Goal: Task Accomplishment & Management: Manage account settings

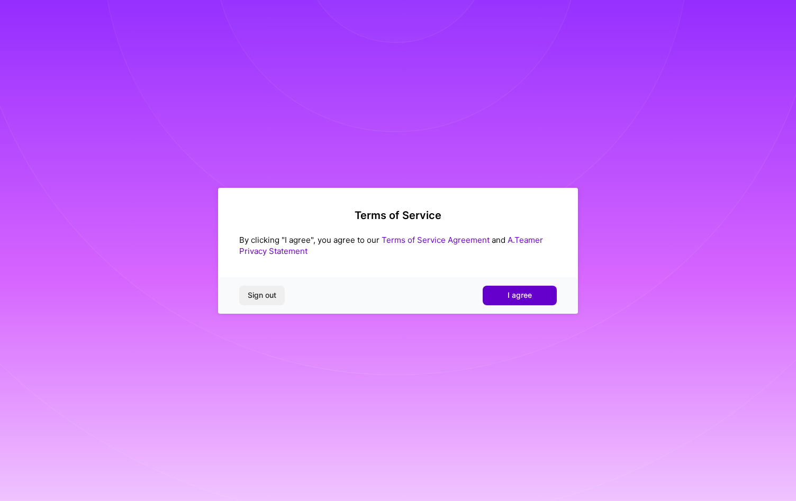
click at [544, 293] on button "I agree" at bounding box center [520, 295] width 74 height 19
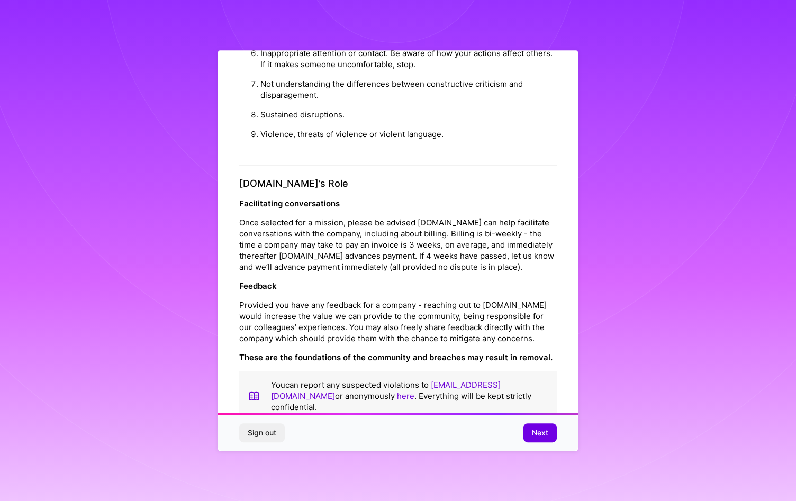
scroll to position [5, 0]
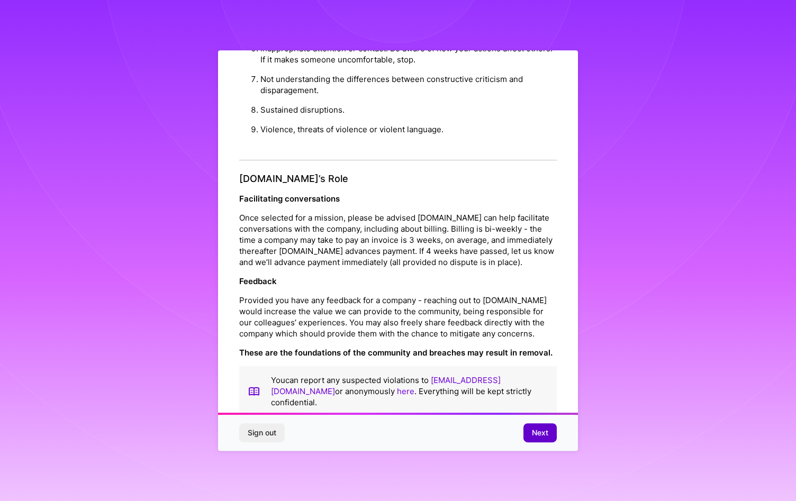
click at [532, 438] on span "Next" at bounding box center [540, 433] width 16 height 11
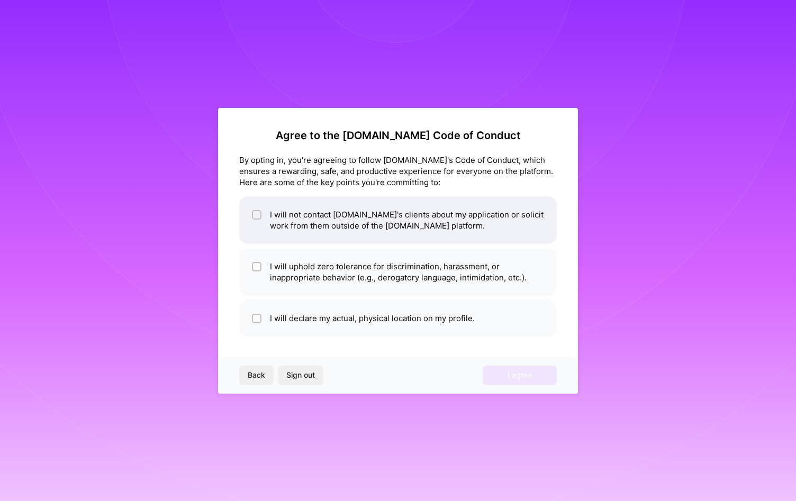
click at [257, 219] on div at bounding box center [257, 215] width 10 height 10
checkbox input "true"
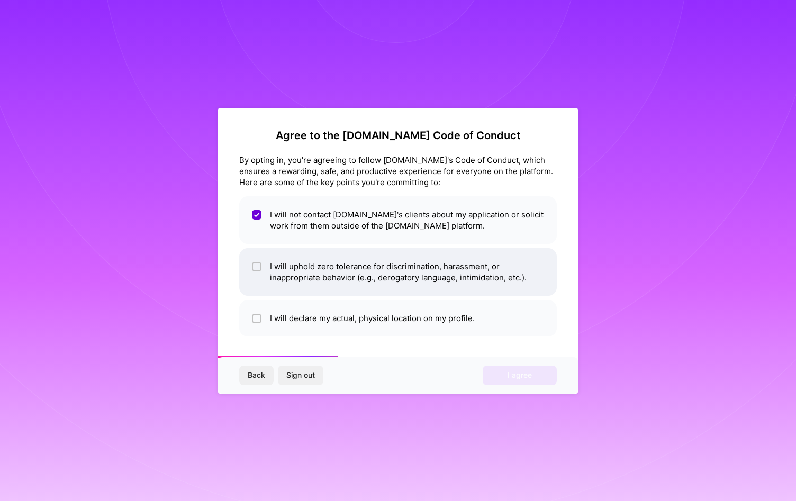
click at [271, 271] on li "I will uphold zero tolerance for discrimination, harassment, or inappropriate b…" at bounding box center [398, 272] width 318 height 48
checkbox input "true"
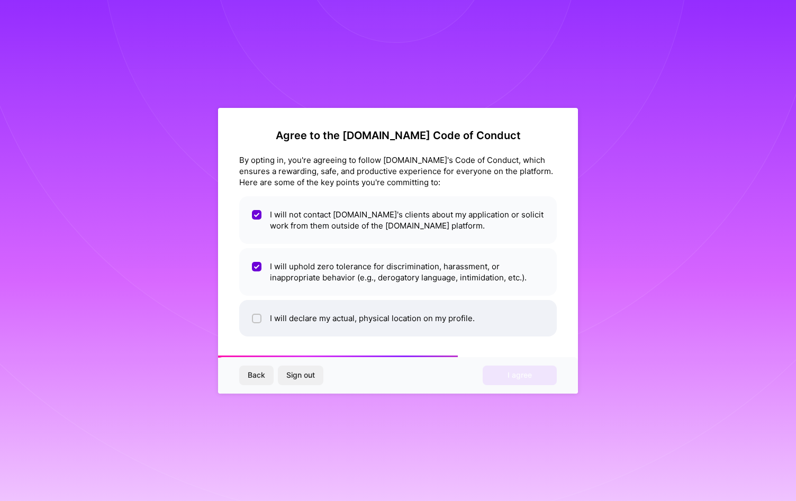
click at [254, 317] on input "checkbox" at bounding box center [257, 318] width 7 height 7
checkbox input "true"
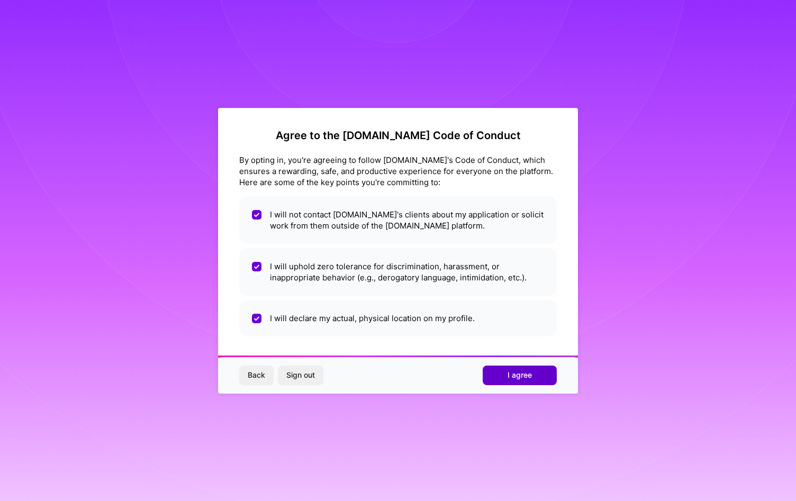
click at [487, 367] on button "I agree" at bounding box center [520, 375] width 74 height 19
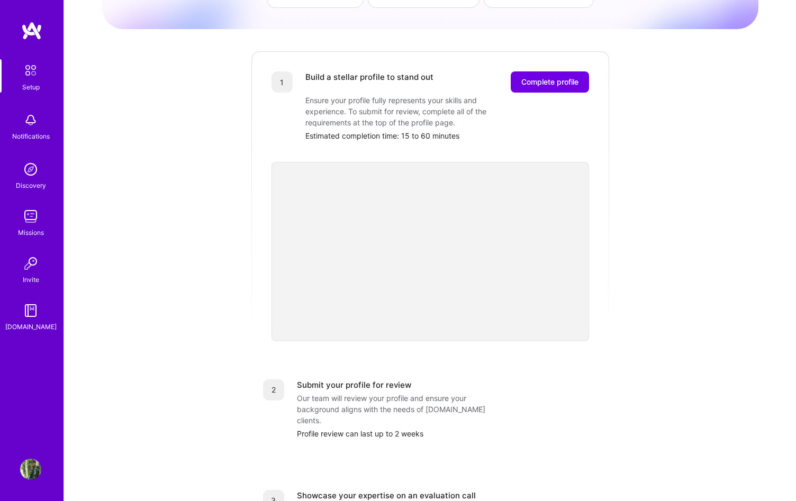
scroll to position [103, 0]
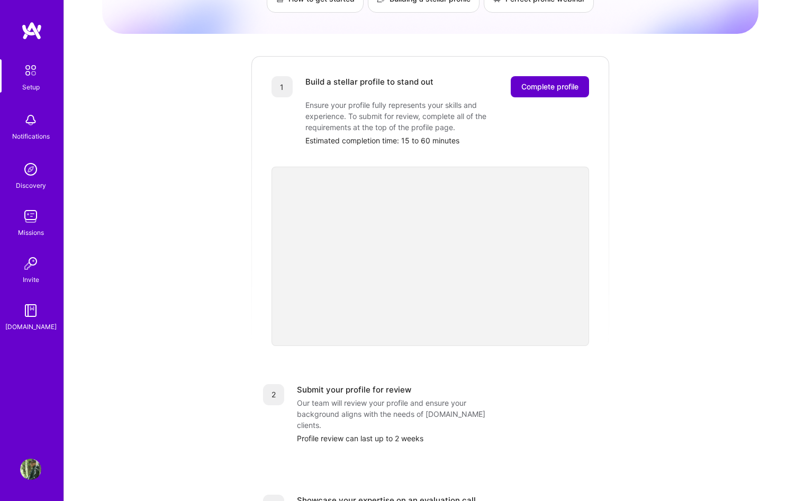
click at [546, 76] on button "Complete profile" at bounding box center [550, 86] width 78 height 21
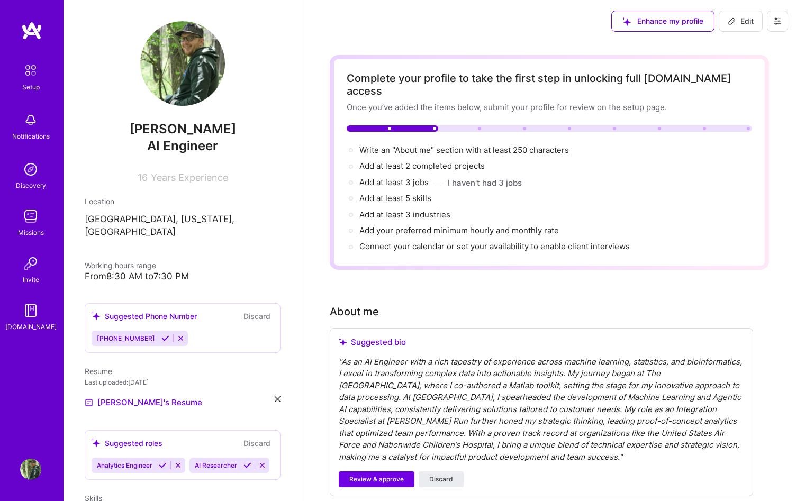
click at [161, 335] on icon at bounding box center [165, 339] width 8 height 8
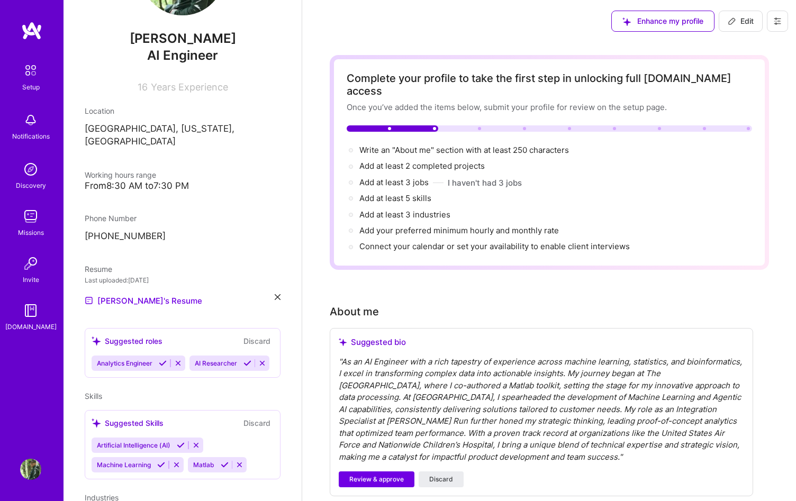
scroll to position [91, 0]
click at [245, 359] on icon at bounding box center [247, 363] width 8 height 8
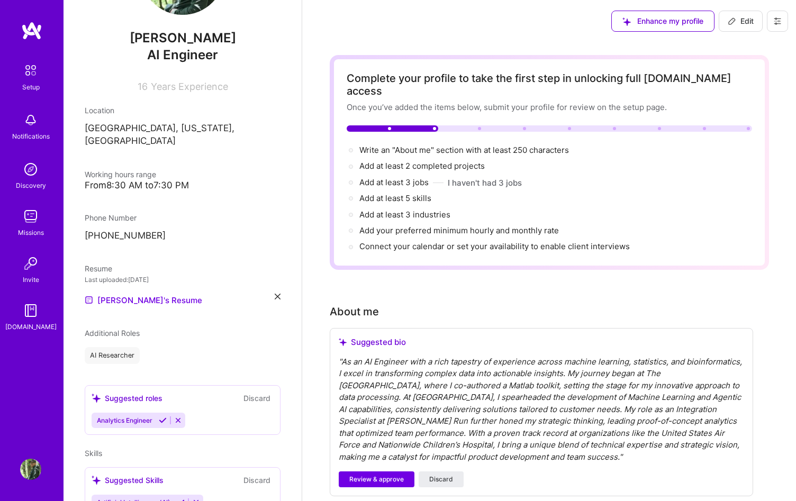
click at [163, 417] on icon at bounding box center [163, 421] width 8 height 8
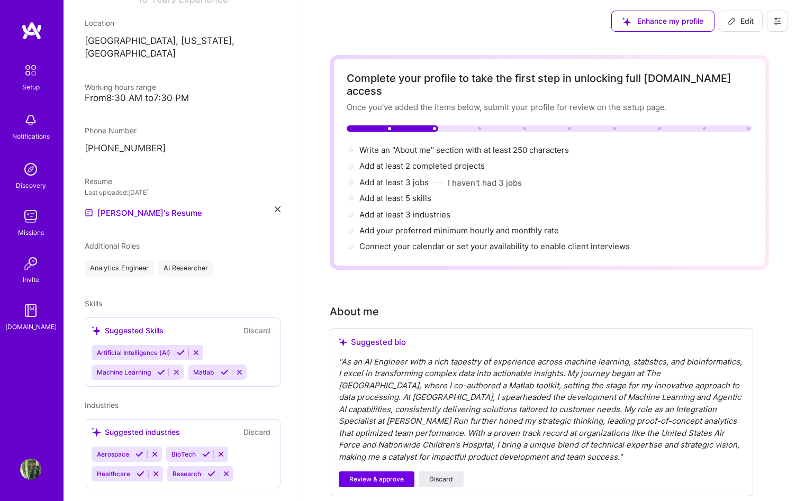
scroll to position [187, 0]
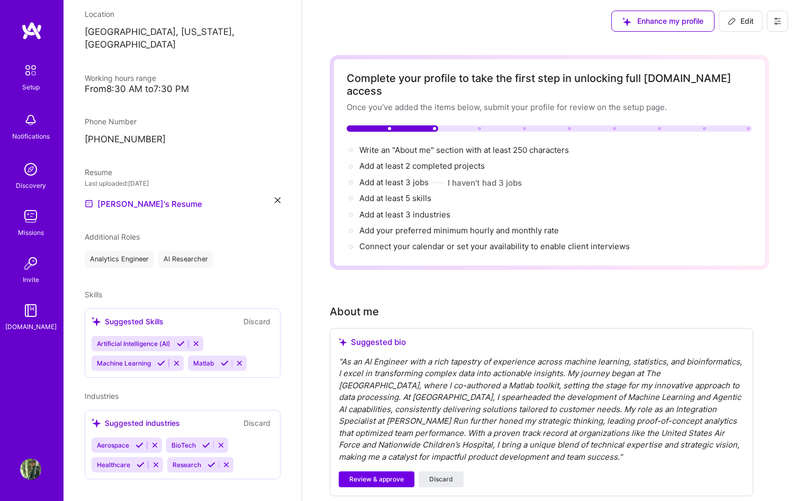
click at [186, 339] on button at bounding box center [181, 343] width 14 height 9
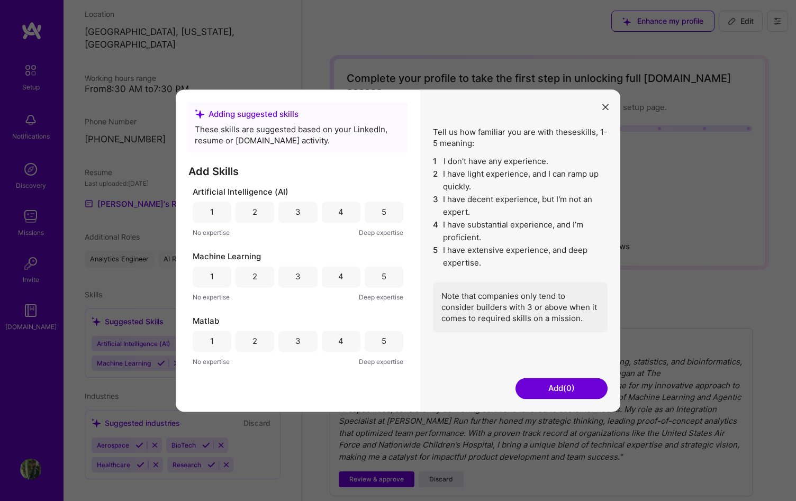
click at [376, 283] on div "5" at bounding box center [384, 276] width 39 height 21
click at [368, 207] on div "5" at bounding box center [384, 212] width 39 height 21
click at [535, 384] on button "Add (2)" at bounding box center [562, 388] width 92 height 21
click at [568, 389] on button "Add (2)" at bounding box center [562, 388] width 92 height 21
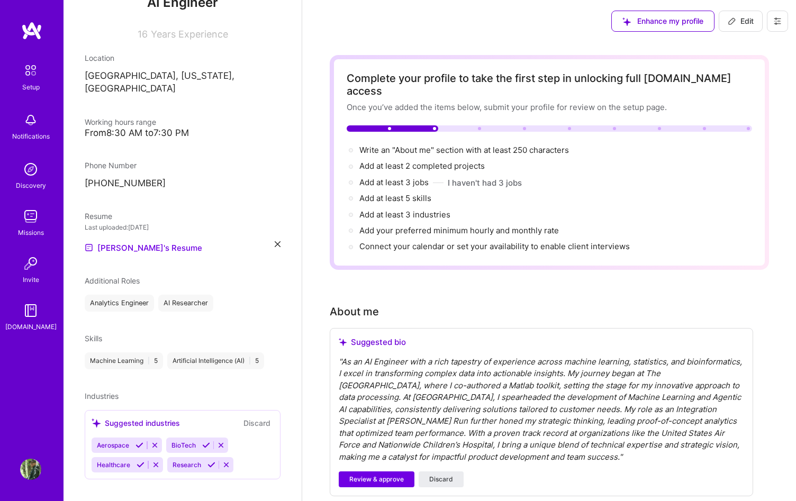
scroll to position [195, 0]
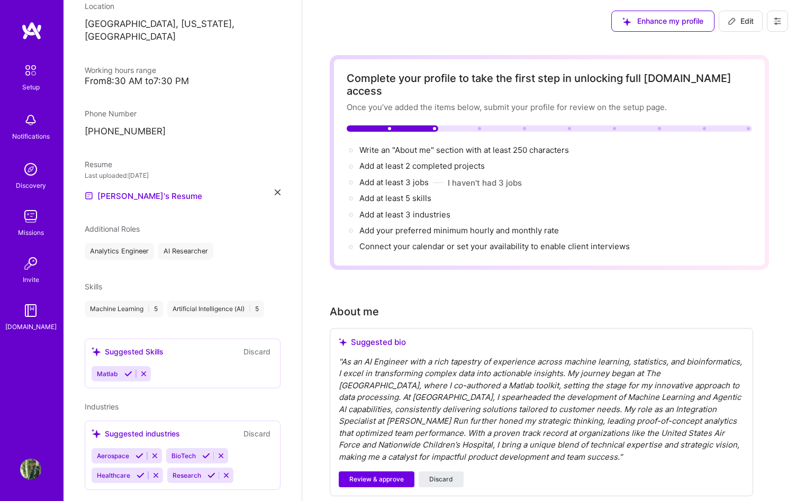
click at [258, 346] on button "Discard" at bounding box center [256, 352] width 33 height 12
click at [183, 310] on div "[PERSON_NAME] AI Engineer 16 Years Experience Location [GEOGRAPHIC_DATA], [US_S…" at bounding box center [183, 250] width 238 height 501
click at [88, 281] on div "Skills" at bounding box center [93, 286] width 17 height 11
click at [202, 283] on div "Skills Machine Learning | 5 Artificial Intelligence (AI) | 5" at bounding box center [183, 299] width 196 height 37
click at [151, 346] on div "Suggested Skills" at bounding box center [128, 351] width 72 height 11
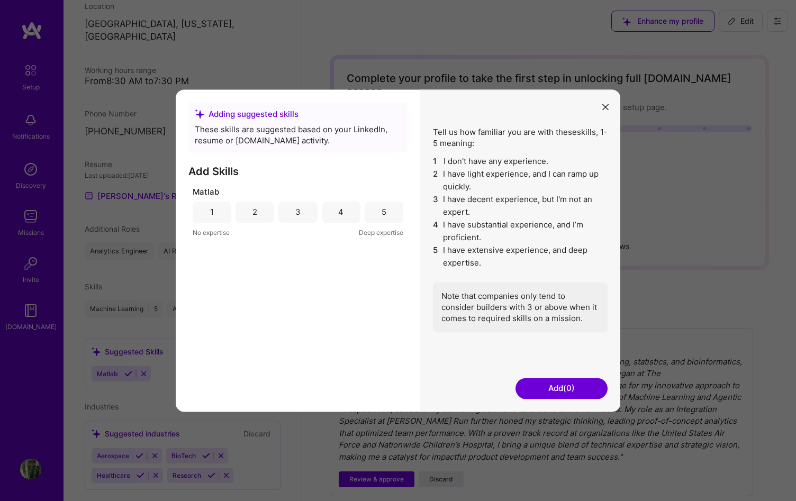
click at [613, 105] on div "Tell us how familiar you are with these skills , 1-5 meaning: 1 I don't have an…" at bounding box center [520, 250] width 200 height 322
click at [607, 105] on icon "modal" at bounding box center [605, 107] width 6 height 6
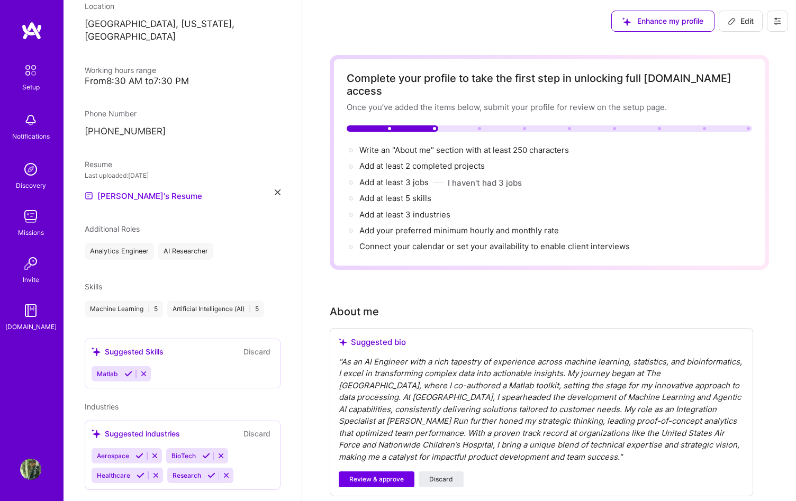
scroll to position [206, 0]
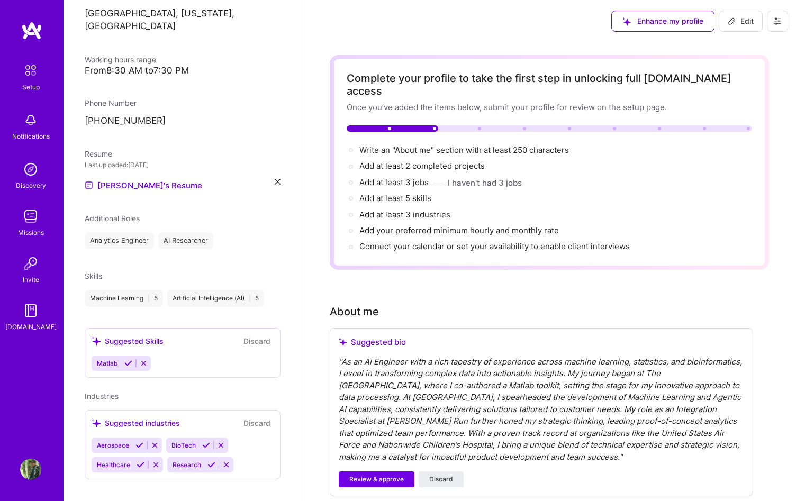
click at [276, 290] on div "Machine Learning | 5 Artificial Intelligence (AI) | 5" at bounding box center [183, 298] width 196 height 17
click at [254, 335] on button "Discard" at bounding box center [256, 341] width 33 height 12
click at [126, 336] on div "Suggested Skills" at bounding box center [128, 341] width 72 height 11
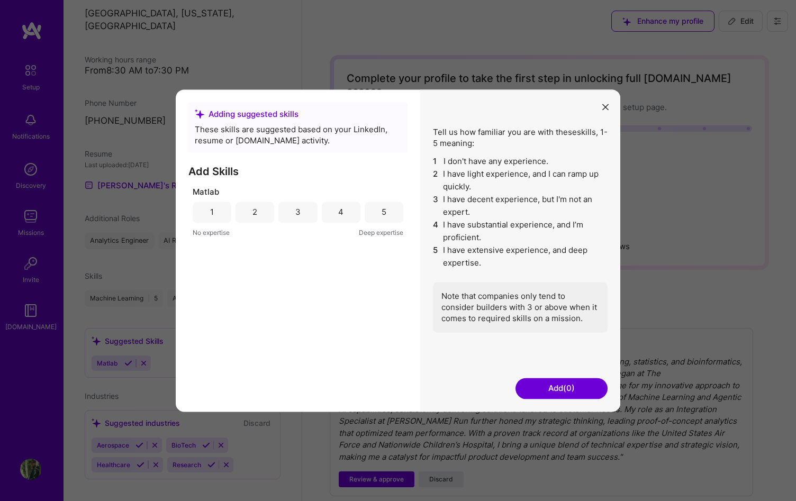
click at [126, 326] on div "Adding suggested skills These skills are suggested based on your LinkedIn, resu…" at bounding box center [398, 250] width 796 height 501
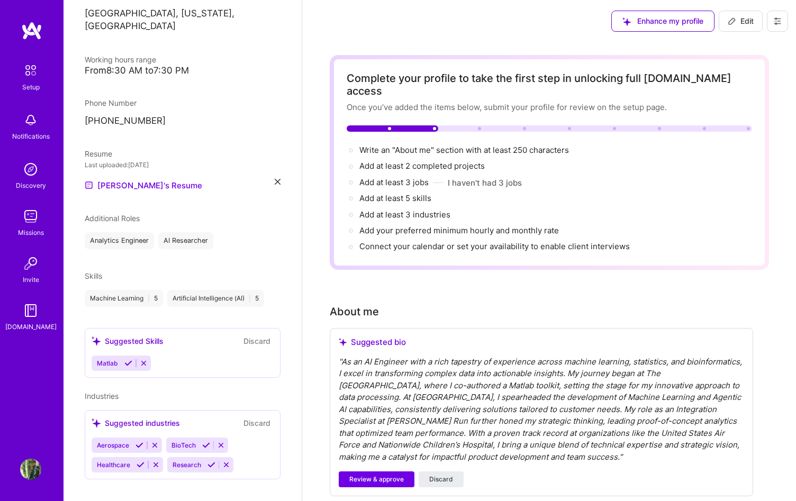
click at [142, 359] on icon at bounding box center [144, 363] width 8 height 8
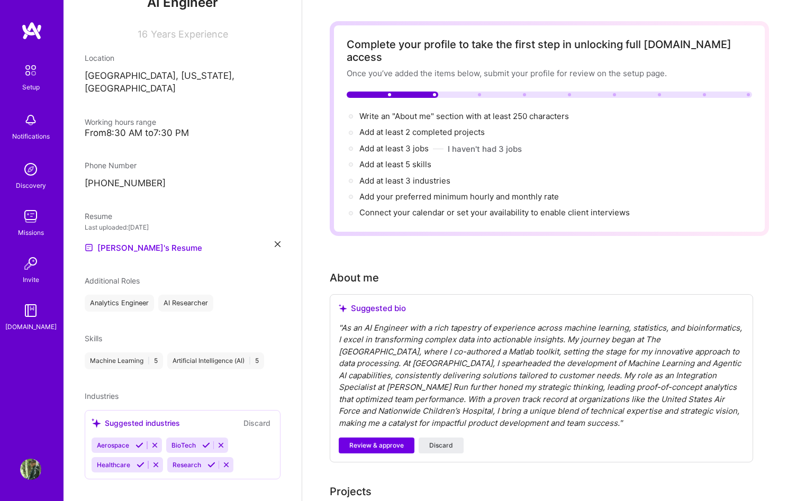
scroll to position [43, 0]
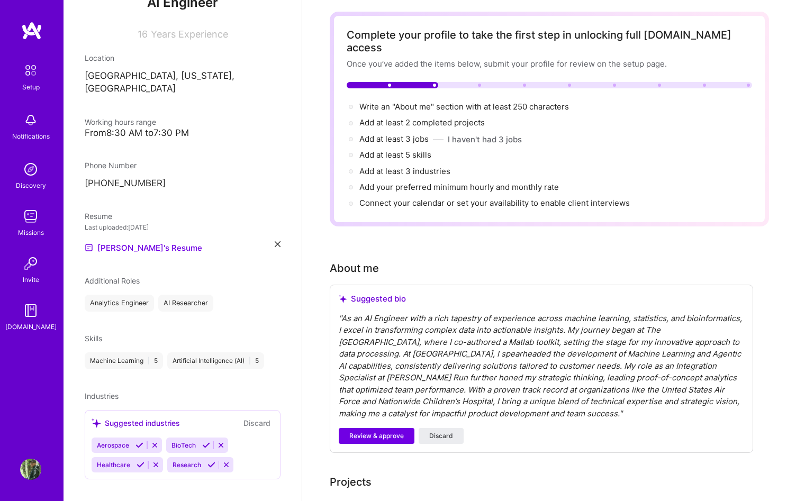
click at [207, 461] on icon at bounding box center [211, 465] width 8 height 8
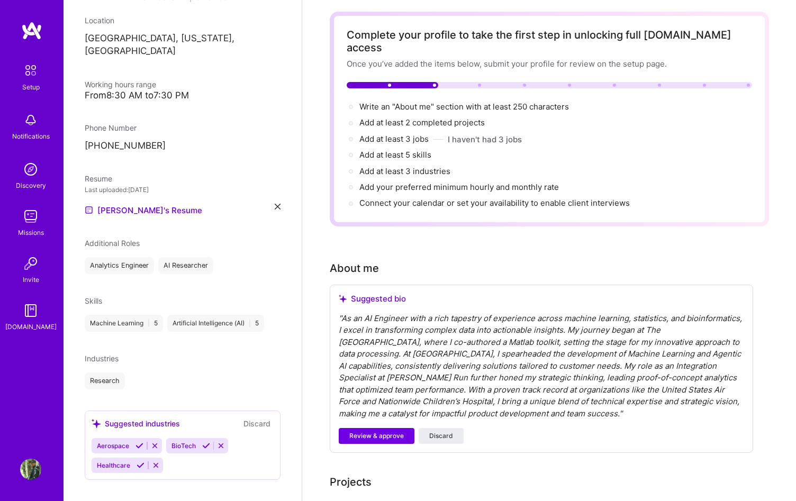
click at [142, 442] on icon at bounding box center [140, 446] width 8 height 8
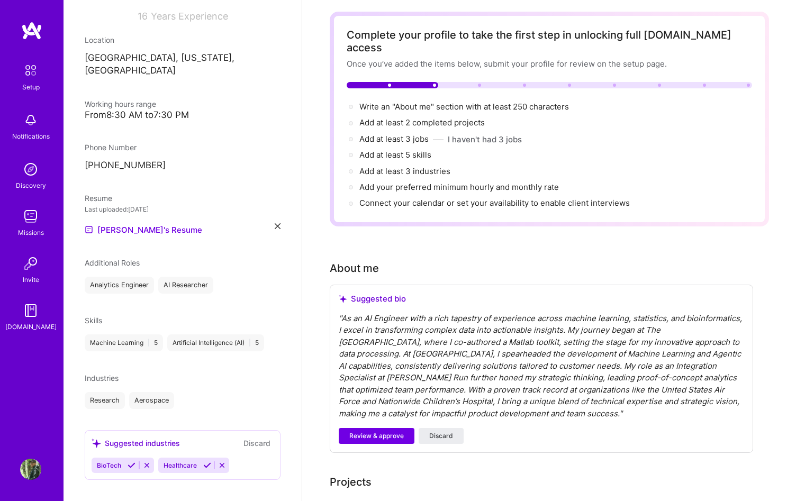
click at [133, 458] on div "BioTech" at bounding box center [123, 465] width 62 height 15
click at [129, 462] on icon at bounding box center [132, 466] width 8 height 8
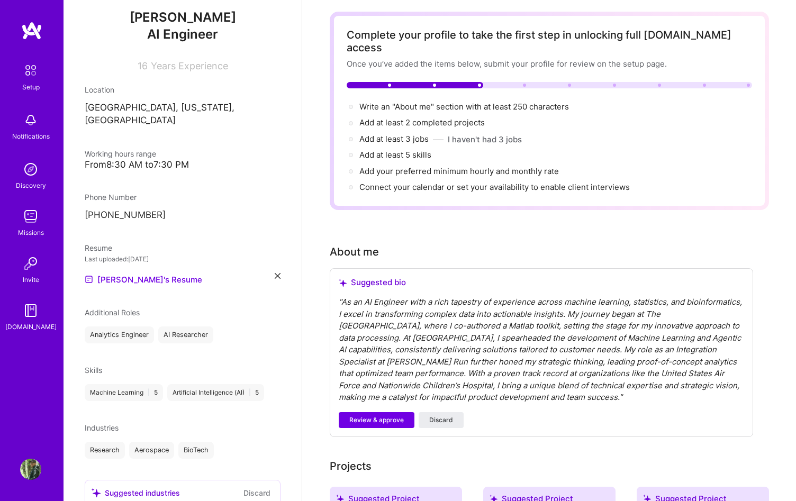
scroll to position [53, 0]
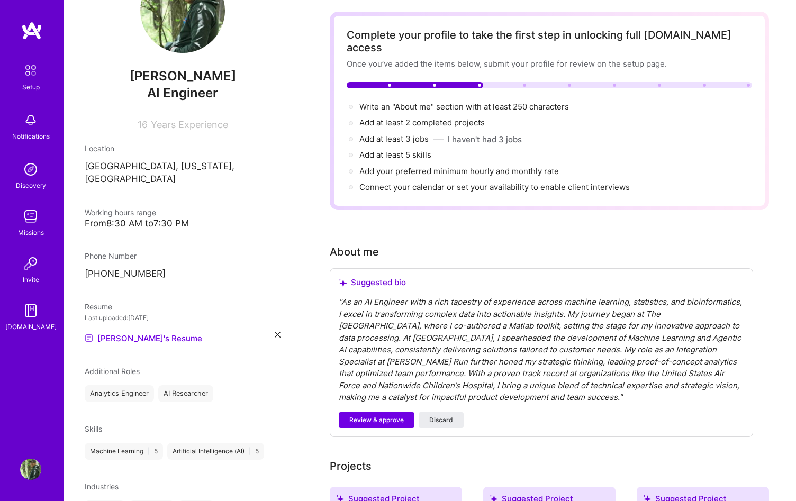
click at [269, 443] on div "Machine Learning | 5 Artificial Intelligence (AI) | 5" at bounding box center [183, 451] width 196 height 17
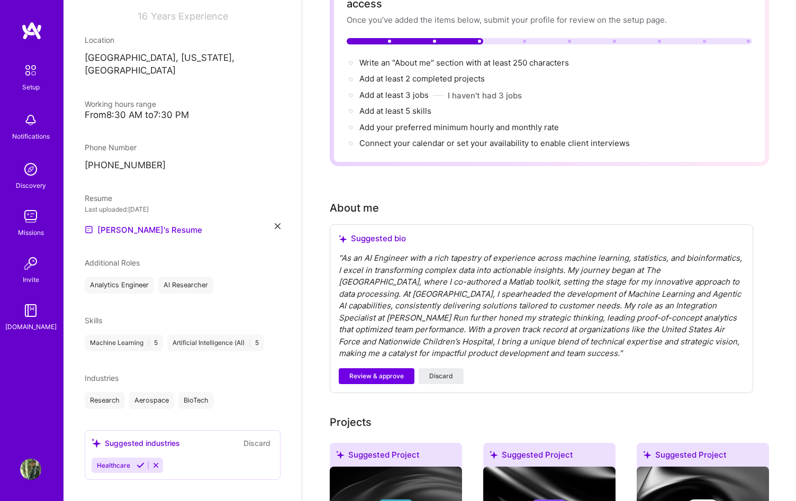
scroll to position [95, 0]
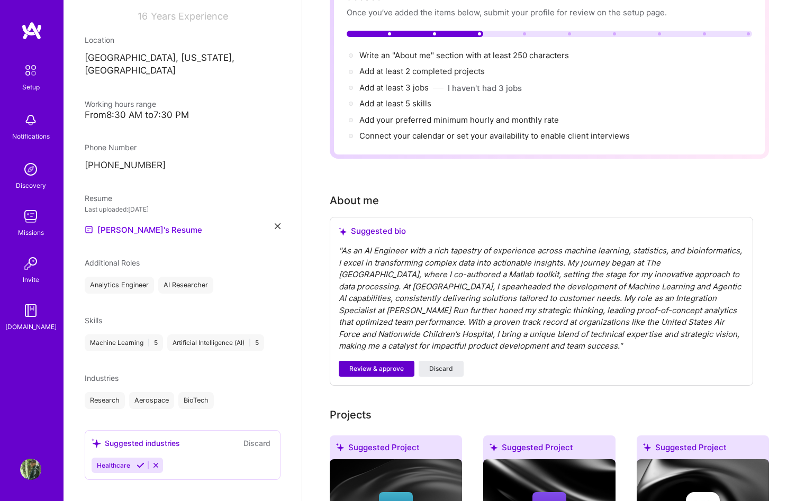
click at [395, 364] on span "Review & approve" at bounding box center [376, 369] width 55 height 10
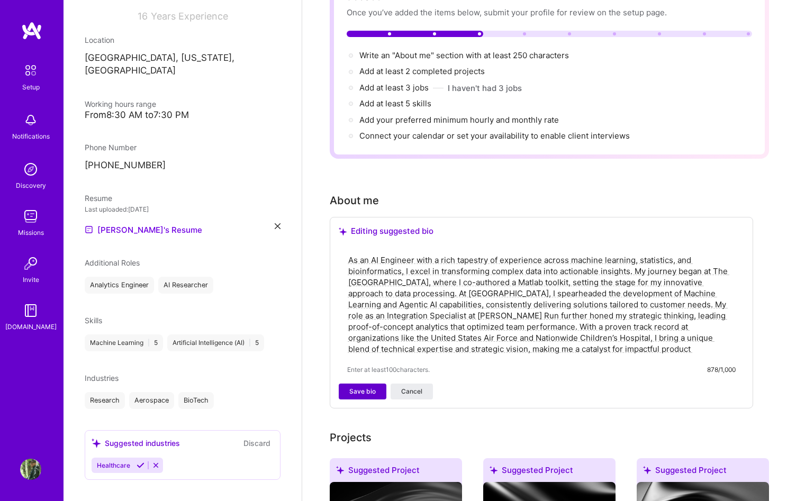
click at [351, 387] on span "Save bio" at bounding box center [362, 392] width 26 height 10
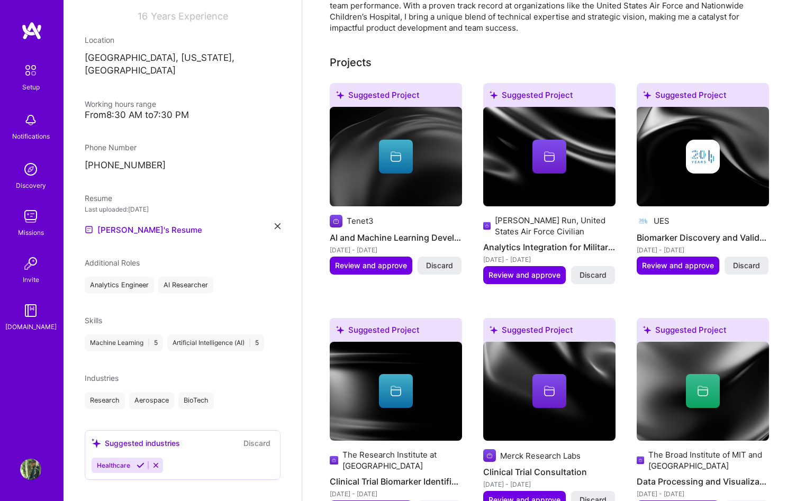
scroll to position [363, 0]
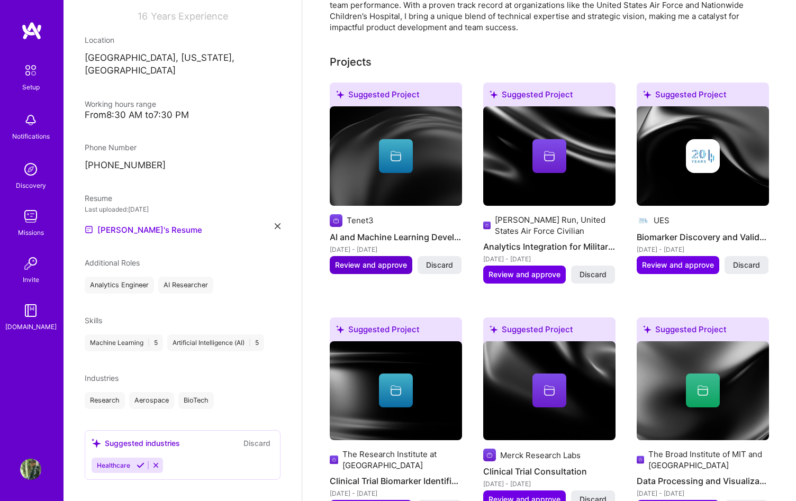
click at [379, 260] on span "Review and approve" at bounding box center [371, 265] width 72 height 11
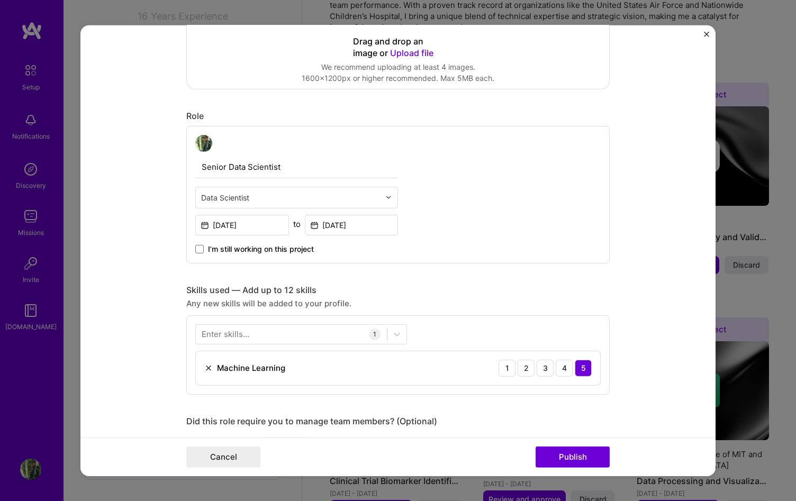
scroll to position [268, 0]
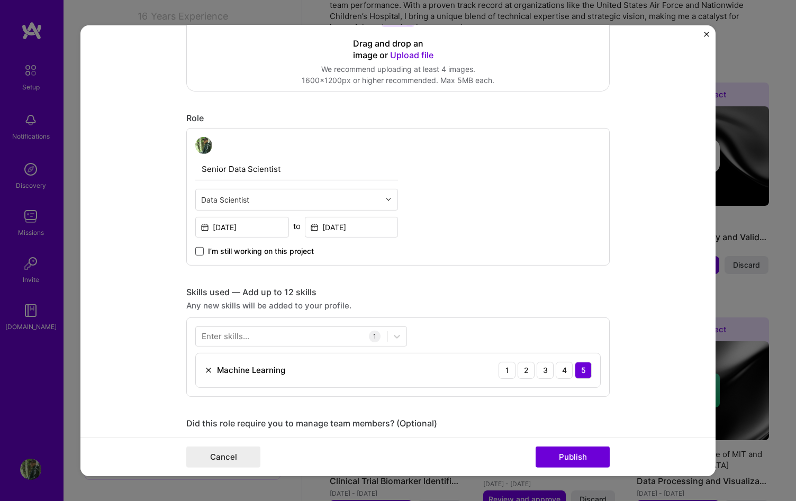
click at [200, 251] on span at bounding box center [199, 251] width 8 height 8
click at [0, 0] on input "I’m still working on this project" at bounding box center [0, 0] width 0 height 0
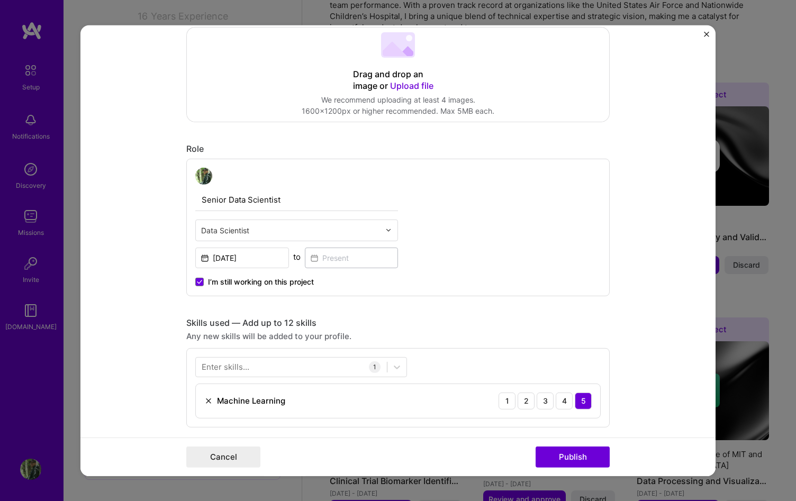
scroll to position [147, 0]
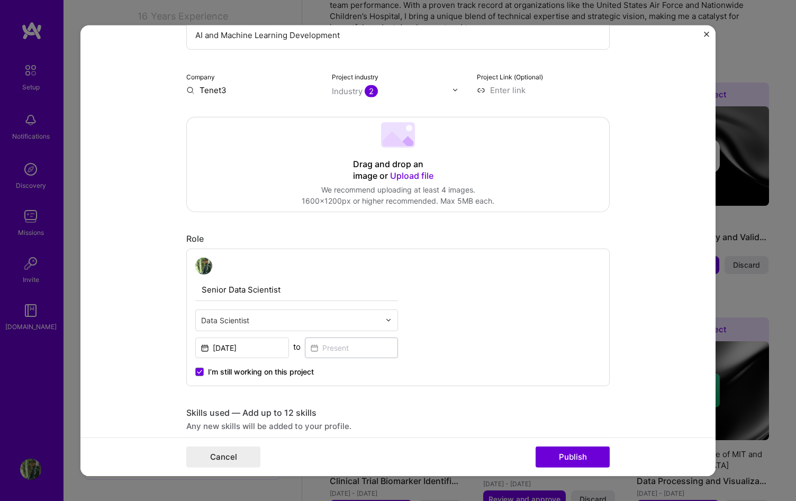
click at [310, 325] on input "text" at bounding box center [290, 319] width 179 height 11
click at [539, 329] on div "Senior Data Scientist Data Scientist [DATE] to I’m still working on this project" at bounding box center [397, 317] width 423 height 138
click at [263, 353] on input "[DATE]" at bounding box center [242, 347] width 94 height 21
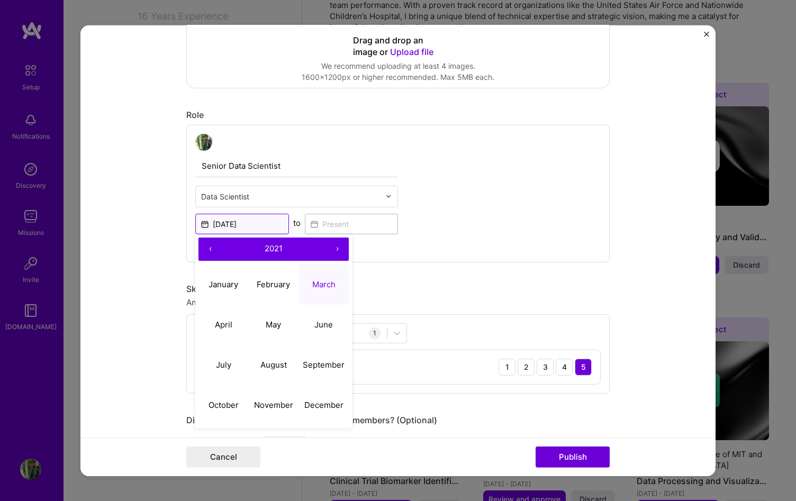
scroll to position [275, 0]
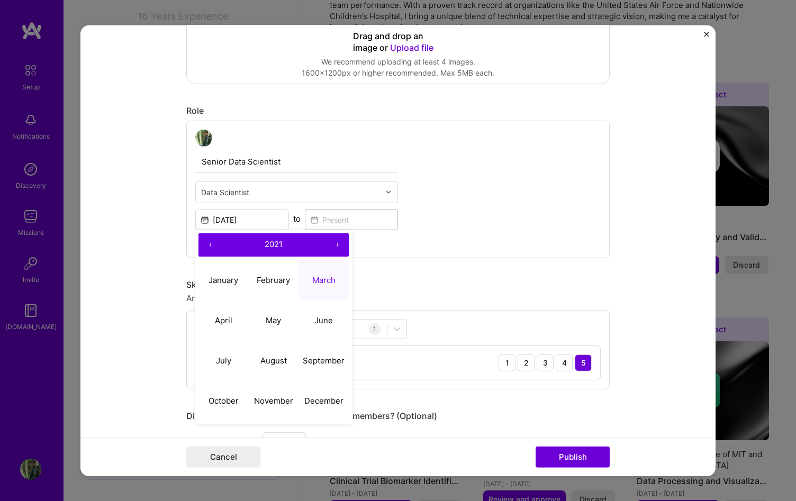
click at [416, 290] on div "Skills used — Add up to 12 skills" at bounding box center [397, 284] width 423 height 11
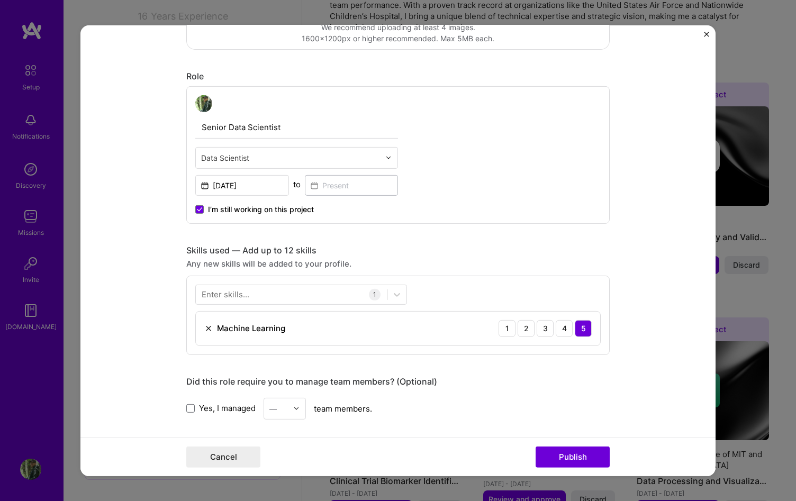
scroll to position [394, 0]
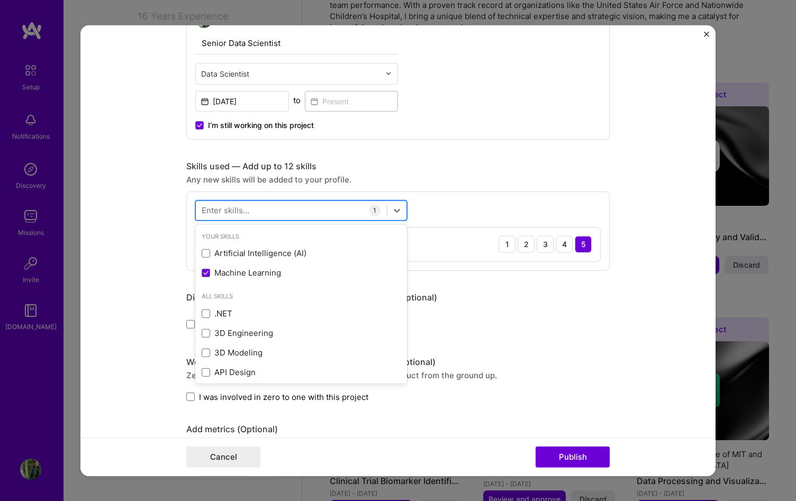
click at [308, 212] on div at bounding box center [291, 210] width 191 height 17
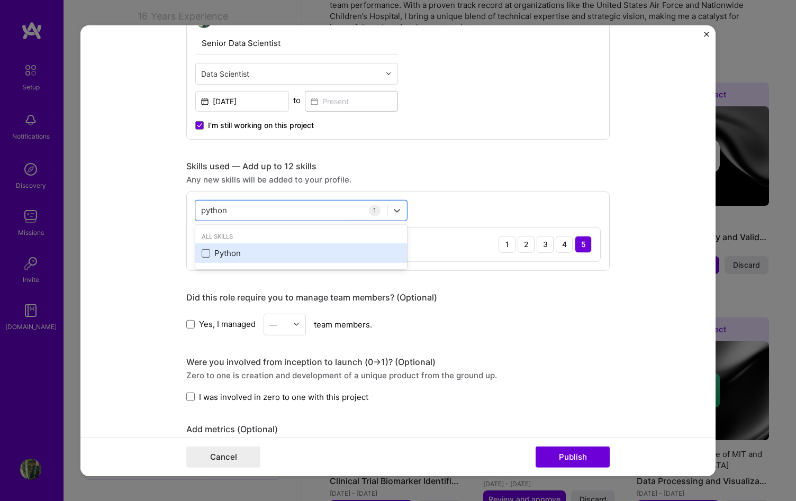
click at [206, 255] on span at bounding box center [206, 253] width 8 height 8
click at [0, 0] on input "checkbox" at bounding box center [0, 0] width 0 height 0
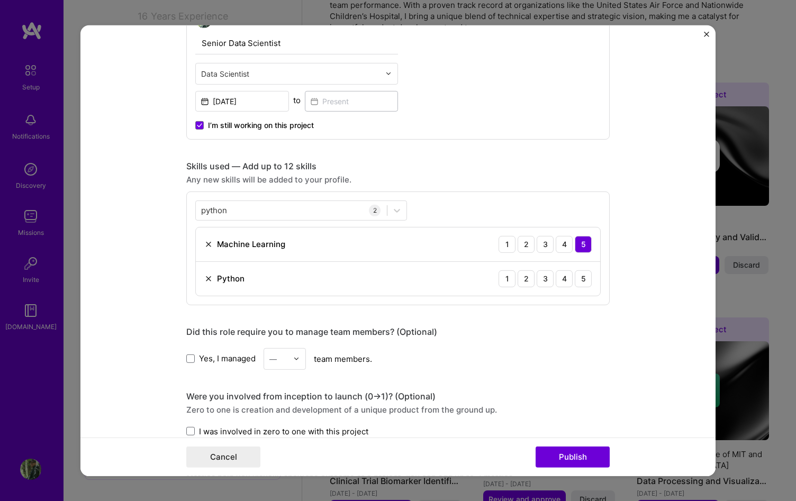
click at [555, 185] on div "Skills used — Add up to 12 skills Any new skills will be added to your profile.…" at bounding box center [397, 232] width 423 height 145
click at [561, 274] on div "4" at bounding box center [564, 278] width 17 height 17
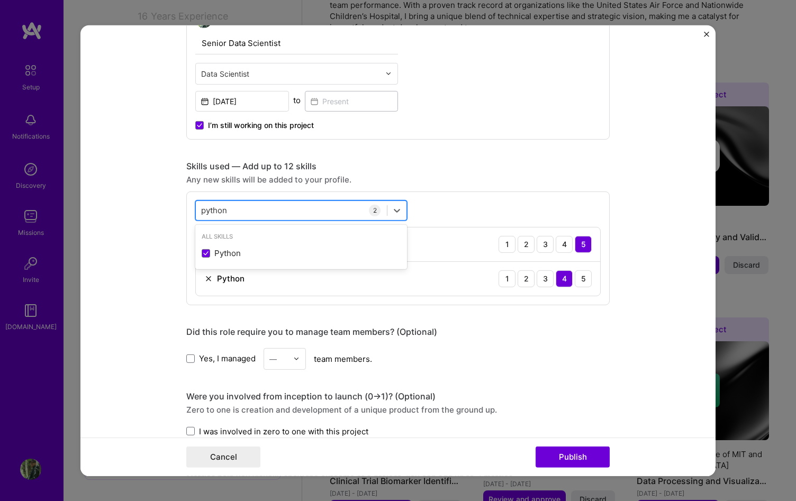
click at [326, 208] on div "python python" at bounding box center [291, 210] width 191 height 17
drag, startPoint x: 323, startPoint y: 211, endPoint x: 191, endPoint y: 211, distance: 132.9
click at [191, 211] on div "option Python, selected. Select is focused ,type to refine list, press Down to …" at bounding box center [397, 248] width 423 height 114
click at [201, 206] on input "python" at bounding box center [214, 210] width 27 height 11
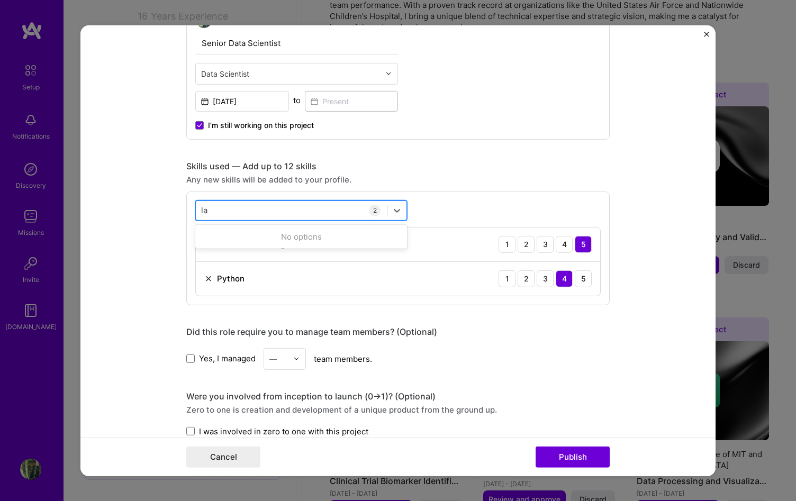
type input "l"
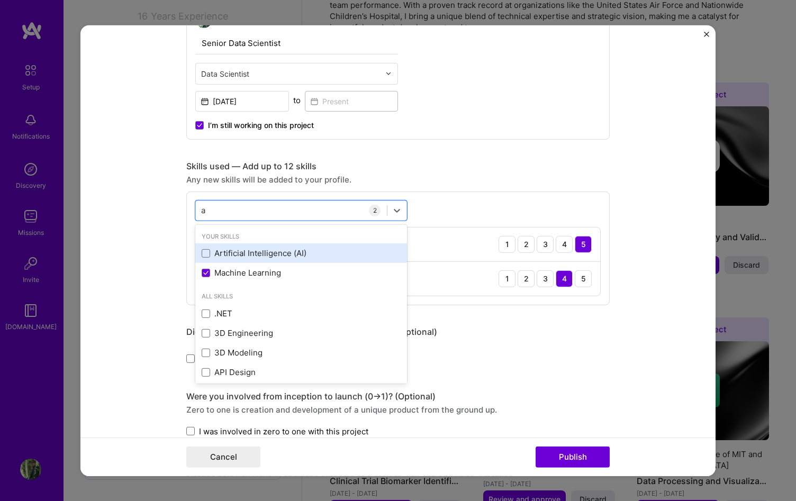
click at [214, 256] on div "Artificial Intelligence (AI)" at bounding box center [301, 253] width 199 height 11
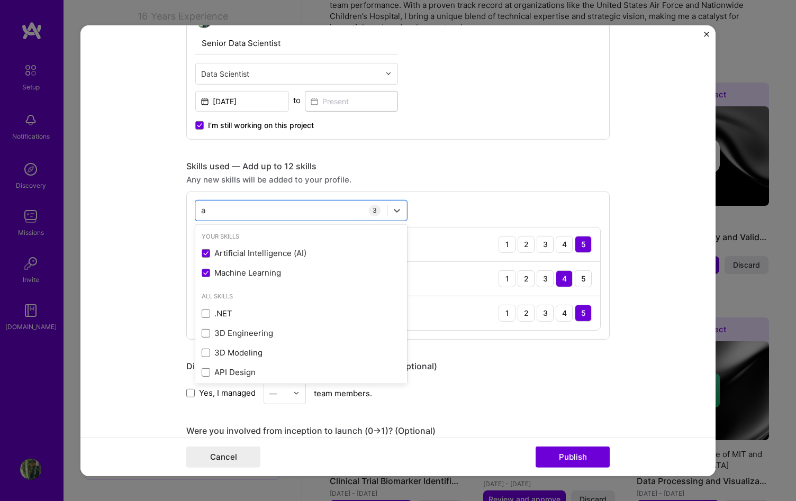
type input "a"
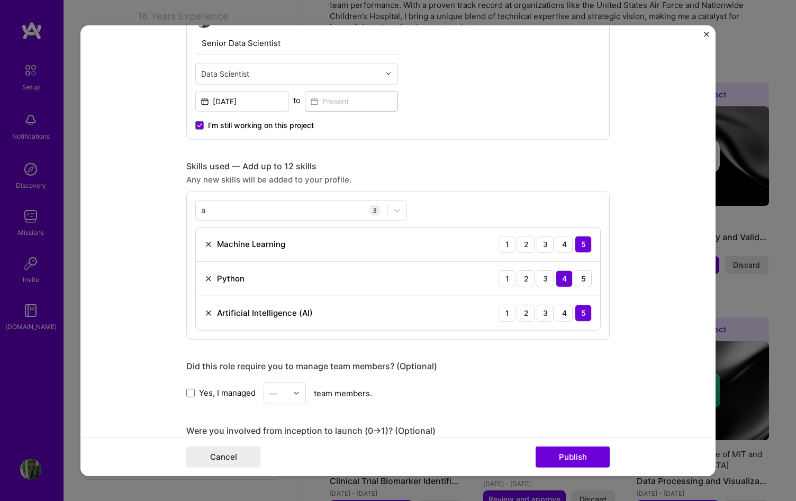
click at [618, 366] on form "Editing suggested project This project is suggested based on your LinkedIn, res…" at bounding box center [397, 250] width 635 height 451
click at [321, 210] on div "a a" at bounding box center [291, 210] width 191 height 17
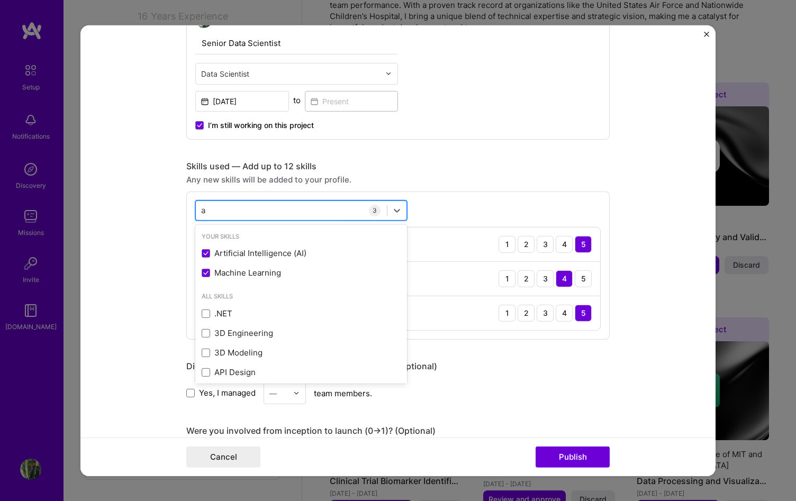
click at [321, 210] on div "a a" at bounding box center [291, 210] width 191 height 17
type input "n"
type input "g"
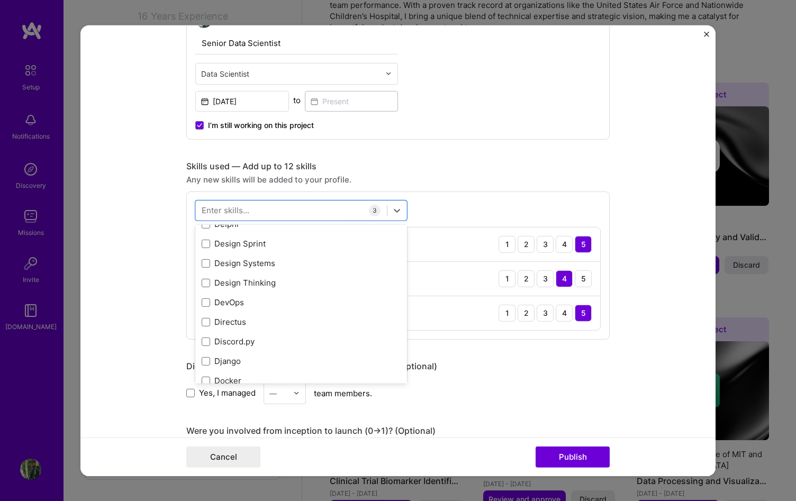
scroll to position [1913, 0]
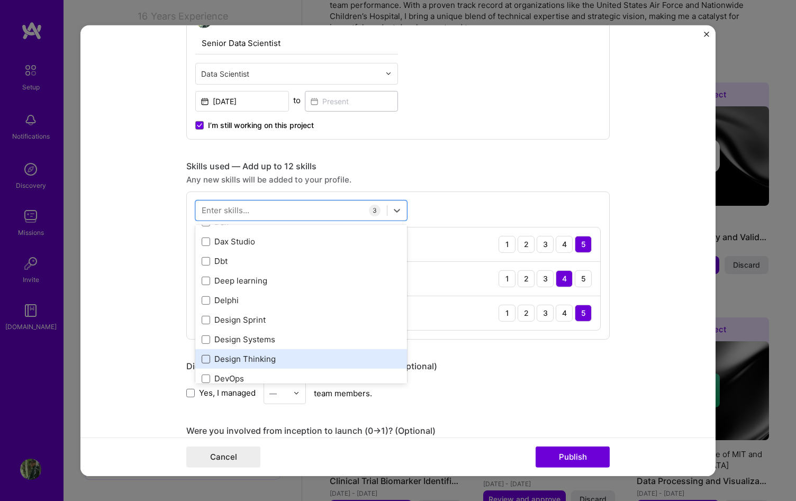
click at [209, 360] on span at bounding box center [206, 359] width 8 height 8
click at [0, 0] on input "checkbox" at bounding box center [0, 0] width 0 height 0
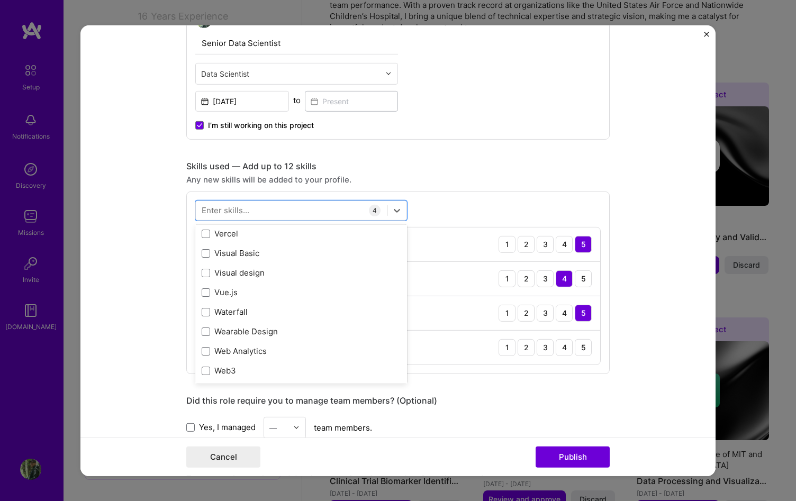
scroll to position [6901, 0]
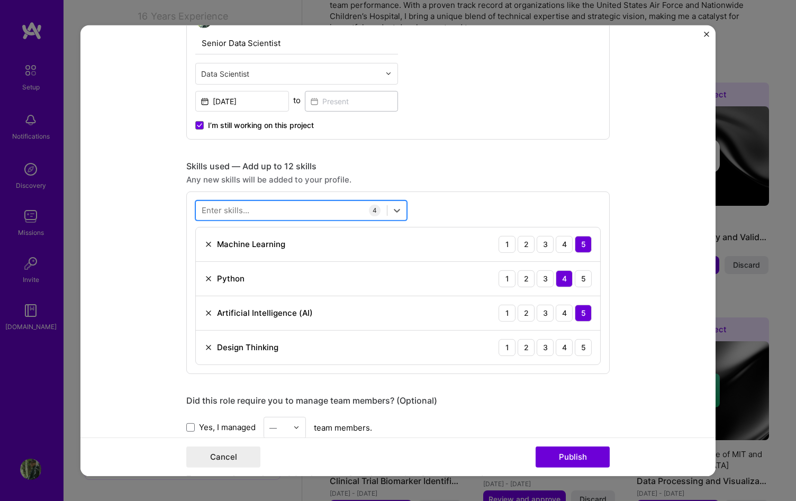
click at [301, 205] on div at bounding box center [291, 210] width 191 height 17
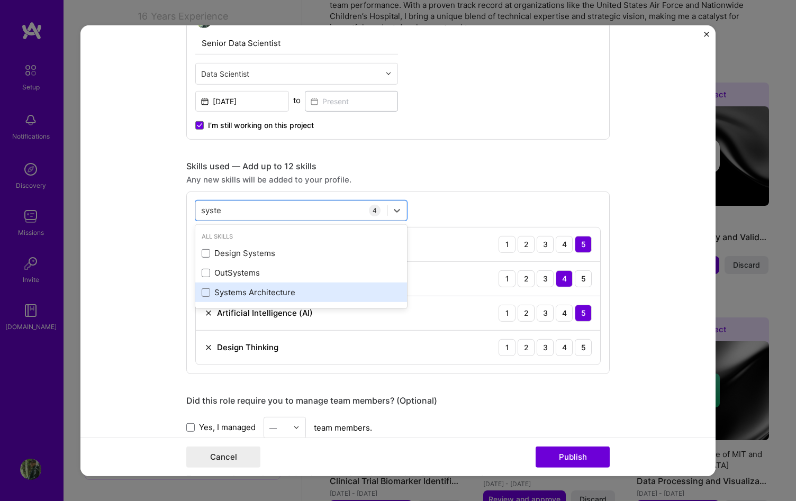
click at [206, 298] on div "Systems Architecture" at bounding box center [301, 292] width 199 height 11
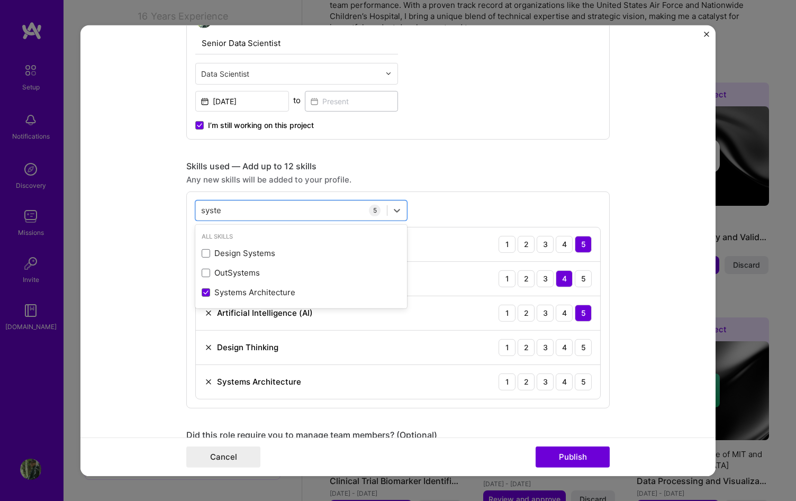
type input "syste"
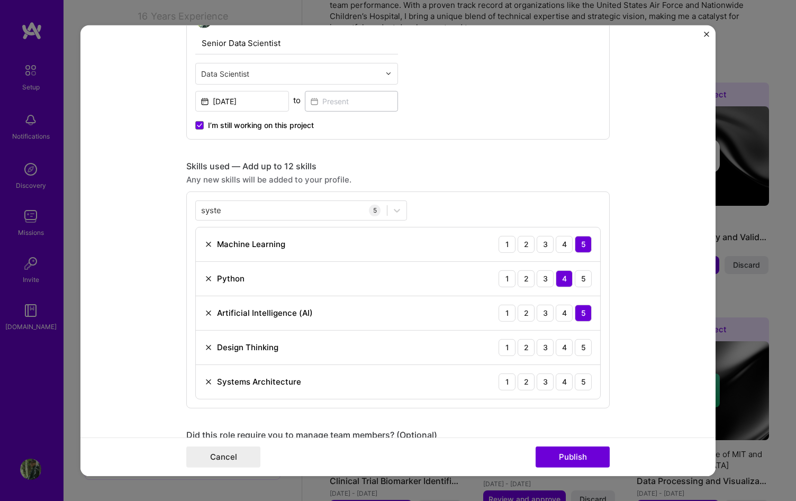
click at [620, 400] on form "Editing suggested project This project is suggested based on your LinkedIn, res…" at bounding box center [397, 250] width 635 height 451
click at [565, 350] on div "4" at bounding box center [564, 347] width 17 height 17
click at [546, 384] on div "3" at bounding box center [545, 381] width 17 height 17
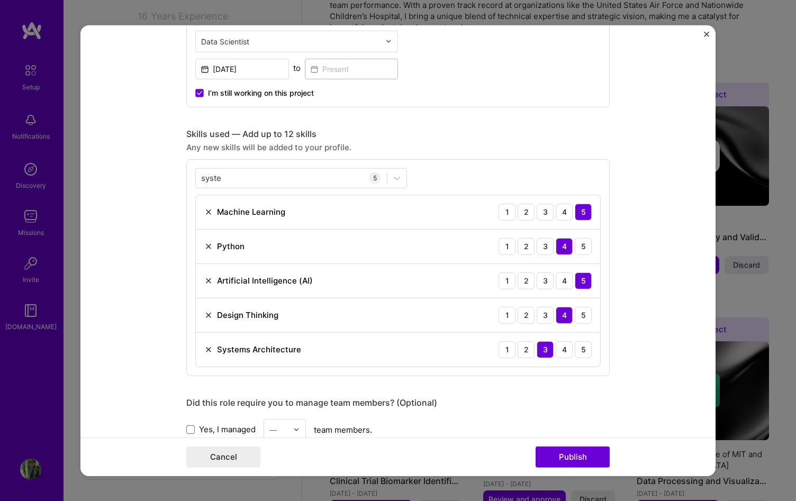
scroll to position [449, 0]
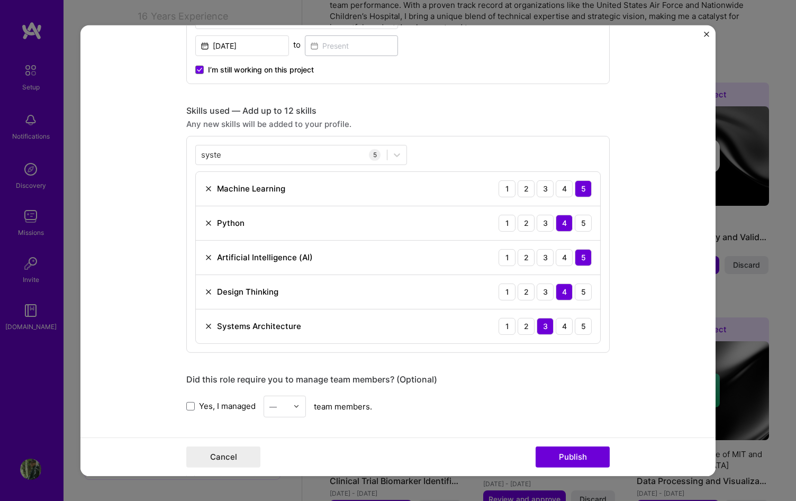
click at [540, 329] on div "3" at bounding box center [545, 326] width 17 height 17
click at [207, 325] on img at bounding box center [208, 326] width 8 height 8
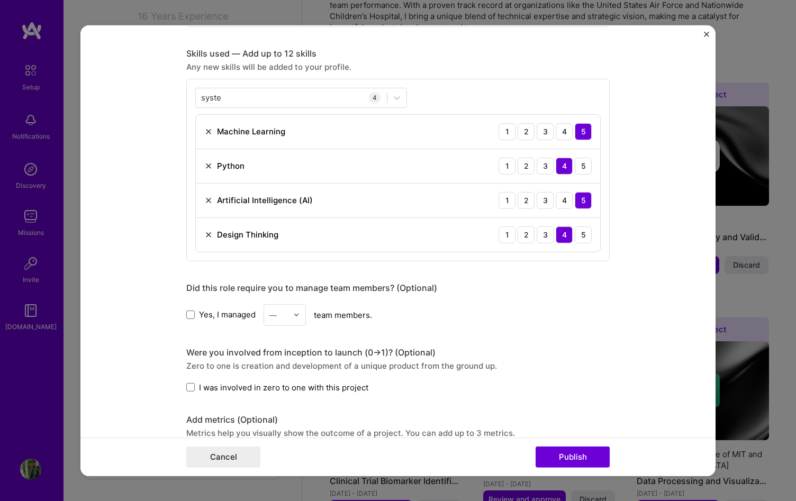
scroll to position [557, 0]
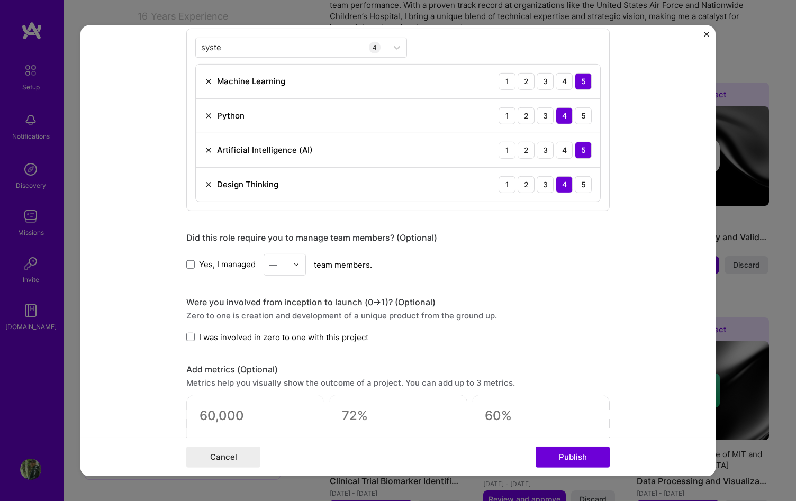
click at [219, 266] on span "Yes, I managed" at bounding box center [227, 264] width 57 height 11
click at [0, 0] on input "Yes, I managed" at bounding box center [0, 0] width 0 height 0
click at [294, 269] on div at bounding box center [299, 264] width 12 height 21
click at [294, 307] on div "2" at bounding box center [285, 312] width 36 height 20
click at [565, 326] on div "Were you involved from inception to launch (0 -> 1)? (Optional) Zero to one is …" at bounding box center [397, 319] width 423 height 46
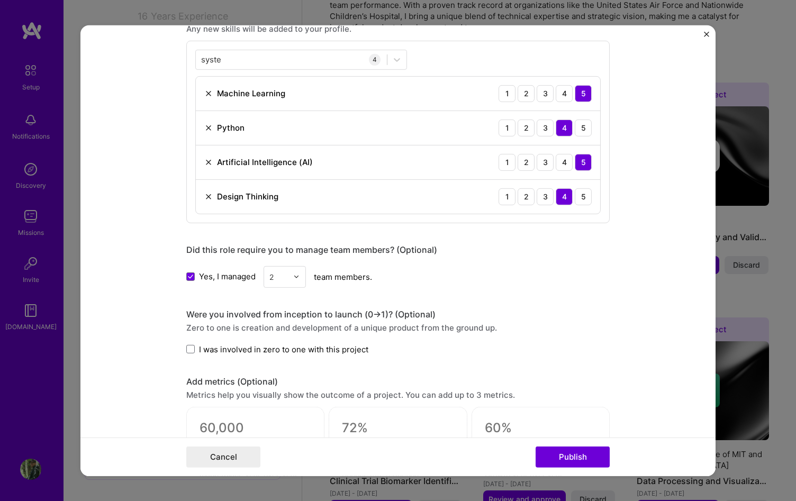
scroll to position [871, 0]
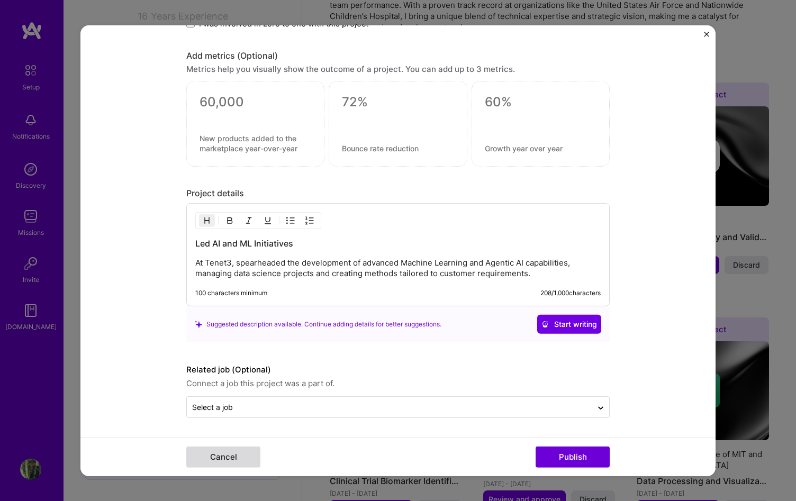
click at [243, 456] on button "Cancel" at bounding box center [223, 457] width 74 height 21
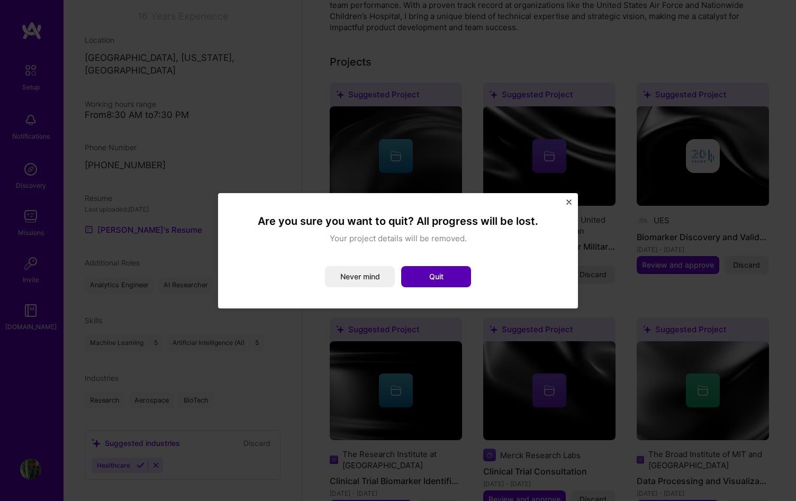
click at [423, 281] on button "Quit" at bounding box center [436, 276] width 70 height 21
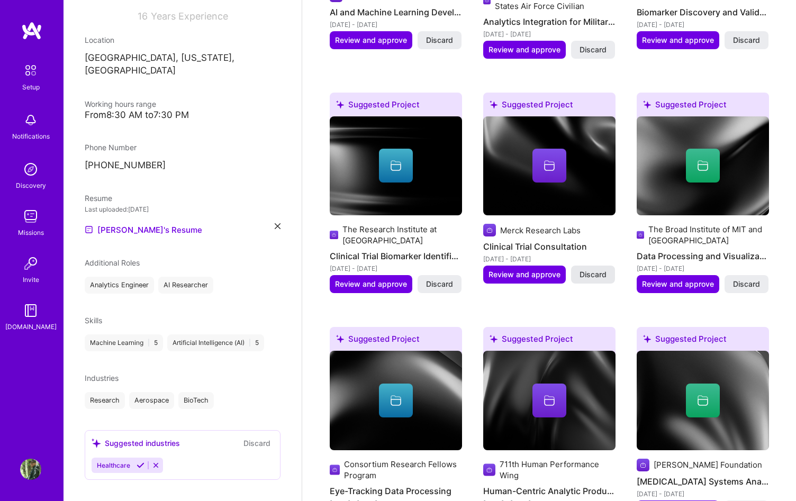
scroll to position [492, 0]
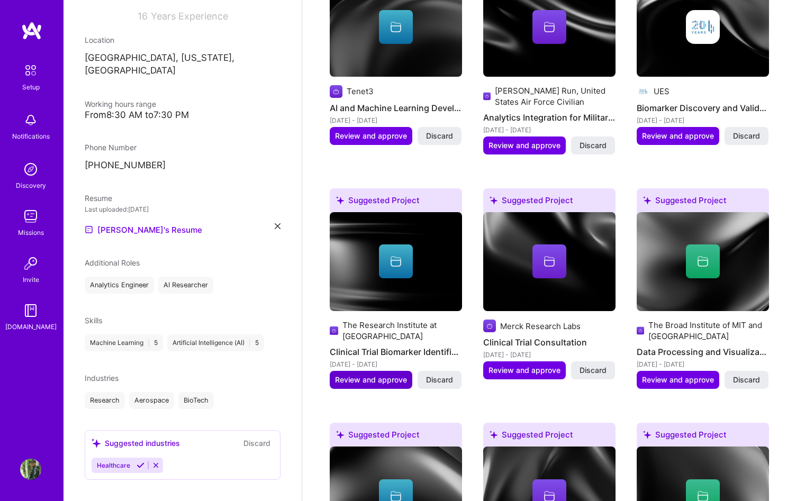
click at [380, 375] on span "Review and approve" at bounding box center [371, 380] width 72 height 11
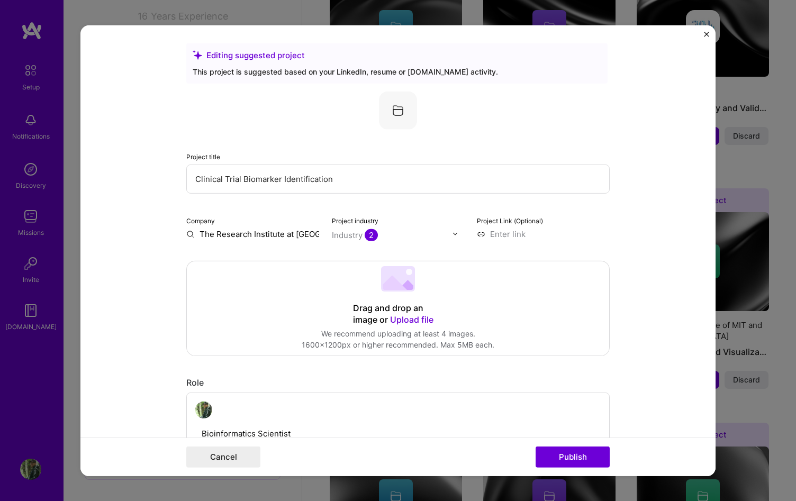
scroll to position [0, 0]
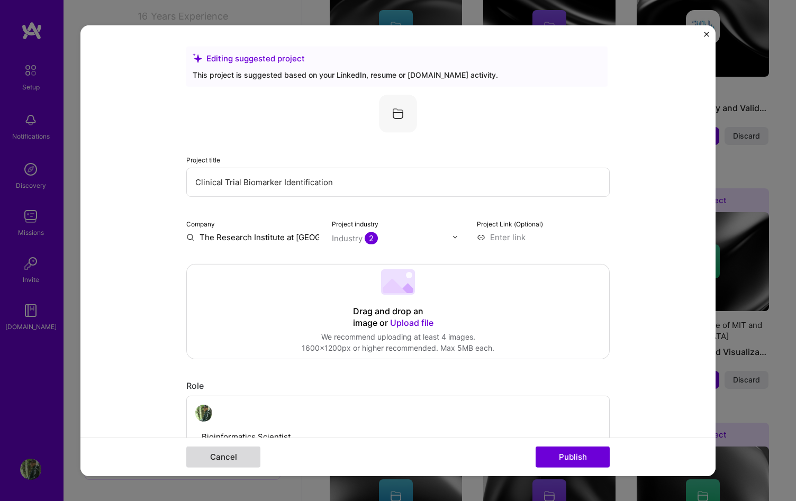
click at [245, 462] on button "Cancel" at bounding box center [223, 457] width 74 height 21
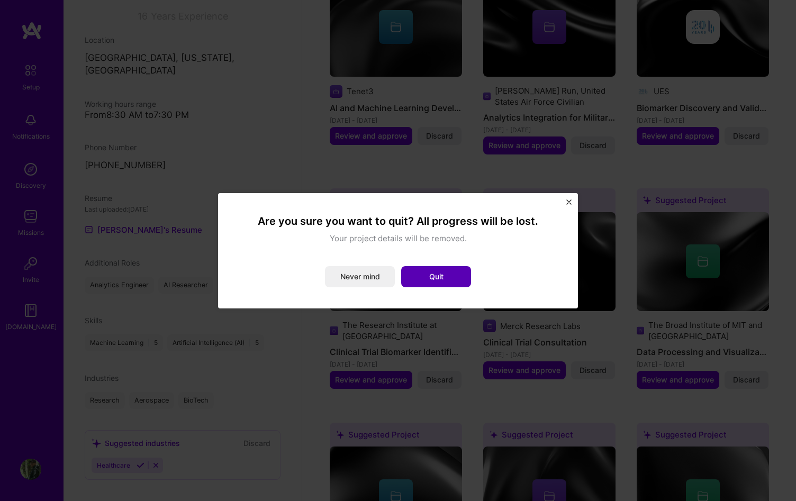
click at [461, 276] on button "Quit" at bounding box center [436, 276] width 70 height 21
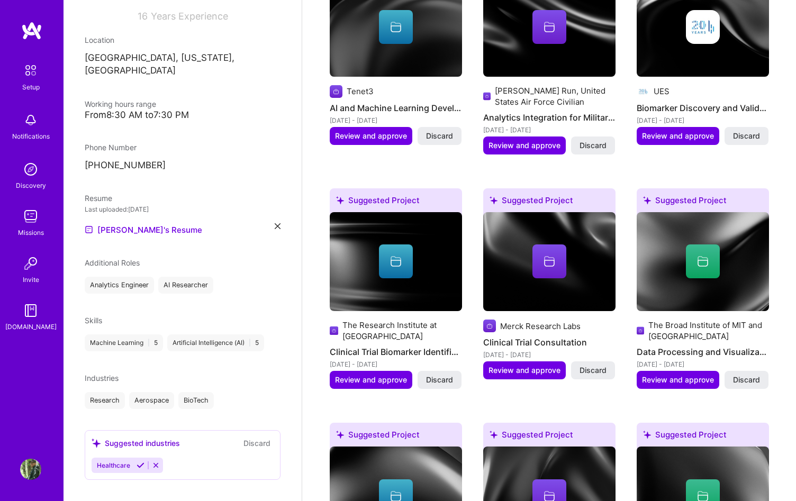
click at [137, 462] on icon at bounding box center [141, 466] width 8 height 8
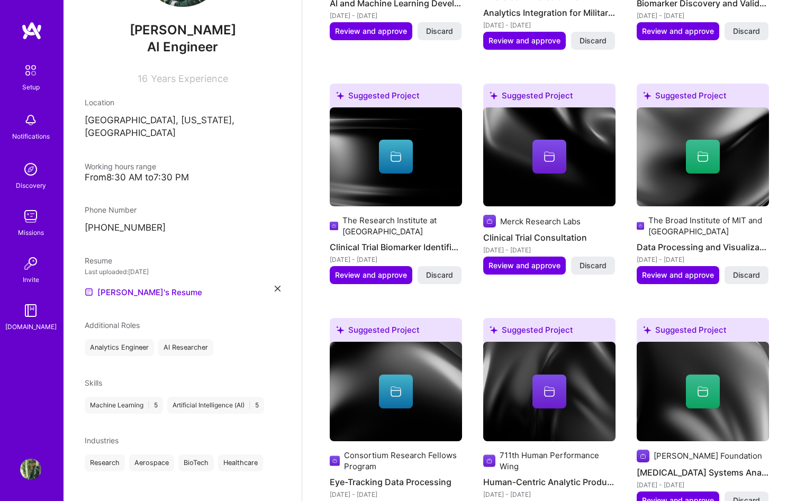
scroll to position [617, 0]
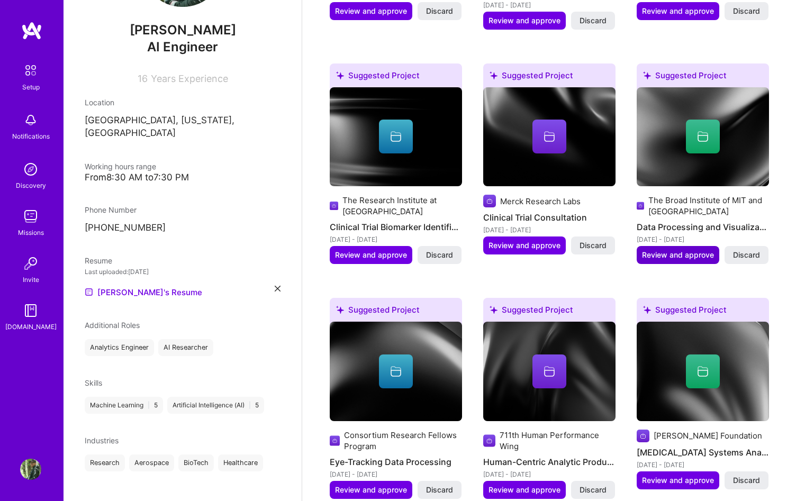
click at [672, 250] on span "Review and approve" at bounding box center [678, 255] width 72 height 11
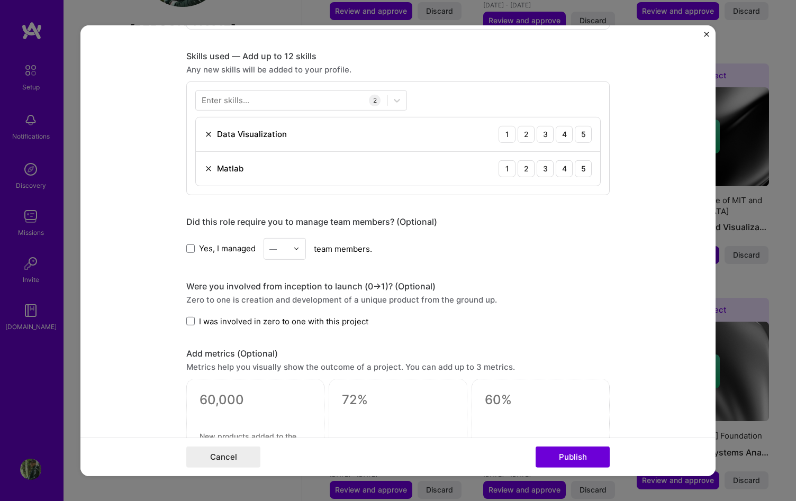
scroll to position [512, 0]
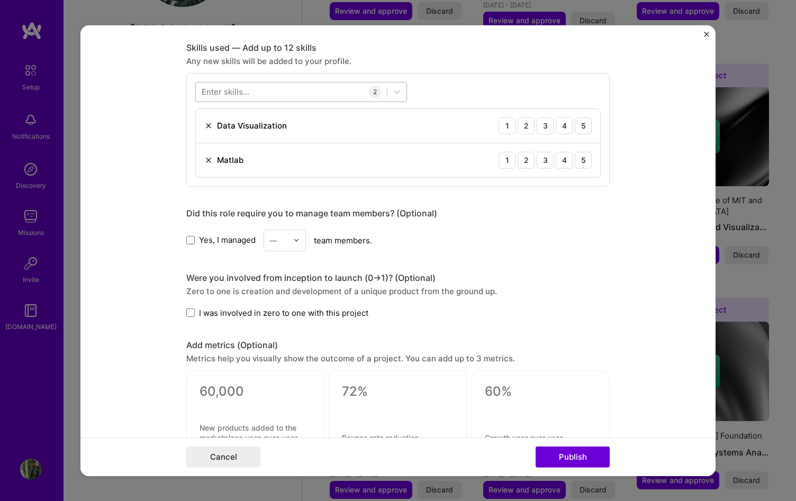
click at [314, 91] on div at bounding box center [291, 91] width 191 height 17
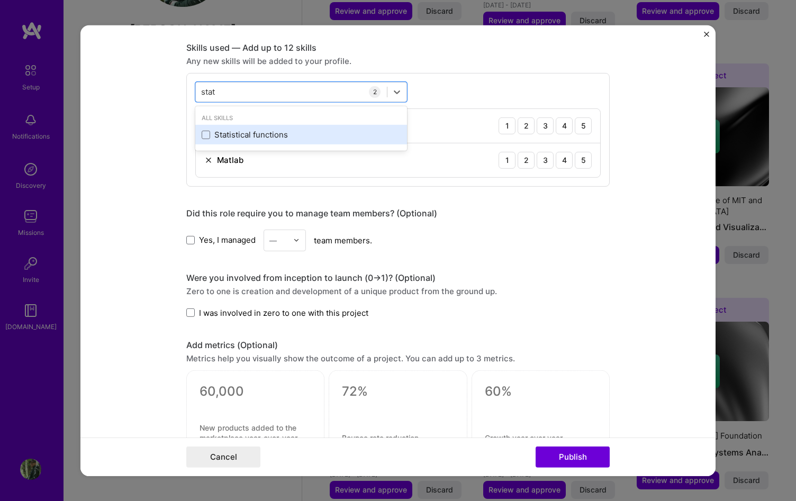
click at [247, 140] on div "Statistical functions" at bounding box center [301, 134] width 199 height 11
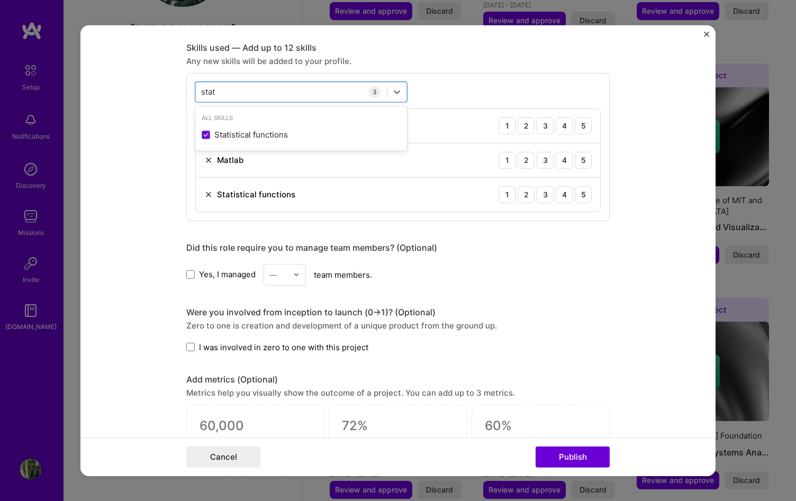
click at [174, 241] on form "Editing suggested project This project is suggested based on your LinkedIn, res…" at bounding box center [397, 250] width 635 height 451
click at [274, 92] on div "stat stat" at bounding box center [291, 91] width 191 height 17
drag, startPoint x: 274, startPoint y: 92, endPoint x: 184, endPoint y: 93, distance: 89.5
click at [184, 93] on form "Editing suggested project This project is suggested based on your LinkedIn, res…" at bounding box center [397, 250] width 635 height 451
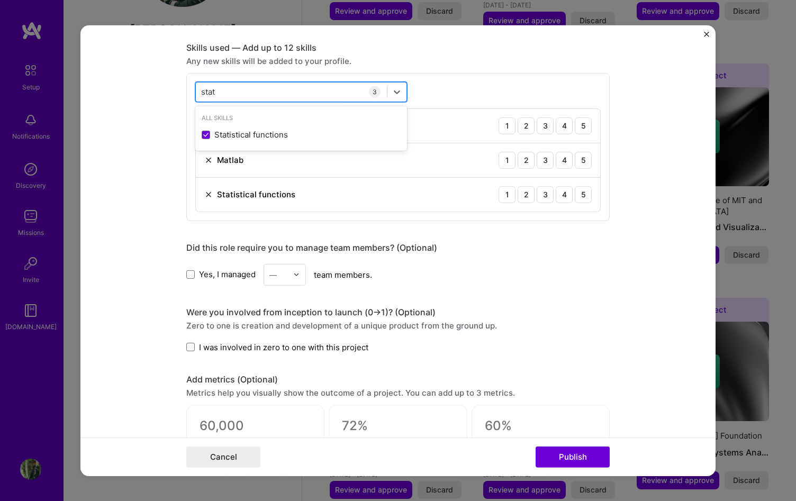
click at [214, 91] on input "stat" at bounding box center [208, 91] width 15 height 11
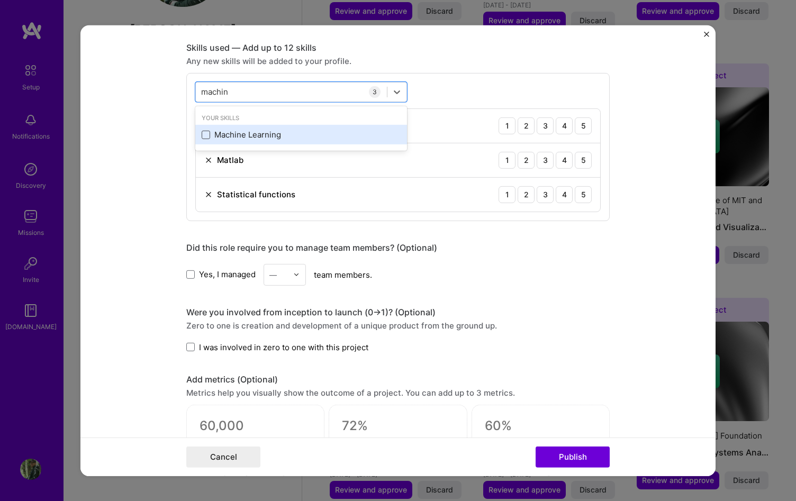
click at [209, 134] on span at bounding box center [206, 135] width 8 height 8
click at [0, 0] on input "checkbox" at bounding box center [0, 0] width 0 height 0
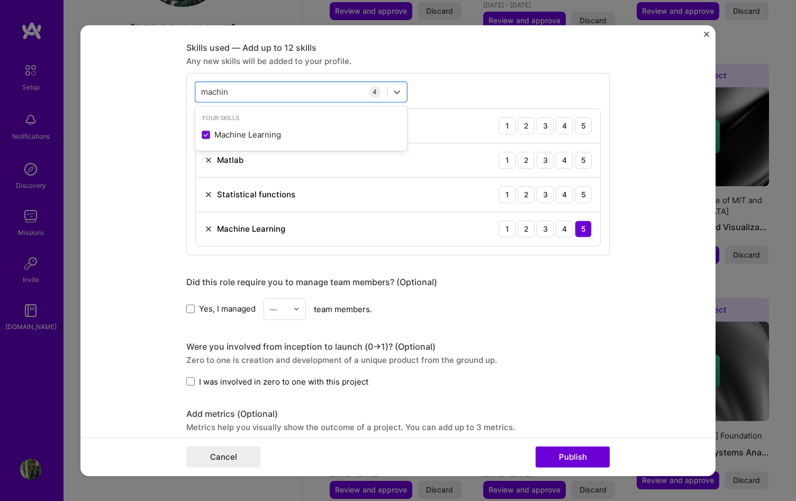
type input "machin"
click at [626, 336] on form "Editing suggested project This project is suggested based on your LinkedIn, res…" at bounding box center [397, 250] width 635 height 451
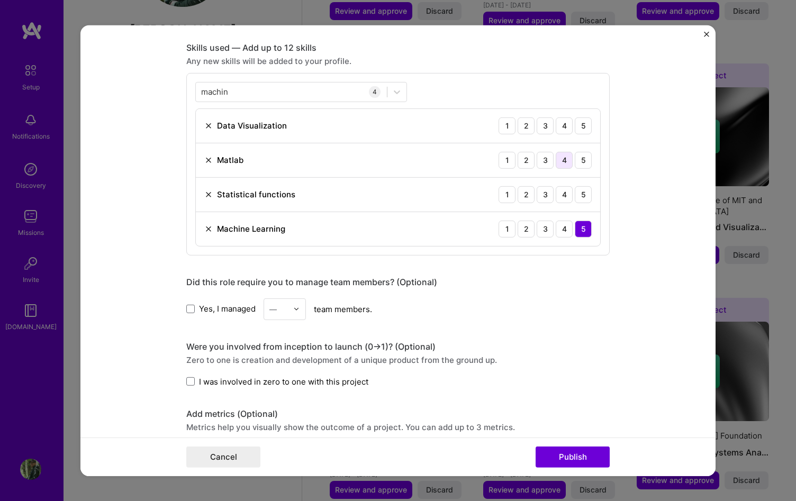
click at [566, 166] on div "4" at bounding box center [564, 159] width 17 height 17
click at [582, 194] on div "5" at bounding box center [583, 194] width 17 height 17
click at [571, 123] on div "4" at bounding box center [564, 125] width 17 height 17
click at [641, 313] on form "Editing suggested project This project is suggested based on your LinkedIn, res…" at bounding box center [397, 250] width 635 height 451
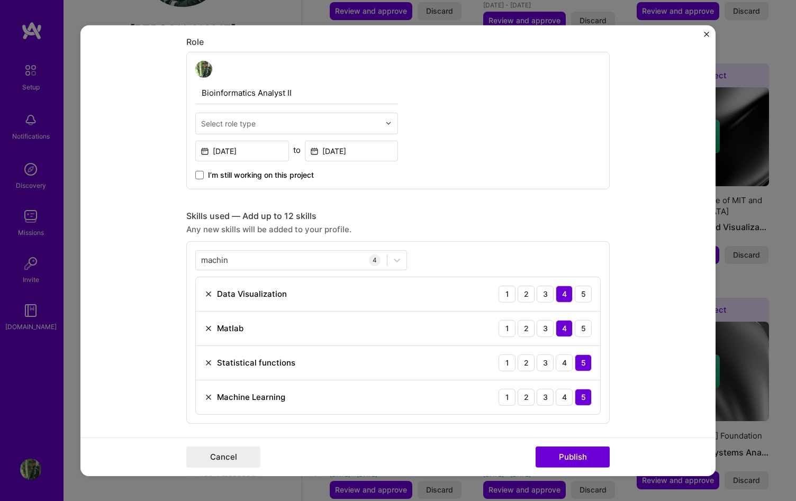
scroll to position [223, 0]
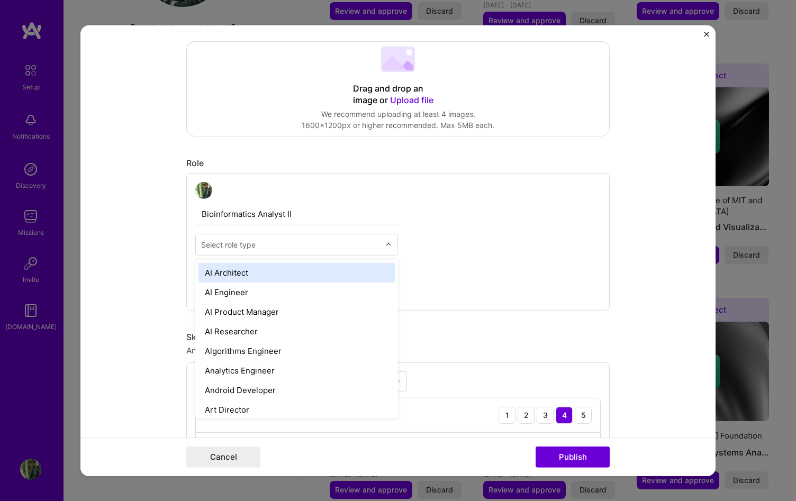
click at [380, 248] on input "text" at bounding box center [290, 244] width 179 height 11
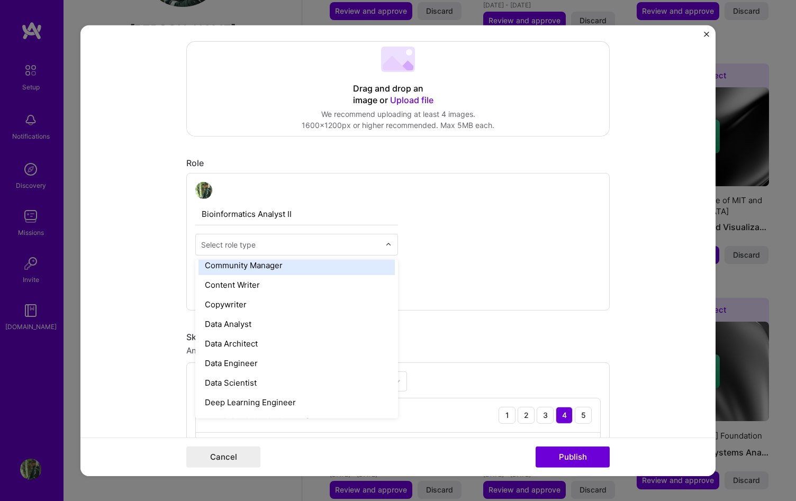
scroll to position [343, 0]
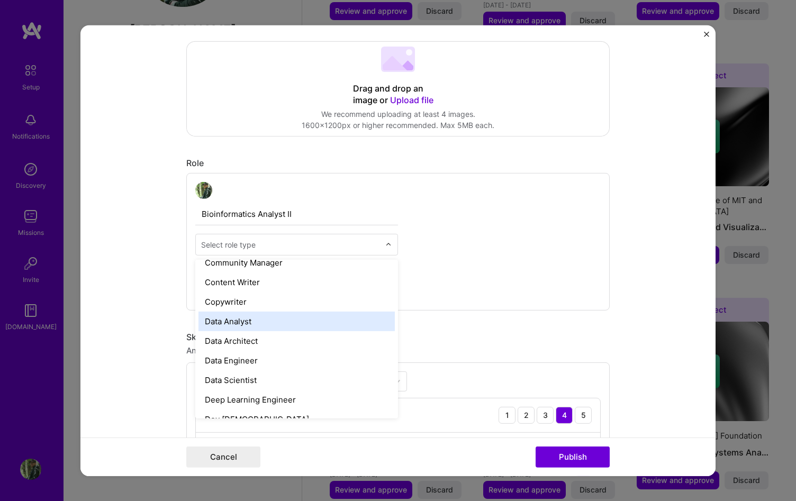
click at [358, 326] on div "Data Analyst" at bounding box center [296, 321] width 196 height 20
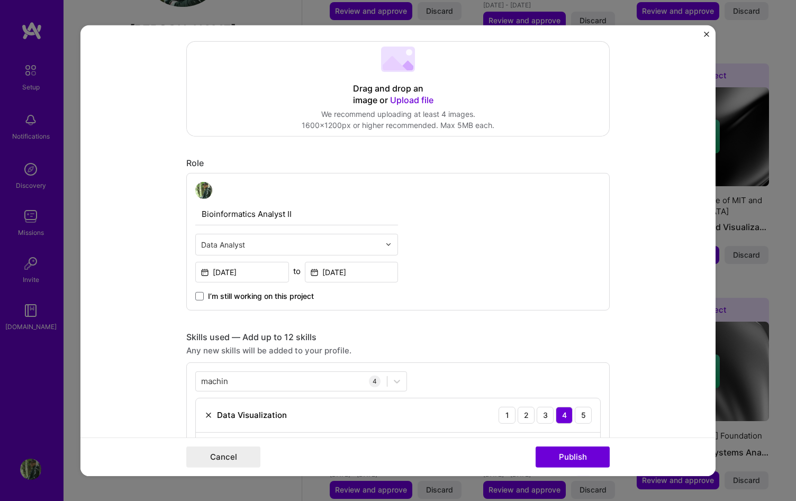
click at [477, 310] on div "Bioinformatics Analyst II Data Analyst [DATE] to [DATE] I’m still working on th…" at bounding box center [397, 242] width 423 height 138
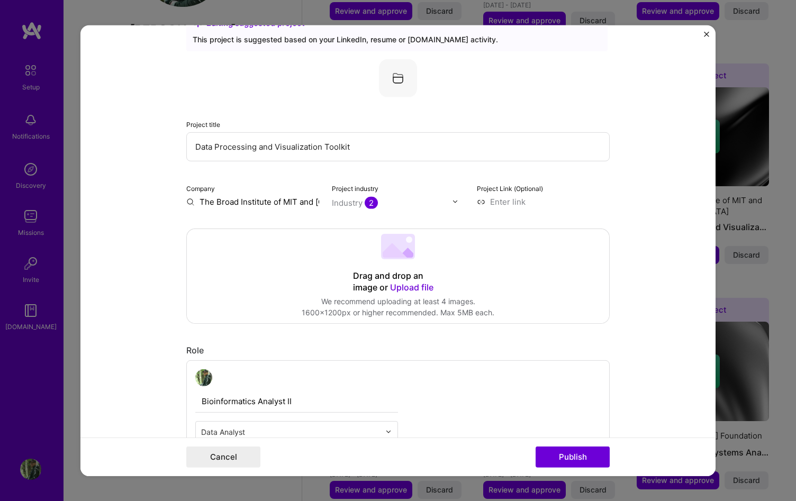
scroll to position [0, 0]
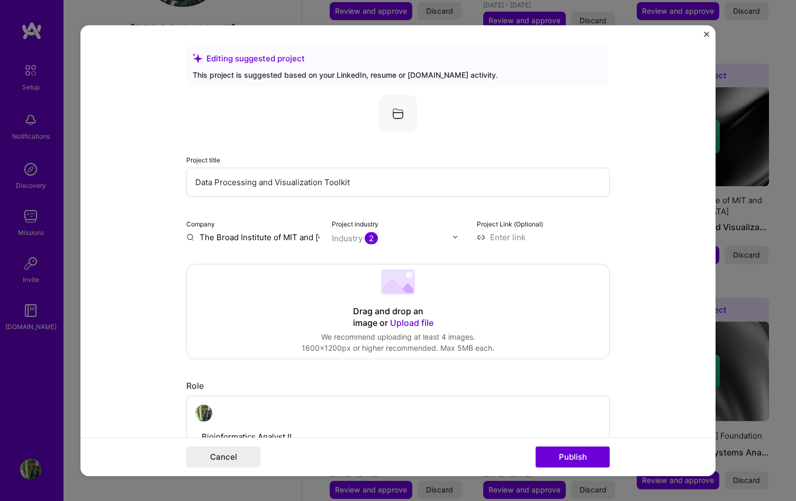
click at [511, 237] on input at bounding box center [543, 236] width 133 height 11
paste input "[URL][DOMAIN_NAME]"
type input "[URL][DOMAIN_NAME]"
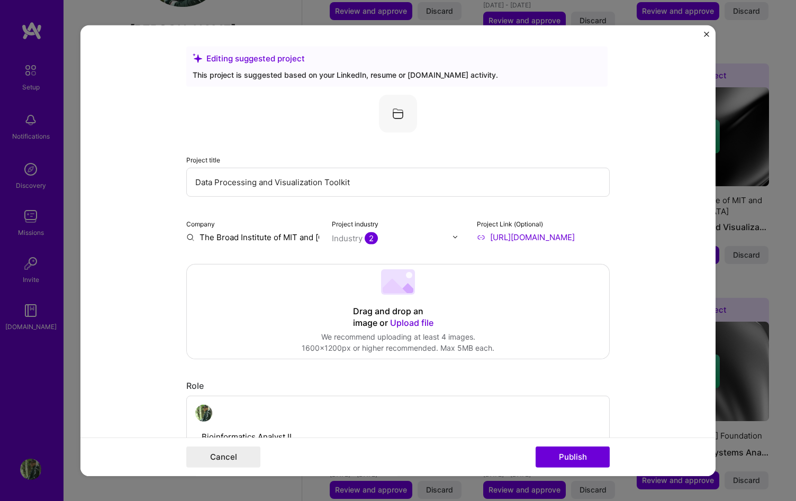
click at [639, 117] on form "Editing suggested project This project is suggested based on your LinkedIn, res…" at bounding box center [397, 250] width 635 height 451
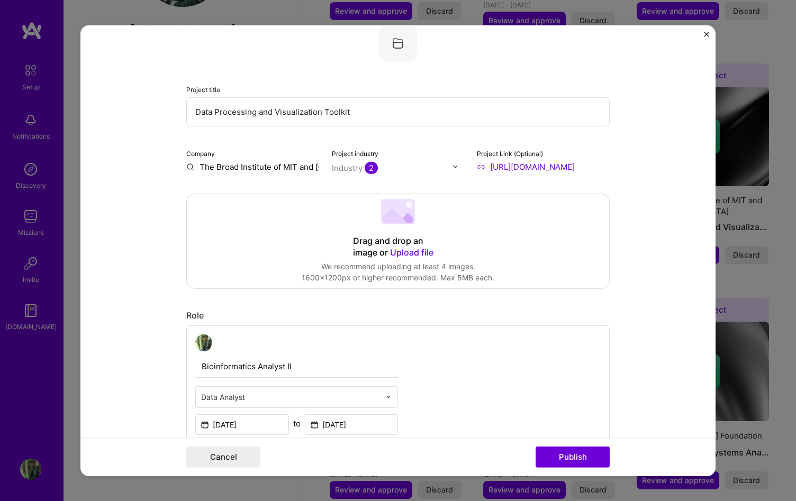
scroll to position [245, 0]
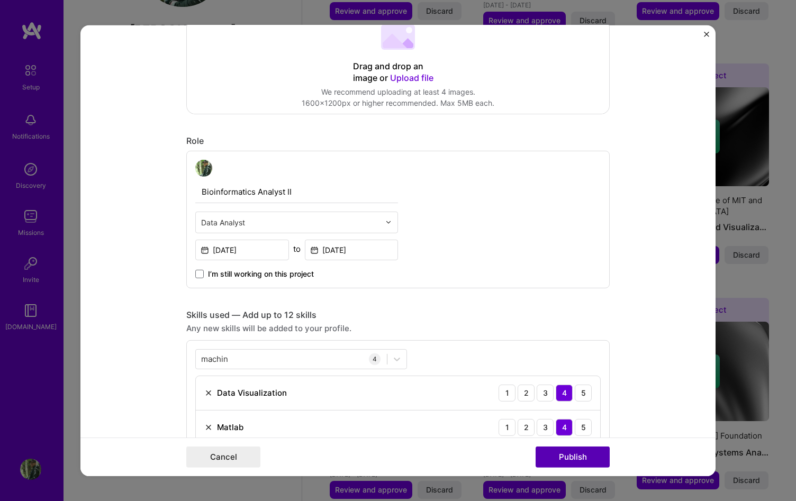
click at [602, 460] on button "Publish" at bounding box center [573, 457] width 74 height 21
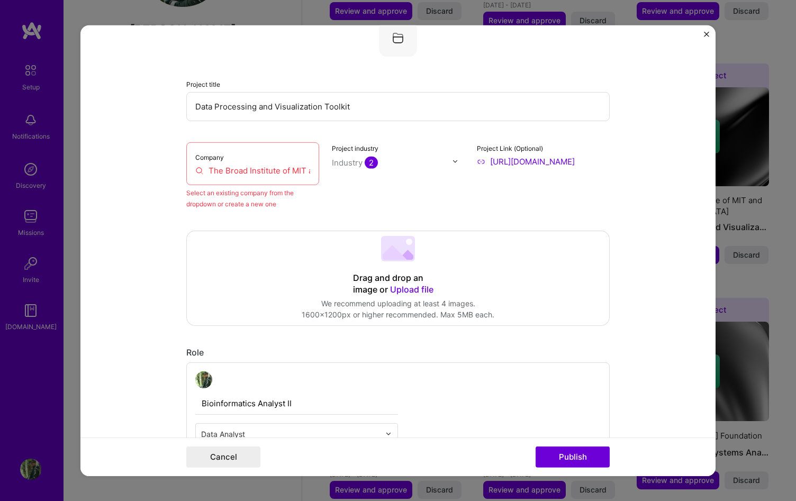
scroll to position [69, 0]
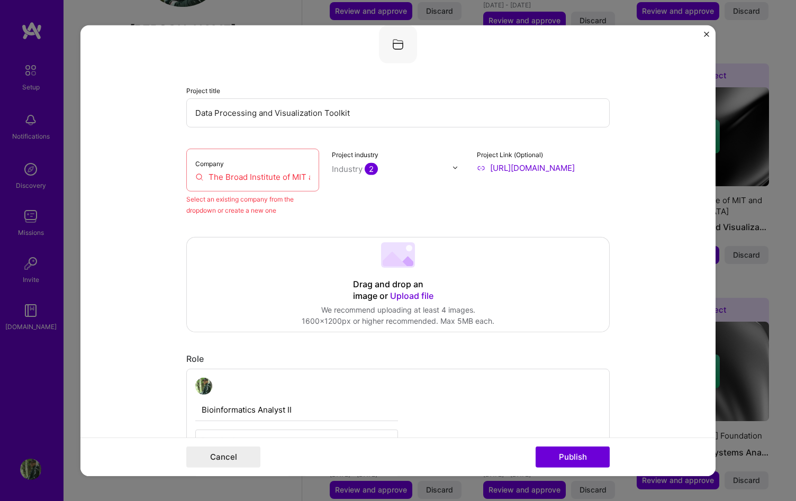
click at [246, 179] on input "The Broad Institute of MIT and [GEOGRAPHIC_DATA]" at bounding box center [252, 176] width 115 height 11
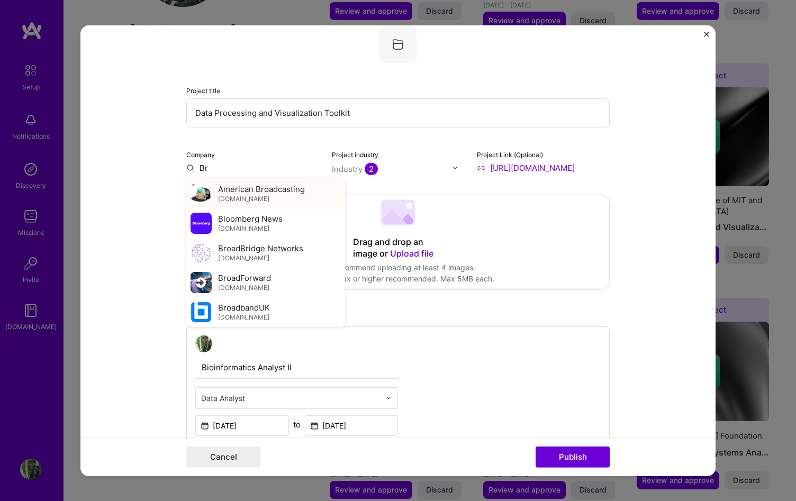
type input "B"
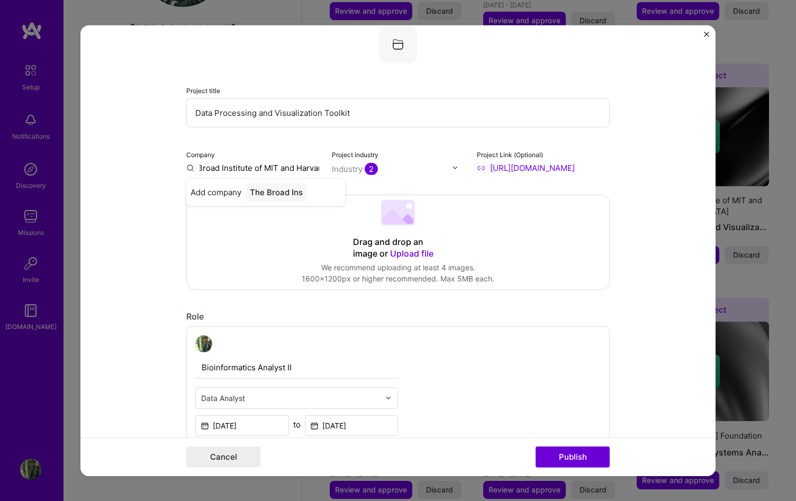
type input "The Broad Institute of MIT and [GEOGRAPHIC_DATA]"
click at [191, 192] on span "Add company" at bounding box center [208, 197] width 34 height 22
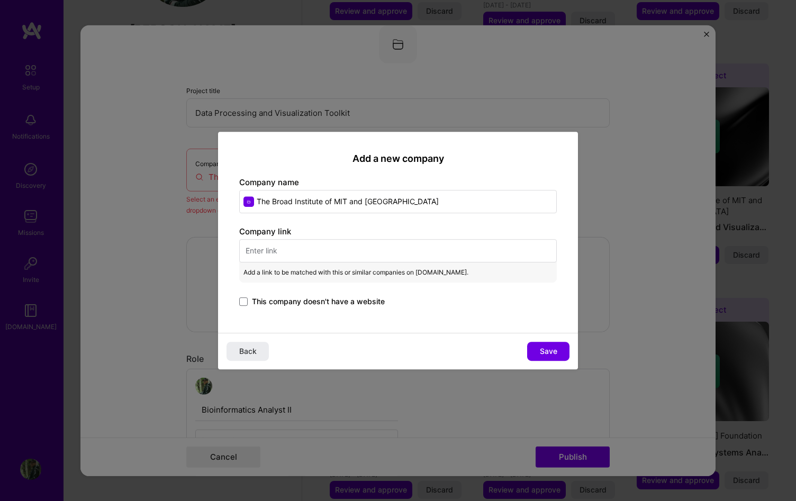
click at [304, 258] on input "text" at bounding box center [398, 250] width 318 height 23
paste input "[URL][DOMAIN_NAME]"
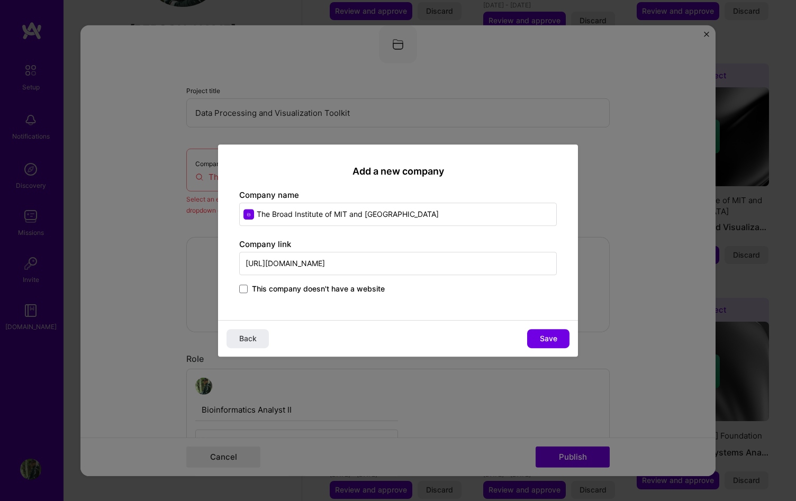
type input "[URL][DOMAIN_NAME]"
click at [397, 336] on div "Back Save" at bounding box center [398, 338] width 360 height 37
click at [545, 345] on button "Save" at bounding box center [548, 338] width 42 height 19
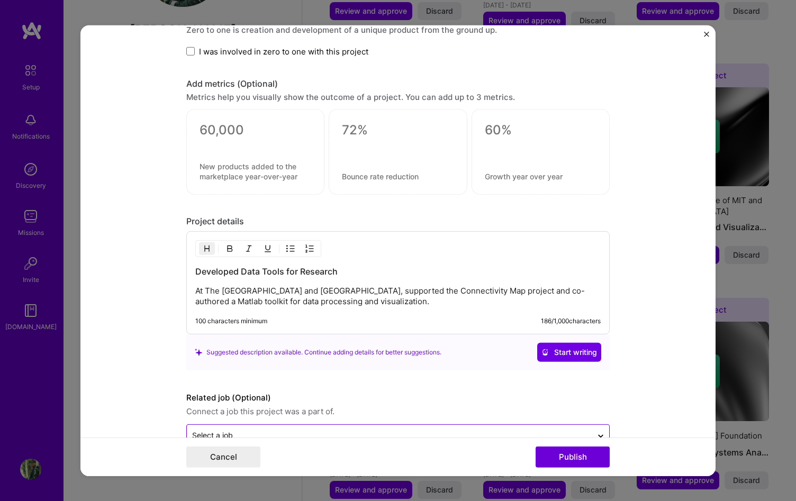
scroll to position [871, 0]
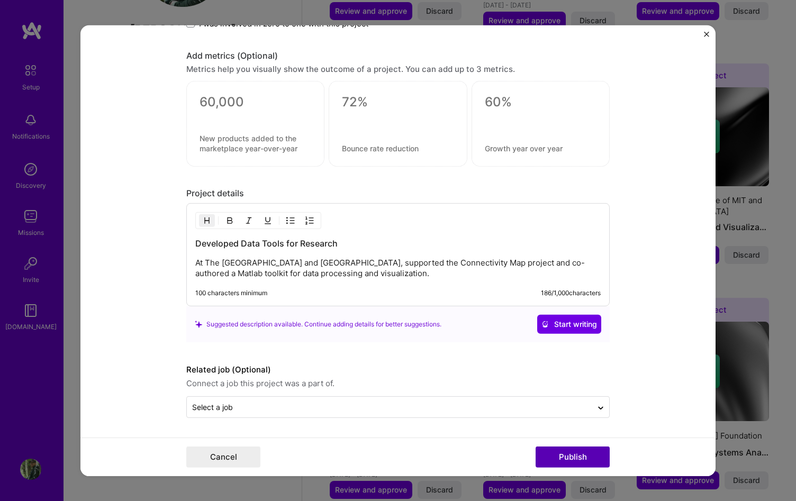
click at [570, 459] on button "Publish" at bounding box center [573, 457] width 74 height 21
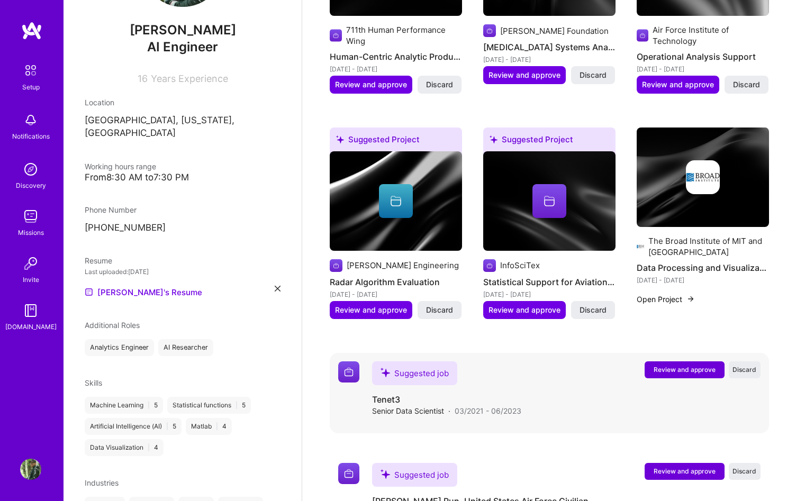
scroll to position [1007, 0]
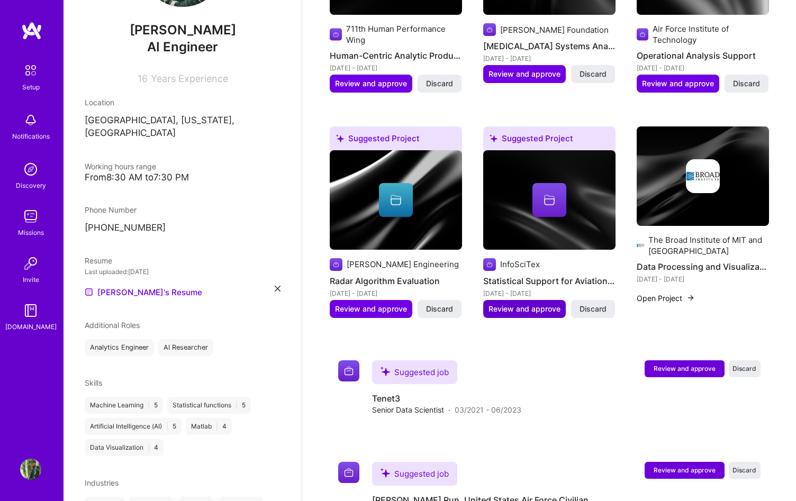
click at [530, 304] on span "Review and approve" at bounding box center [525, 309] width 72 height 11
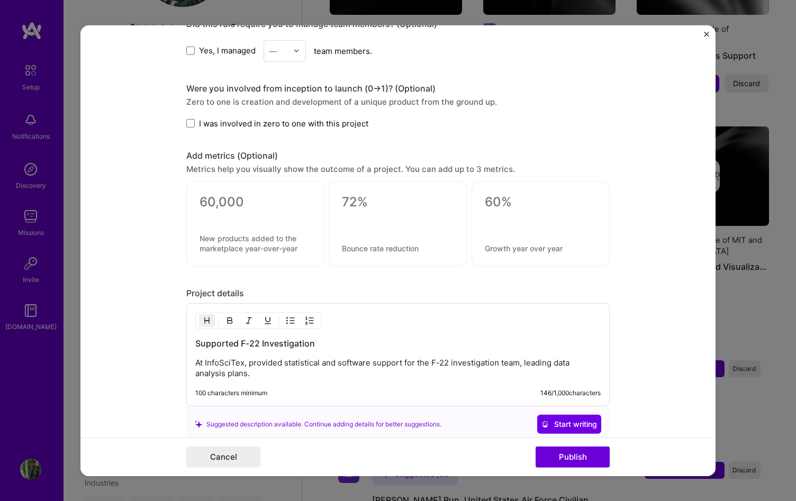
scroll to position [642, 0]
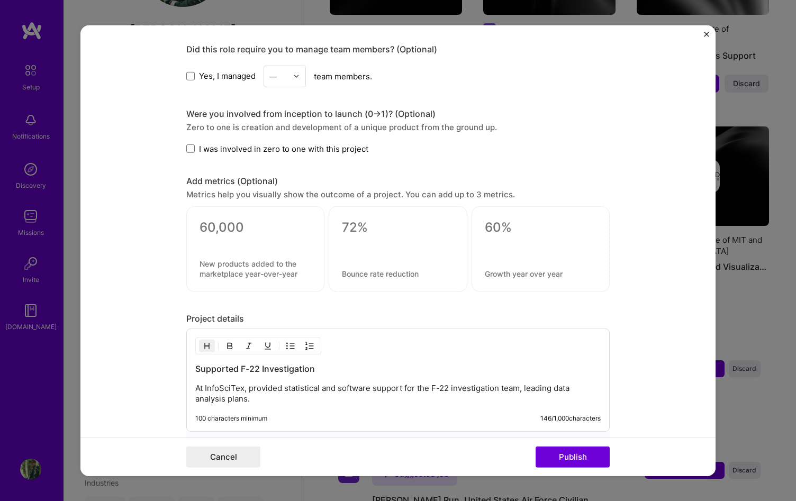
click at [708, 32] on img "Close" at bounding box center [706, 33] width 5 height 5
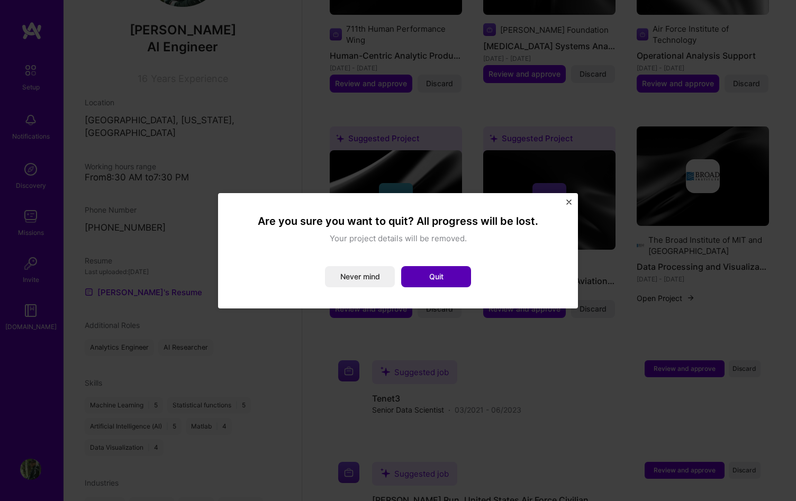
click at [448, 282] on button "Quit" at bounding box center [436, 276] width 70 height 21
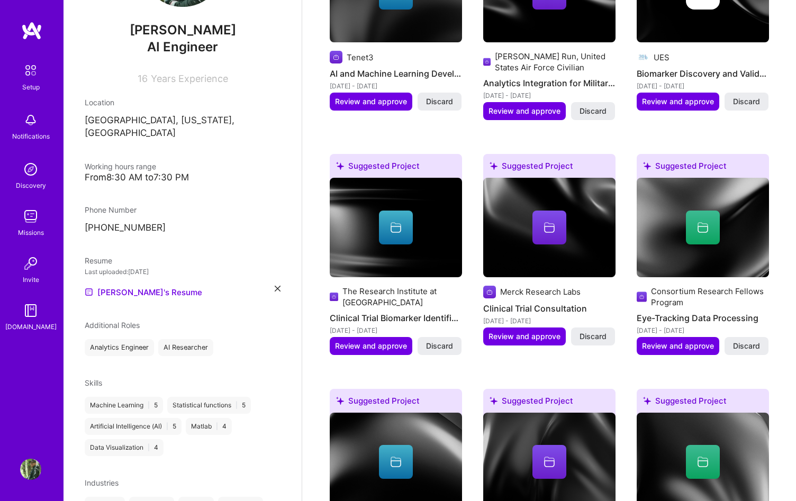
scroll to position [495, 0]
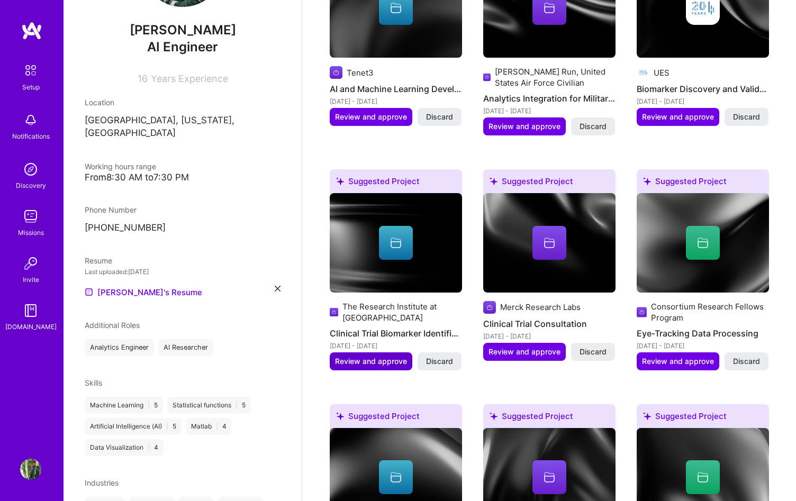
click at [383, 356] on span "Review and approve" at bounding box center [371, 361] width 72 height 11
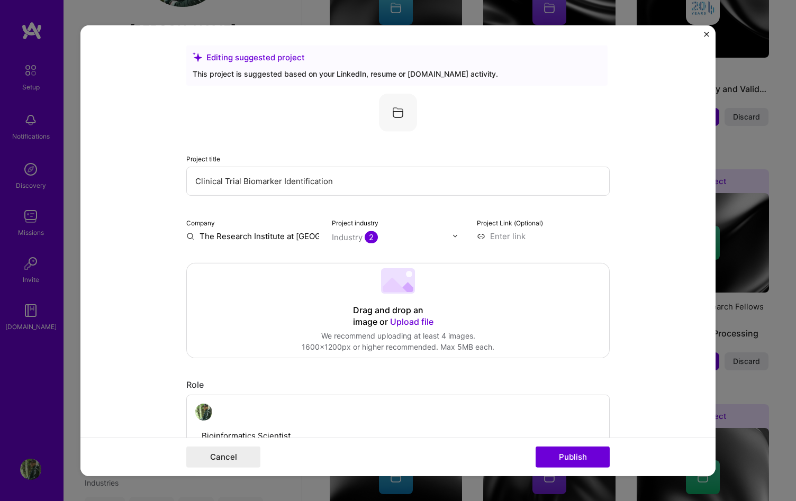
scroll to position [0, 0]
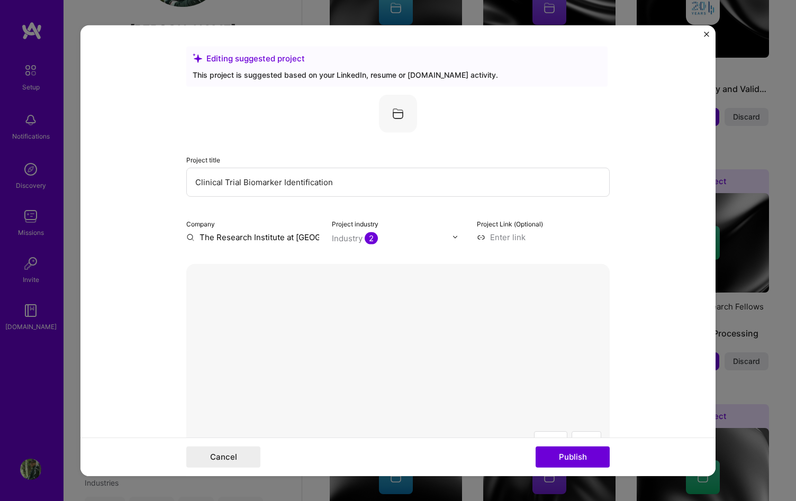
click at [652, 291] on form "Editing suggested project This project is suggested based on your LinkedIn, res…" at bounding box center [397, 250] width 635 height 451
click at [587, 431] on button "Done" at bounding box center [587, 440] width 30 height 19
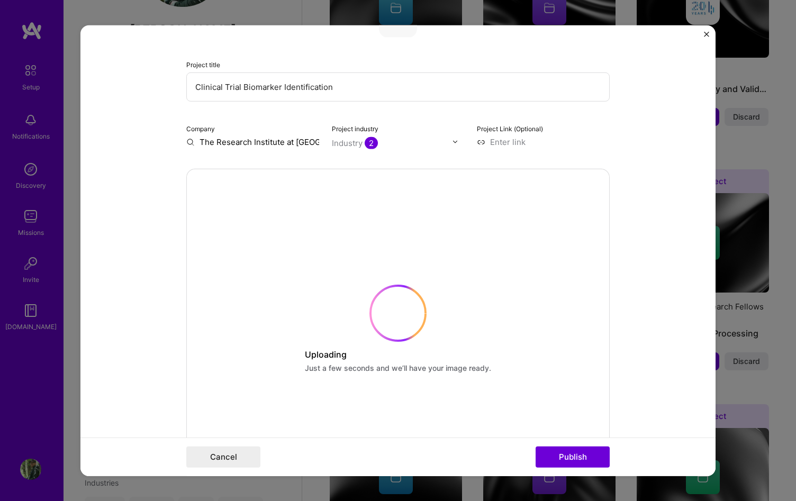
scroll to position [116, 0]
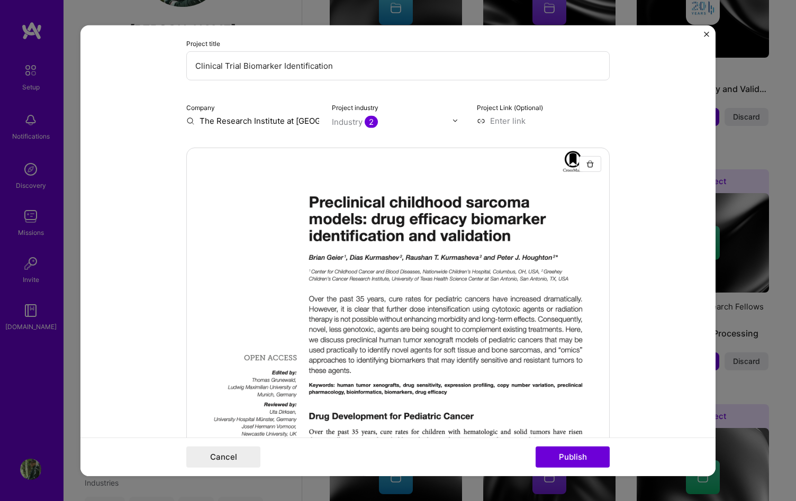
click at [507, 115] on input at bounding box center [543, 120] width 133 height 11
paste input "[URL][DOMAIN_NAME]"
type input "[URL][DOMAIN_NAME]"
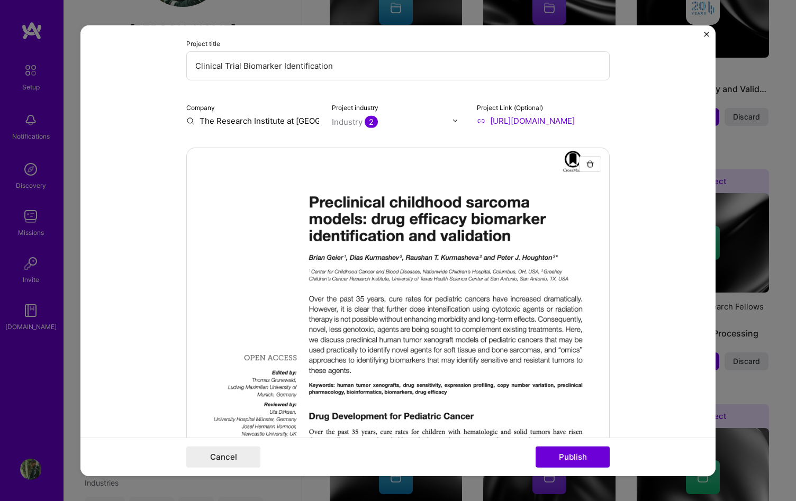
click at [677, 270] on form "Editing suggested project This project is suggested based on your LinkedIn, res…" at bounding box center [397, 250] width 635 height 451
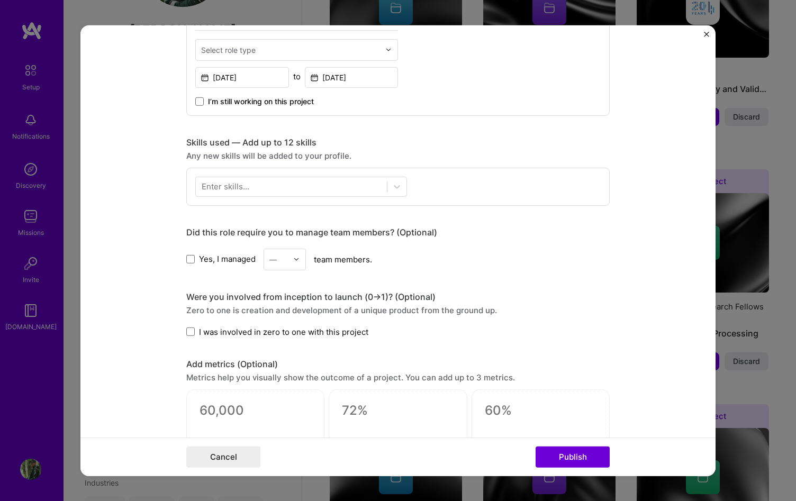
scroll to position [676, 0]
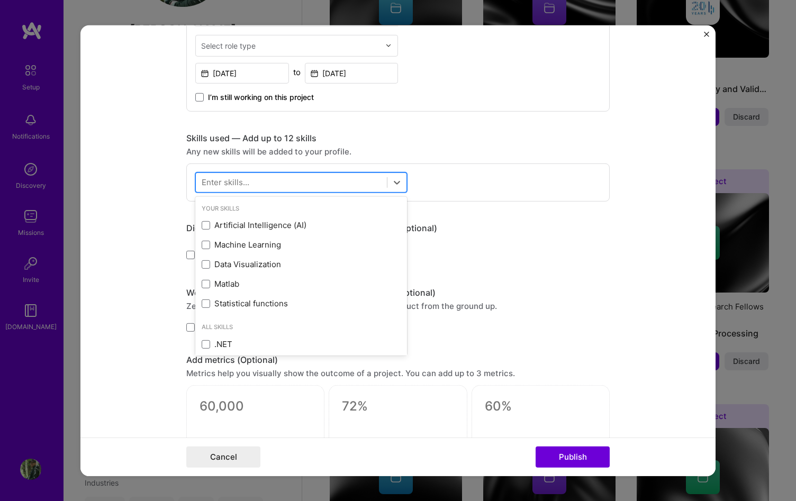
click at [369, 189] on div at bounding box center [291, 182] width 191 height 17
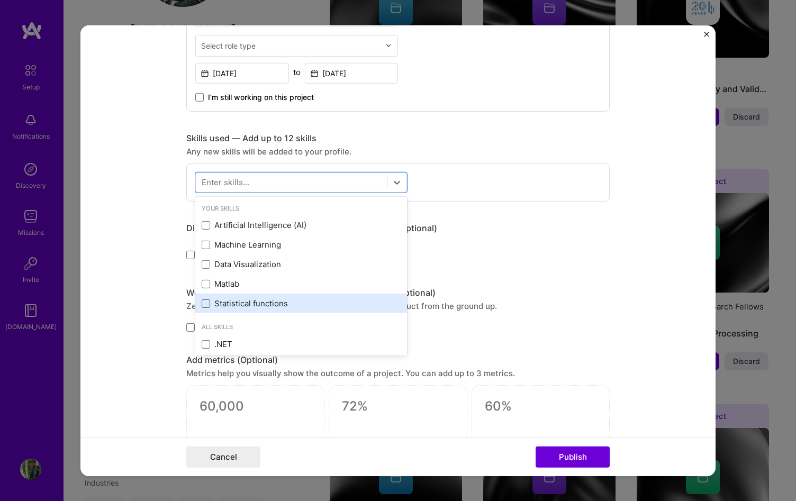
click at [209, 306] on span at bounding box center [206, 304] width 8 height 8
click at [0, 0] on input "checkbox" at bounding box center [0, 0] width 0 height 0
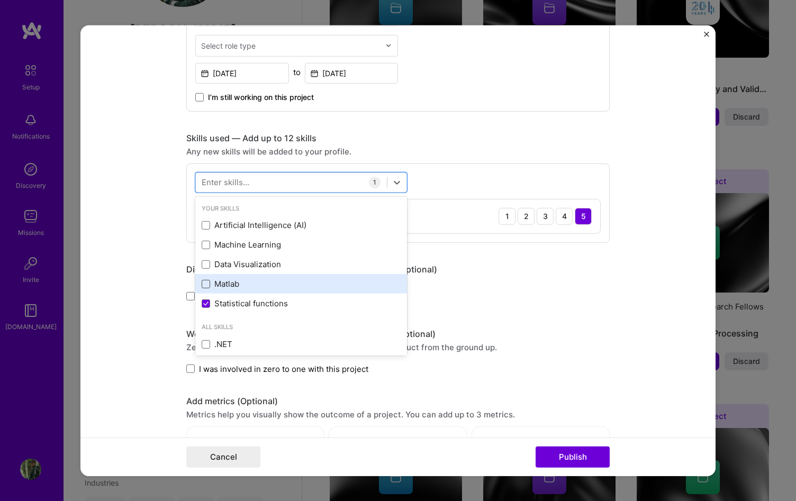
click at [209, 287] on span at bounding box center [206, 284] width 8 height 8
click at [0, 0] on input "checkbox" at bounding box center [0, 0] width 0 height 0
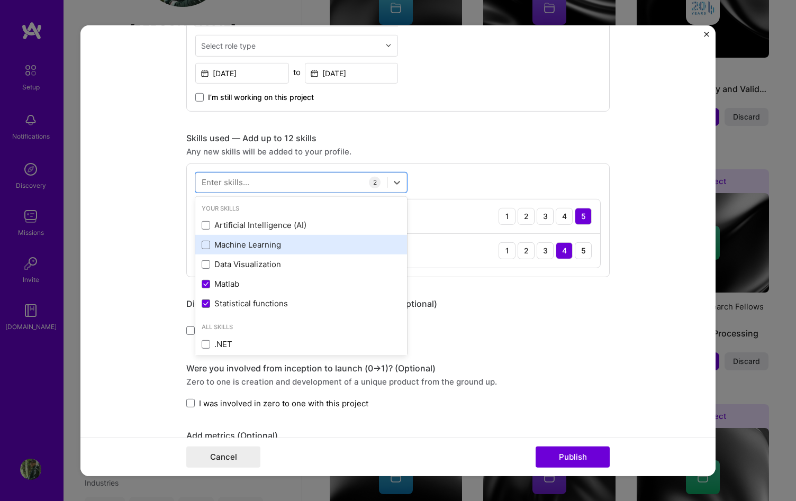
click at [210, 248] on div "Machine Learning" at bounding box center [301, 244] width 199 height 11
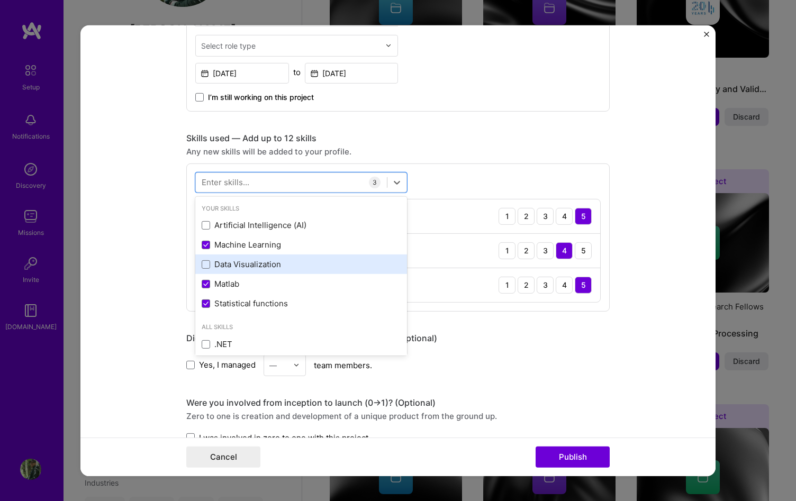
click at [212, 263] on div "Data Visualization" at bounding box center [301, 264] width 199 height 11
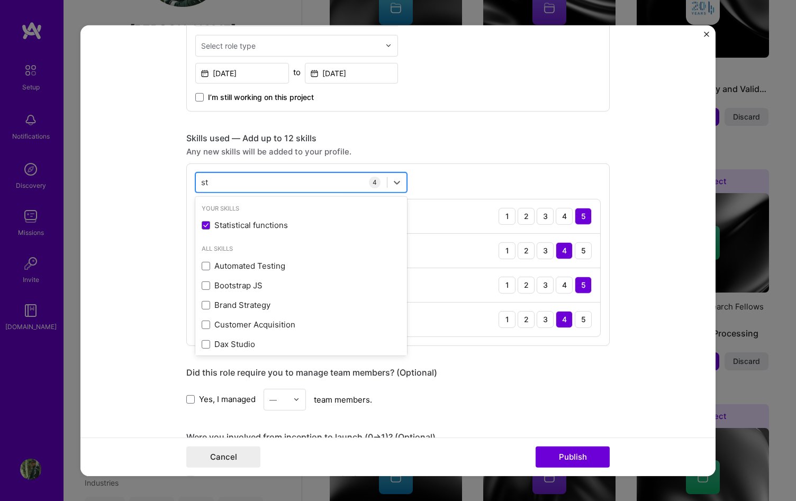
type input "s"
type input "p"
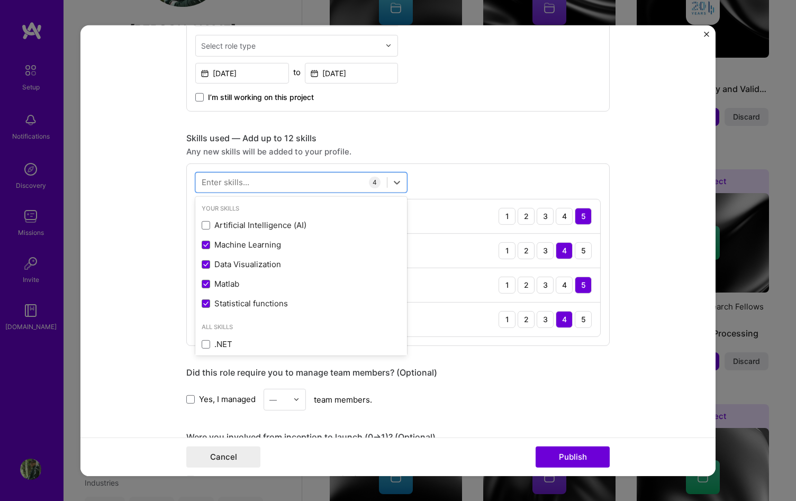
click at [534, 382] on div "Did this role require you to manage team members? (Optional) Yes, I managed — t…" at bounding box center [397, 388] width 423 height 43
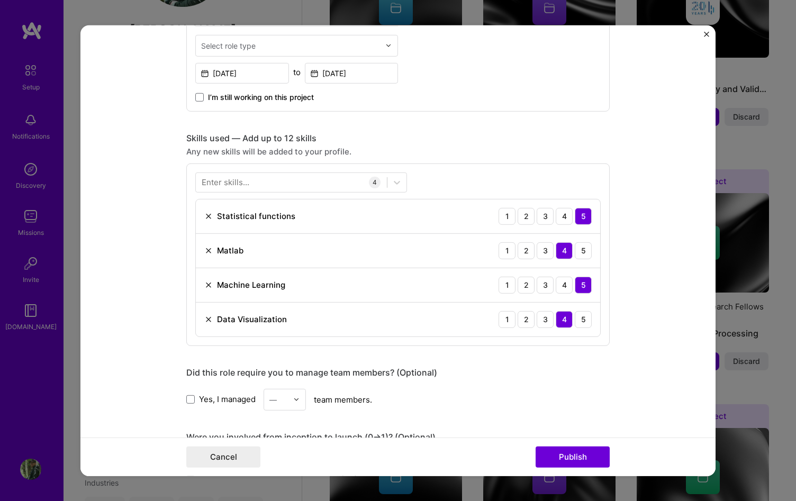
scroll to position [751, 0]
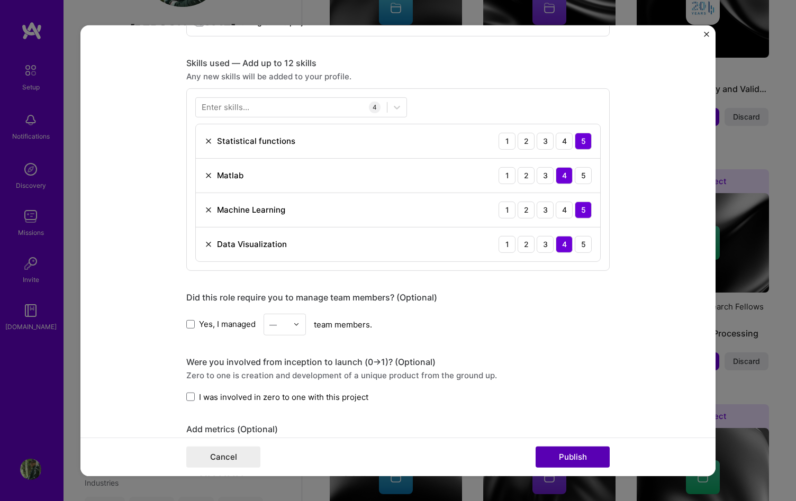
click at [554, 457] on button "Publish" at bounding box center [573, 457] width 74 height 21
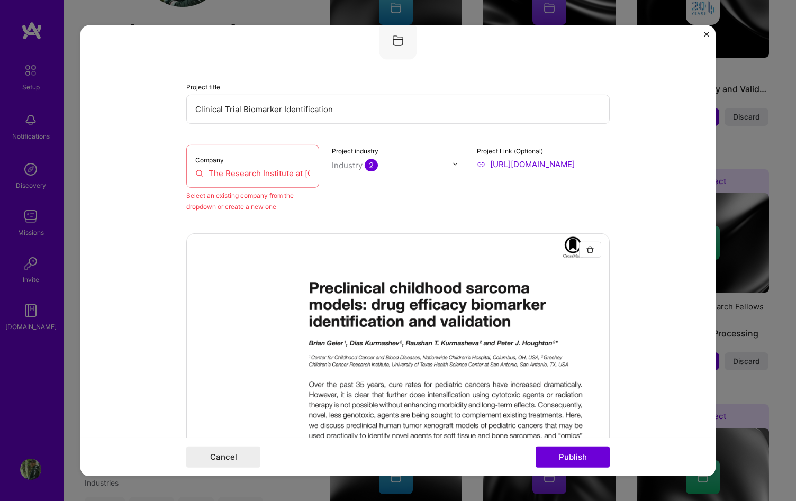
scroll to position [69, 0]
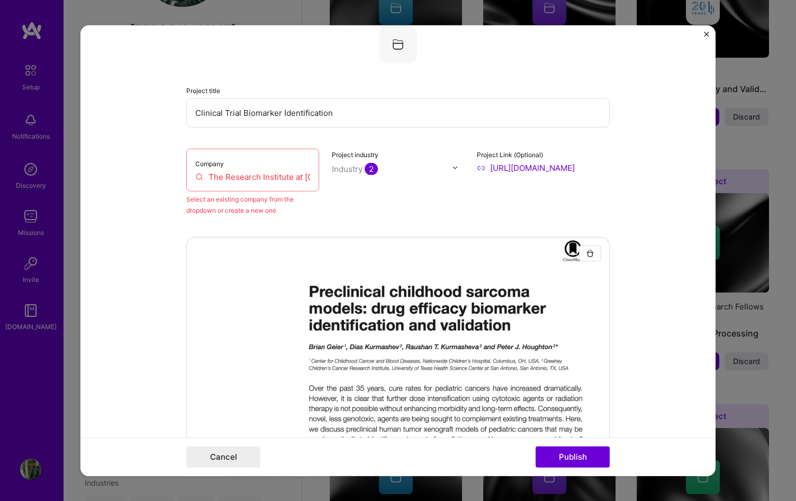
click at [221, 181] on input "The Research Institute at [GEOGRAPHIC_DATA]" at bounding box center [252, 176] width 115 height 11
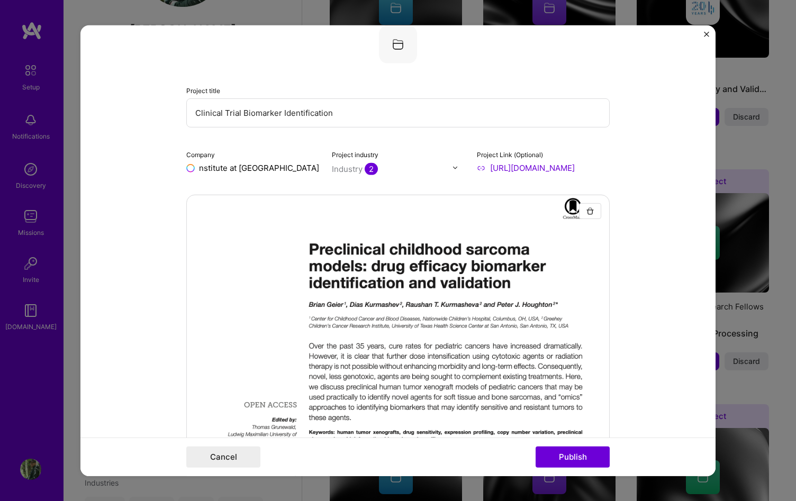
scroll to position [0, 92]
type input "The Research Institute at [GEOGRAPHIC_DATA]"
click at [197, 208] on span "Add company" at bounding box center [208, 197] width 34 height 22
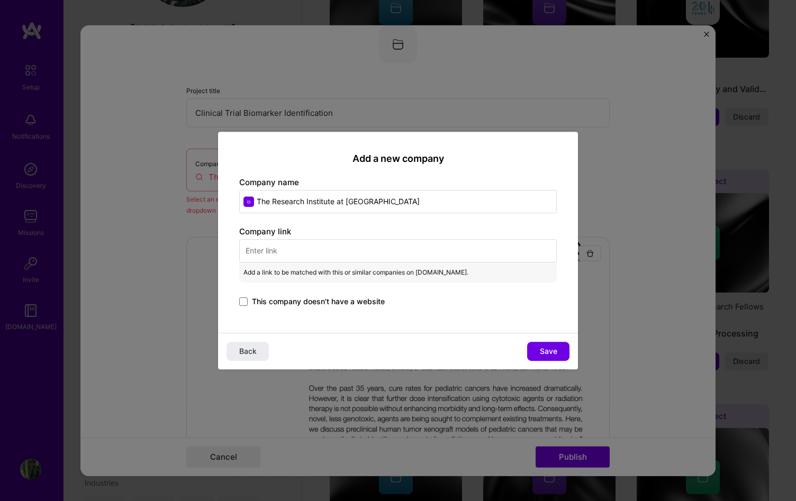
click at [366, 248] on input "text" at bounding box center [398, 250] width 318 height 23
paste input "[URL][DOMAIN_NAME]"
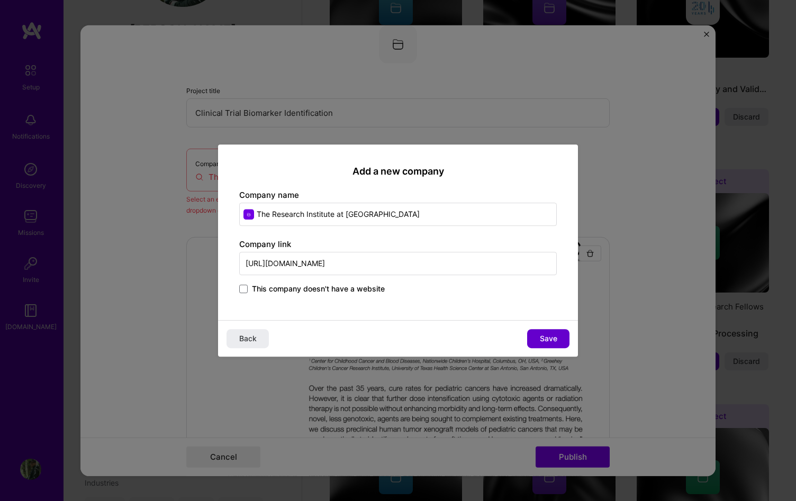
type input "[URL][DOMAIN_NAME]"
click at [534, 329] on button "Save" at bounding box center [548, 338] width 42 height 19
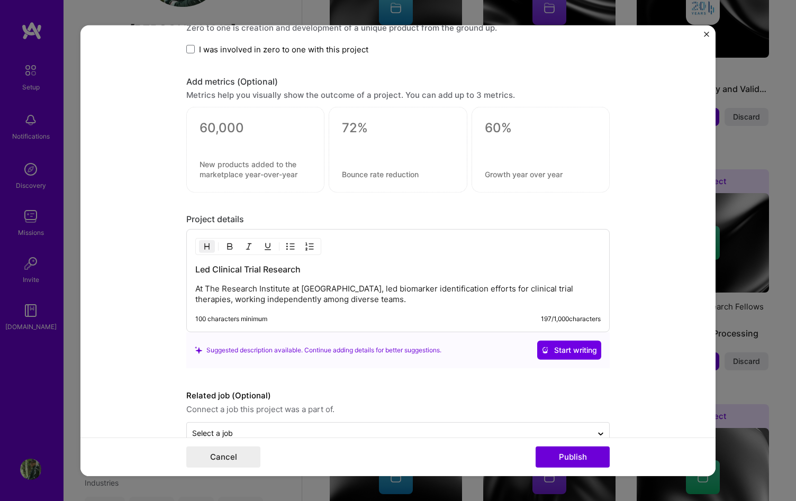
scroll to position [1139, 0]
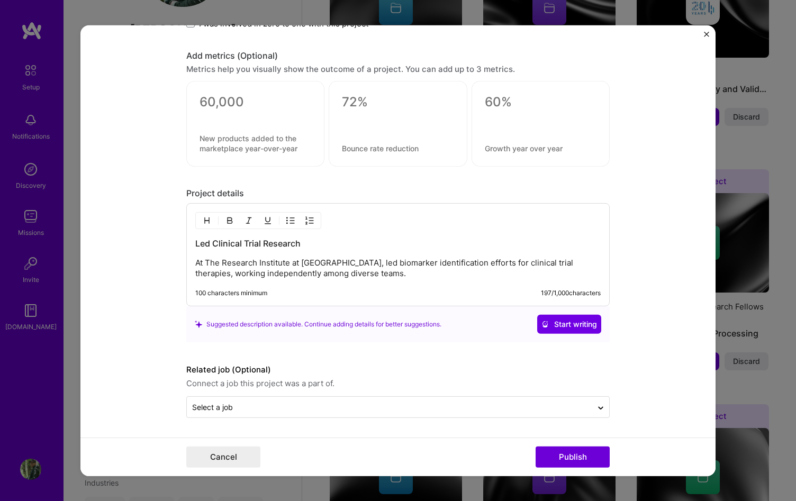
click at [407, 277] on p "At The Research Institute at [GEOGRAPHIC_DATA], led biomarker identification ef…" at bounding box center [397, 268] width 405 height 21
click at [438, 278] on p "At The Research Institute at [GEOGRAPHIC_DATA], led biomarker identification ef…" at bounding box center [397, 268] width 405 height 21
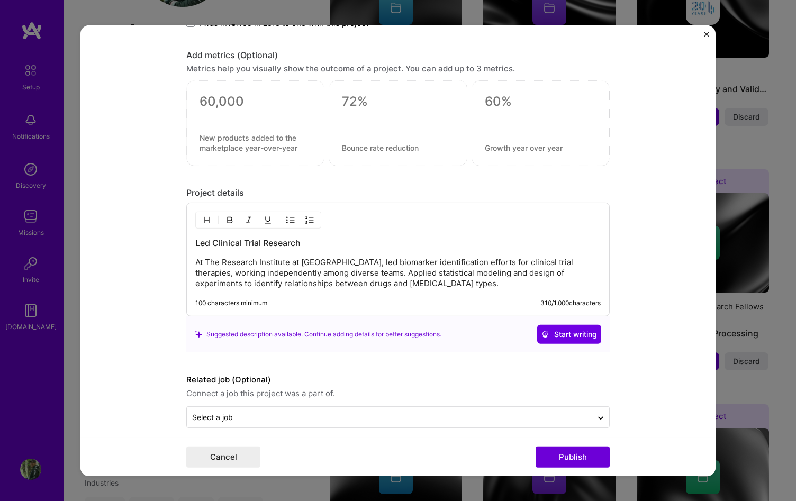
click at [377, 286] on p "At The Research Institute at [GEOGRAPHIC_DATA], led biomarker identification ef…" at bounding box center [397, 273] width 405 height 32
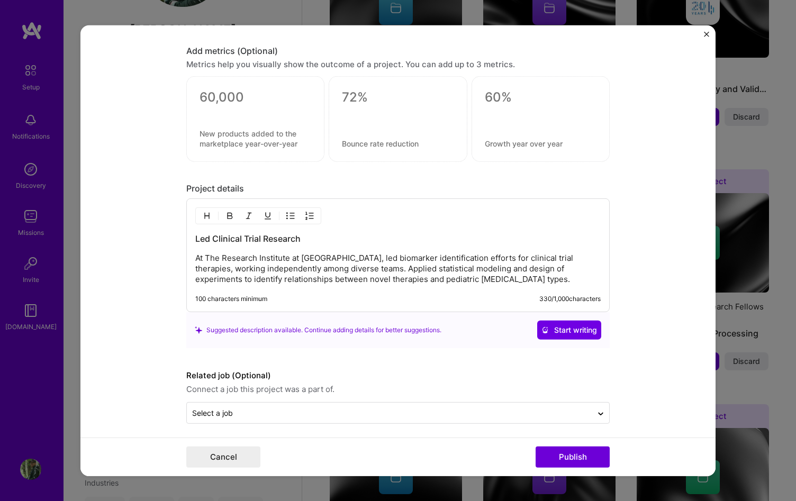
scroll to position [1149, 0]
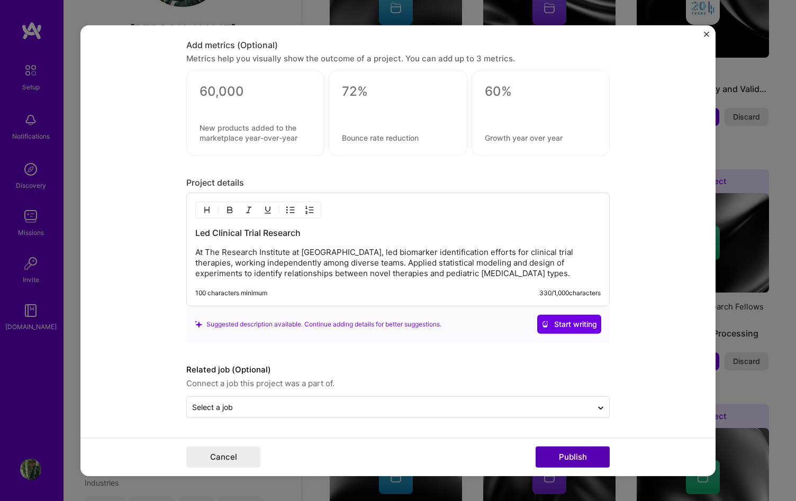
click at [575, 464] on button "Publish" at bounding box center [573, 457] width 74 height 21
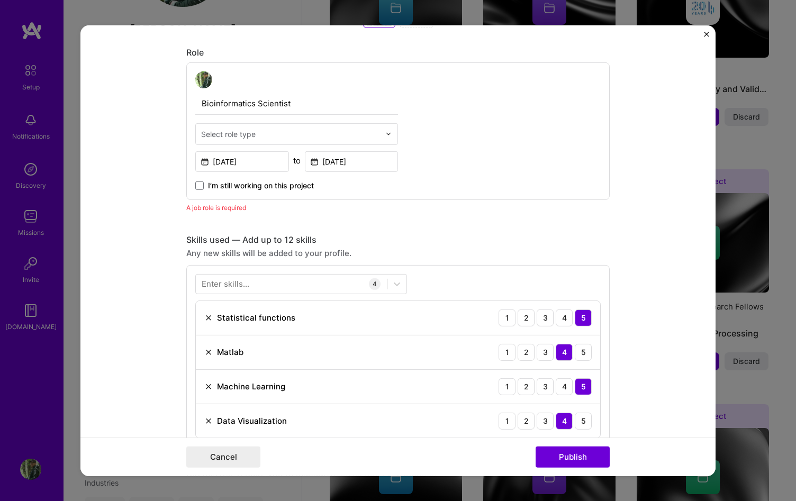
scroll to position [572, 0]
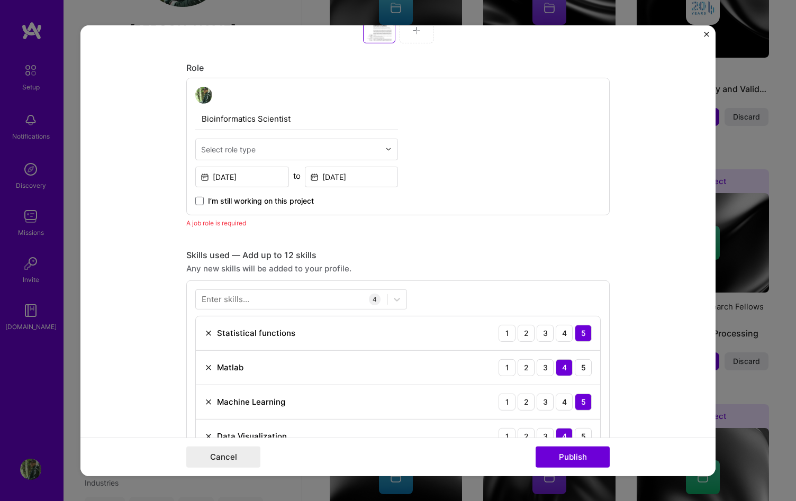
click at [211, 154] on div "Select role type" at bounding box center [228, 148] width 55 height 11
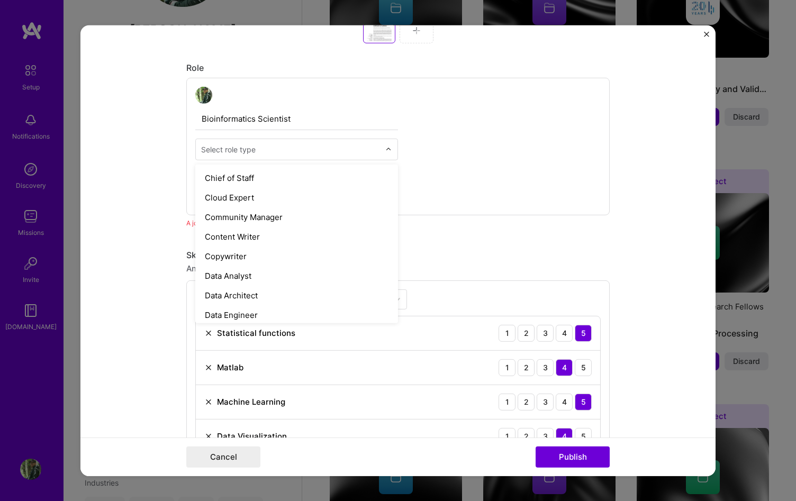
scroll to position [330, 0]
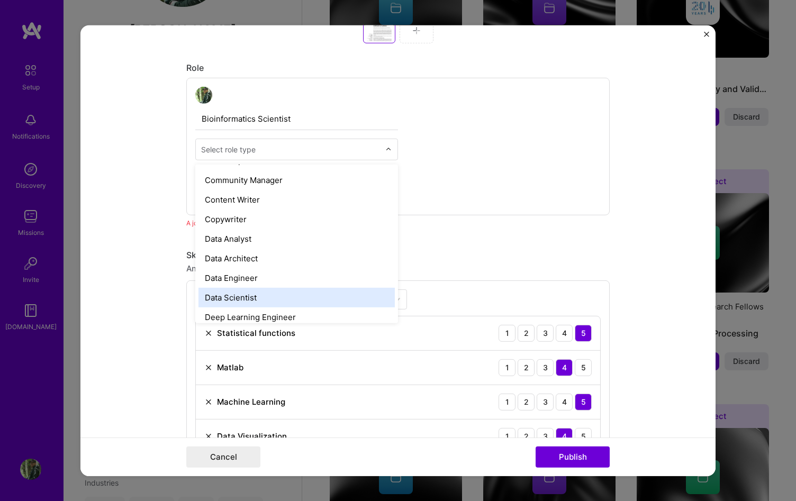
click at [276, 294] on div "Data Scientist" at bounding box center [296, 297] width 196 height 20
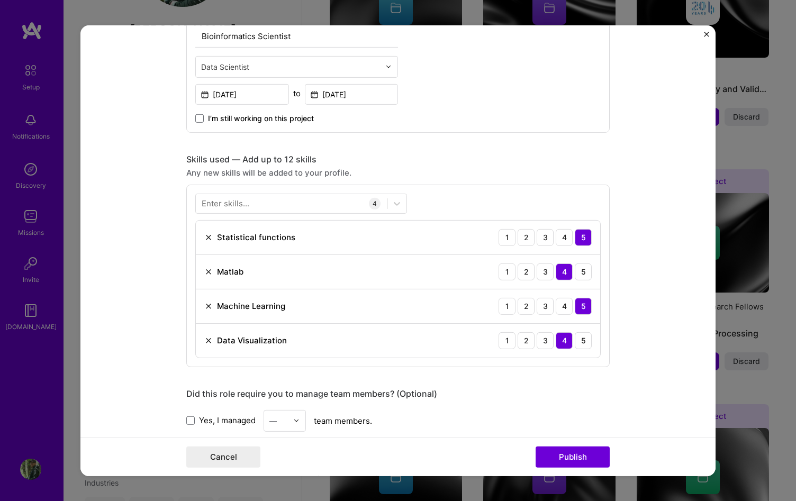
scroll to position [656, 0]
click at [603, 452] on button "Publish" at bounding box center [573, 457] width 74 height 21
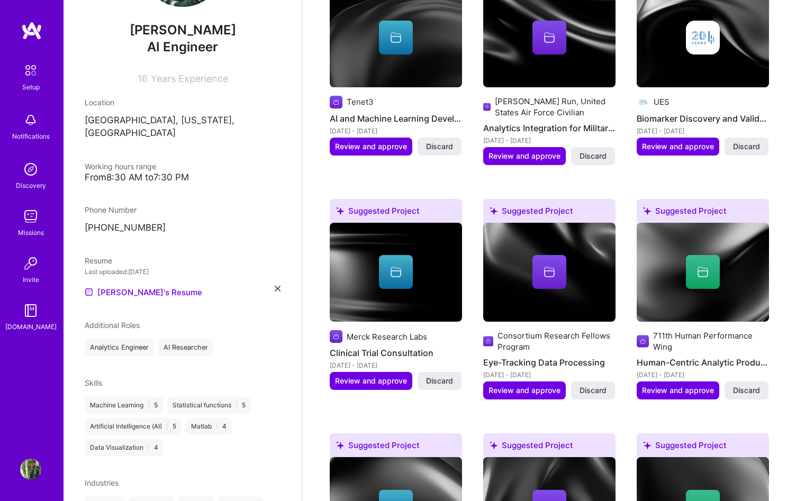
scroll to position [354, 0]
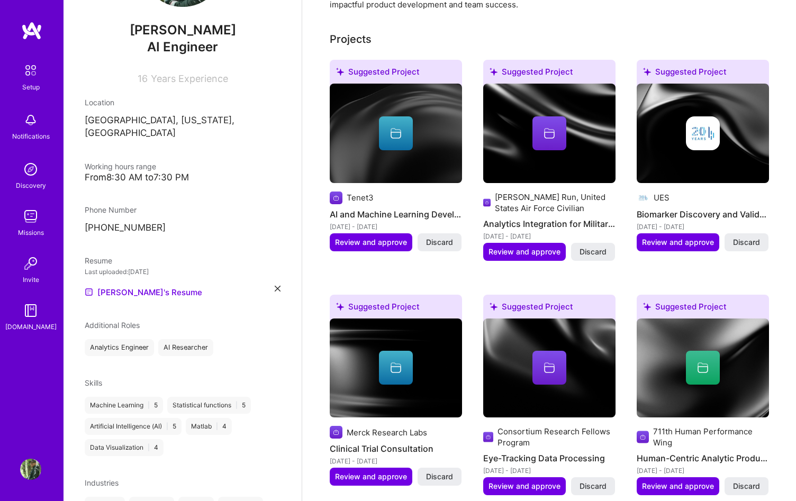
click at [363, 239] on div "Suggested Project Tenet3 AI and Machine Learning Development [DATE] - [DATE] Re…" at bounding box center [396, 162] width 132 height 204
click at [362, 237] on button "Review and approve" at bounding box center [371, 242] width 83 height 18
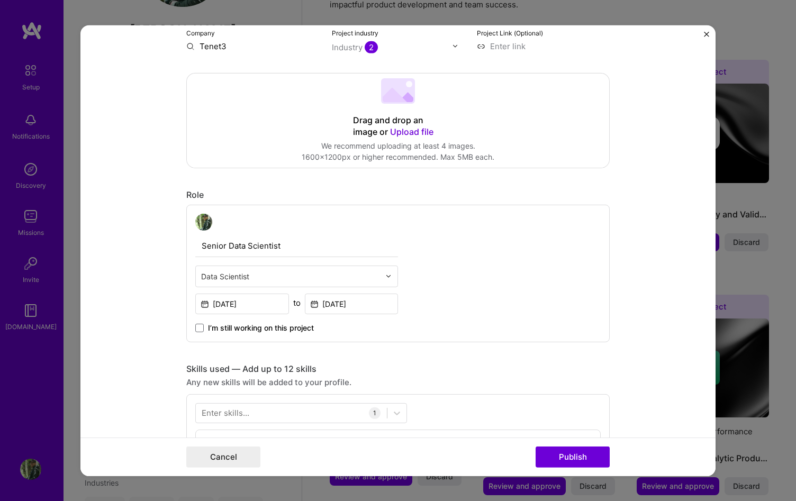
scroll to position [277, 0]
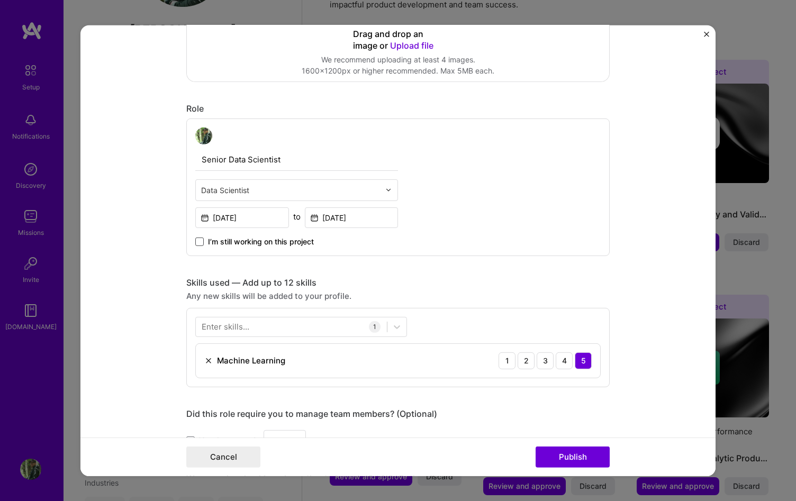
click at [199, 242] on span at bounding box center [199, 241] width 8 height 8
click at [0, 0] on input "I’m still working on this project" at bounding box center [0, 0] width 0 height 0
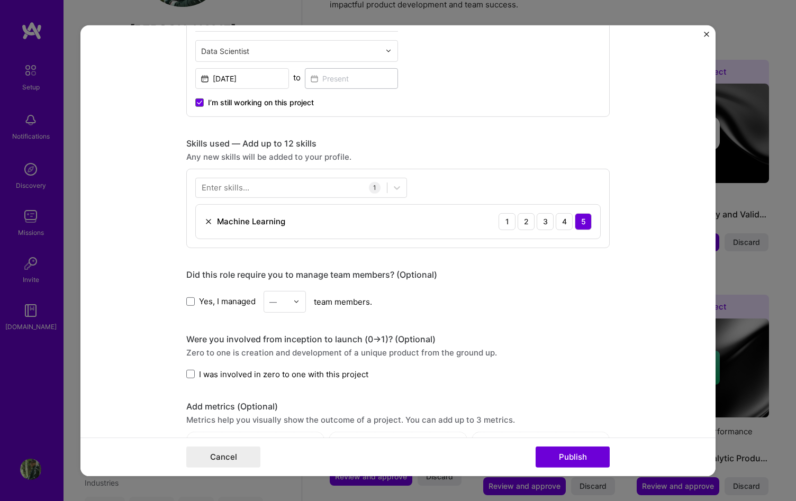
scroll to position [424, 0]
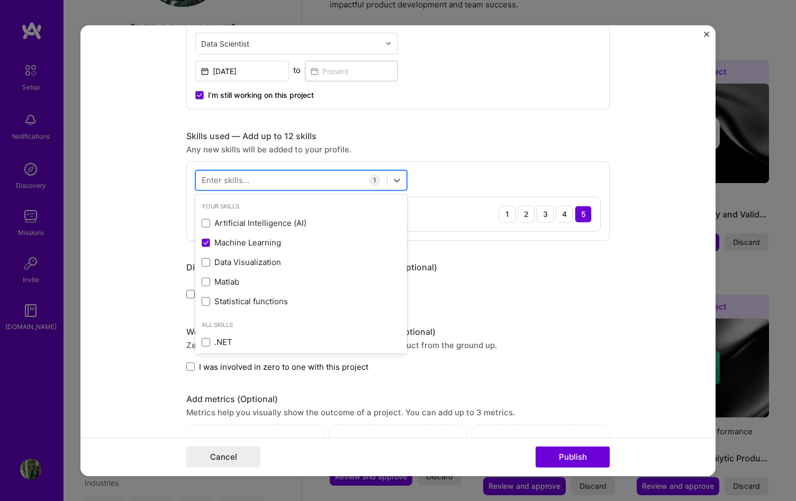
click at [292, 184] on div at bounding box center [291, 179] width 191 height 17
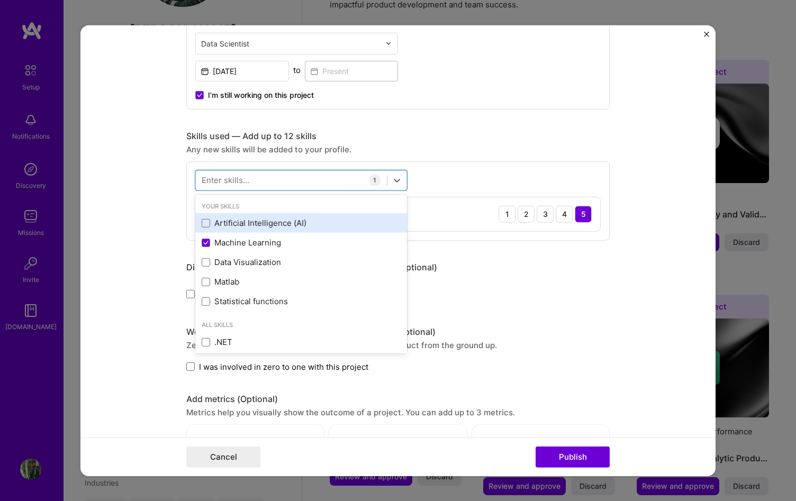
click at [279, 221] on div "Artificial Intelligence (AI)" at bounding box center [301, 223] width 199 height 11
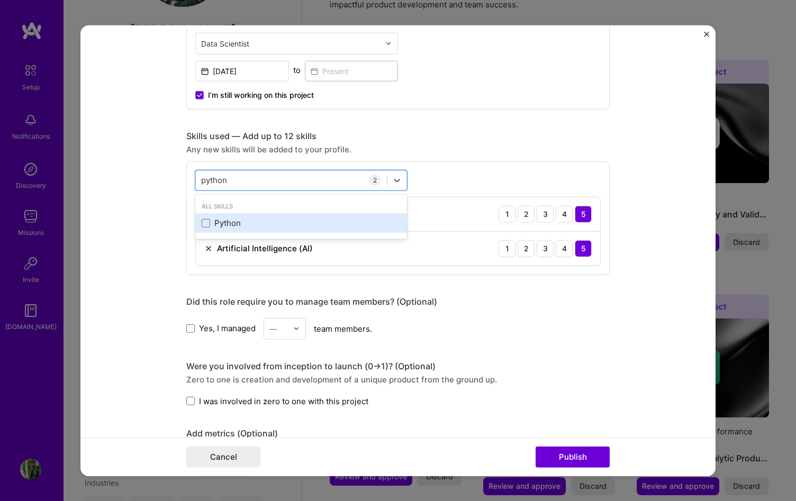
click at [248, 222] on div "Python" at bounding box center [301, 223] width 199 height 11
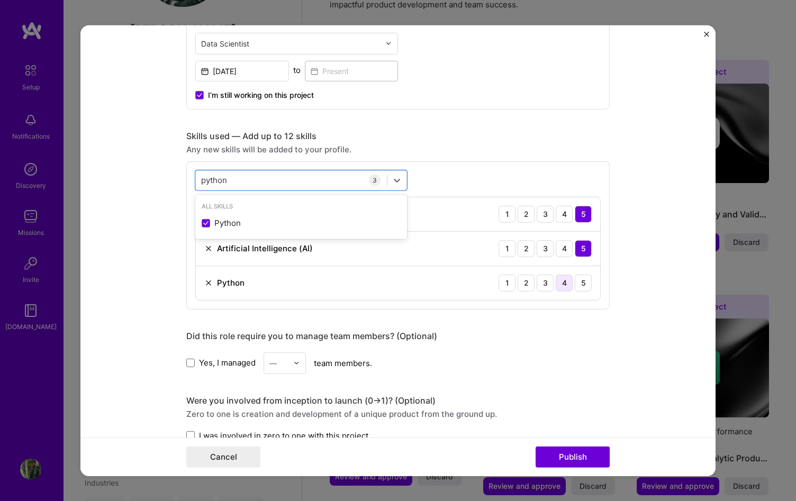
type input "python"
click at [559, 283] on div "4" at bounding box center [564, 282] width 17 height 17
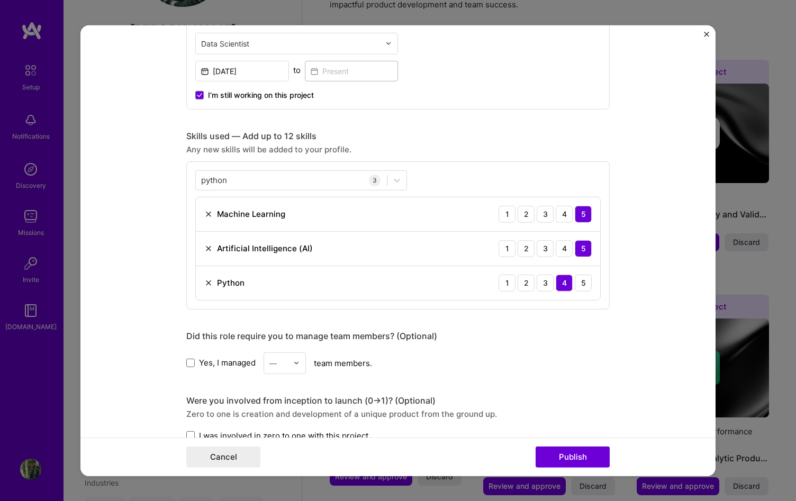
click at [548, 333] on div "Did this role require you to manage team members? (Optional)" at bounding box center [397, 335] width 423 height 11
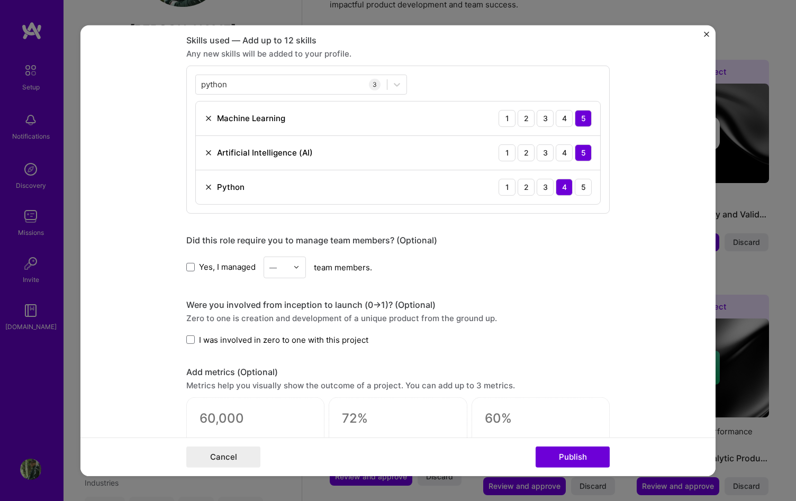
scroll to position [530, 0]
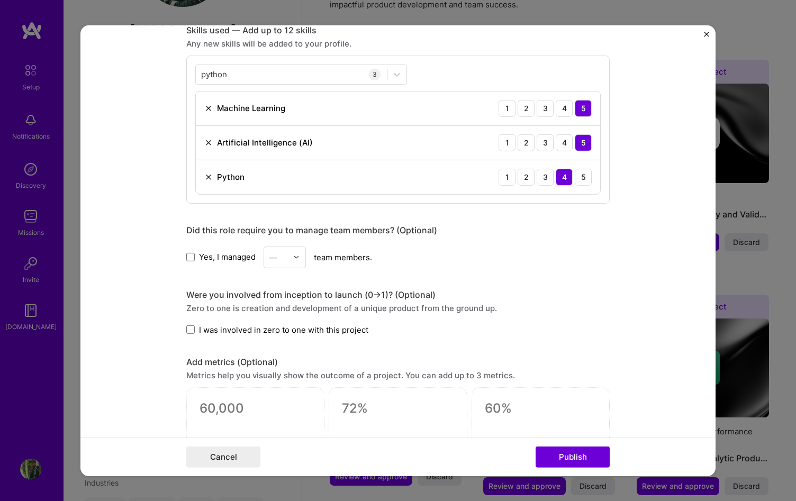
click at [203, 261] on span "Yes, I managed" at bounding box center [227, 256] width 57 height 11
click at [0, 0] on input "Yes, I managed" at bounding box center [0, 0] width 0 height 0
click at [273, 263] on div "—" at bounding box center [272, 256] width 7 height 11
click at [279, 301] on div "2" at bounding box center [285, 305] width 36 height 20
click at [499, 301] on div "Were you involved from inception to launch (0 -> 1)? (Optional) Zero to one is …" at bounding box center [397, 312] width 423 height 46
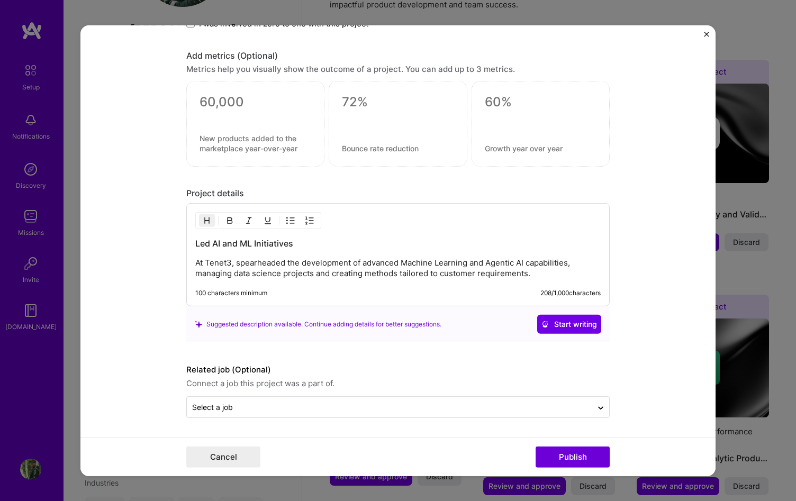
scroll to position [837, 0]
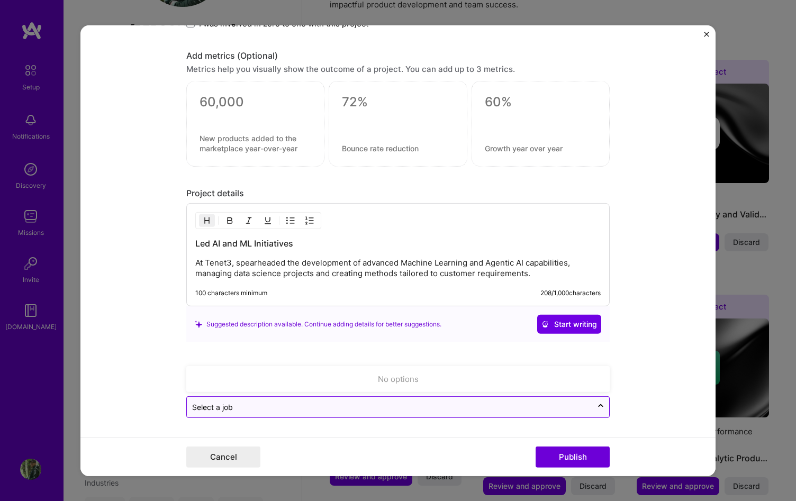
click at [545, 403] on input "text" at bounding box center [389, 407] width 395 height 11
click at [654, 389] on form "Editing suggested project This project is suggested based on your LinkedIn, res…" at bounding box center [397, 250] width 635 height 451
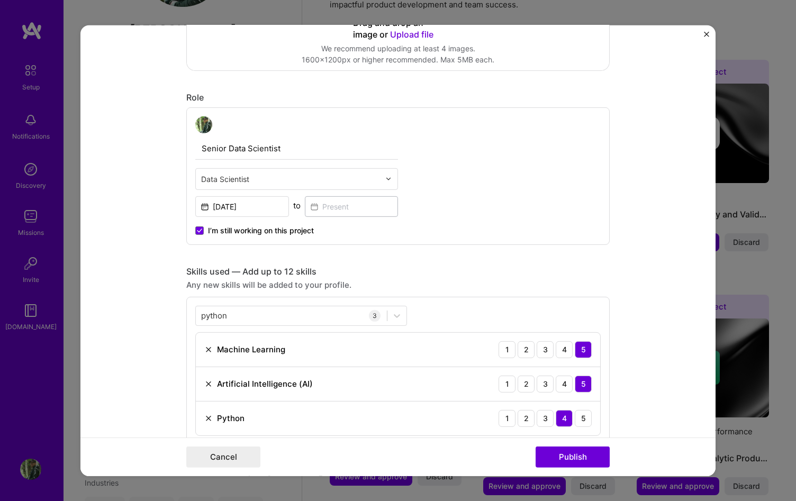
scroll to position [195, 0]
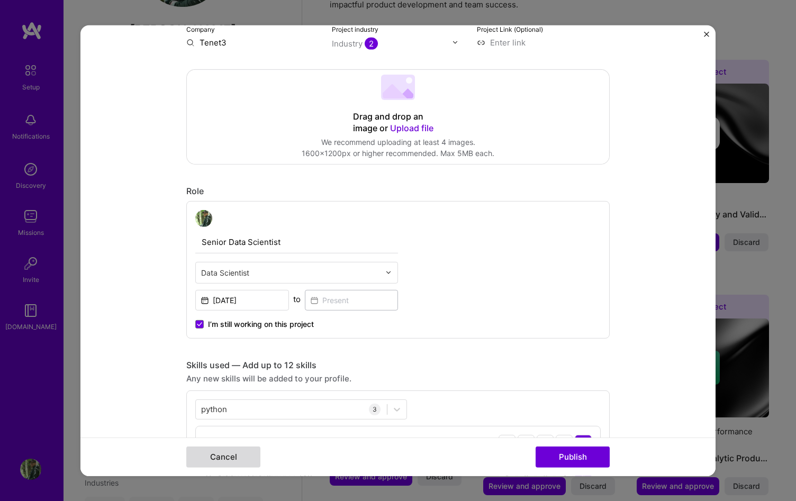
click at [257, 457] on button "Cancel" at bounding box center [223, 457] width 74 height 21
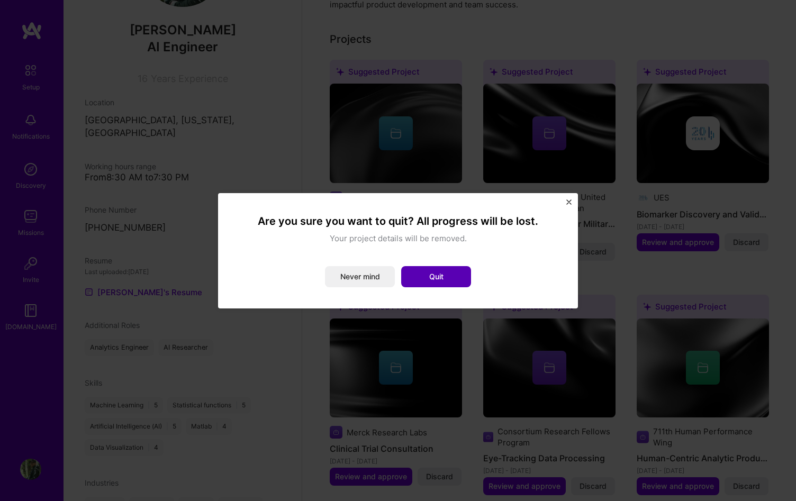
click at [453, 282] on button "Quit" at bounding box center [436, 276] width 70 height 21
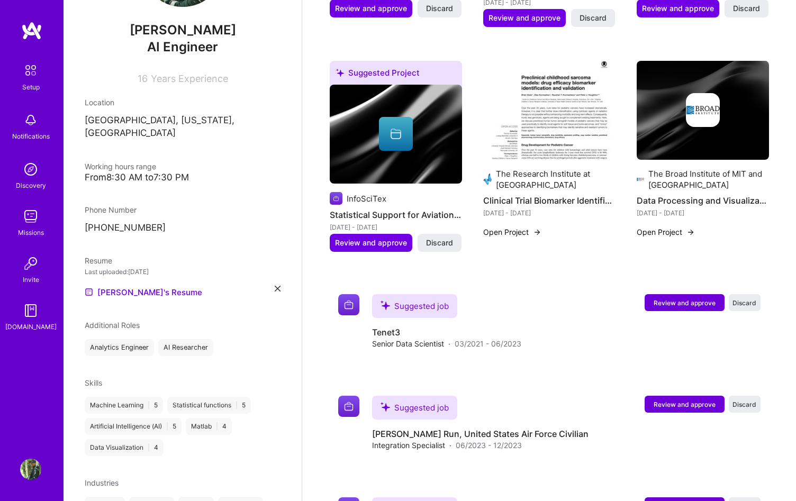
scroll to position [1215, 0]
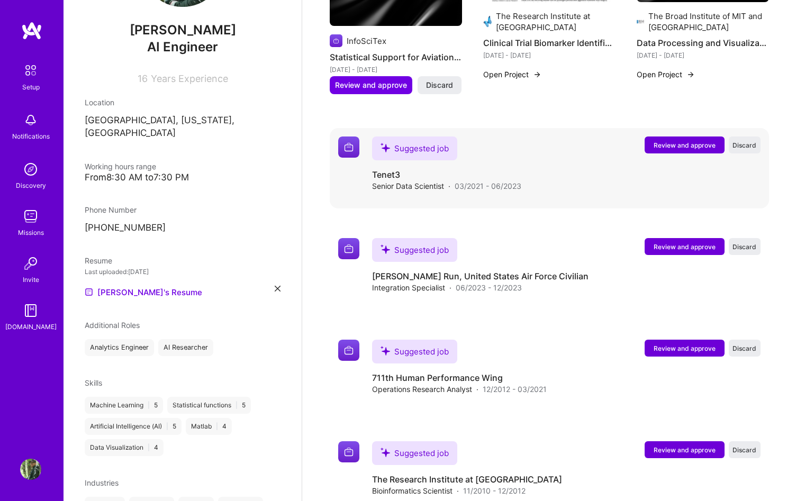
click at [648, 137] on button "Review and approve" at bounding box center [685, 145] width 80 height 17
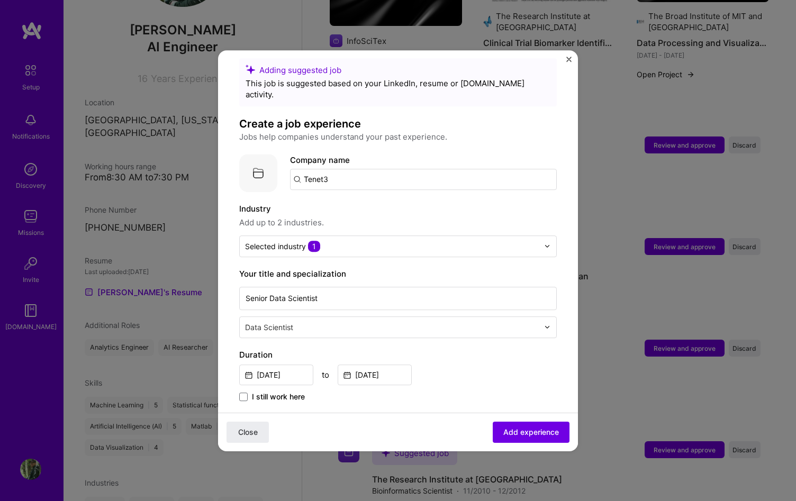
scroll to position [14, 0]
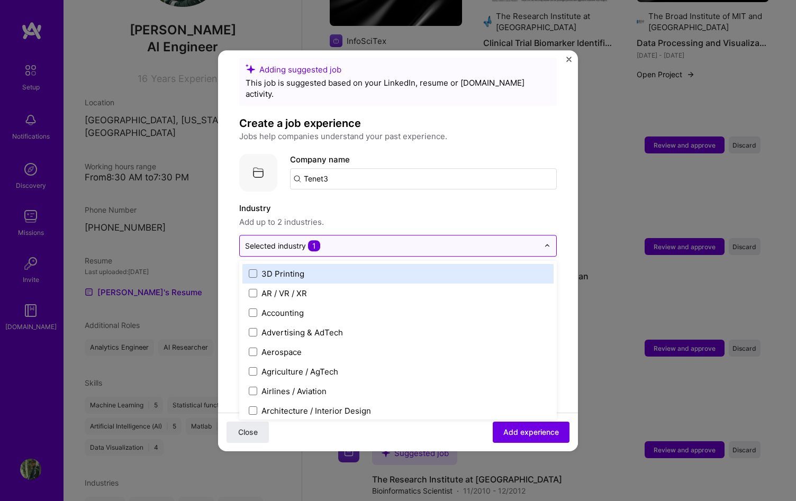
click at [426, 240] on input "text" at bounding box center [392, 245] width 294 height 11
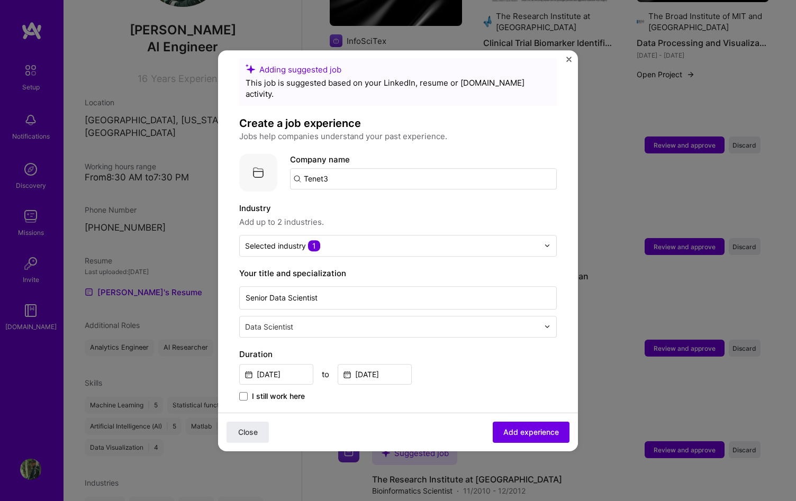
click at [436, 202] on label "Industry" at bounding box center [398, 208] width 318 height 13
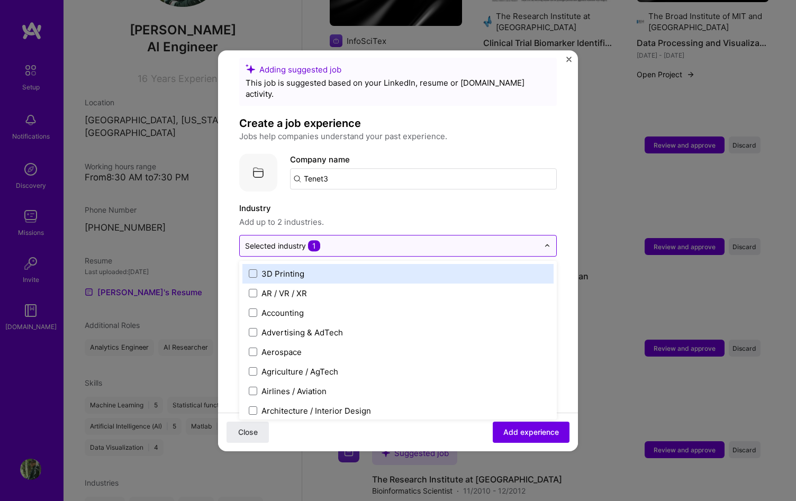
click at [543, 236] on div "Selected industry 1" at bounding box center [392, 246] width 304 height 21
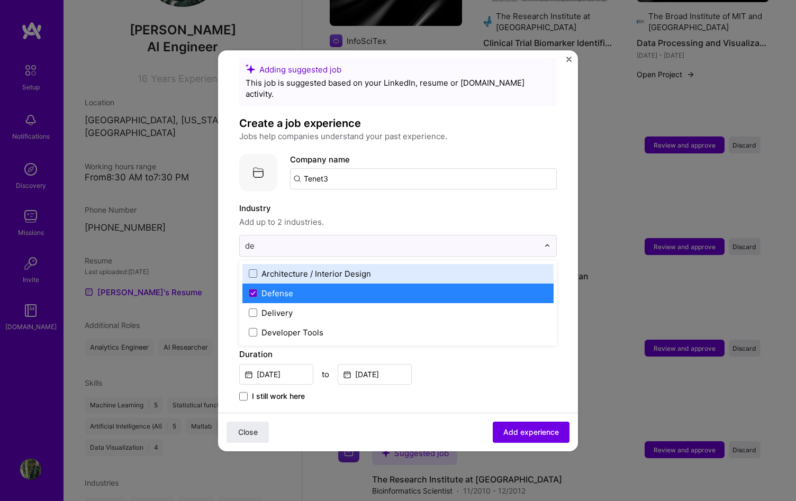
scroll to position [0, 0]
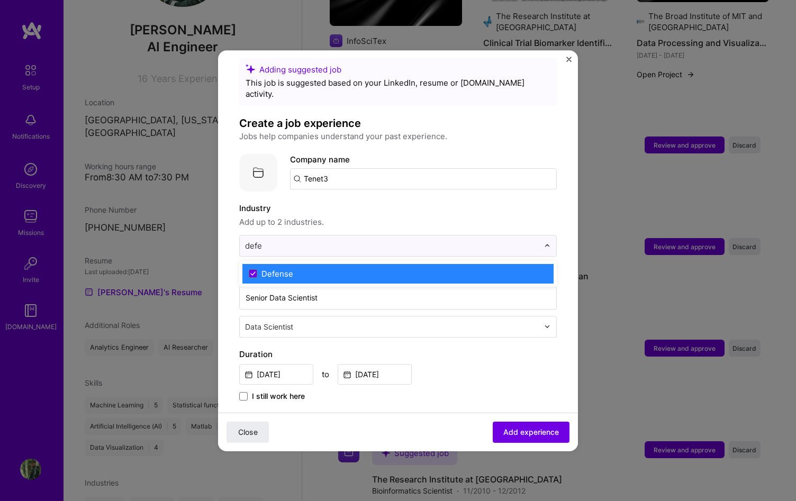
type input "defe"
click at [462, 202] on label "Industry" at bounding box center [398, 208] width 318 height 13
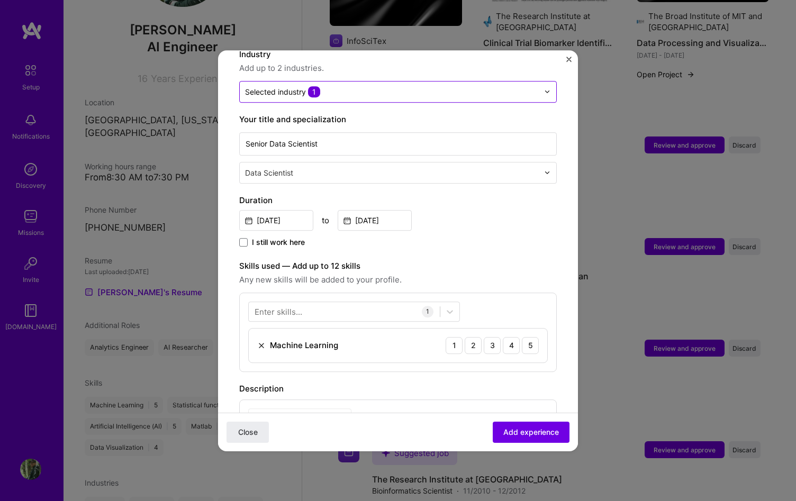
scroll to position [193, 0]
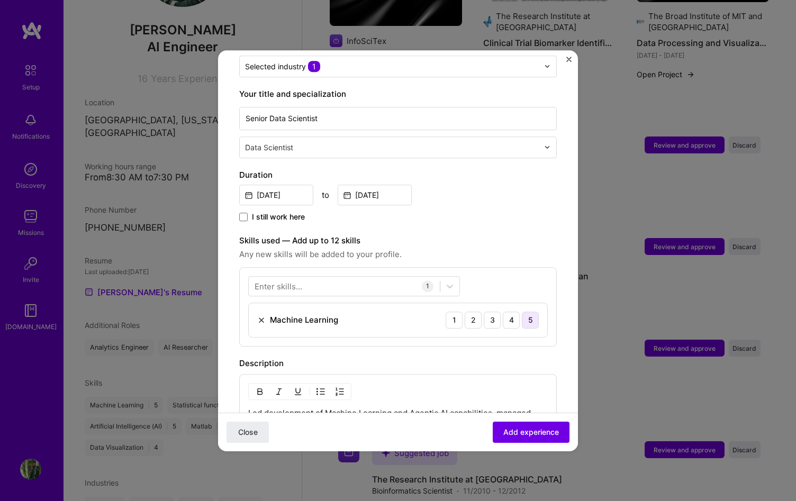
click at [535, 312] on div "5" at bounding box center [530, 320] width 17 height 17
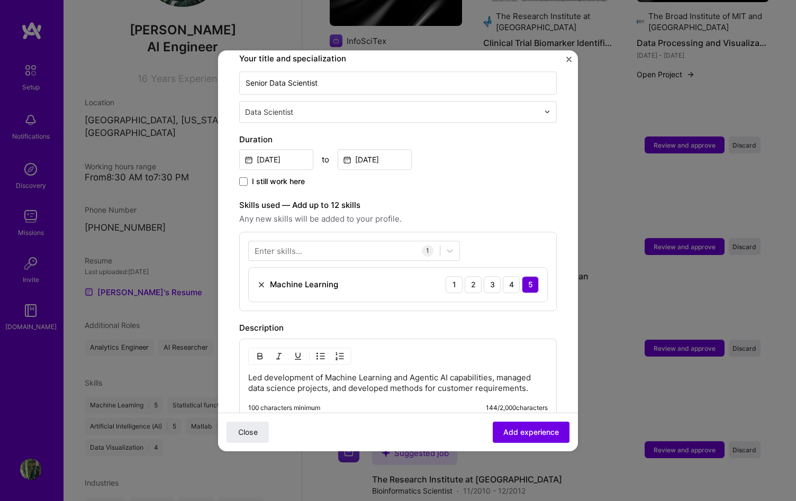
scroll to position [238, 0]
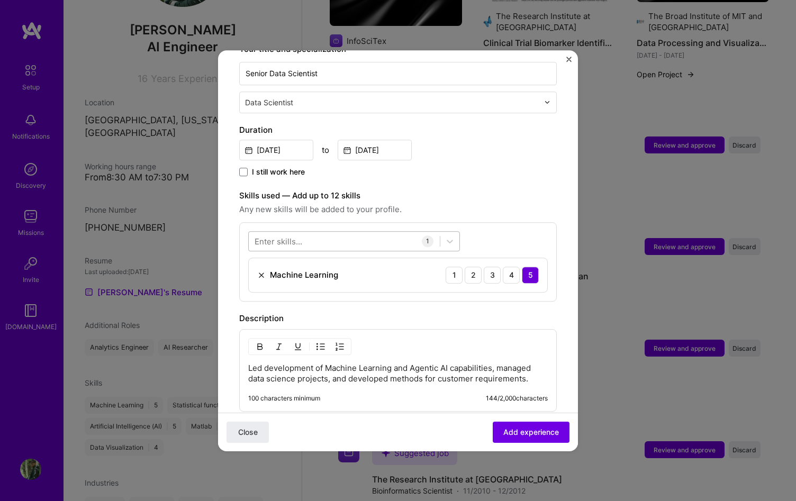
click at [346, 232] on div at bounding box center [344, 240] width 191 height 17
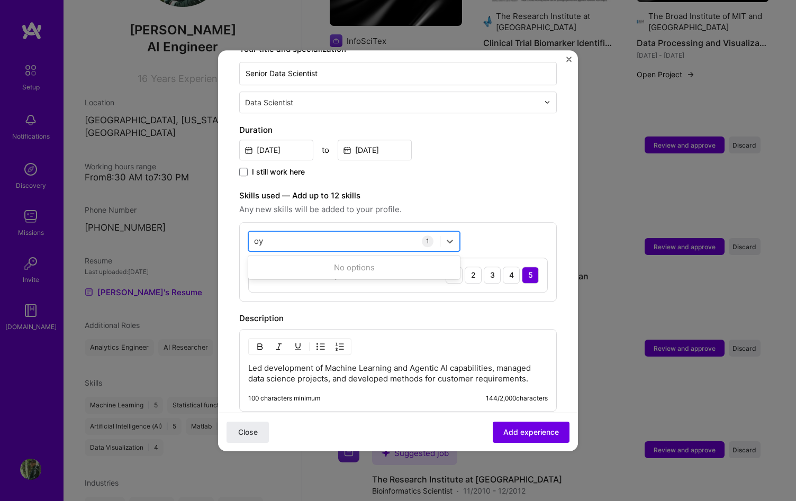
type input "o"
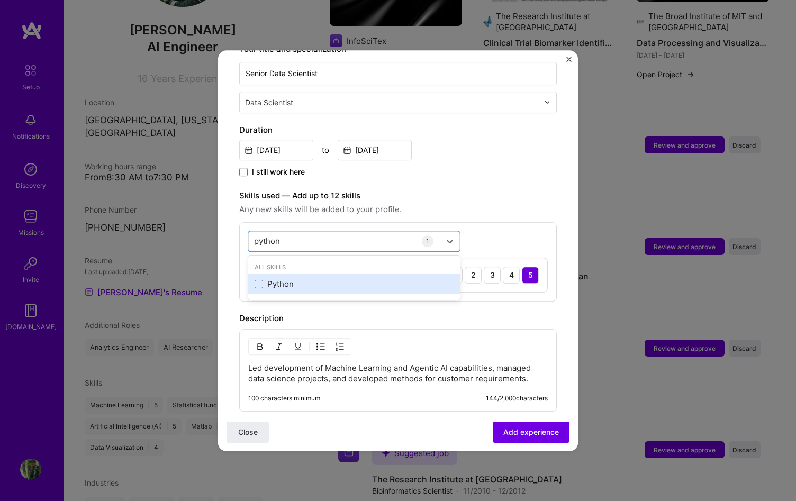
click at [276, 279] on div "Python" at bounding box center [354, 284] width 199 height 11
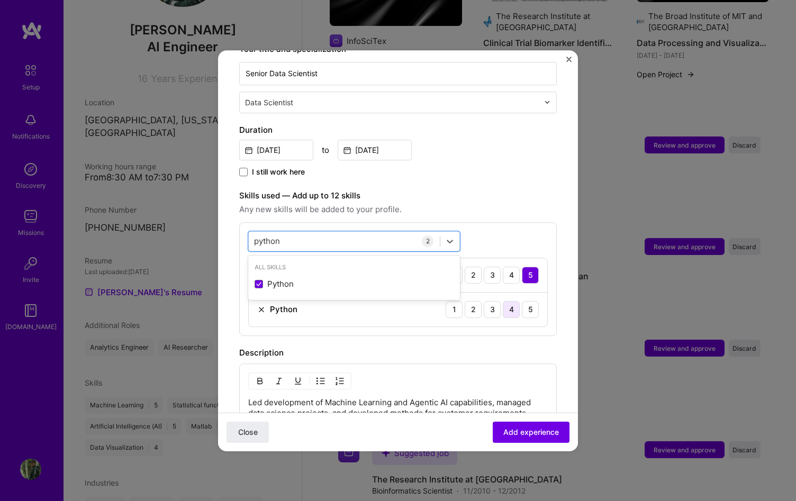
type input "python"
click at [507, 303] on div "4" at bounding box center [511, 309] width 17 height 17
click at [358, 234] on div "python python" at bounding box center [344, 240] width 191 height 17
drag, startPoint x: 358, startPoint y: 234, endPoint x: 232, endPoint y: 231, distance: 125.5
click at [232, 231] on form "Adding suggested job This job is suggested based on your LinkedIn, resume or [D…" at bounding box center [398, 254] width 360 height 842
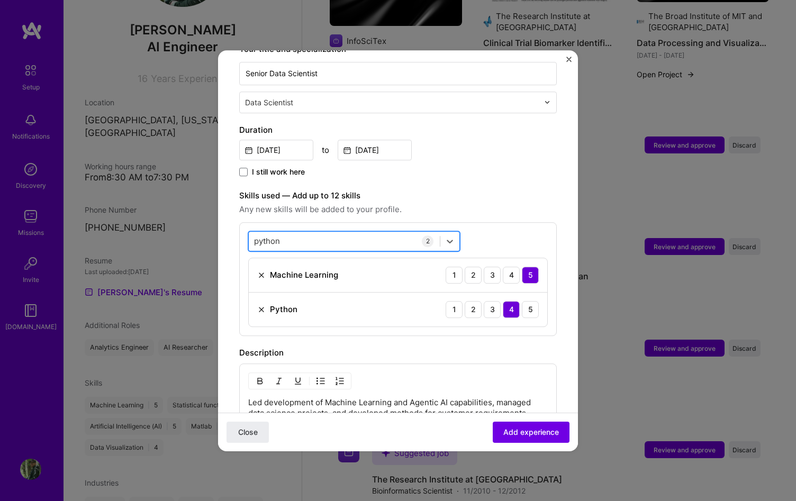
click at [260, 236] on input "python" at bounding box center [267, 241] width 27 height 11
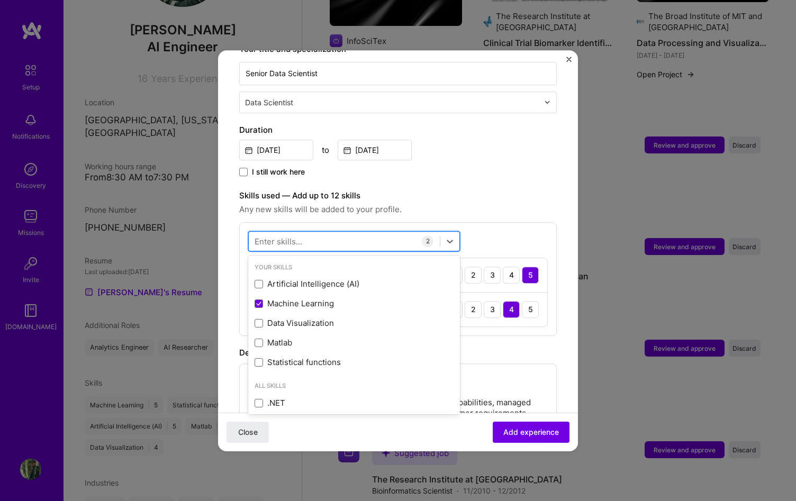
type input "a"
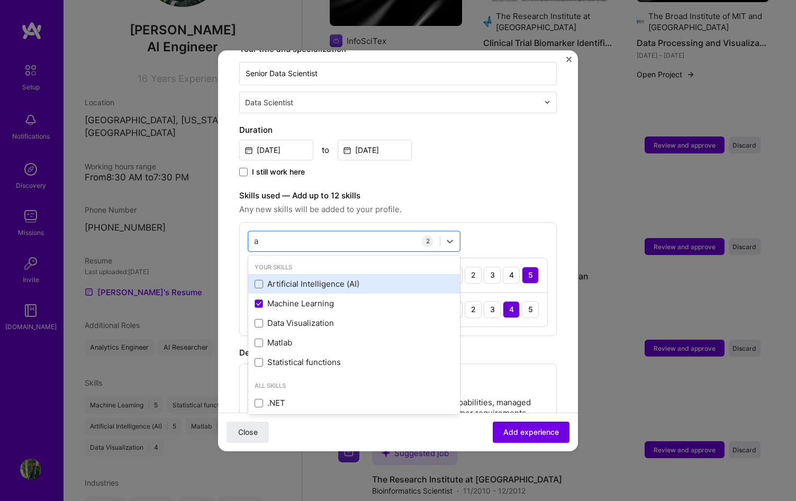
click at [273, 279] on div "Artificial Intelligence (AI)" at bounding box center [354, 284] width 199 height 11
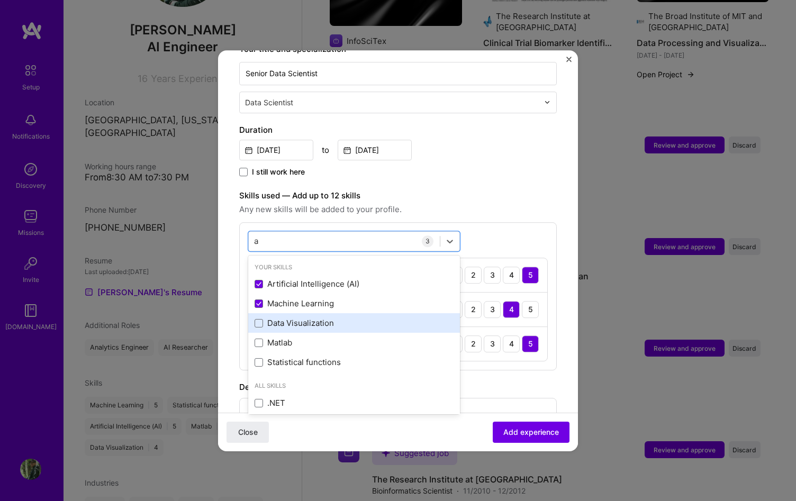
click at [276, 318] on div "Data Visualization" at bounding box center [354, 323] width 199 height 11
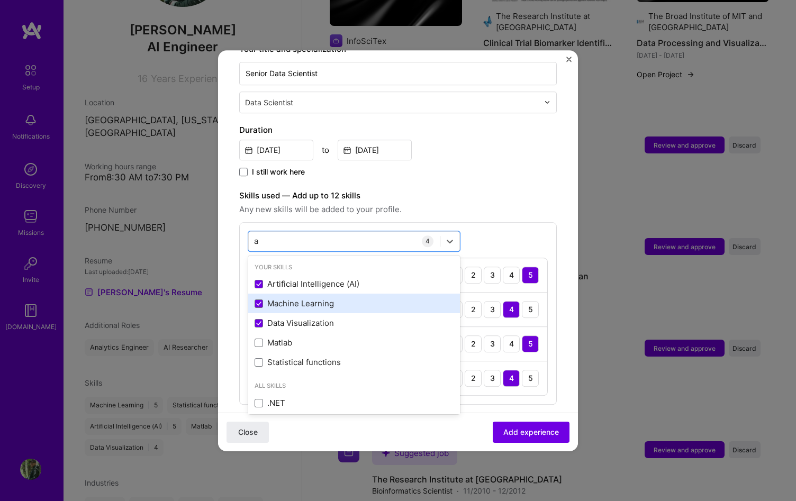
scroll to position [18, 0]
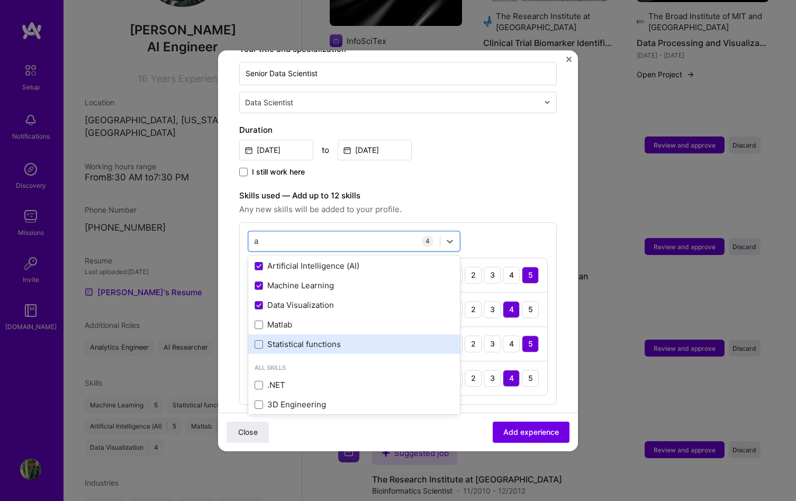
click at [308, 339] on div "Statistical functions" at bounding box center [354, 344] width 199 height 11
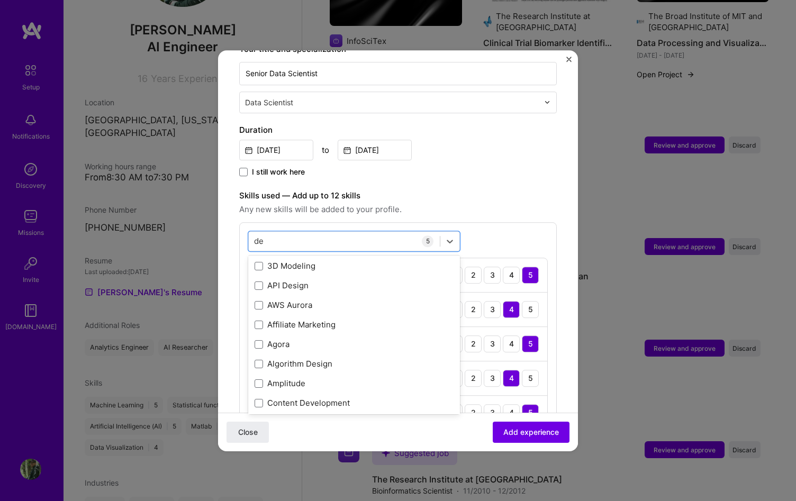
type input "des"
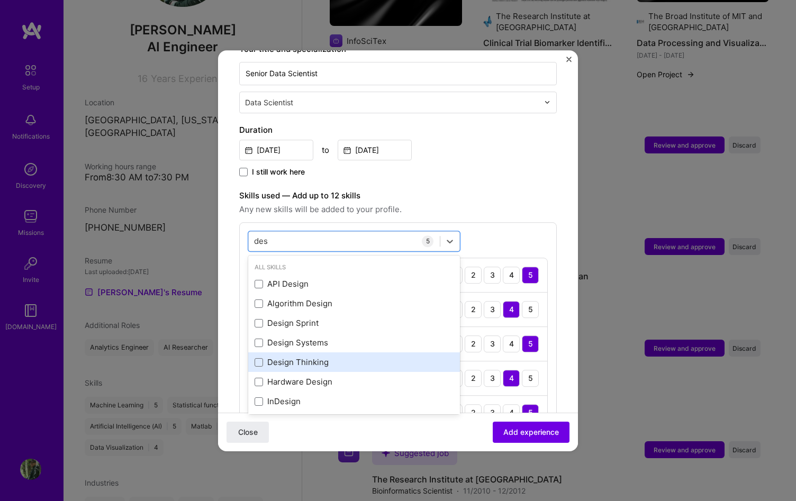
click at [303, 357] on div "Design Thinking" at bounding box center [354, 363] width 212 height 20
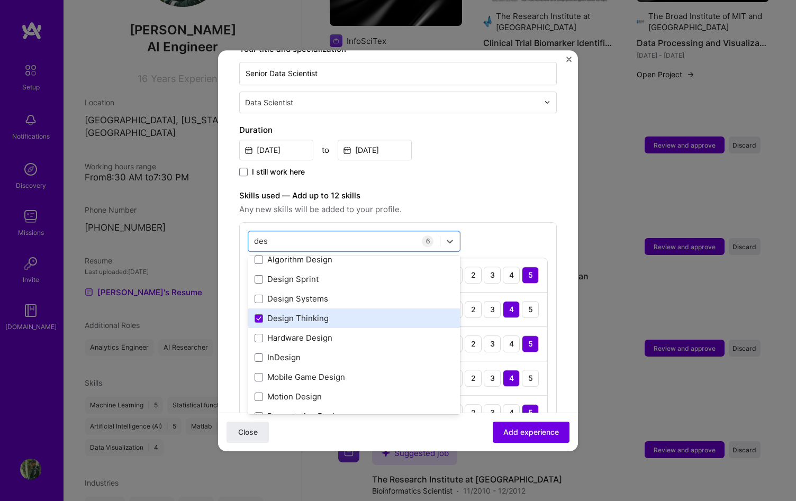
scroll to position [160, 0]
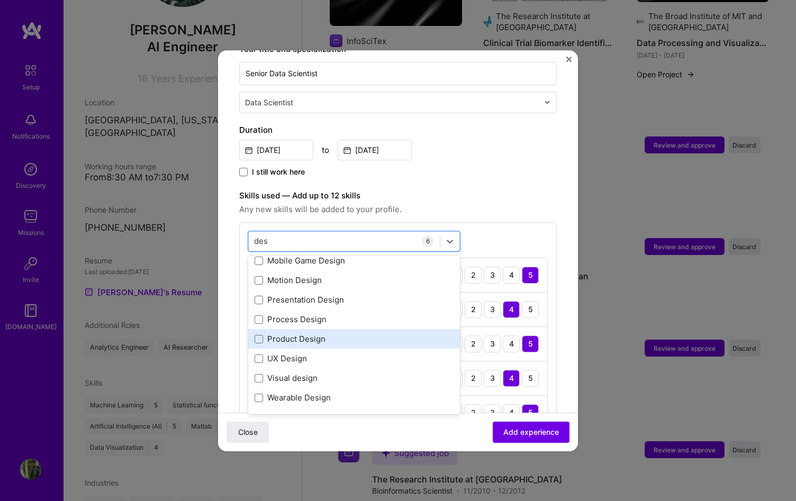
click at [310, 334] on div "Product Design" at bounding box center [354, 339] width 199 height 11
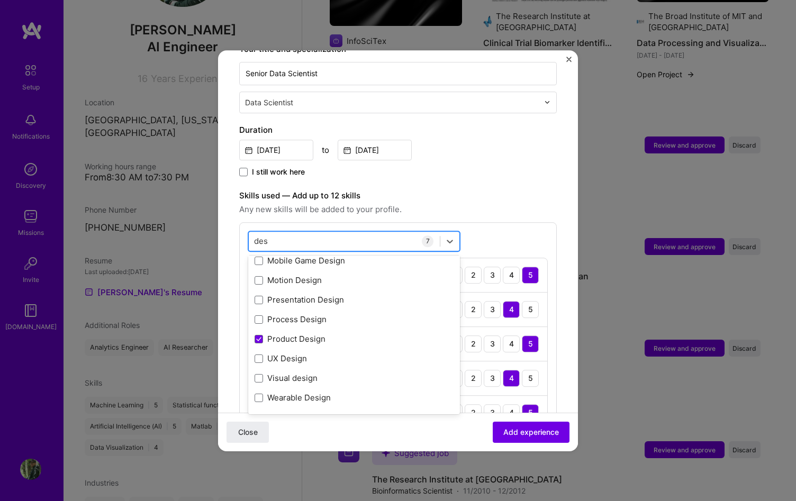
click at [291, 234] on div "des des" at bounding box center [344, 240] width 191 height 17
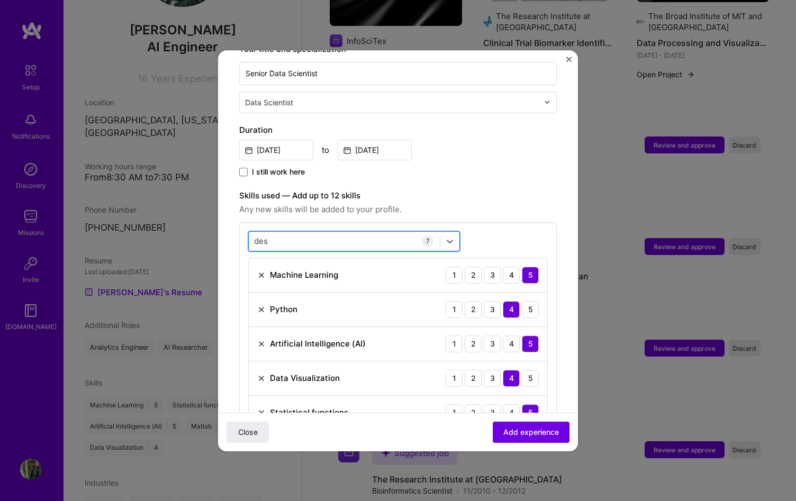
click at [291, 234] on div "des des" at bounding box center [344, 240] width 191 height 17
drag, startPoint x: 286, startPoint y: 225, endPoint x: 242, endPoint y: 228, distance: 44.0
click at [242, 228] on div "option Product Design, selected. Select is focused ,type to refine list, press …" at bounding box center [398, 365] width 318 height 286
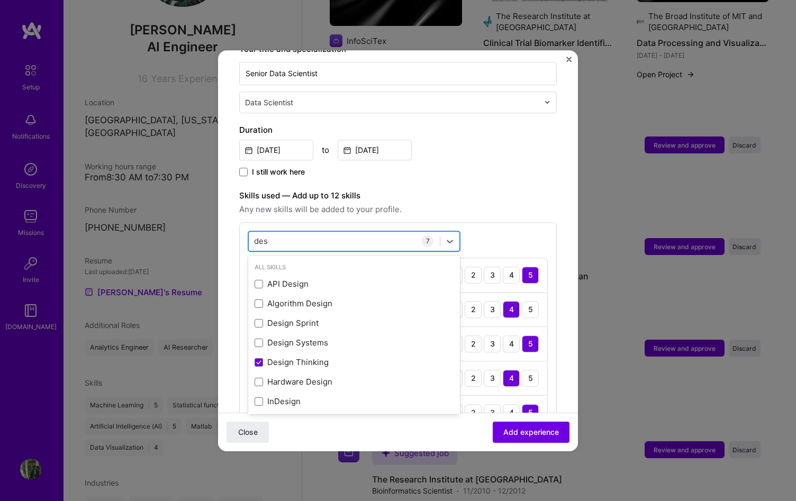
click at [261, 236] on input "des" at bounding box center [261, 241] width 15 height 11
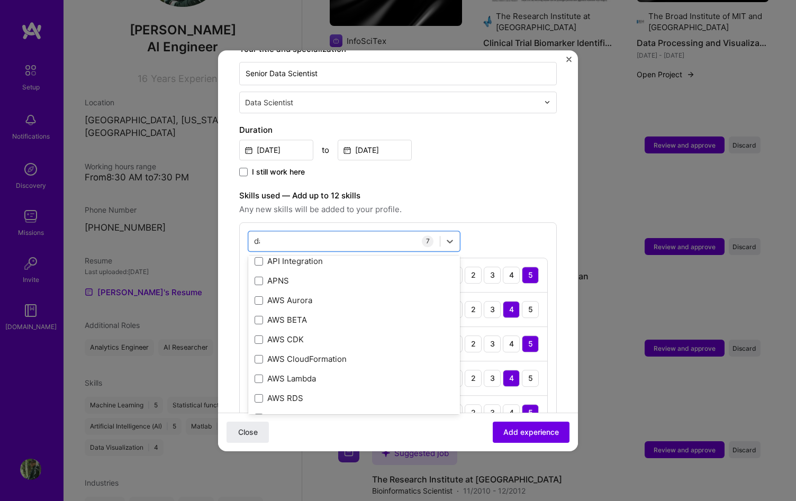
scroll to position [44, 0]
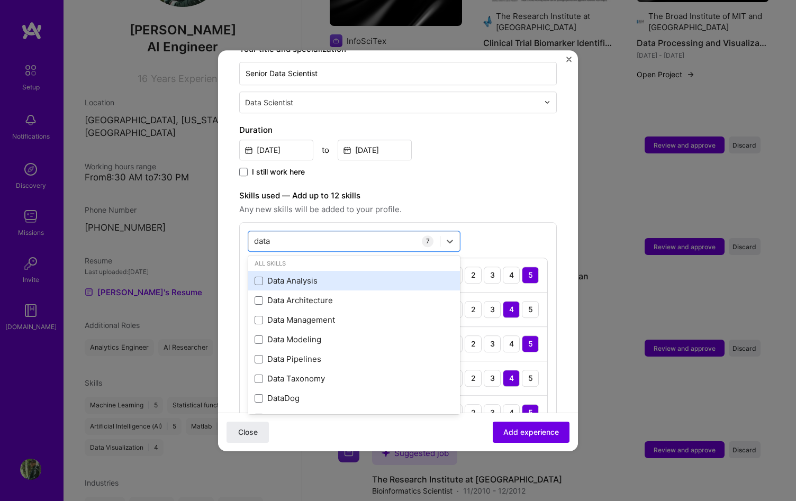
click at [292, 271] on div "Data Analysis" at bounding box center [354, 281] width 212 height 20
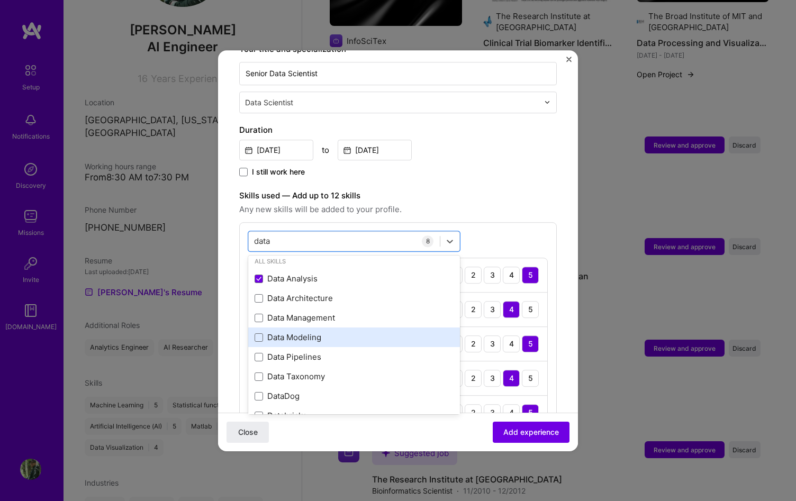
click at [325, 332] on div "Data Modeling" at bounding box center [354, 337] width 199 height 11
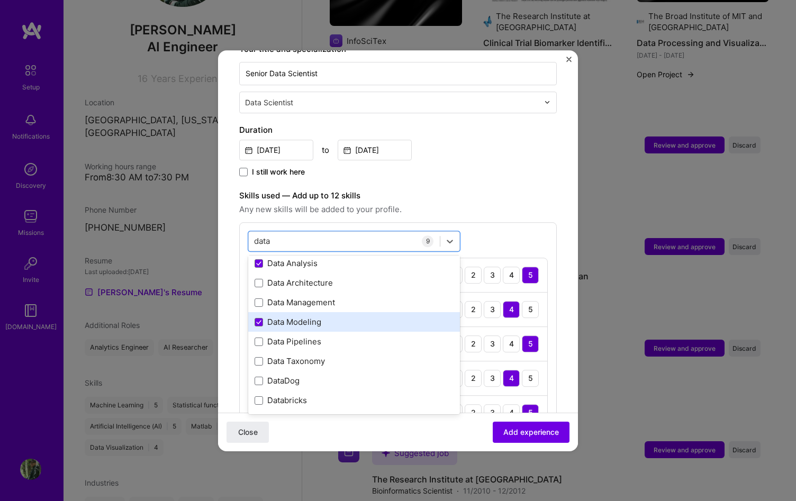
scroll to position [64, 0]
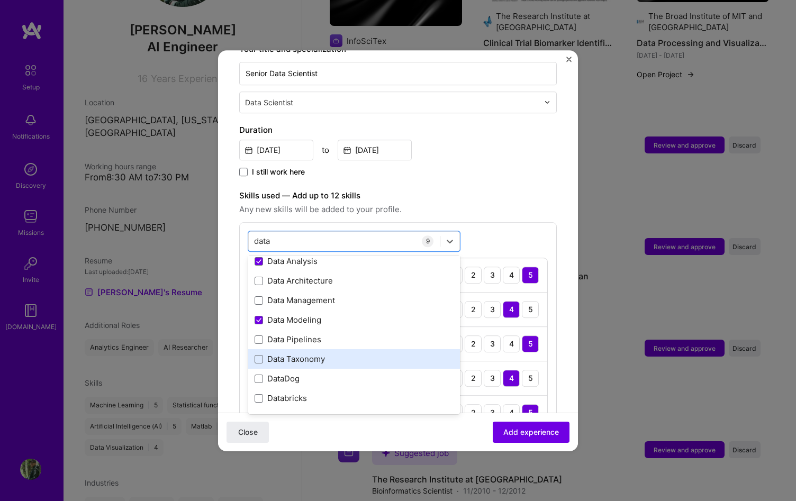
click at [308, 354] on div "Data Taxonomy" at bounding box center [354, 359] width 199 height 11
type input "data"
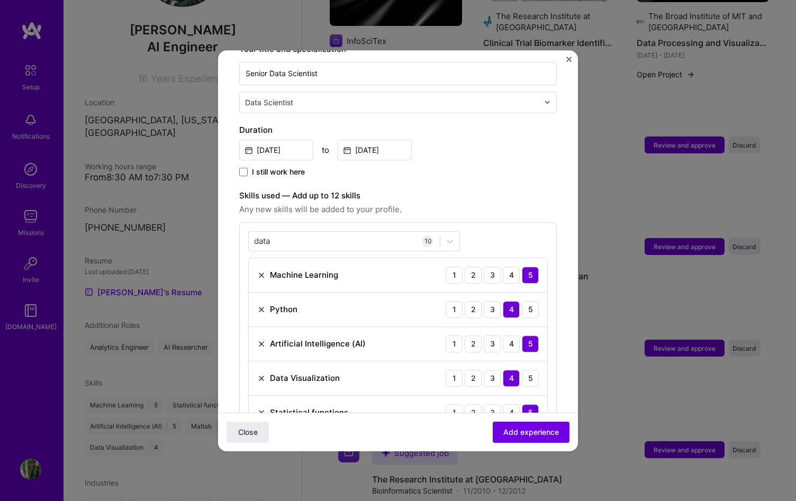
click at [498, 203] on span "Any new skills will be added to your profile." at bounding box center [398, 209] width 318 height 13
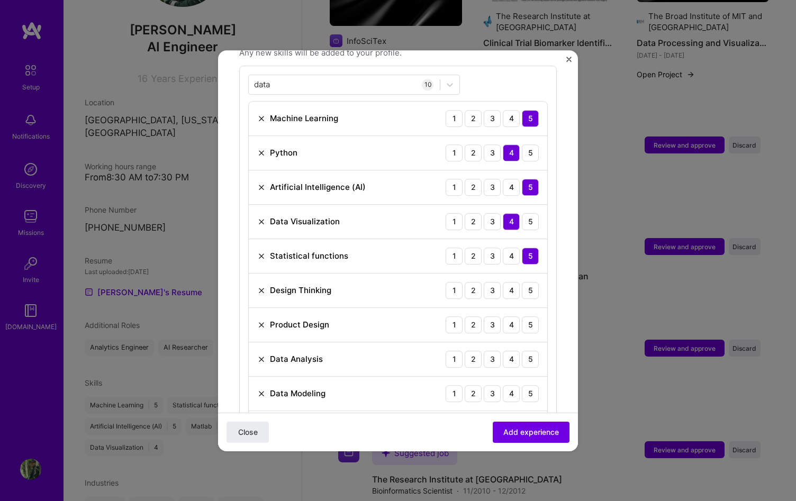
scroll to position [403, 0]
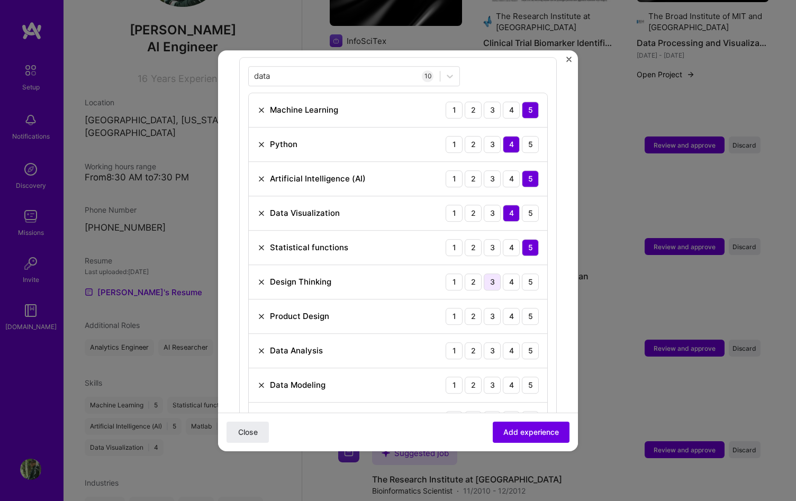
click at [497, 277] on div "3" at bounding box center [492, 282] width 17 height 17
click at [506, 308] on div "4" at bounding box center [511, 316] width 17 height 17
click at [526, 342] on div "5" at bounding box center [530, 350] width 17 height 17
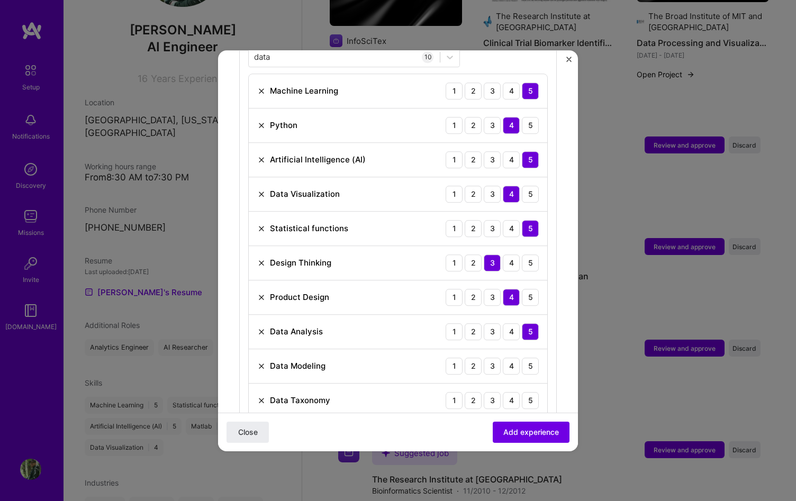
scroll to position [444, 0]
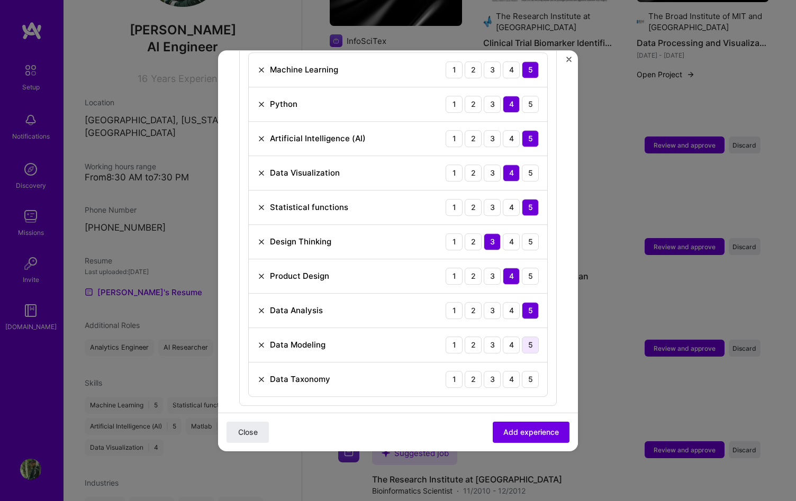
click at [530, 340] on div "5" at bounding box center [530, 345] width 17 height 17
click at [518, 371] on div "4" at bounding box center [511, 379] width 17 height 17
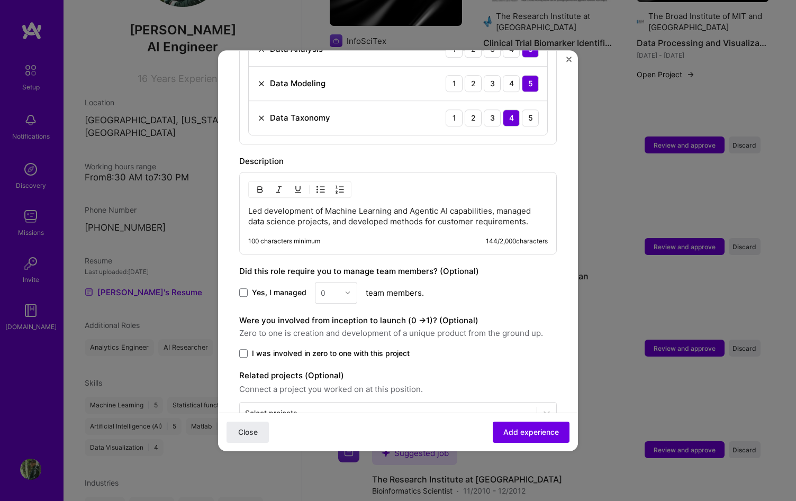
scroll to position [726, 0]
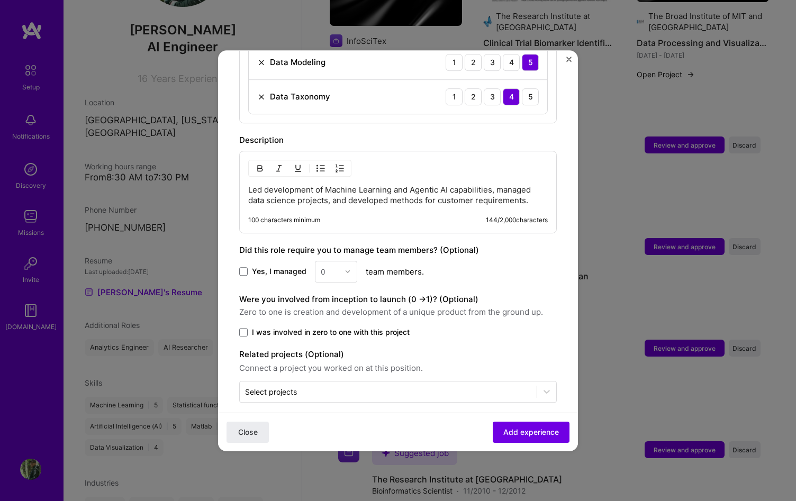
click at [273, 266] on span "Yes, I managed" at bounding box center [279, 271] width 55 height 11
click at [0, 0] on input "Yes, I managed" at bounding box center [0, 0] width 0 height 0
click at [340, 266] on div "0" at bounding box center [329, 271] width 29 height 21
click at [338, 310] on div "2" at bounding box center [336, 320] width 36 height 20
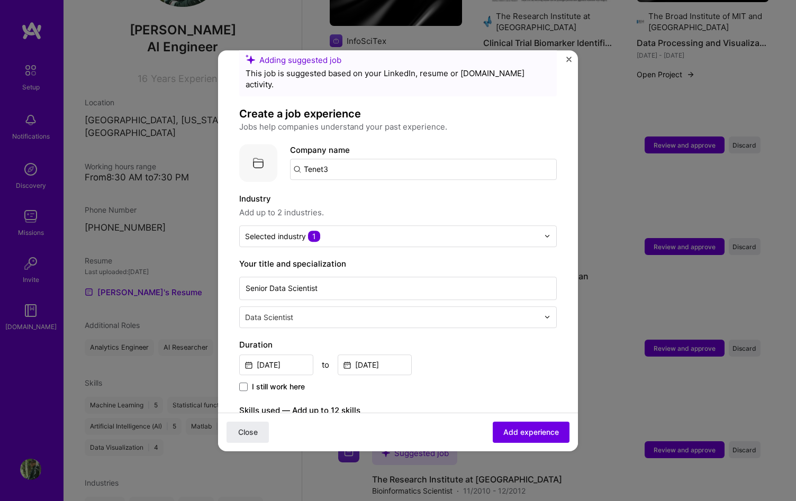
scroll to position [0, 0]
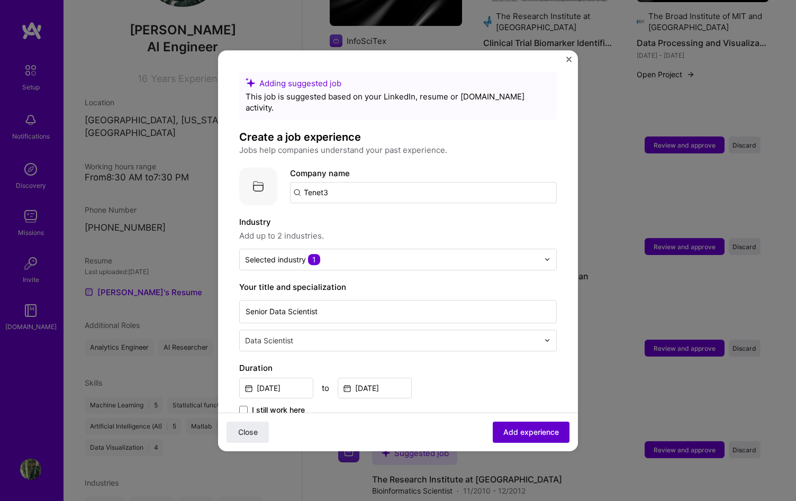
click at [520, 427] on span "Add experience" at bounding box center [531, 432] width 56 height 11
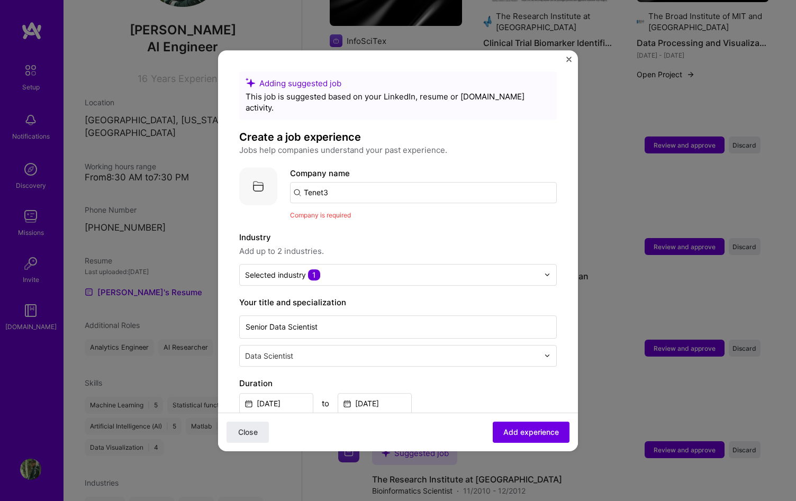
click at [387, 183] on input "Tenet3" at bounding box center [423, 192] width 267 height 21
drag, startPoint x: 387, startPoint y: 183, endPoint x: 253, endPoint y: 173, distance: 134.3
click at [253, 173] on div "Company logo Company name Tenet3 Company is required" at bounding box center [398, 193] width 318 height 53
type input "Tenet3"
click at [306, 216] on span "Add company" at bounding box center [319, 221] width 51 height 11
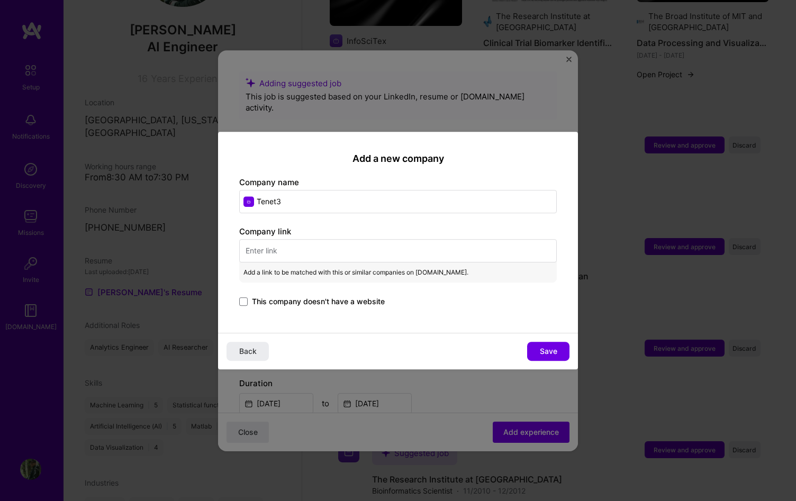
click at [350, 247] on input "text" at bounding box center [398, 250] width 318 height 23
paste input "[URL][DOMAIN_NAME]"
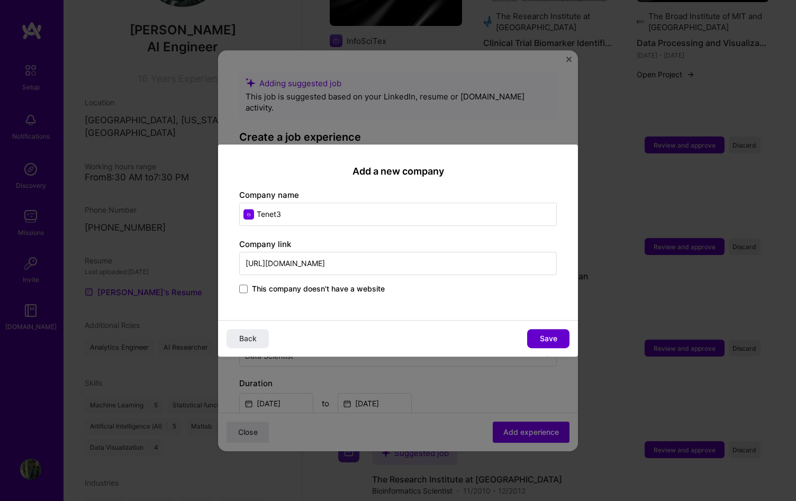
type input "[URL][DOMAIN_NAME]"
click at [531, 333] on button "Save" at bounding box center [548, 338] width 42 height 19
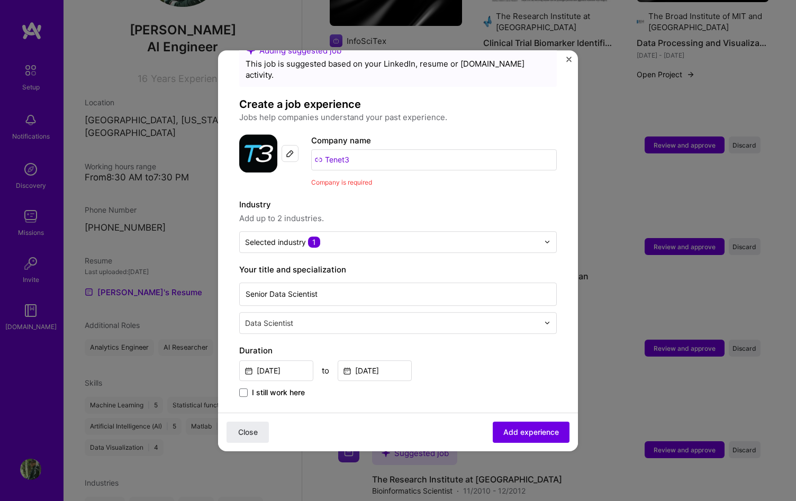
scroll to position [50, 0]
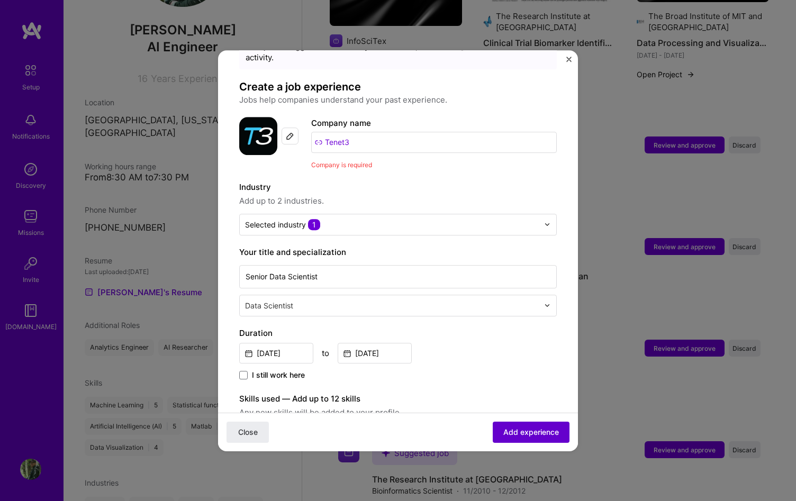
click at [502, 426] on button "Add experience" at bounding box center [531, 431] width 77 height 21
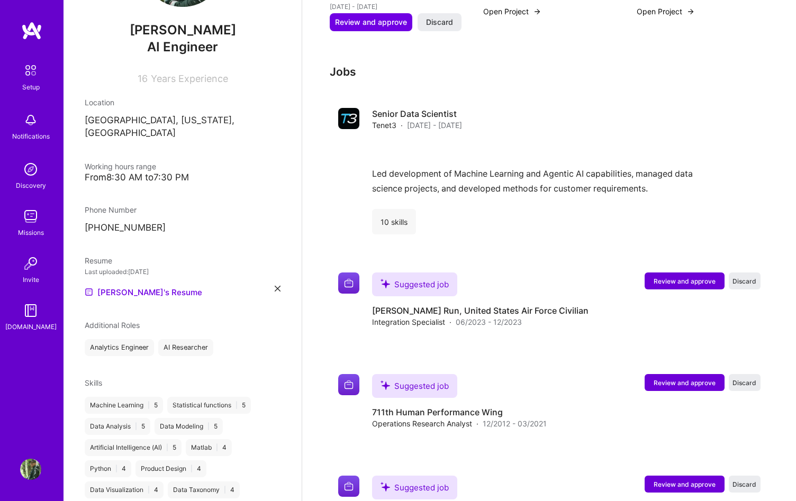
scroll to position [1274, 0]
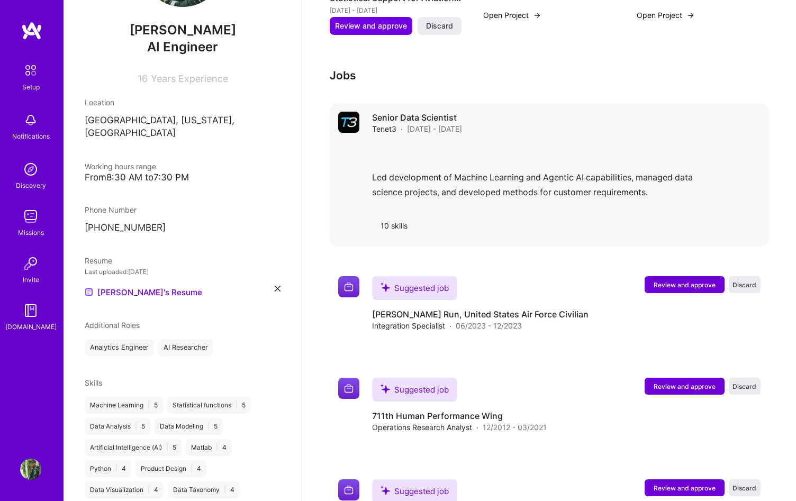
click at [553, 174] on div "Led development of Machine Learning and Agentic AI capabilities, managed data s…" at bounding box center [566, 173] width 389 height 61
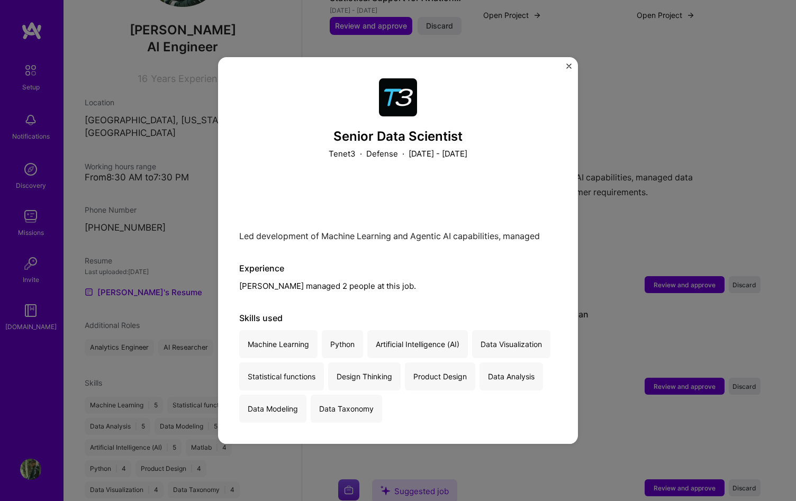
click at [564, 58] on div "Senior Data Scientist Tenet3 · Defense · [DATE] - [DATE] Led development of Mac…" at bounding box center [398, 250] width 360 height 387
click at [569, 65] on img "Close" at bounding box center [568, 66] width 5 height 5
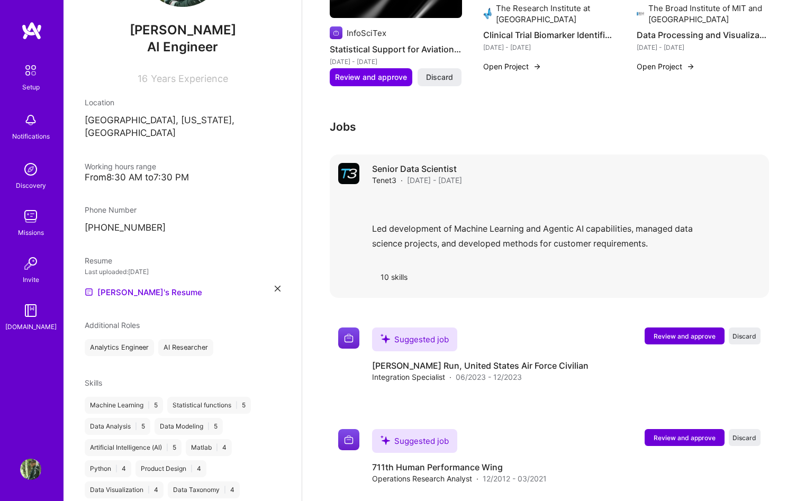
scroll to position [1081, 0]
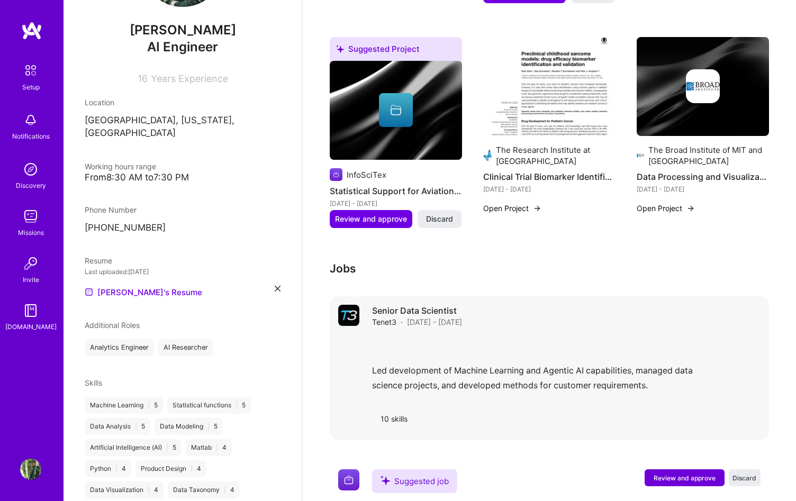
click at [745, 348] on div "Led development of Machine Learning and Agentic AI capabilities, managed data s…" at bounding box center [566, 366] width 389 height 61
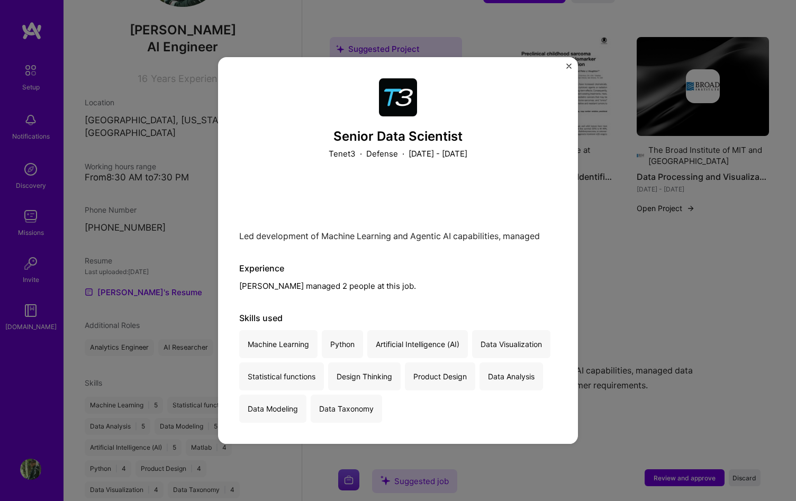
click at [610, 366] on div "Senior Data Scientist Tenet3 · Defense · [DATE] - [DATE] Led development of Mac…" at bounding box center [398, 250] width 796 height 501
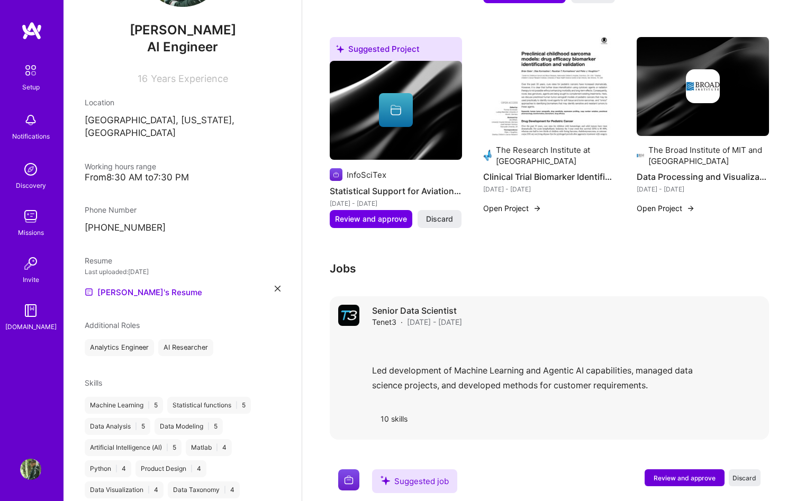
click at [518, 336] on div "Led development of Machine Learning and Agentic AI capabilities, managed data s…" at bounding box center [566, 366] width 389 height 61
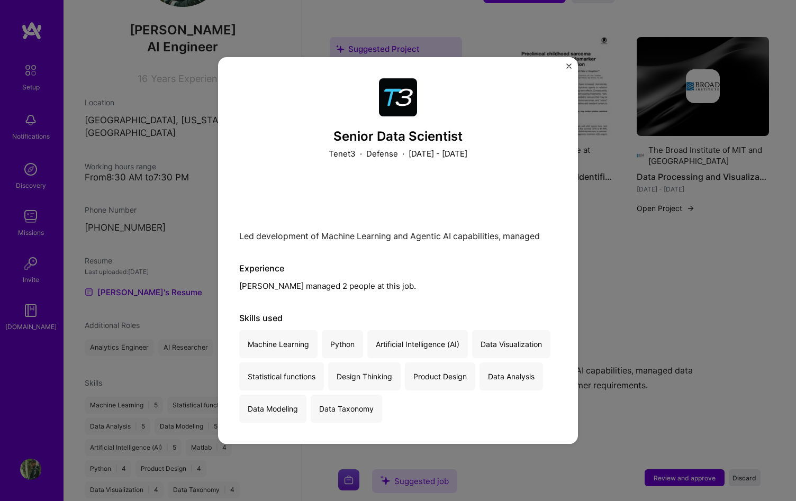
click at [458, 154] on p "[DATE] - [DATE]" at bounding box center [438, 153] width 59 height 11
click at [568, 67] on img "Close" at bounding box center [568, 66] width 5 height 5
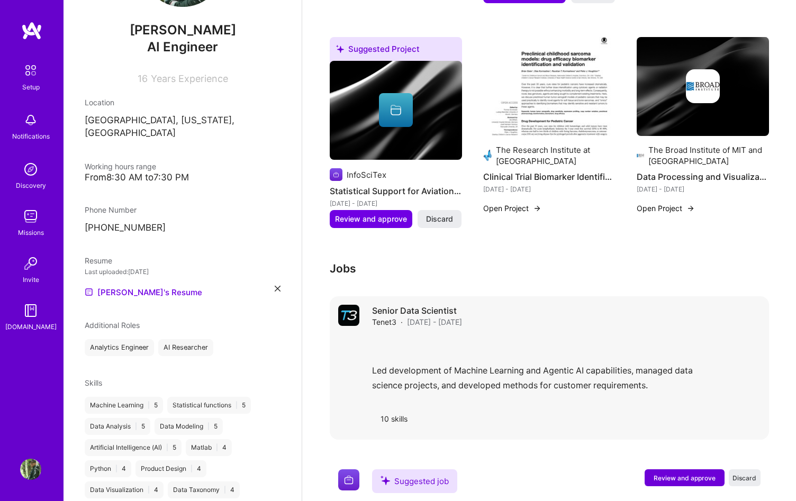
click at [347, 296] on div "Senior Data Scientist Tenet3 · [DATE] - [DATE] Led development of Machine Learn…" at bounding box center [549, 367] width 439 height 143
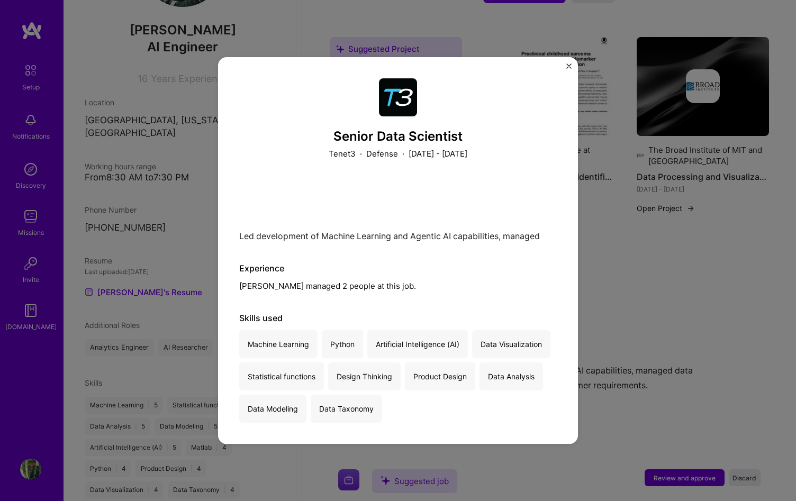
click at [569, 64] on img "Close" at bounding box center [568, 66] width 5 height 5
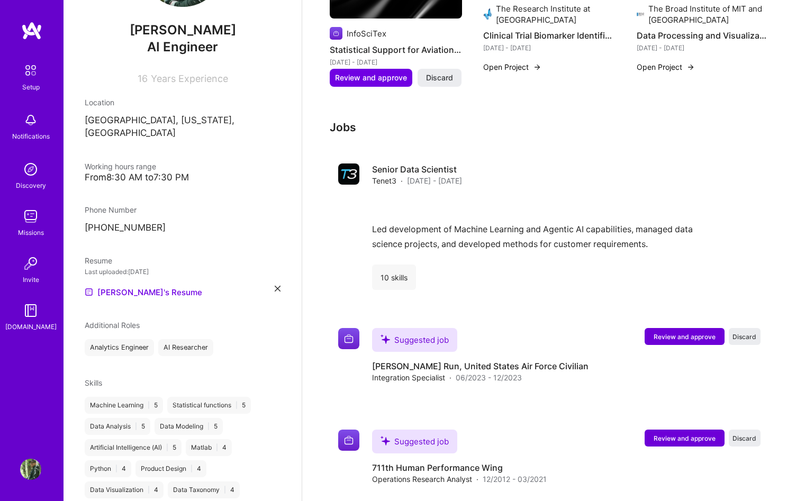
scroll to position [1230, 0]
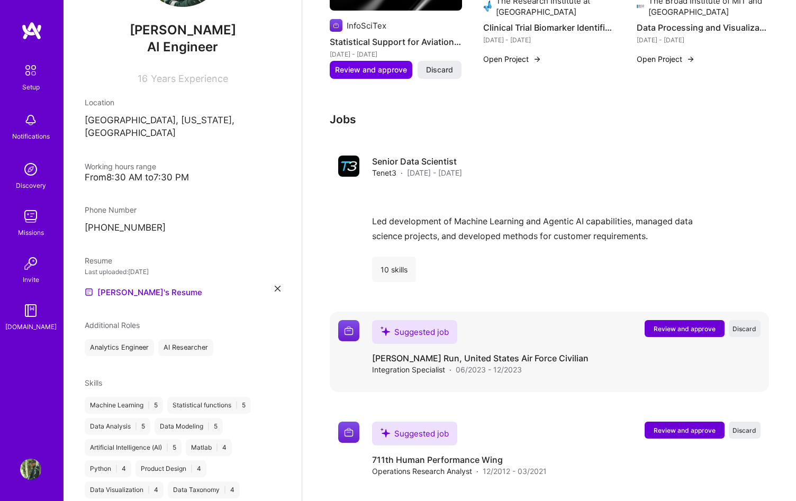
click at [696, 324] on span "Review and approve" at bounding box center [685, 328] width 62 height 9
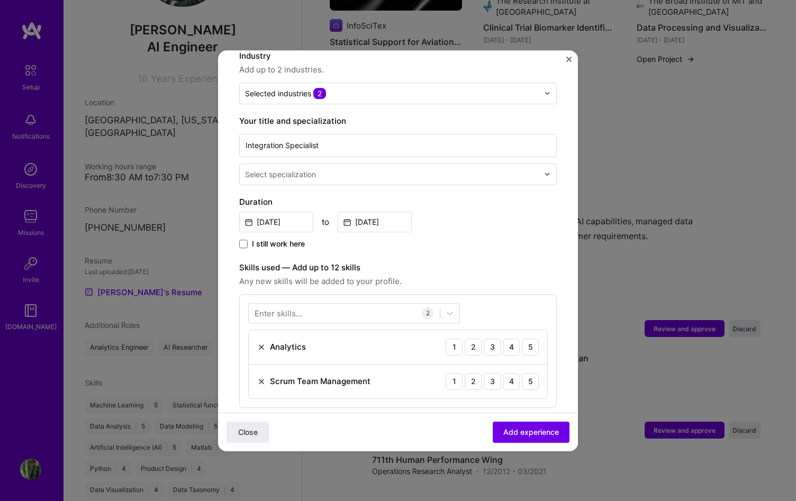
scroll to position [236, 0]
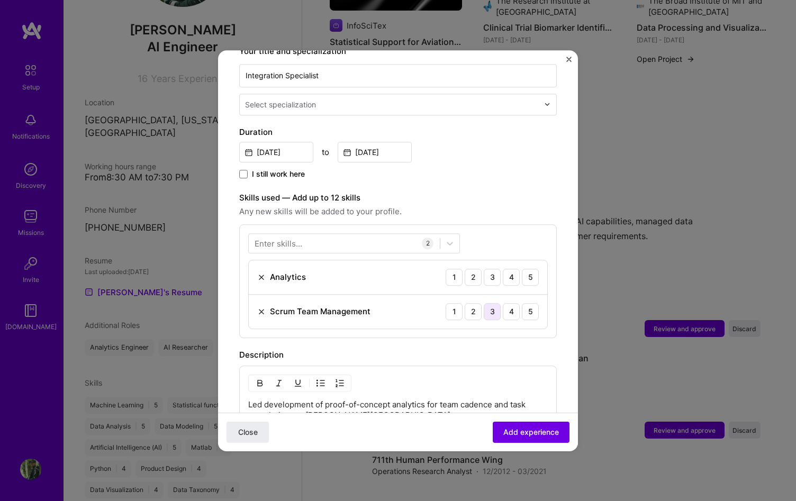
click at [498, 305] on div "3" at bounding box center [492, 311] width 17 height 17
click at [524, 271] on div "5" at bounding box center [530, 277] width 17 height 17
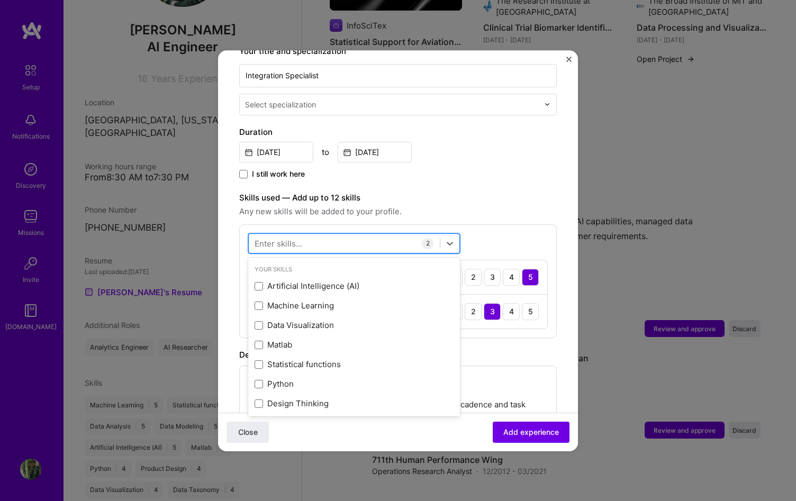
click at [395, 238] on div at bounding box center [344, 242] width 191 height 17
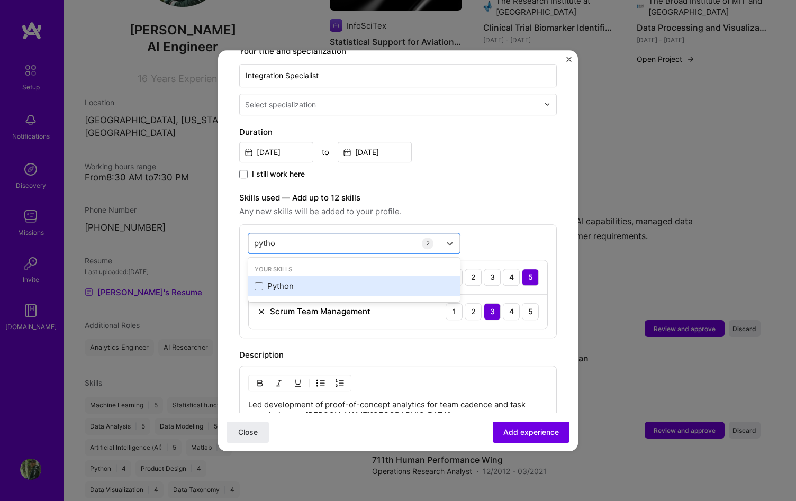
click at [272, 281] on div "Python" at bounding box center [354, 286] width 199 height 11
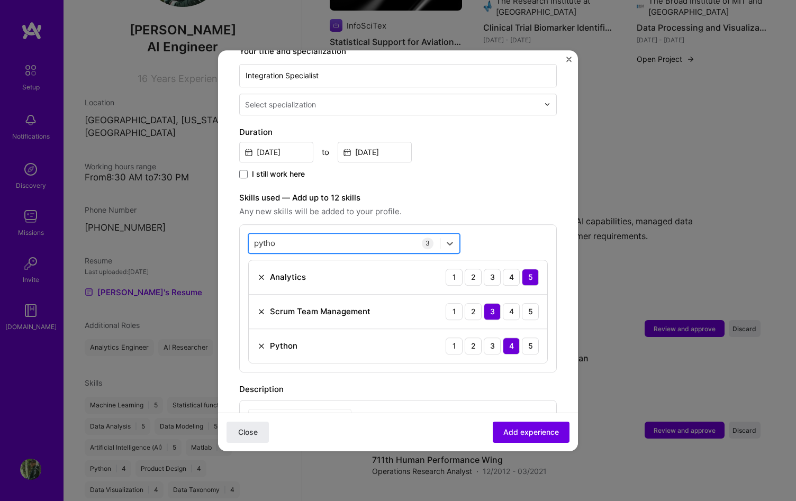
click at [319, 234] on div "pytho pytho" at bounding box center [344, 242] width 191 height 17
click at [266, 238] on input "pytho" at bounding box center [265, 243] width 23 height 11
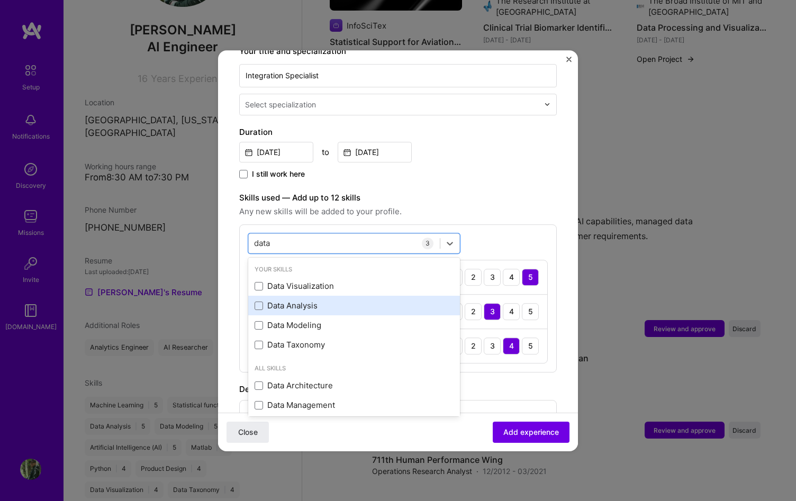
click at [270, 301] on div "Data Analysis" at bounding box center [354, 306] width 199 height 11
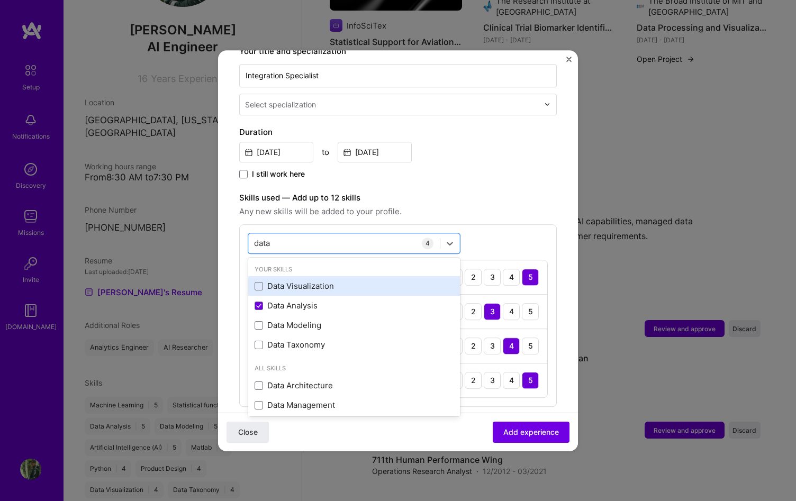
click at [270, 281] on div "Data Visualization" at bounding box center [354, 286] width 199 height 11
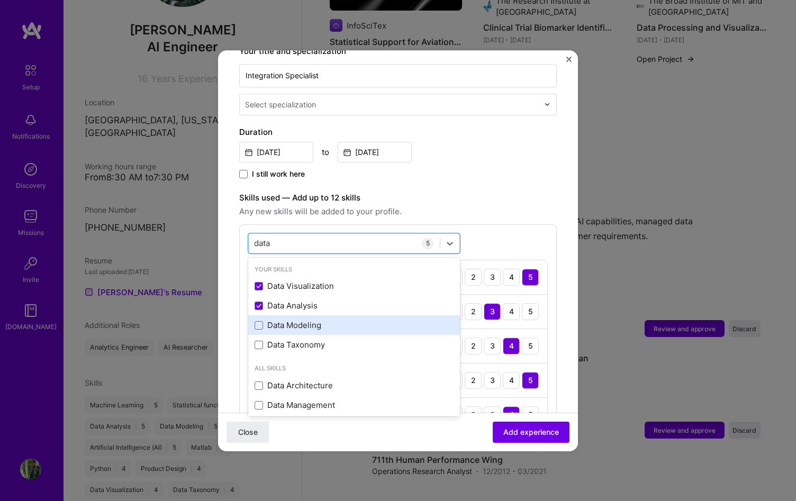
click at [277, 320] on div "Data Modeling" at bounding box center [354, 325] width 199 height 11
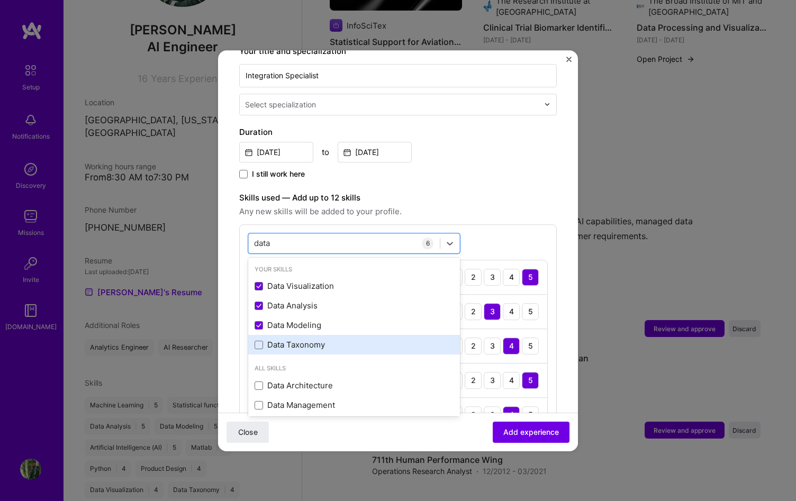
click at [332, 340] on div "Data Taxonomy" at bounding box center [354, 345] width 199 height 11
type input "data"
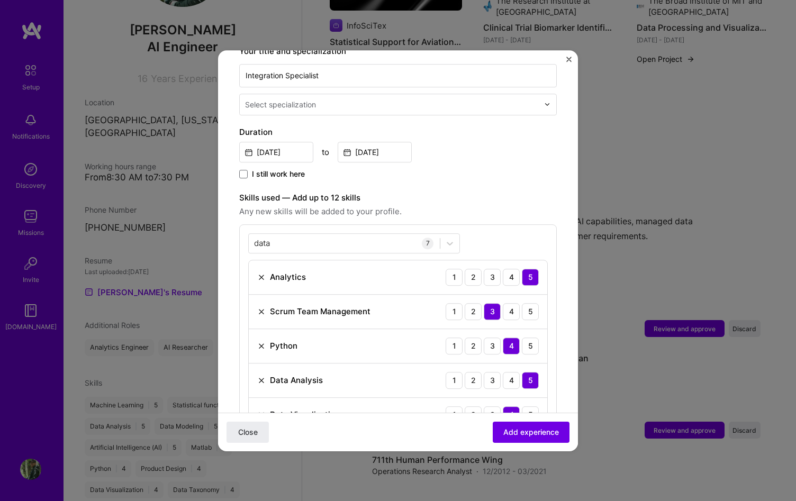
click at [447, 192] on label "Skills used — Add up to 12 skills" at bounding box center [398, 198] width 318 height 13
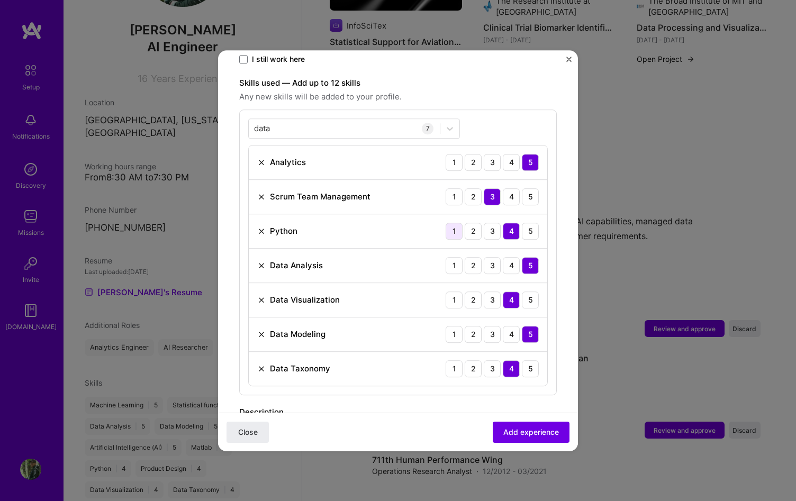
scroll to position [340, 0]
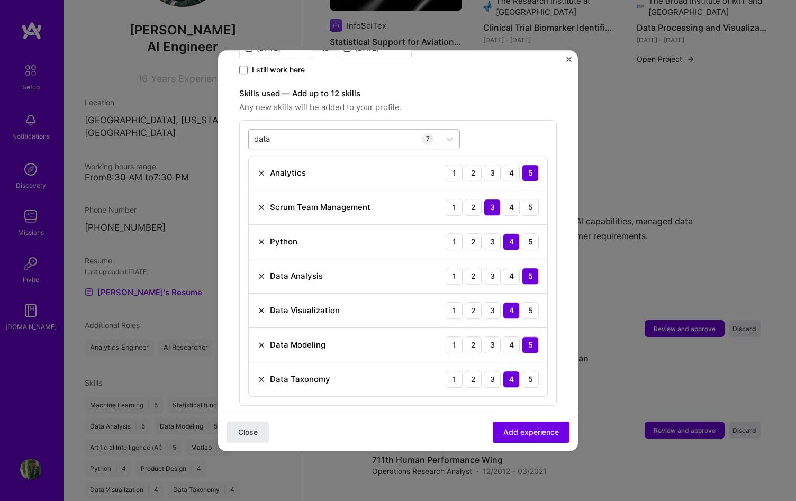
click at [365, 130] on div "data data" at bounding box center [344, 138] width 191 height 17
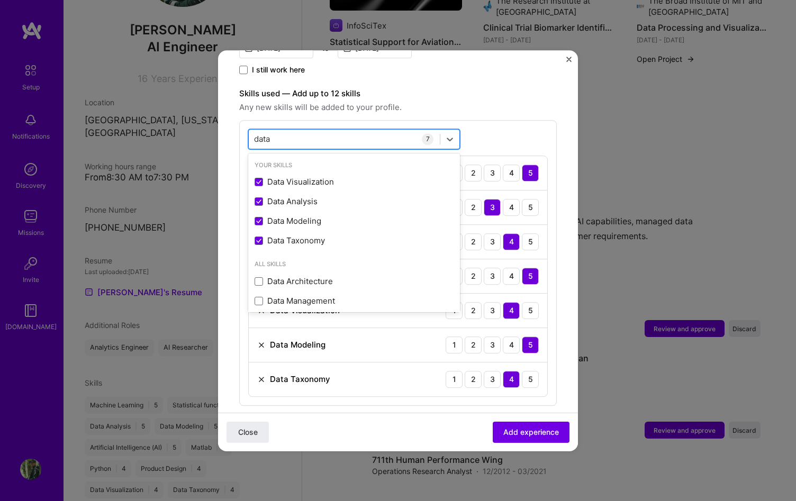
click at [365, 130] on div "data data" at bounding box center [344, 138] width 191 height 17
click at [454, 87] on label "Skills used — Add up to 12 skills" at bounding box center [398, 93] width 318 height 13
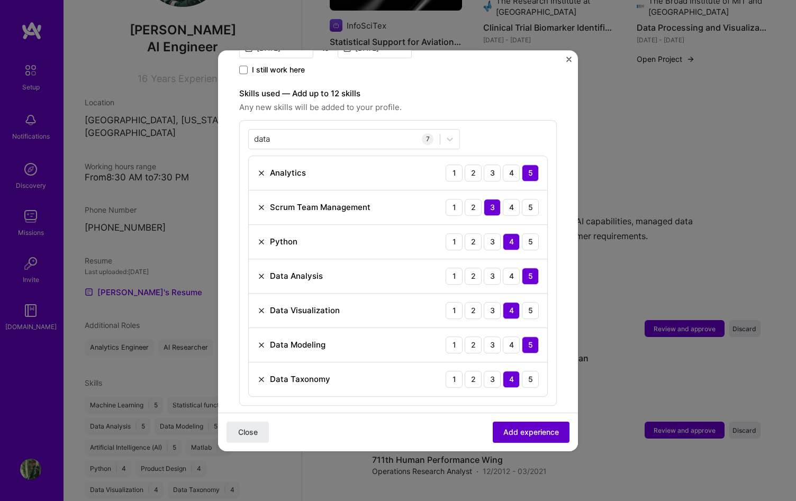
click at [526, 429] on span "Add experience" at bounding box center [531, 432] width 56 height 11
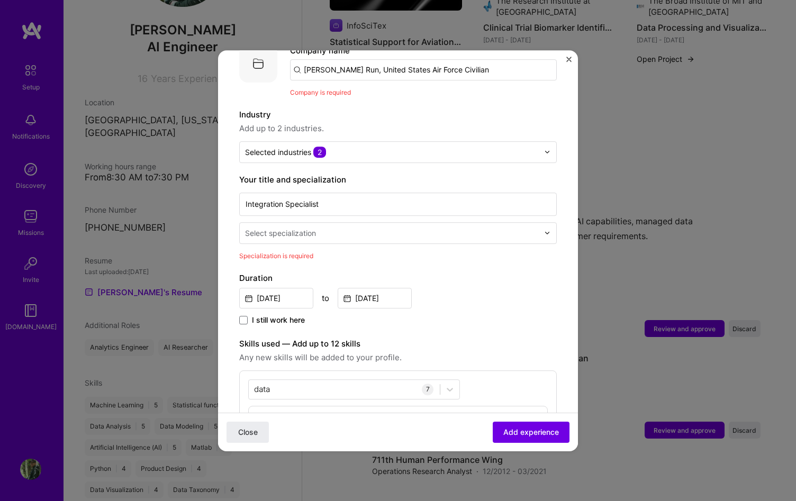
scroll to position [106, 0]
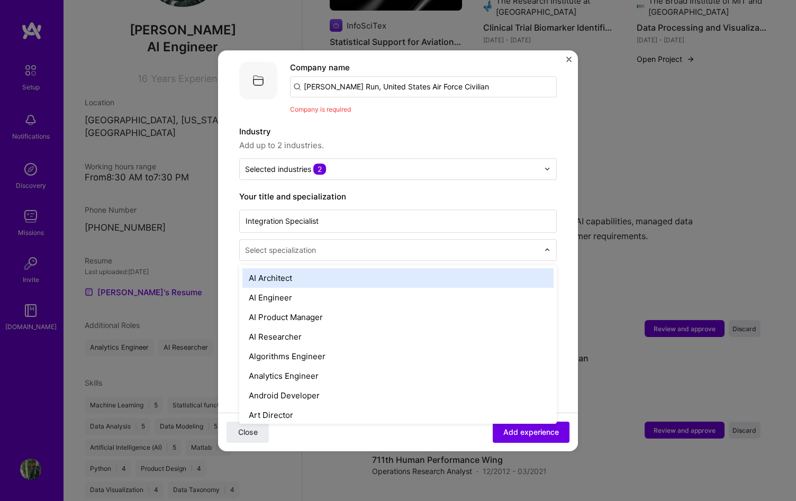
click at [372, 245] on input "text" at bounding box center [393, 250] width 296 height 11
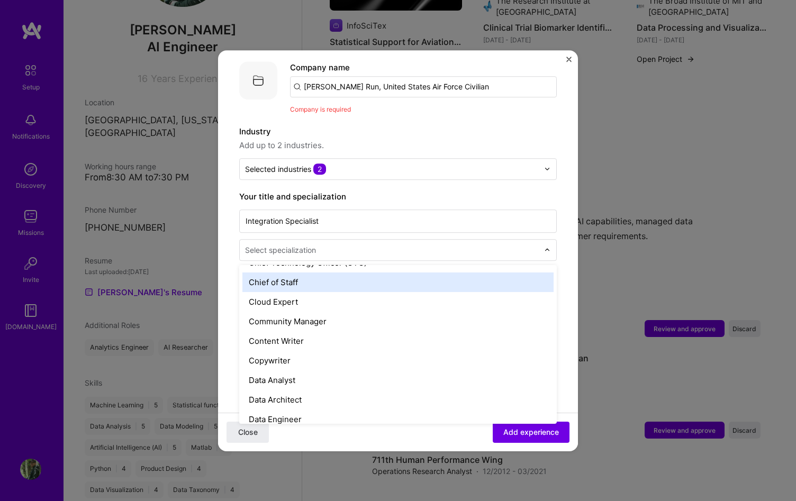
scroll to position [331, 0]
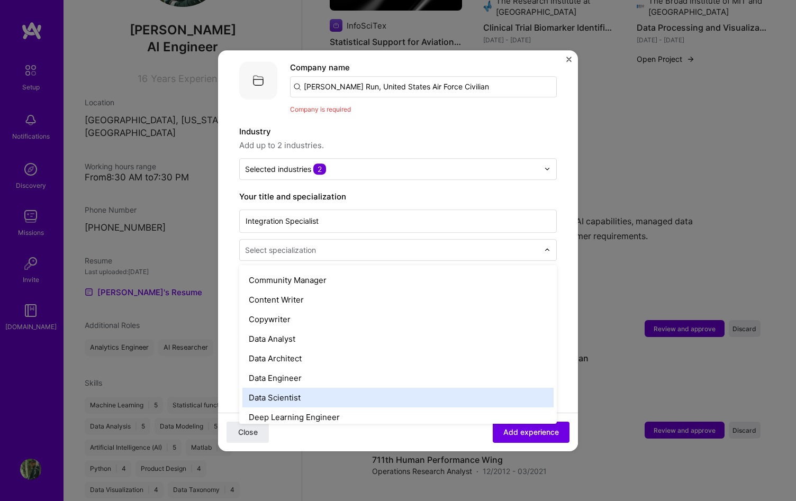
click at [363, 388] on div "Data Scientist" at bounding box center [397, 398] width 311 height 20
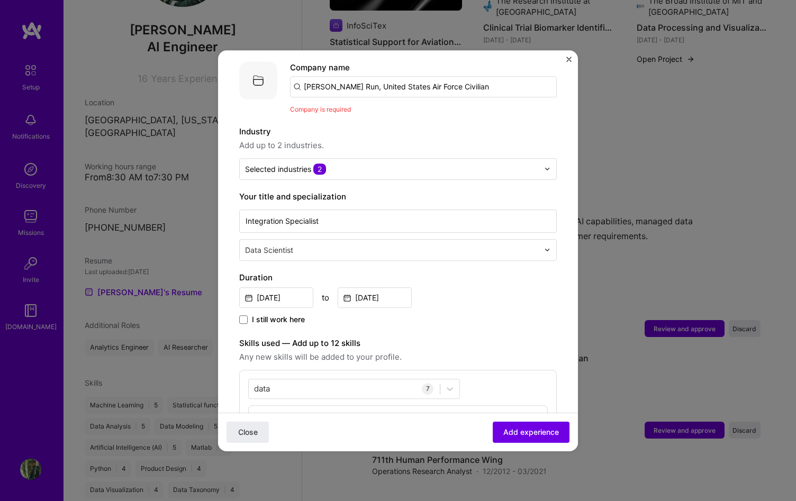
click at [499, 299] on div "Duration [DATE] to [DATE] I still work here" at bounding box center [398, 299] width 318 height 55
click at [496, 245] on input "text" at bounding box center [393, 250] width 296 height 11
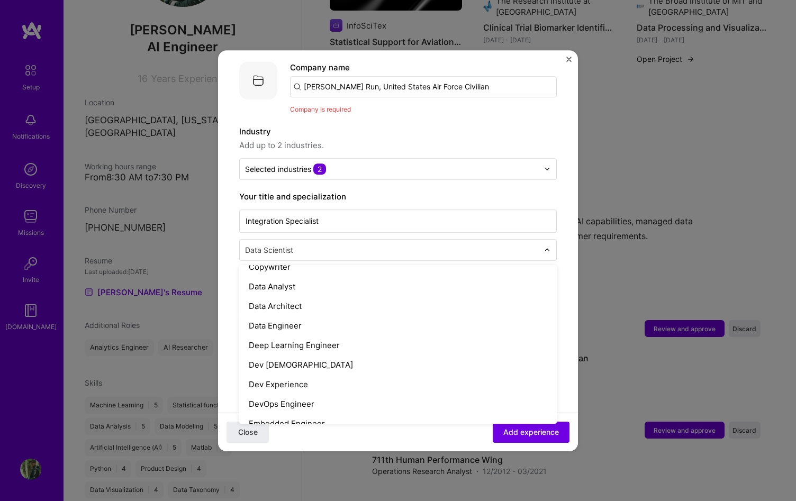
scroll to position [416, 0]
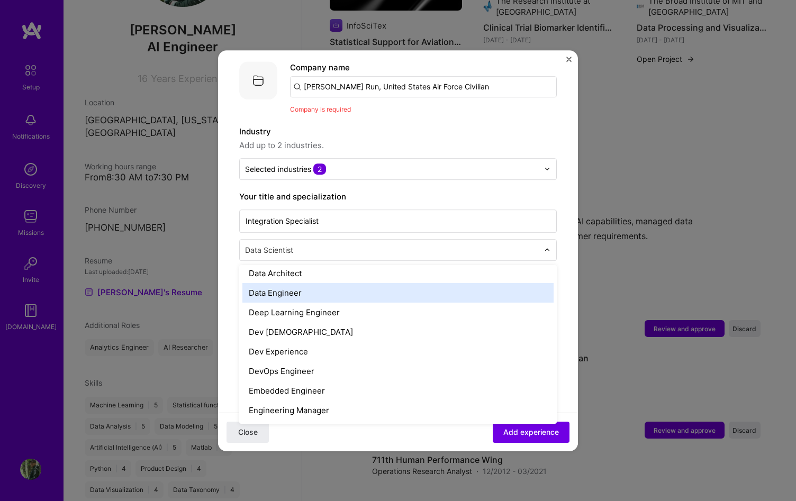
click at [428, 288] on div "Data Engineer" at bounding box center [397, 293] width 311 height 20
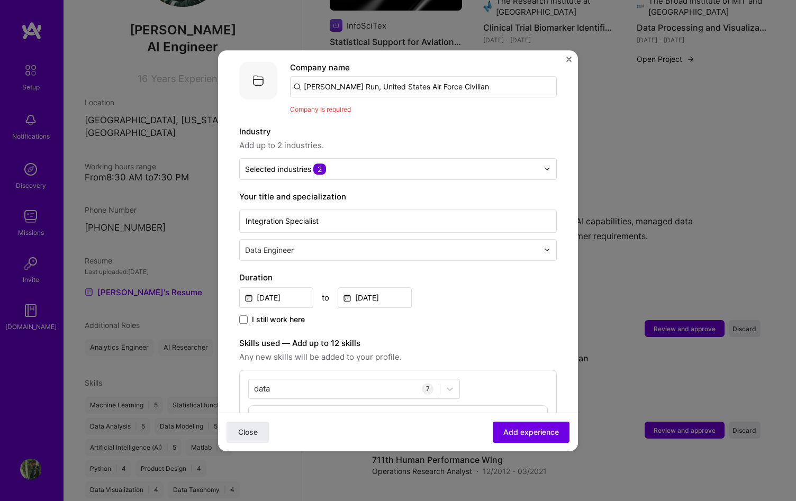
click at [466, 314] on div "I still work here" at bounding box center [398, 320] width 318 height 12
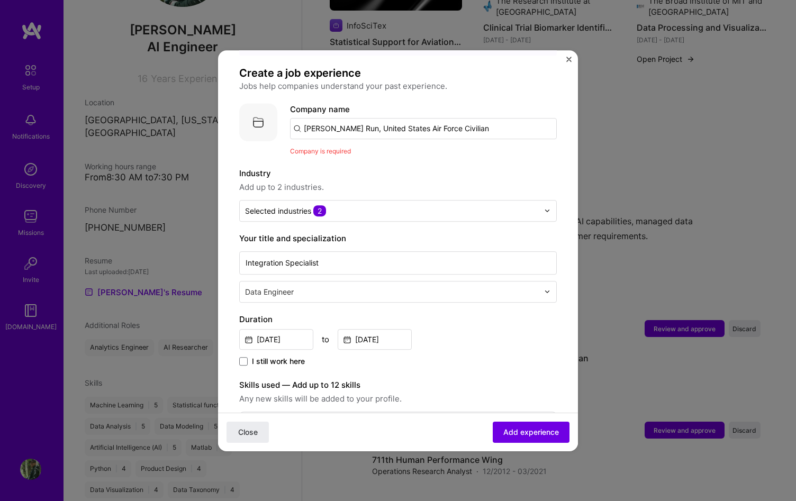
scroll to position [54, 0]
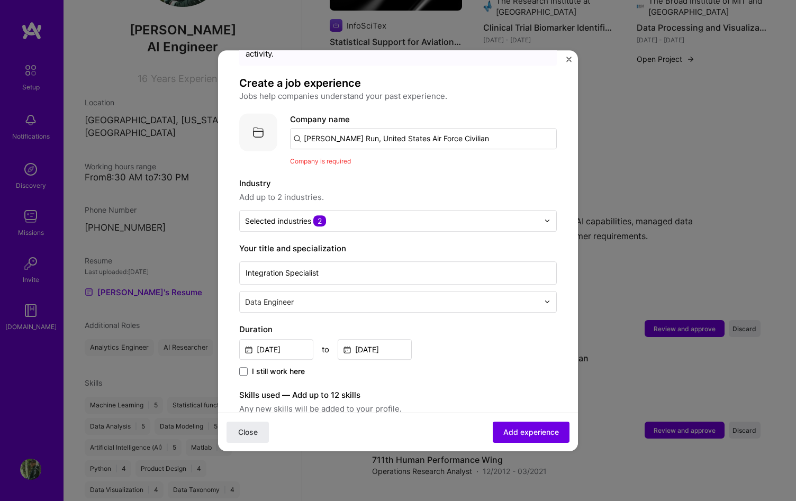
click at [424, 128] on input "[PERSON_NAME] Run, United States Air Force Civilian" at bounding box center [423, 138] width 267 height 21
type input "[PERSON_NAME] Run"
click at [317, 162] on span "Add company" at bounding box center [319, 167] width 51 height 11
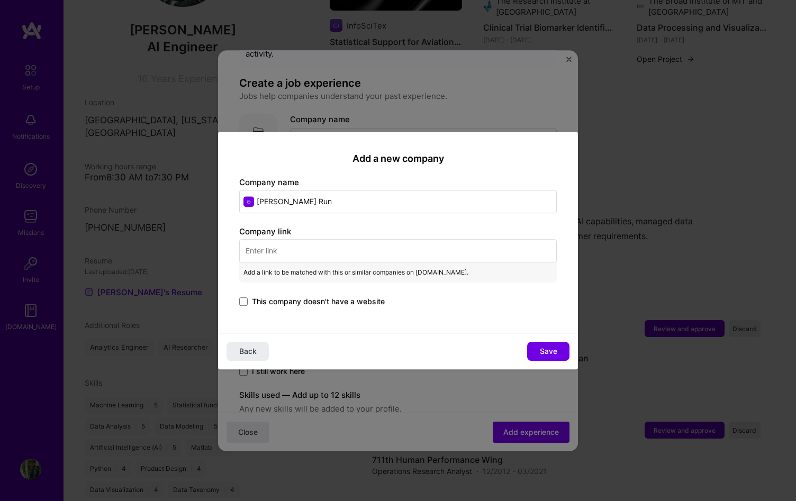
click at [405, 249] on input "text" at bounding box center [398, 250] width 318 height 23
paste input "[URL][DOMAIN_NAME]"
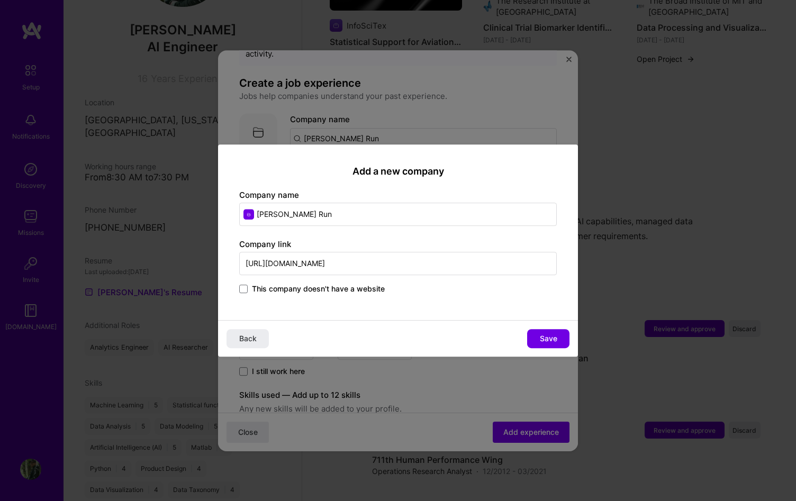
type input "[URL][DOMAIN_NAME]"
click at [392, 218] on input "[PERSON_NAME] Run" at bounding box center [398, 214] width 318 height 23
type input "K"
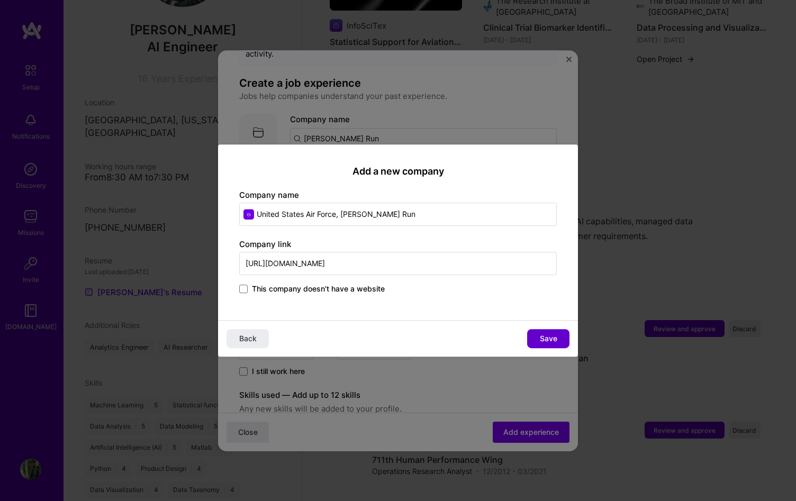
type input "United States Air Force, [PERSON_NAME] Run"
click at [536, 343] on button "Save" at bounding box center [548, 338] width 42 height 19
type input "United States Air Force, [PERSON_NAME] Run"
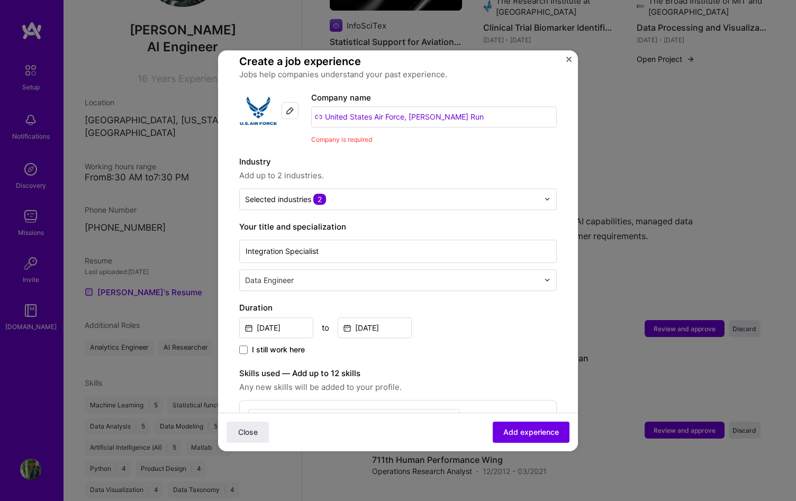
scroll to position [89, 0]
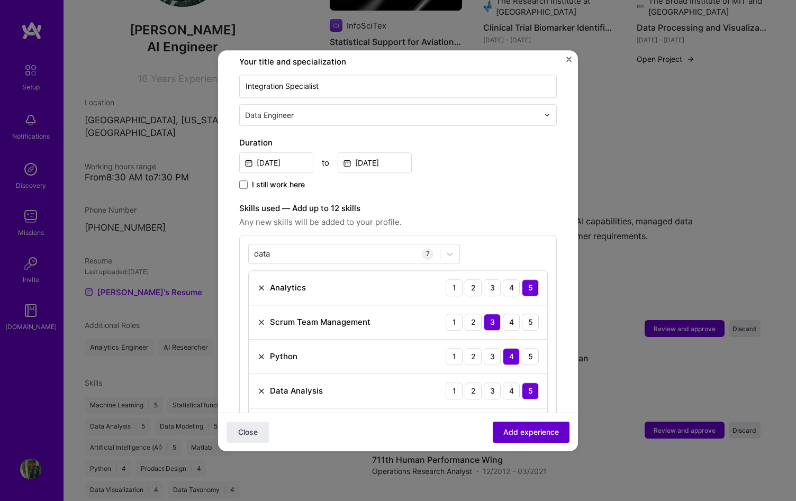
click at [501, 432] on button "Add experience" at bounding box center [531, 431] width 77 height 21
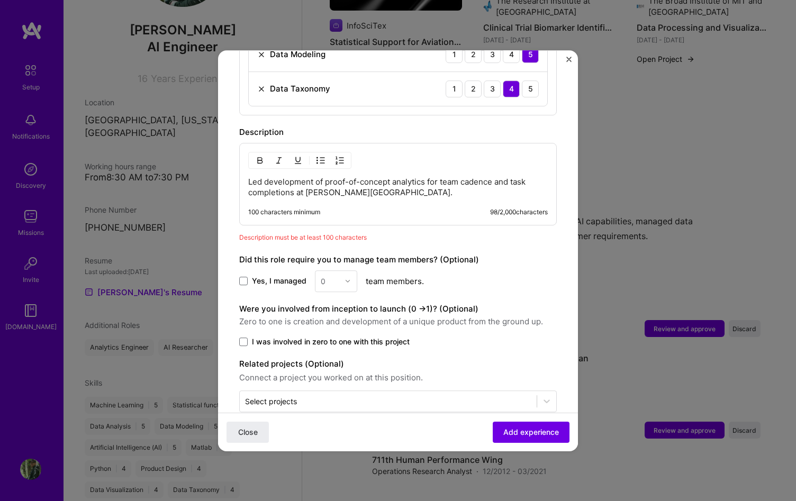
scroll to position [640, 0]
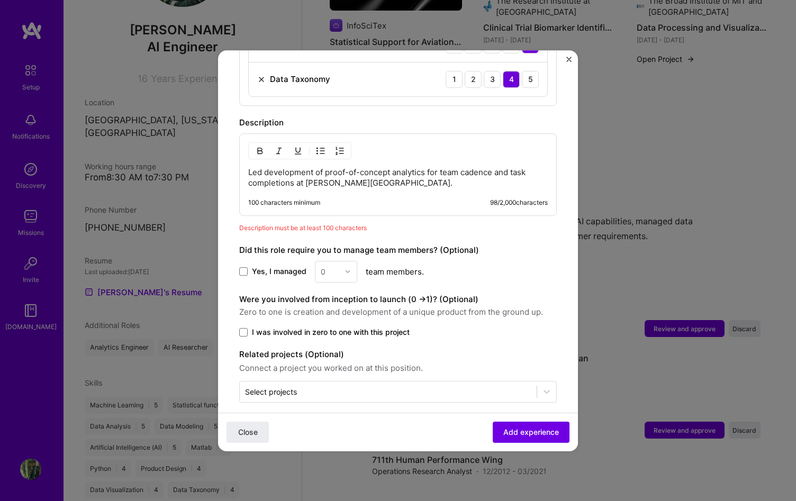
click at [383, 175] on p "Led development of proof-of-concept analytics for team cadence and task complet…" at bounding box center [398, 177] width 300 height 21
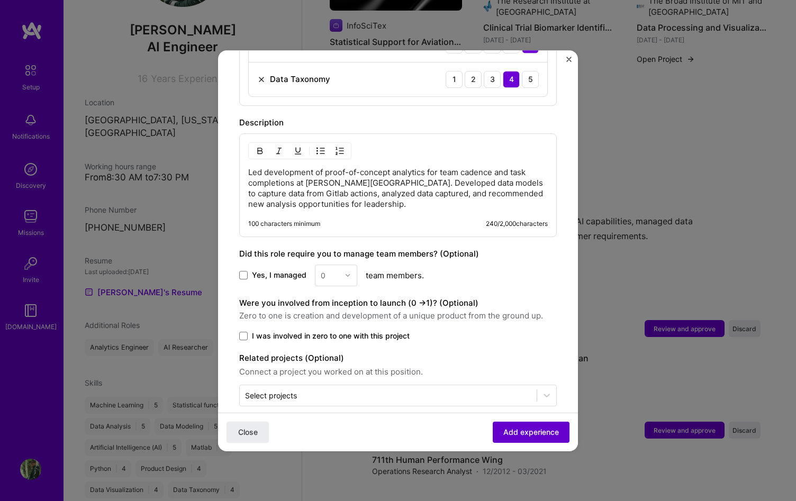
click at [508, 433] on span "Add experience" at bounding box center [531, 432] width 56 height 11
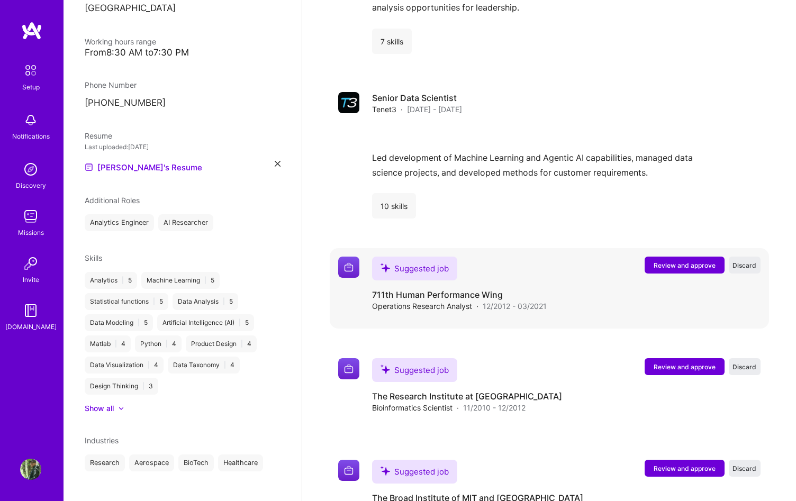
scroll to position [1492, 0]
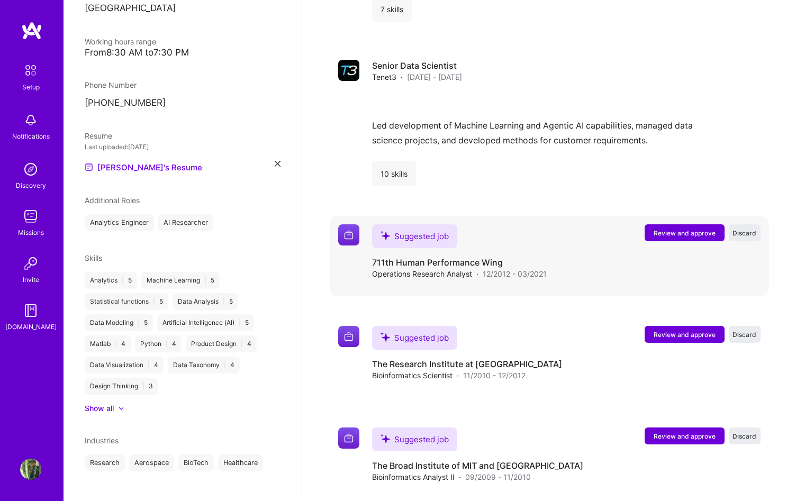
click at [681, 229] on span "Review and approve" at bounding box center [685, 233] width 62 height 9
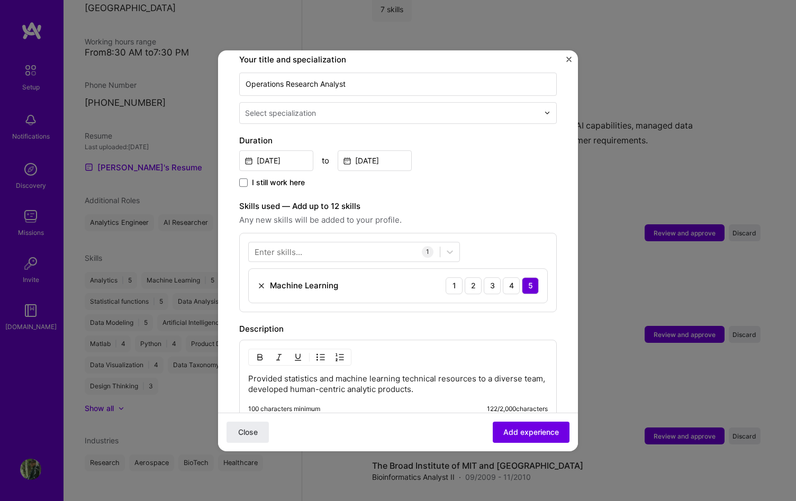
scroll to position [280, 0]
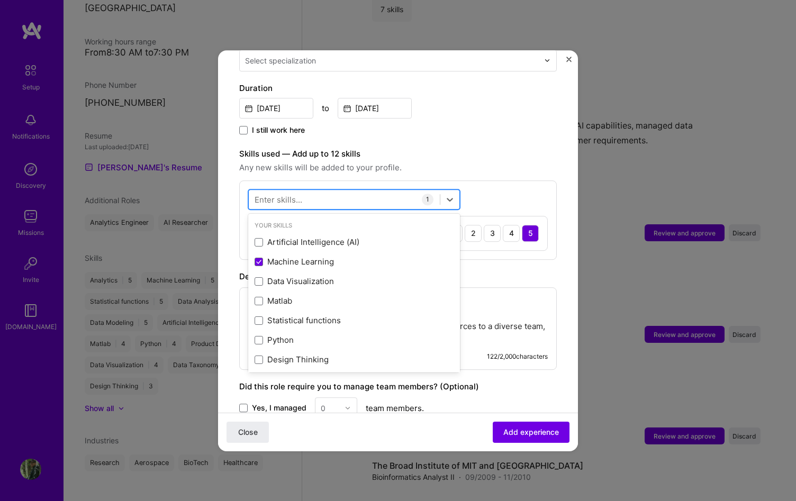
click at [377, 191] on div at bounding box center [344, 199] width 191 height 17
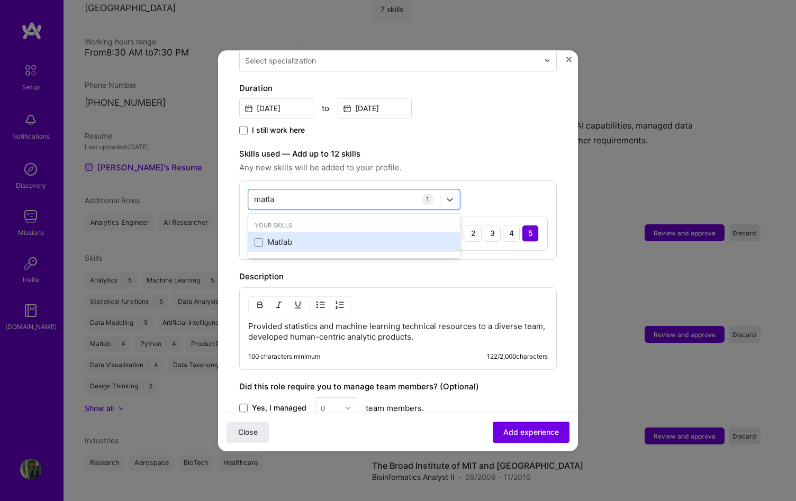
click at [266, 237] on div "Matlab" at bounding box center [354, 242] width 199 height 11
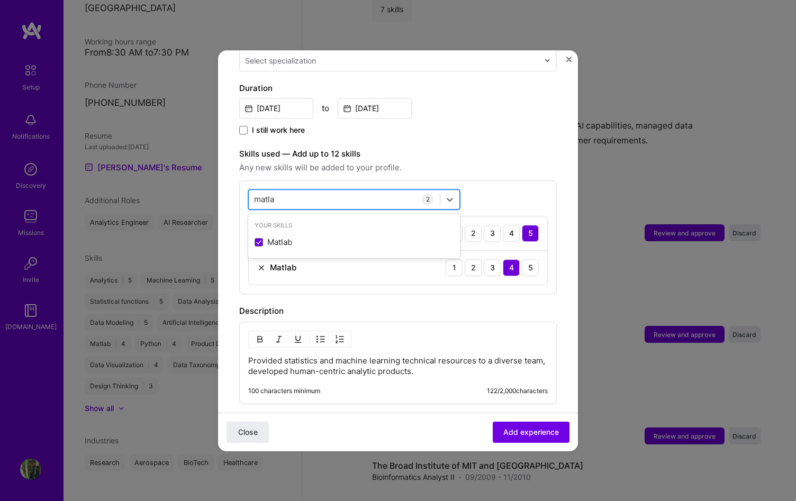
click at [343, 191] on div "[PERSON_NAME]" at bounding box center [344, 199] width 191 height 17
drag, startPoint x: 284, startPoint y: 187, endPoint x: 248, endPoint y: 186, distance: 36.0
click at [248, 186] on div "option Matlab, selected. Select is focused ,type to refine list, press Down to …" at bounding box center [398, 237] width 318 height 114
click at [257, 194] on input "matla" at bounding box center [265, 199] width 22 height 11
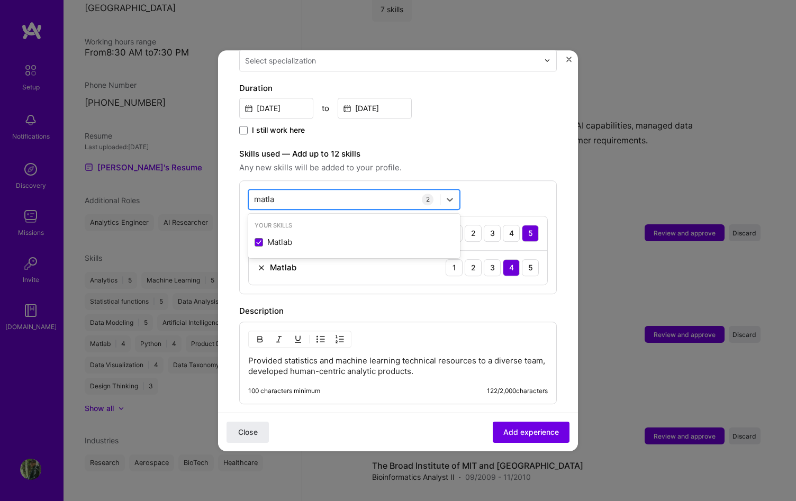
click at [257, 194] on input "matla" at bounding box center [265, 199] width 22 height 11
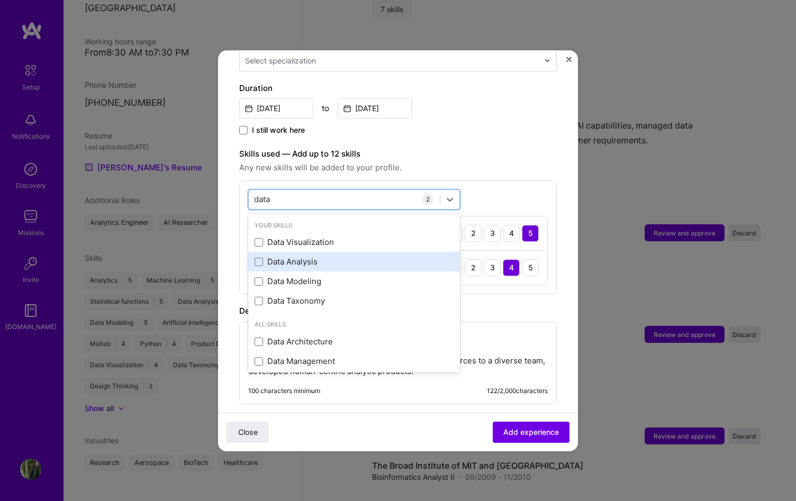
click at [266, 257] on div "Data Analysis" at bounding box center [354, 262] width 199 height 11
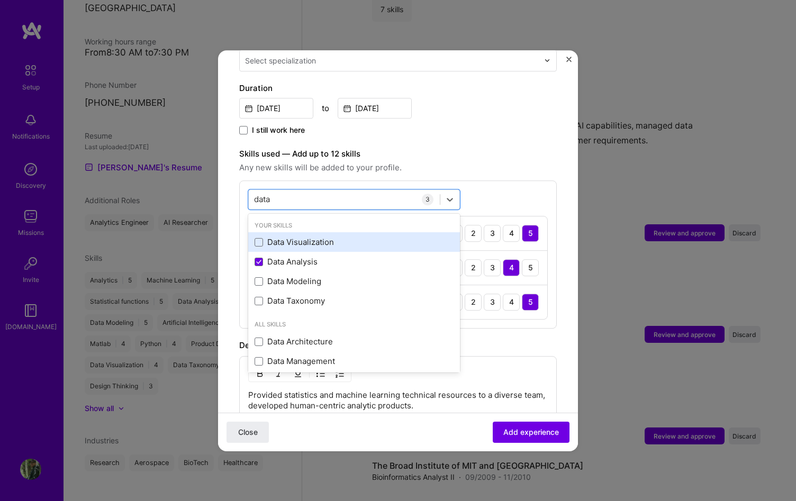
click at [270, 237] on div "Data Visualization" at bounding box center [354, 242] width 199 height 11
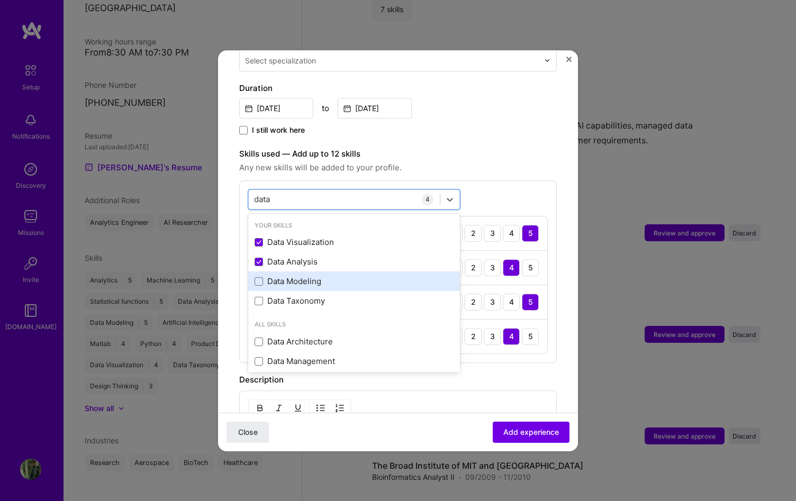
click at [277, 276] on div "Data Modeling" at bounding box center [354, 281] width 199 height 11
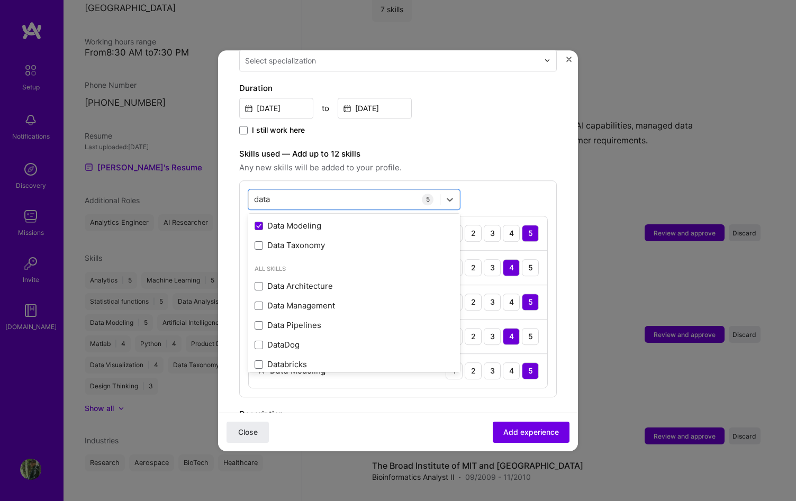
scroll to position [64, 0]
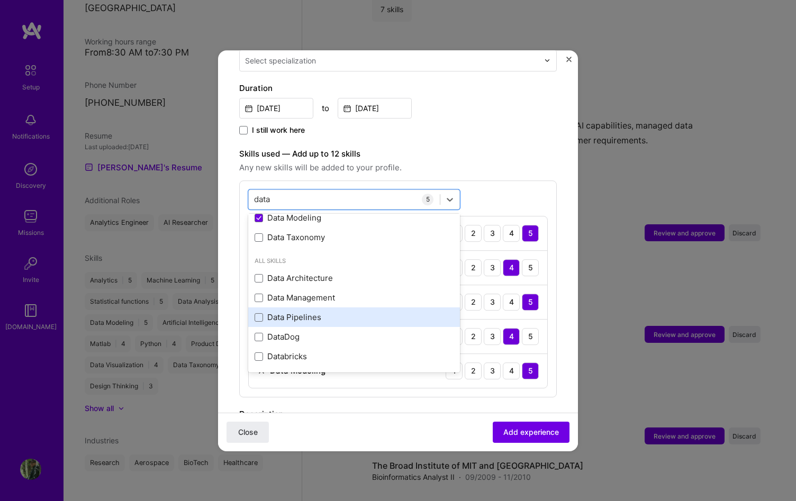
click at [306, 312] on div "Data Pipelines" at bounding box center [354, 317] width 199 height 11
click at [524, 400] on div "5" at bounding box center [530, 405] width 17 height 17
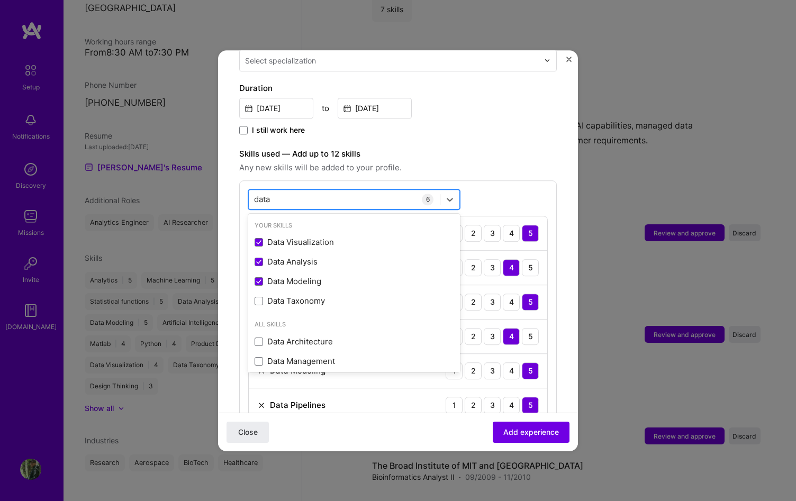
click at [341, 197] on div "data data" at bounding box center [354, 199] width 212 height 20
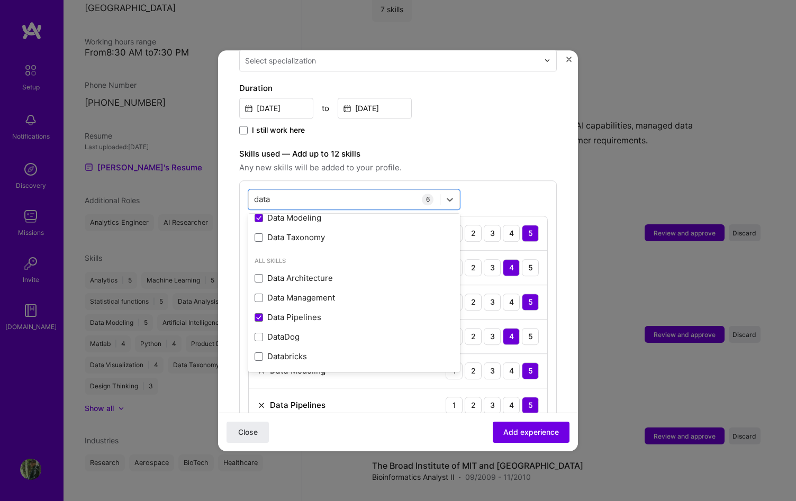
scroll to position [0, 0]
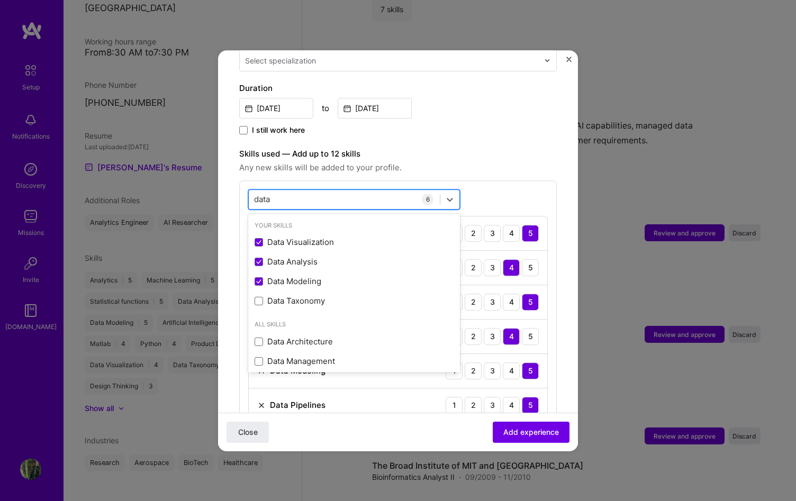
click at [407, 191] on div "data data" at bounding box center [344, 199] width 191 height 17
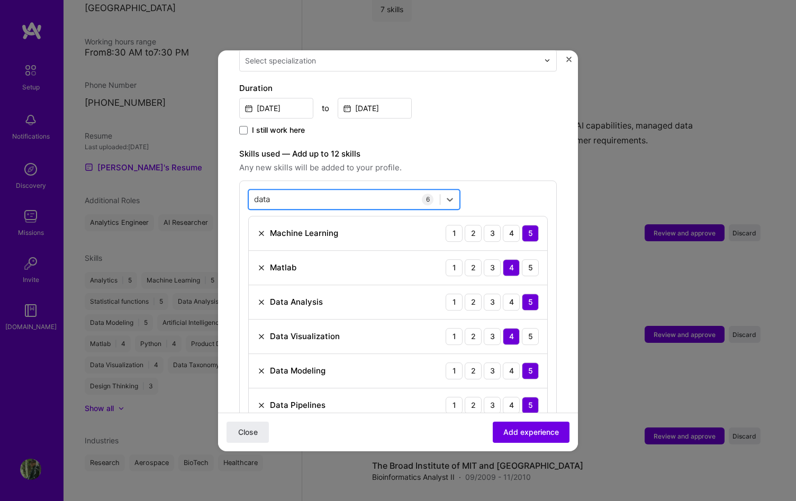
click at [407, 191] on div "data data" at bounding box center [344, 199] width 191 height 17
drag, startPoint x: 323, startPoint y: 187, endPoint x: 264, endPoint y: 187, distance: 59.3
click at [249, 191] on div "data data" at bounding box center [344, 199] width 191 height 17
click at [267, 194] on input "data" at bounding box center [263, 199] width 18 height 11
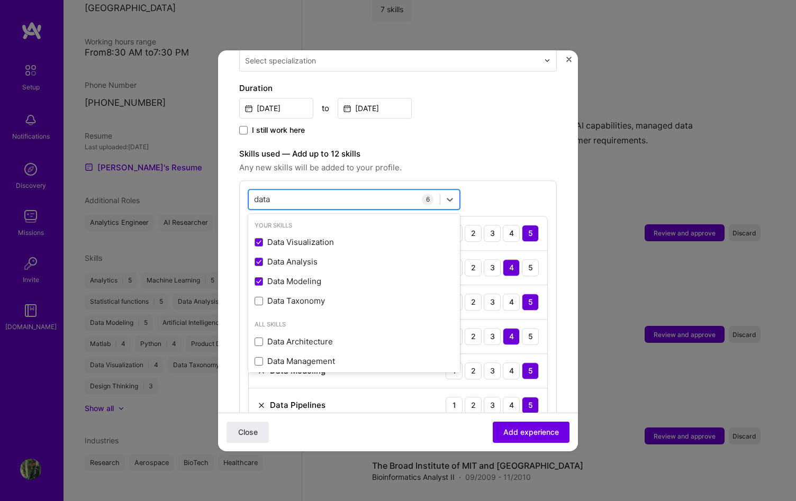
click at [267, 194] on input "data" at bounding box center [263, 199] width 18 height 11
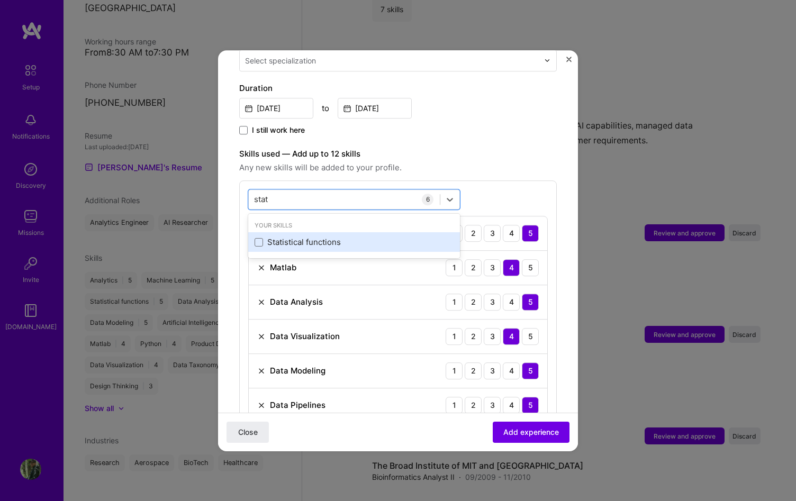
click at [278, 237] on div "Statistical functions" at bounding box center [354, 242] width 199 height 11
click at [283, 191] on div "stat stat" at bounding box center [344, 199] width 191 height 17
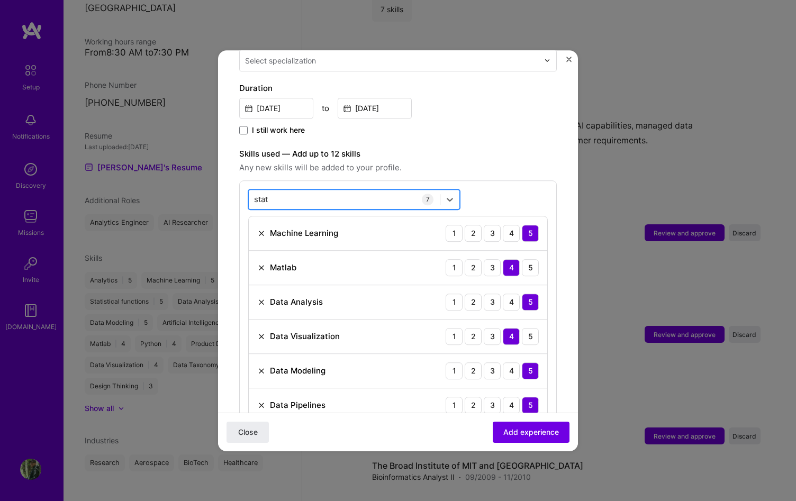
click at [284, 191] on div "stat stat" at bounding box center [344, 199] width 191 height 17
click at [238, 184] on form "Adding suggested job This job is suggested based on your LinkedIn, resume or [D…" at bounding box center [398, 298] width 360 height 1014
click at [263, 194] on input "stat" at bounding box center [261, 199] width 15 height 11
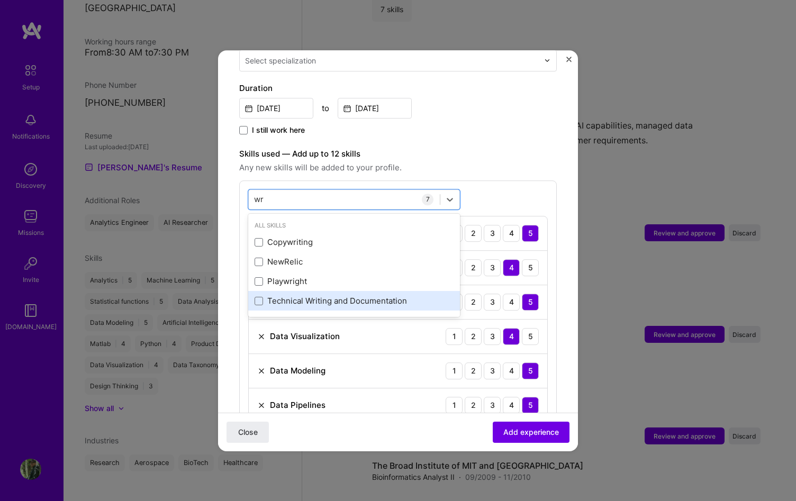
click at [293, 296] on div "Technical Writing and Documentation" at bounding box center [354, 301] width 199 height 11
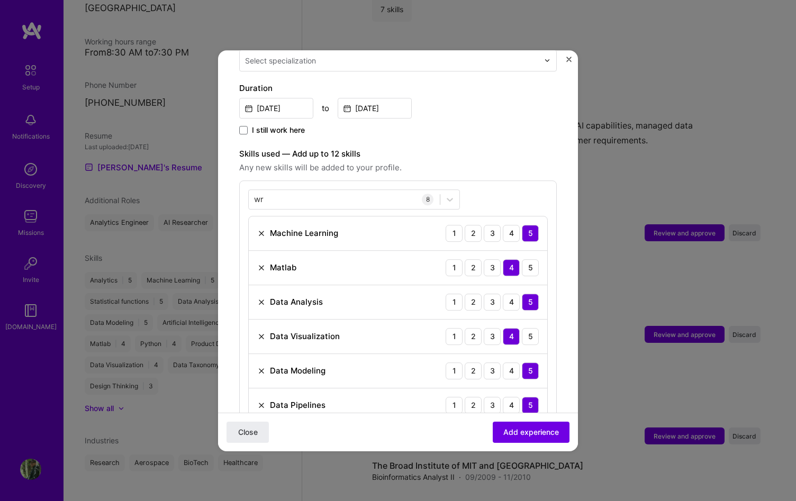
click at [499, 164] on div "Skills used — Add up to 12 skills Any new skills will be added to your profile.…" at bounding box center [398, 324] width 318 height 353
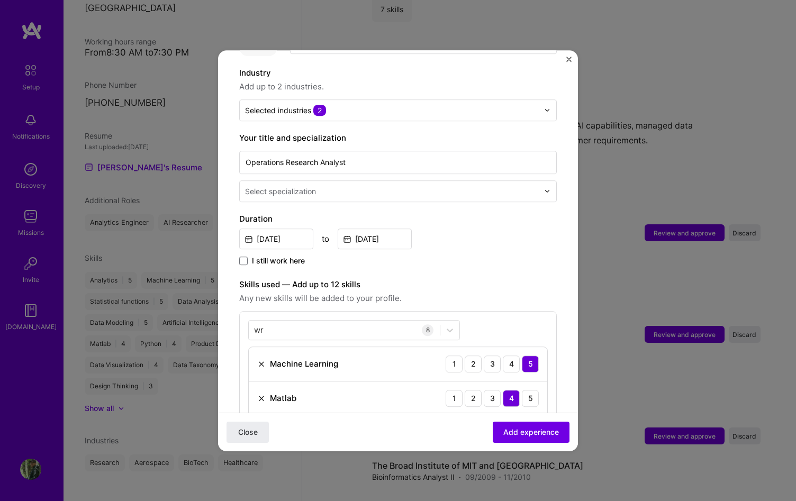
scroll to position [147, 0]
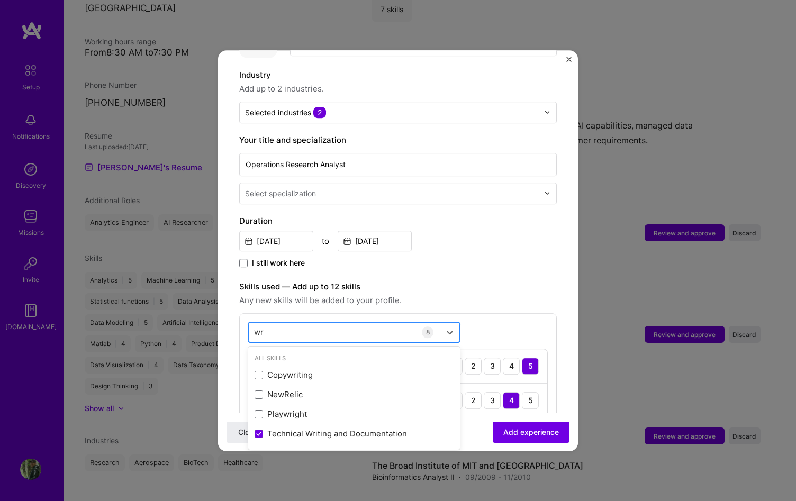
click at [371, 323] on div "wr wr" at bounding box center [344, 331] width 191 height 17
type input "p"
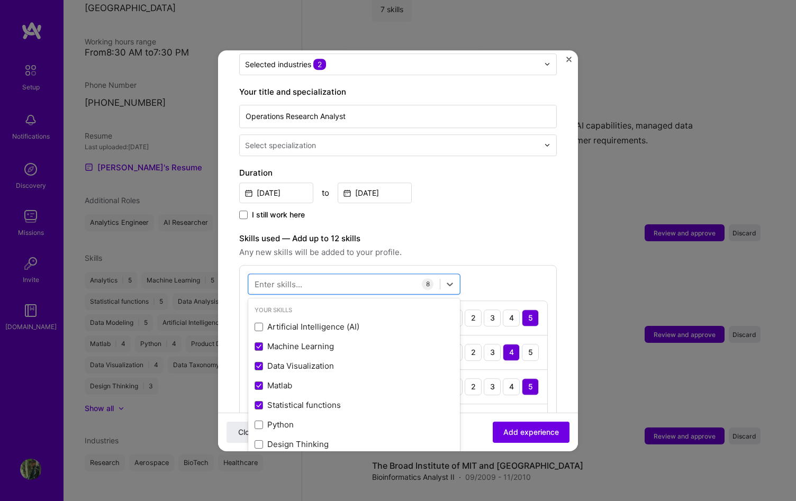
scroll to position [285, 0]
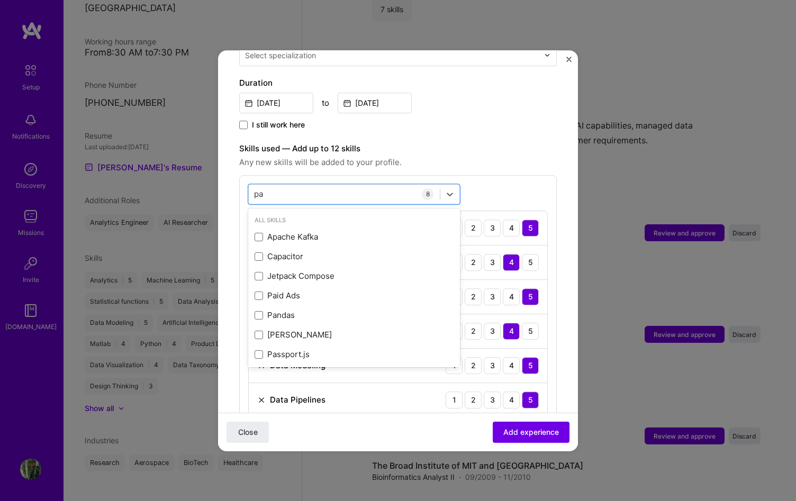
type input "p"
type input "i"
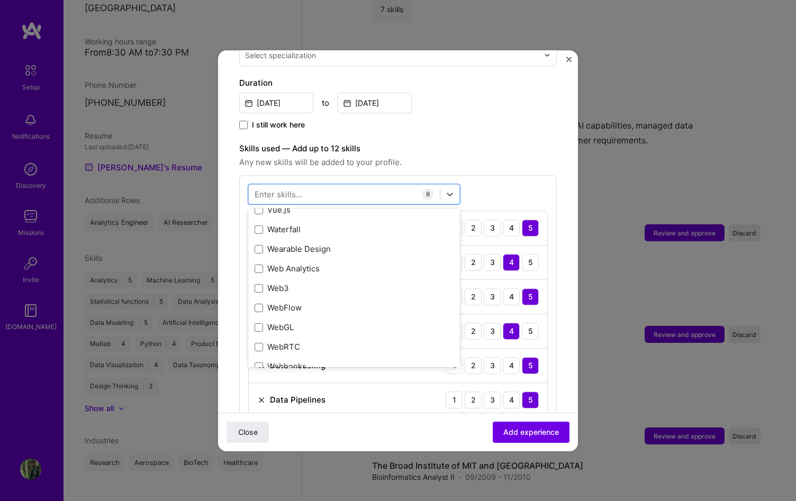
scroll to position [7290, 0]
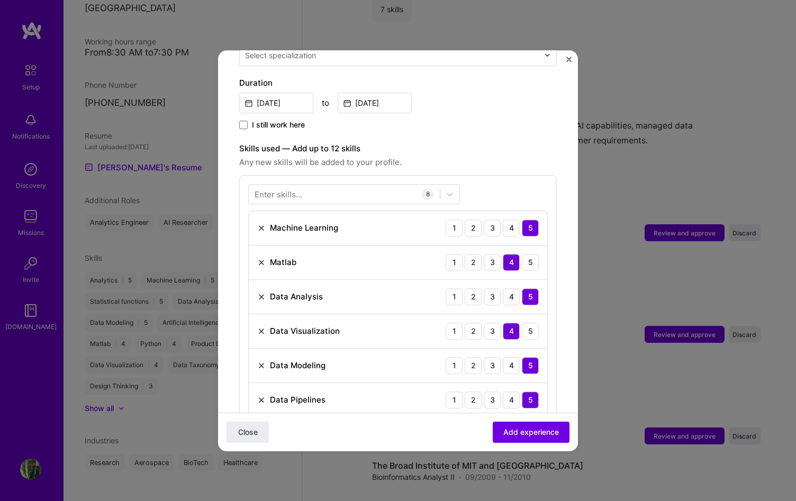
click at [385, 417] on div "Close Add experience" at bounding box center [398, 431] width 360 height 39
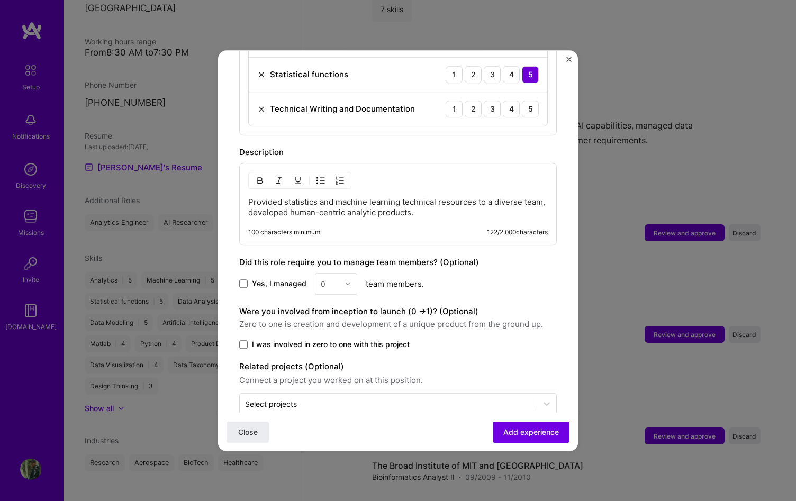
scroll to position [645, 0]
click at [430, 201] on p "Provided statistics and machine learning technical resources to a diverse team,…" at bounding box center [398, 207] width 300 height 21
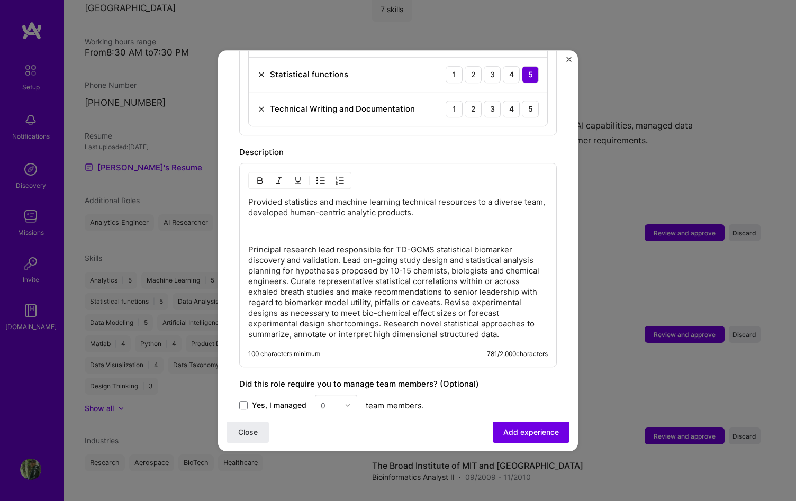
click at [395, 226] on p at bounding box center [398, 231] width 300 height 11
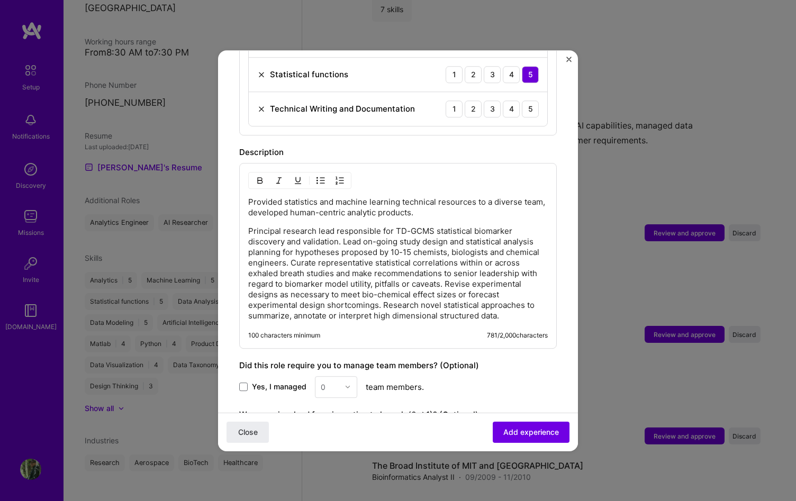
click at [518, 308] on p "Principal research lead responsible for TD-GCMS statistical biomarker discovery…" at bounding box center [398, 273] width 300 height 95
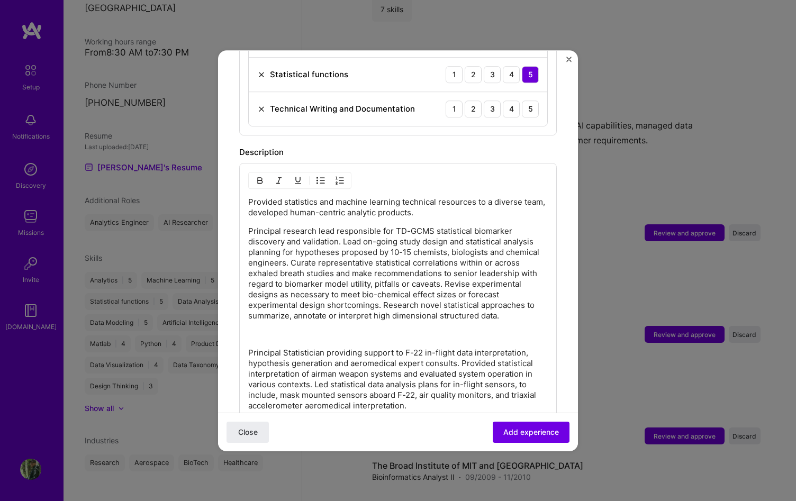
click at [499, 329] on p at bounding box center [398, 334] width 300 height 11
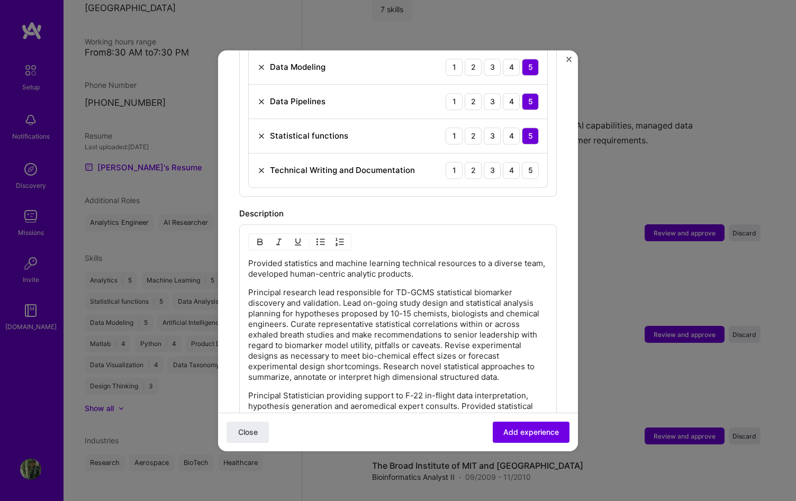
scroll to position [583, 0]
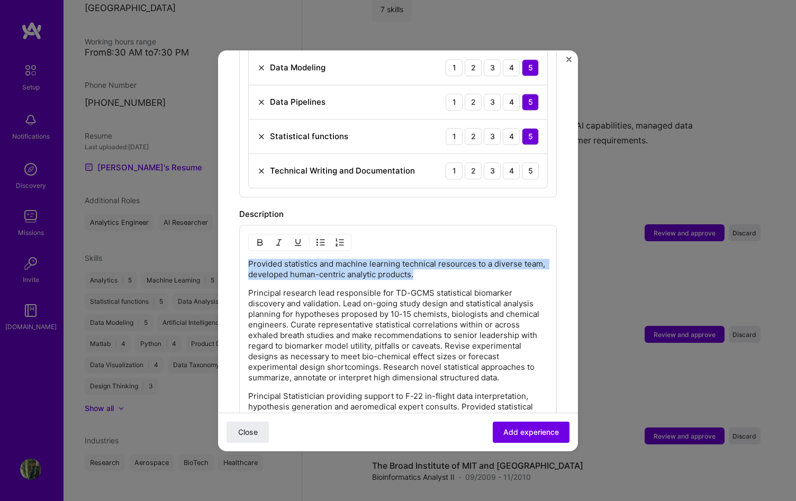
drag, startPoint x: 428, startPoint y: 268, endPoint x: 249, endPoint y: 254, distance: 180.0
click at [249, 259] on p "Provided statistics and machine learning technical resources to a diverse team,…" at bounding box center [398, 269] width 300 height 21
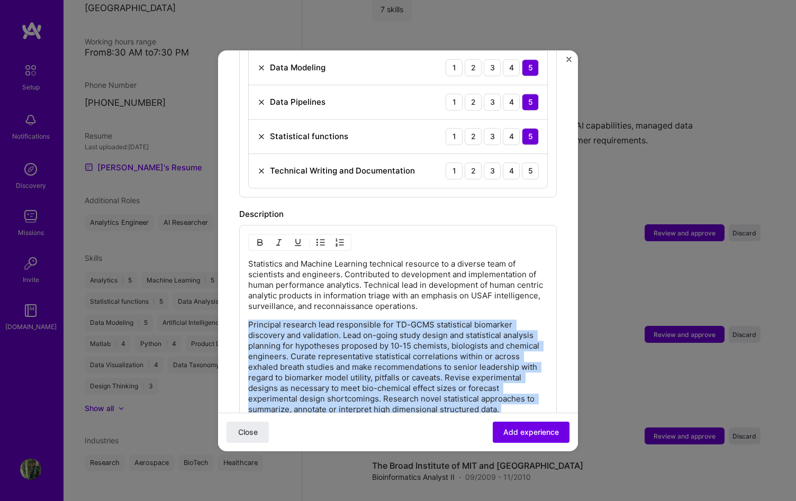
drag, startPoint x: 249, startPoint y: 314, endPoint x: 519, endPoint y: 410, distance: 286.8
click at [519, 410] on div "Statistics and Machine Learning technical resource to a diverse team of scienti…" at bounding box center [398, 373] width 300 height 228
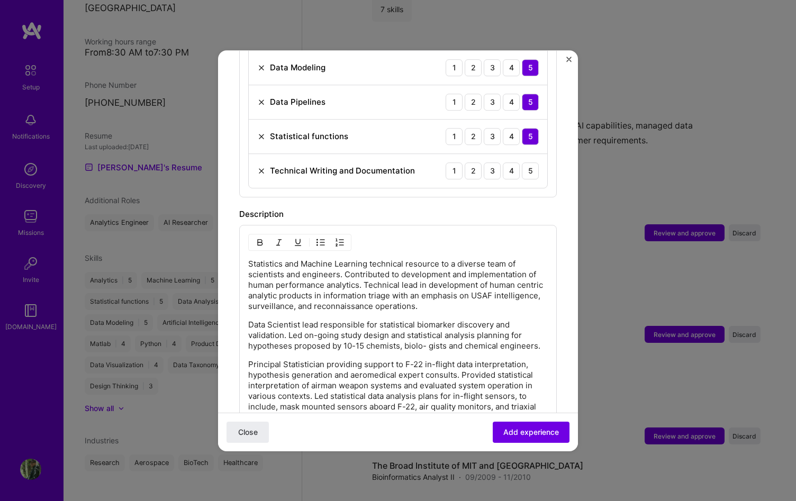
click at [288, 375] on p "Principal Statistician providing support to F-22 in-flight data interpretation,…" at bounding box center [398, 391] width 300 height 64
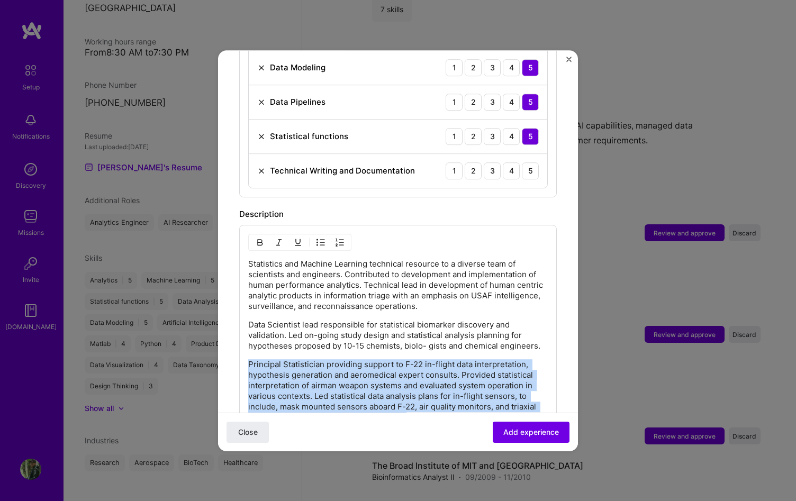
click at [288, 375] on p "Principal Statistician providing support to F-22 in-flight data interpretation,…" at bounding box center [398, 391] width 300 height 64
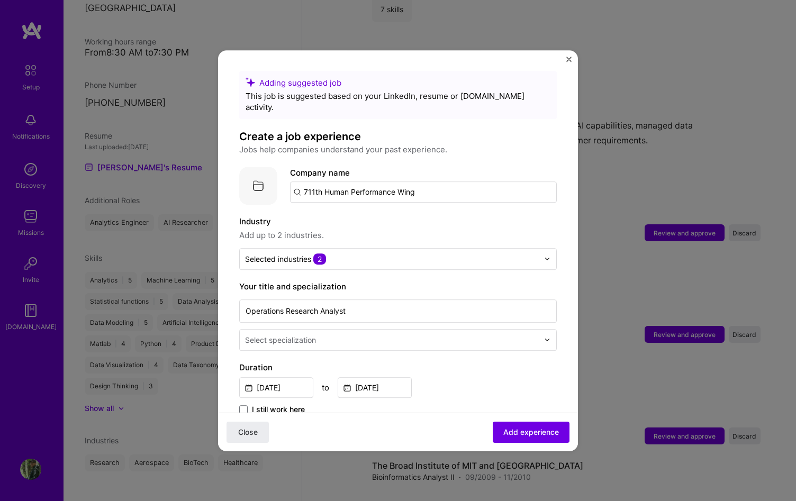
scroll to position [0, 0]
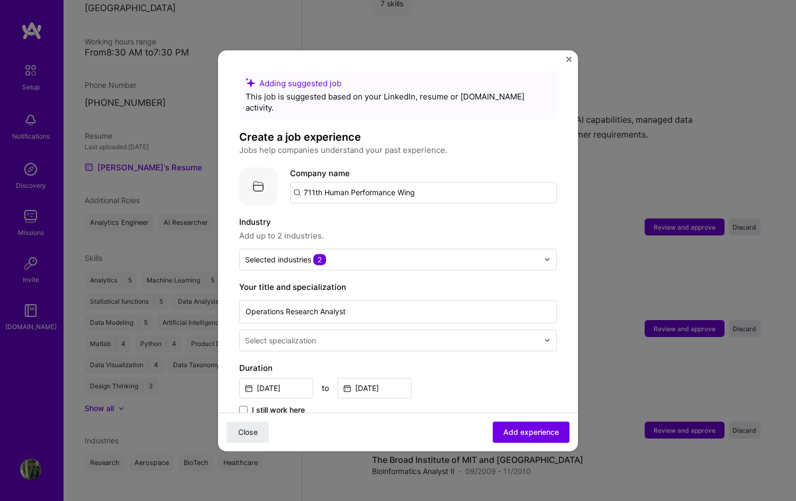
click at [458, 335] on input "text" at bounding box center [393, 340] width 296 height 11
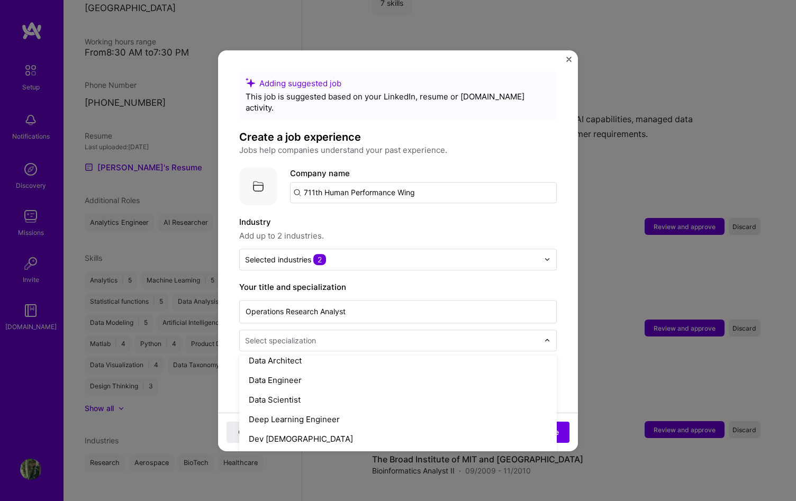
scroll to position [411, 0]
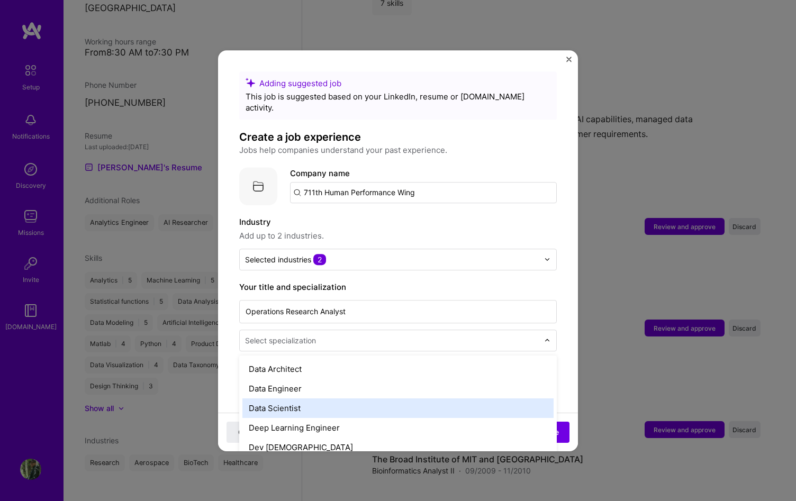
click at [409, 399] on div "Data Scientist" at bounding box center [397, 409] width 311 height 20
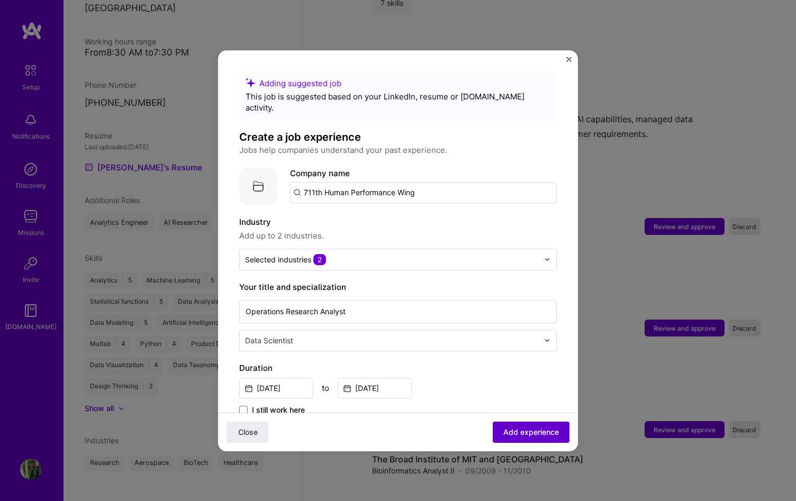
click at [496, 430] on button "Add experience" at bounding box center [531, 431] width 77 height 21
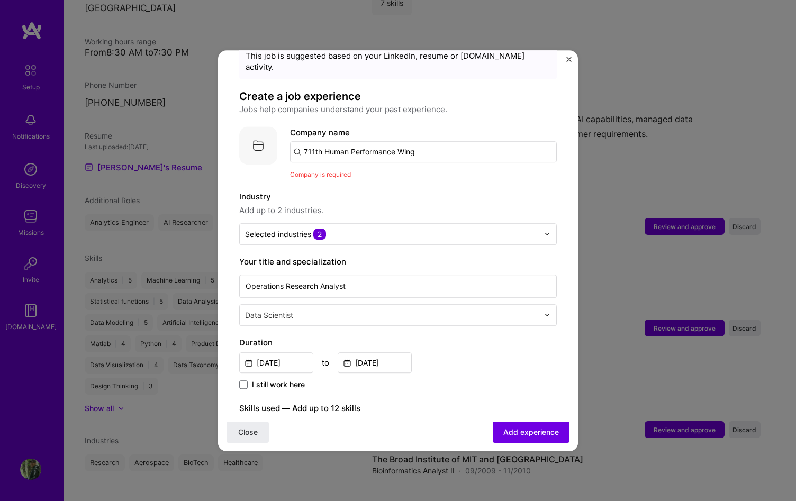
scroll to position [0, 0]
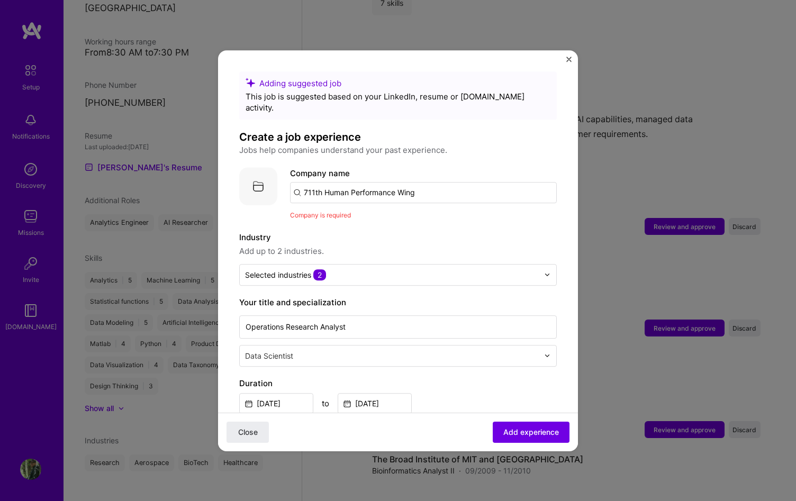
click at [439, 185] on input "711th Human Performance Wing" at bounding box center [423, 192] width 267 height 21
type input "Air Force Research Laboratories"
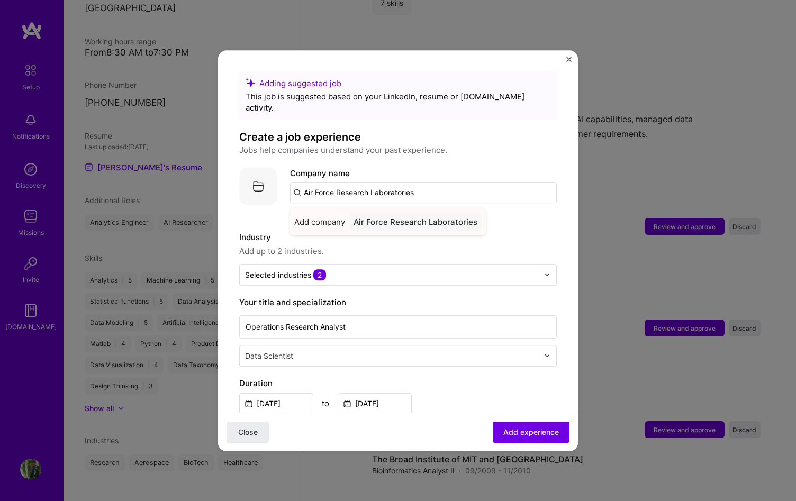
click at [332, 216] on span "Add company" at bounding box center [319, 221] width 51 height 11
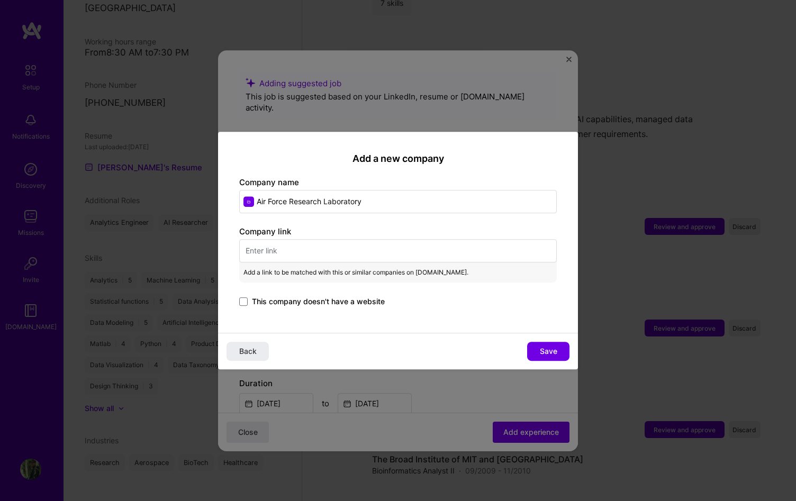
type input "Air Force Research Laboratory"
click at [409, 254] on input "text" at bounding box center [398, 250] width 318 height 23
paste input "[URL][DOMAIN_NAME]"
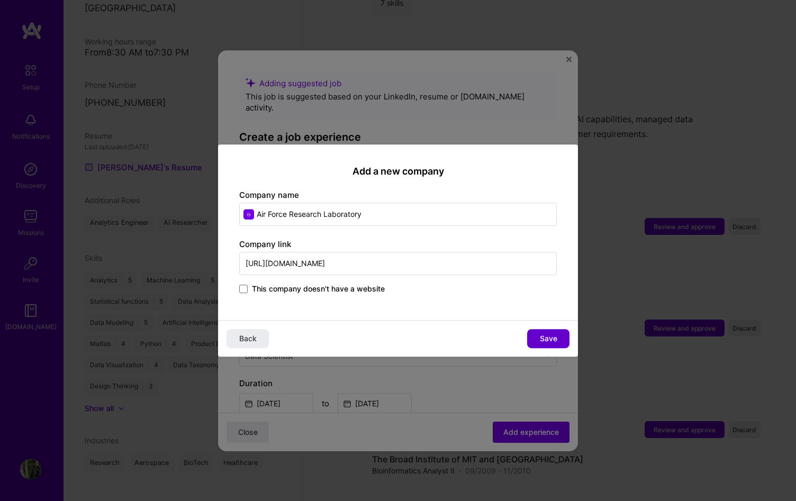
type input "[URL][DOMAIN_NAME]"
click at [549, 342] on span "Save" at bounding box center [548, 338] width 17 height 11
type input "Air Force Research Laboratory"
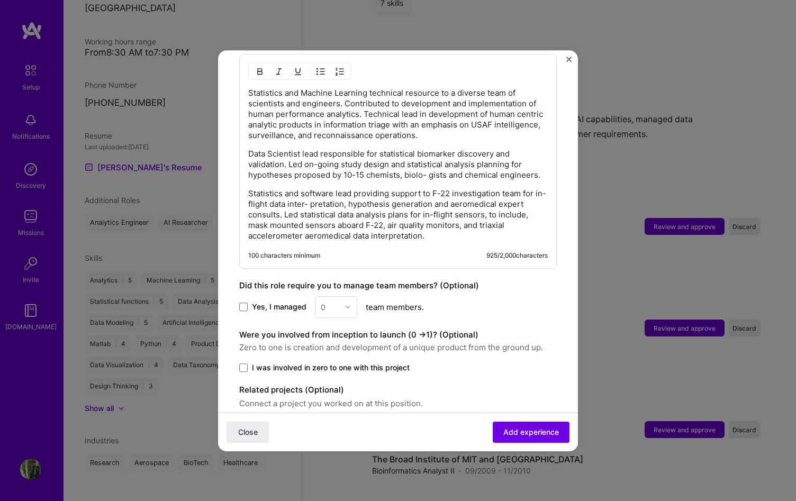
scroll to position [805, 0]
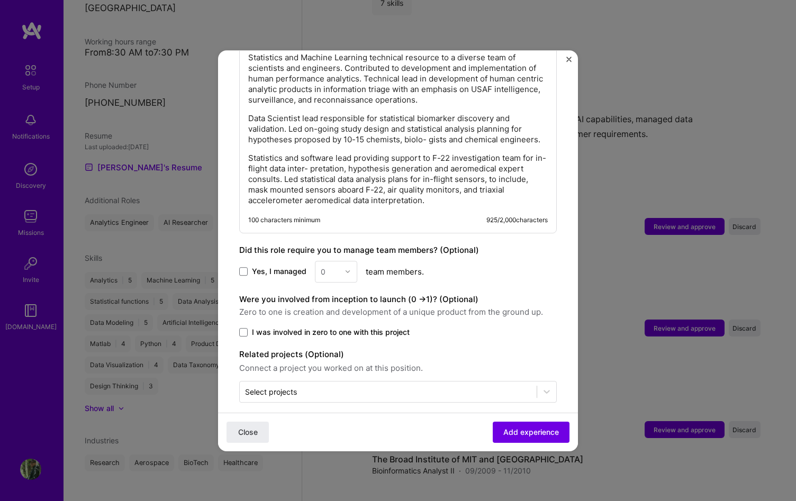
click at [267, 266] on span "Yes, I managed" at bounding box center [279, 271] width 55 height 11
click at [0, 0] on input "Yes, I managed" at bounding box center [0, 0] width 0 height 0
click at [332, 266] on input "text" at bounding box center [330, 271] width 19 height 11
click at [277, 266] on span "Yes, I managed" at bounding box center [279, 271] width 55 height 11
click at [0, 0] on input "Yes, I managed" at bounding box center [0, 0] width 0 height 0
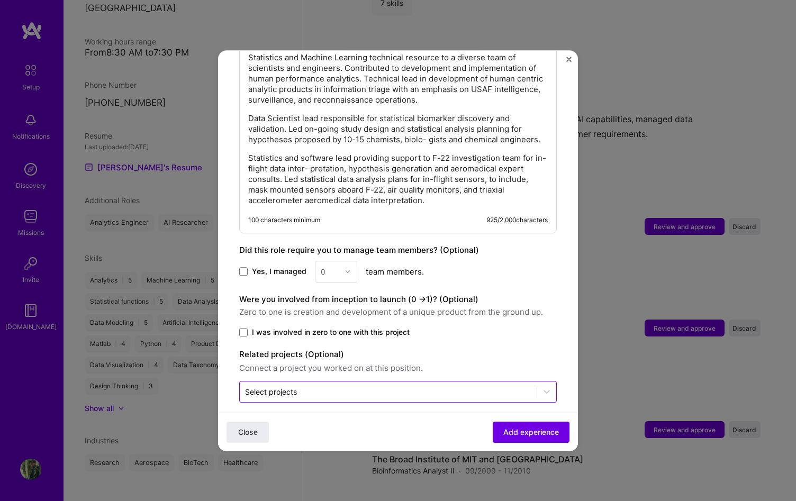
click at [493, 386] on input "text" at bounding box center [388, 391] width 286 height 11
click at [434, 421] on div "Close Add experience" at bounding box center [398, 431] width 360 height 39
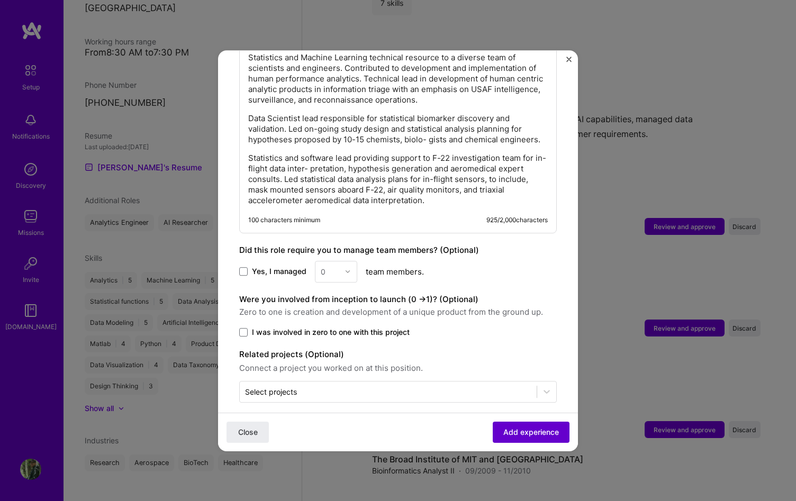
click at [525, 438] on button "Add experience" at bounding box center [531, 431] width 77 height 21
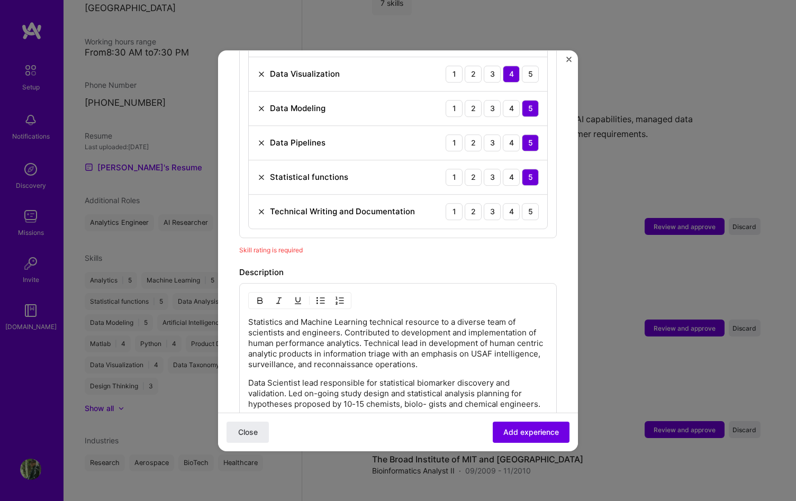
scroll to position [520, 0]
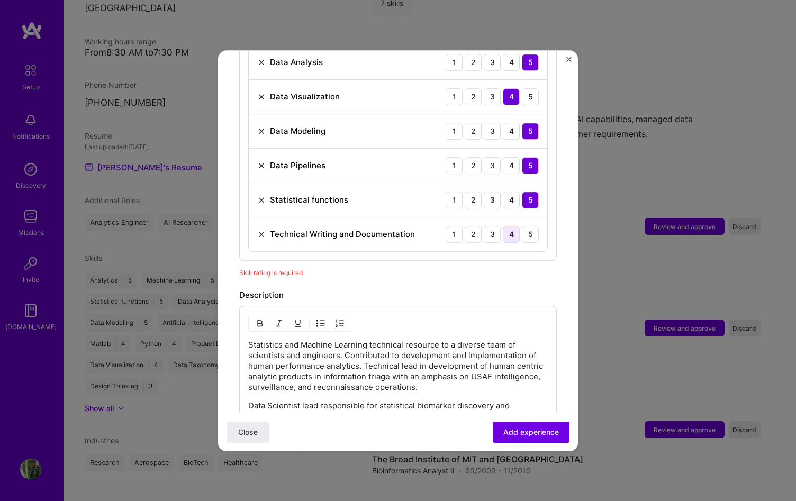
click at [505, 227] on div "4" at bounding box center [511, 234] width 17 height 17
click at [523, 226] on div "5" at bounding box center [530, 234] width 17 height 17
click at [505, 226] on div "4" at bounding box center [511, 234] width 17 height 17
click at [522, 226] on div "5" at bounding box center [530, 234] width 17 height 17
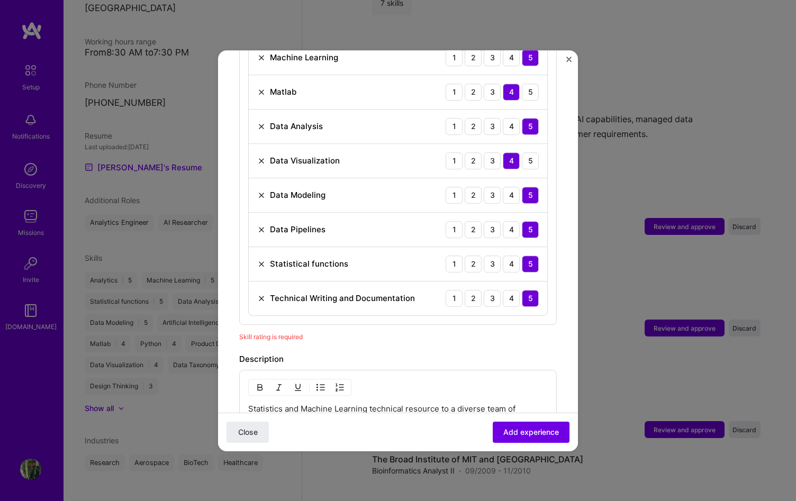
scroll to position [452, 0]
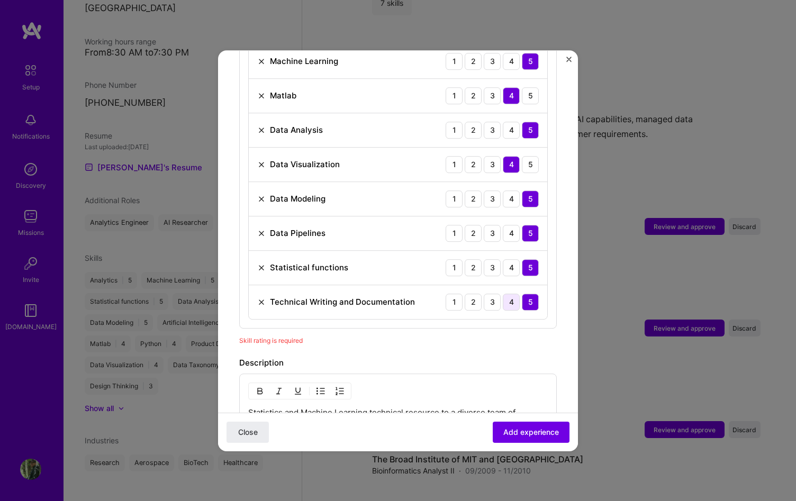
click at [506, 294] on div "4" at bounding box center [511, 302] width 17 height 17
click at [503, 427] on span "Add experience" at bounding box center [531, 432] width 56 height 11
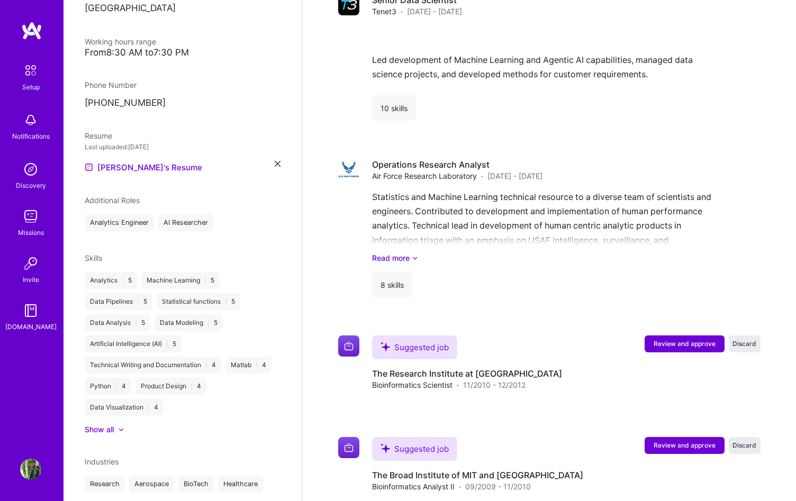
scroll to position [1637, 0]
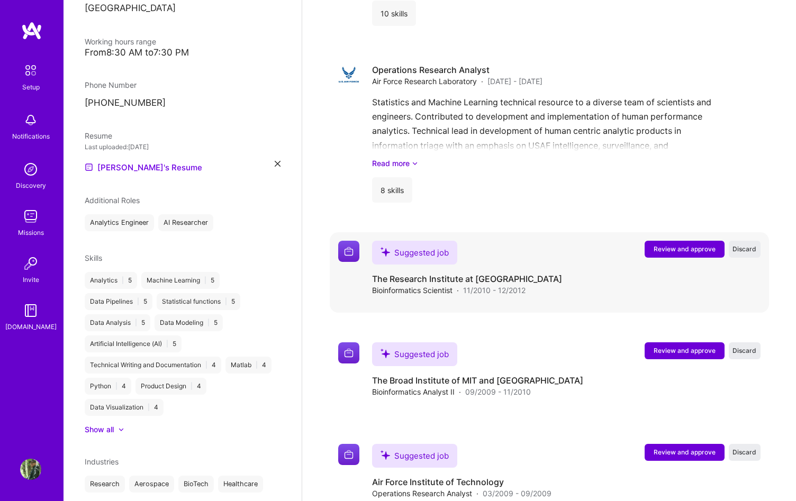
click at [668, 245] on span "Review and approve" at bounding box center [685, 249] width 62 height 9
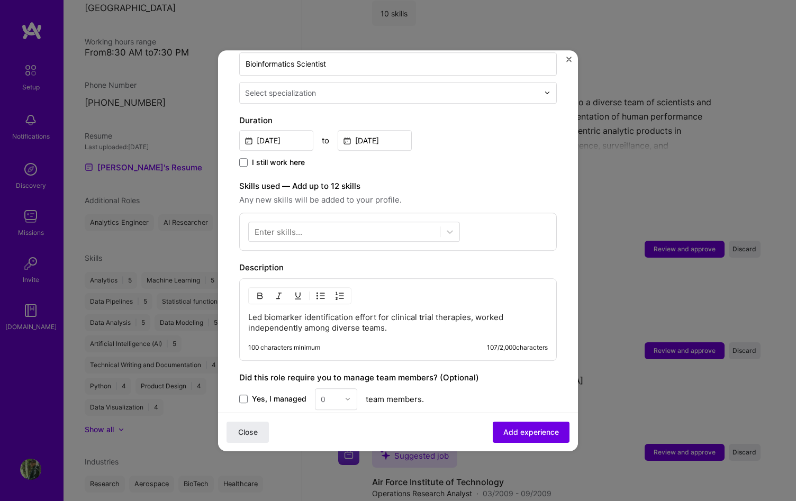
scroll to position [250, 0]
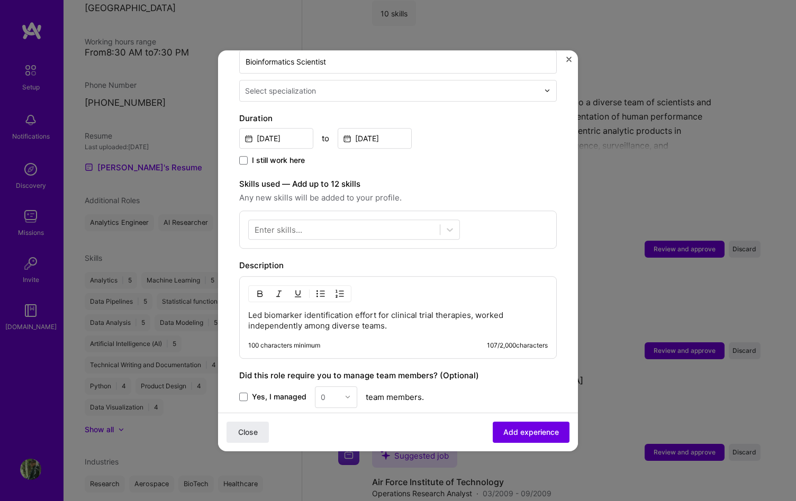
click at [449, 315] on p "Led biomarker identification effort for clinical trial therapies, worked indepe…" at bounding box center [398, 320] width 300 height 21
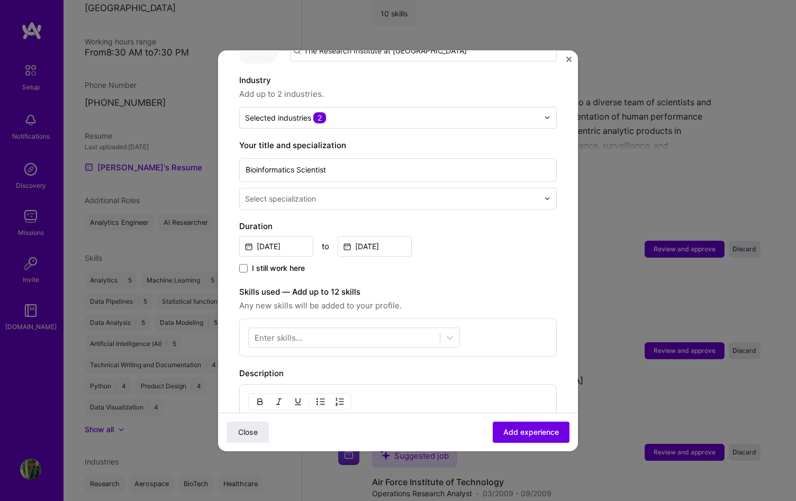
scroll to position [145, 0]
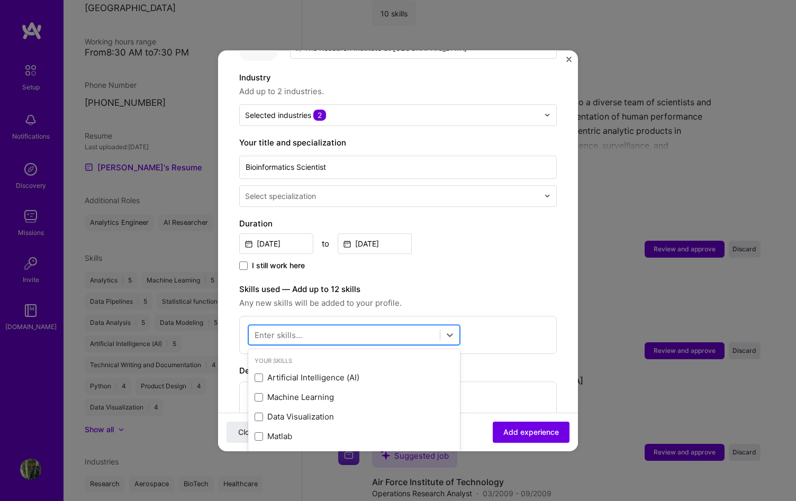
click at [341, 327] on div at bounding box center [344, 334] width 191 height 17
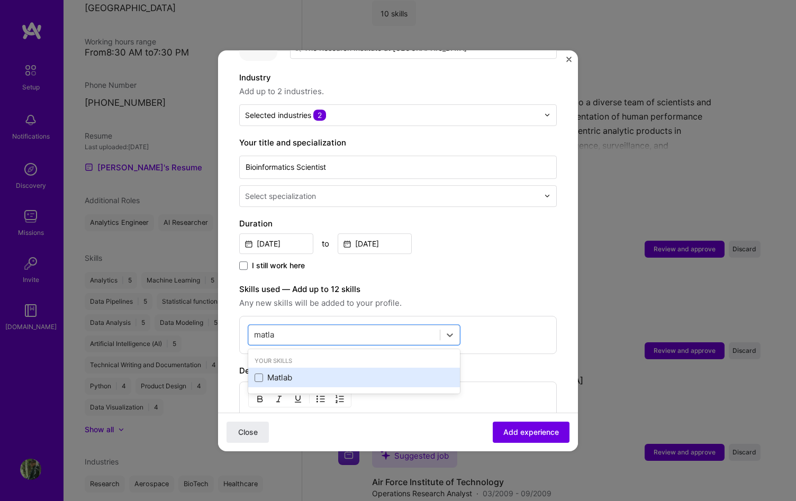
click at [277, 373] on div "Matlab" at bounding box center [354, 378] width 199 height 11
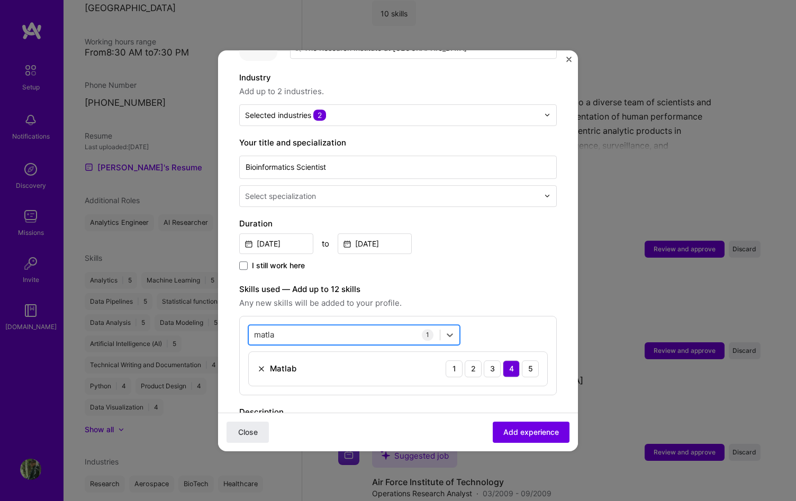
click at [298, 326] on div "[PERSON_NAME]" at bounding box center [344, 334] width 191 height 17
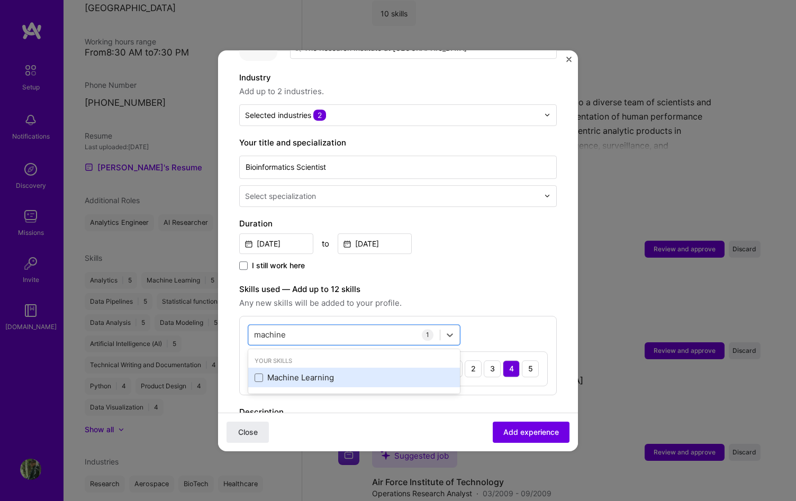
click at [275, 373] on div "Machine Learning" at bounding box center [354, 378] width 199 height 11
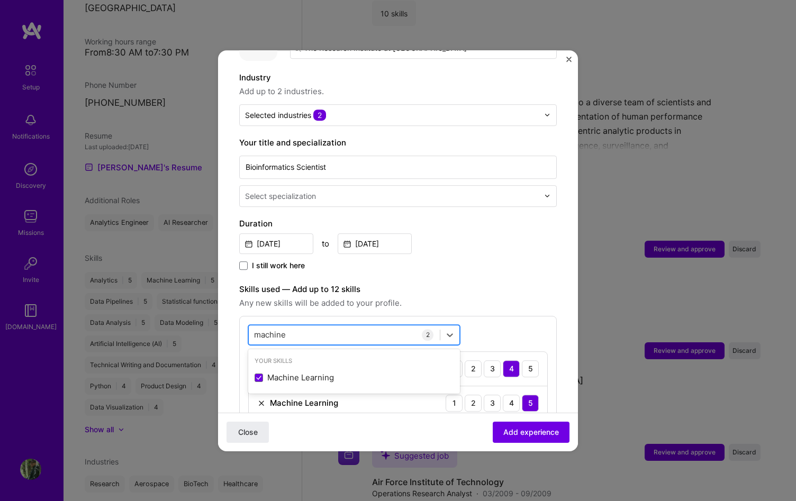
click at [302, 326] on div "machine machine" at bounding box center [344, 334] width 191 height 17
drag, startPoint x: 295, startPoint y: 322, endPoint x: 237, endPoint y: 318, distance: 58.4
click at [237, 318] on form "Adding suggested job This job is suggested based on your LinkedIn, resume or [D…" at bounding box center [398, 380] width 360 height 906
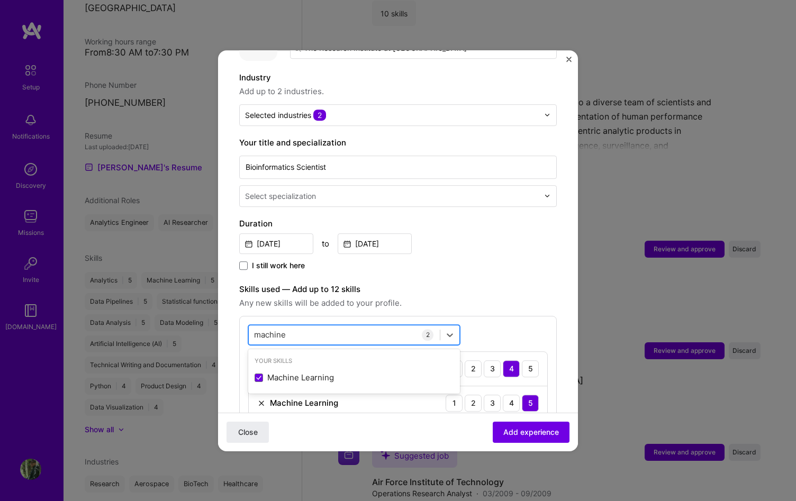
click at [261, 329] on input "machine" at bounding box center [270, 334] width 33 height 11
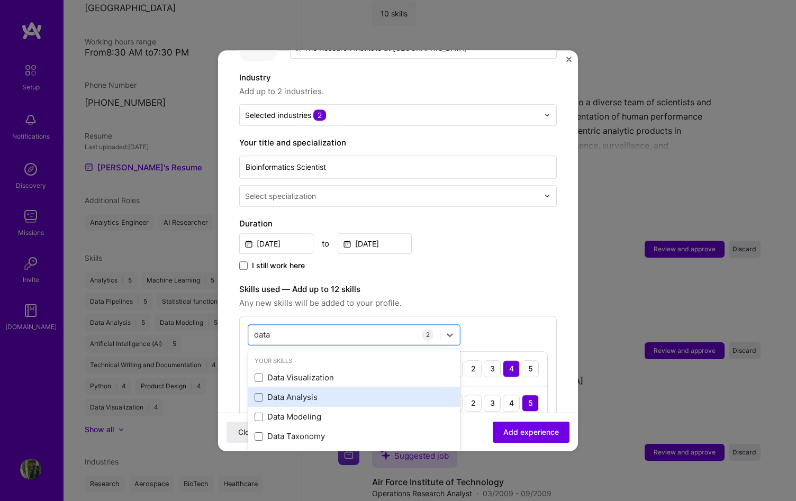
click at [284, 392] on div "Data Analysis" at bounding box center [354, 397] width 199 height 11
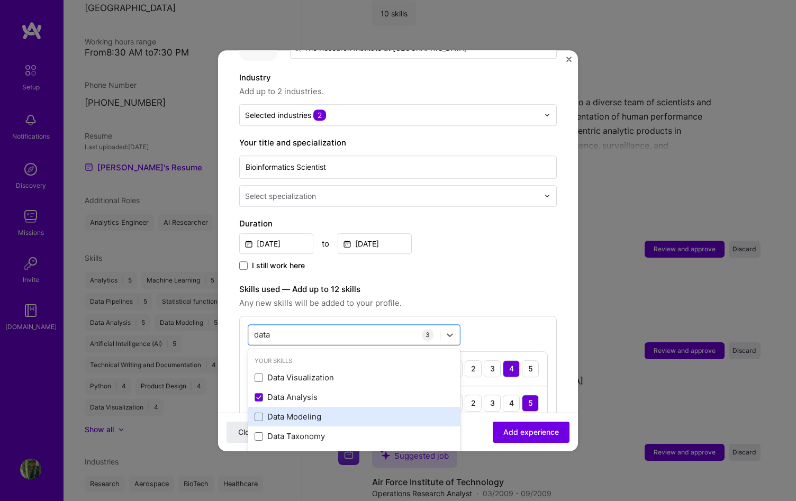
click at [302, 412] on div "Data Modeling" at bounding box center [354, 417] width 199 height 11
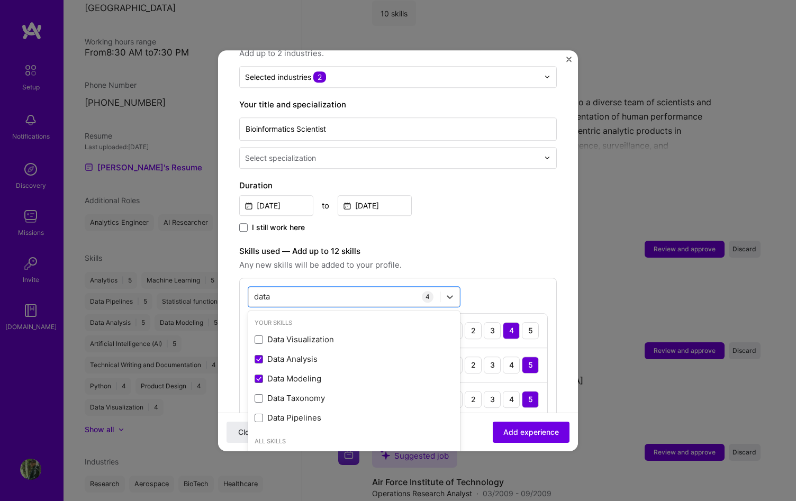
scroll to position [244, 0]
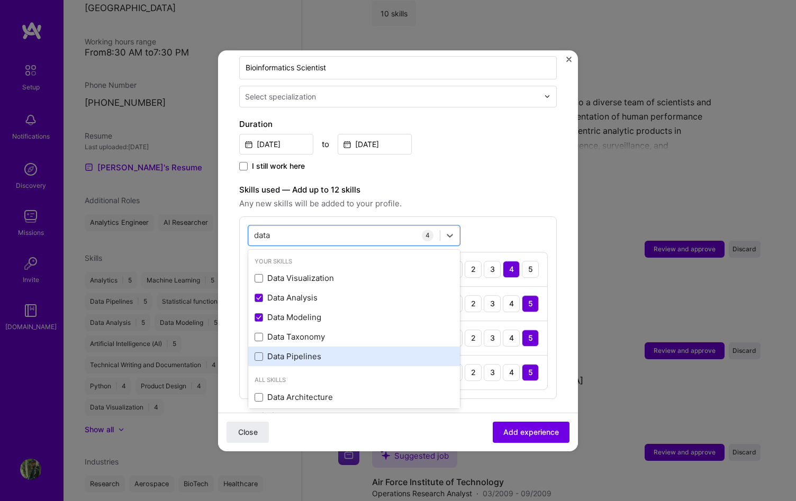
click at [324, 351] on div "Data Pipelines" at bounding box center [354, 356] width 199 height 11
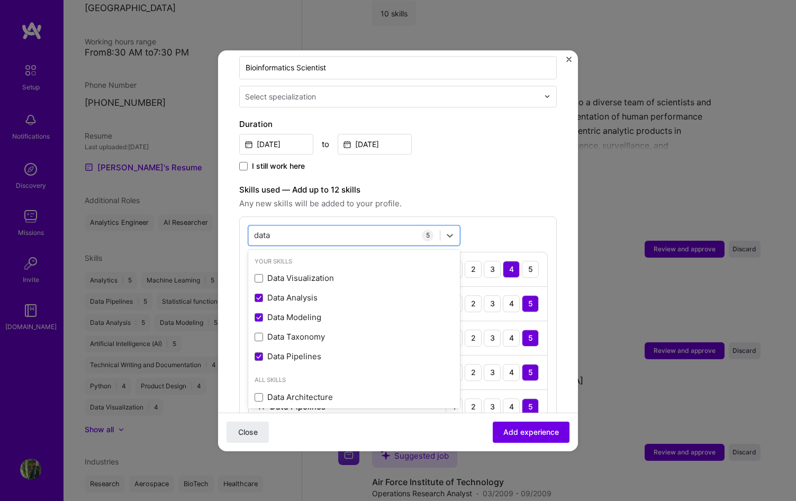
click at [456, 168] on div "Adding suggested job This job is suggested based on your LinkedIn, resume or [D…" at bounding box center [398, 301] width 318 height 949
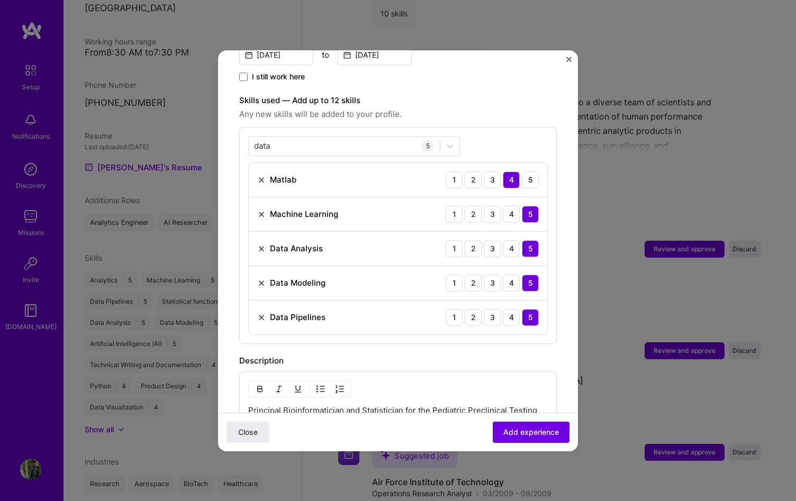
scroll to position [336, 0]
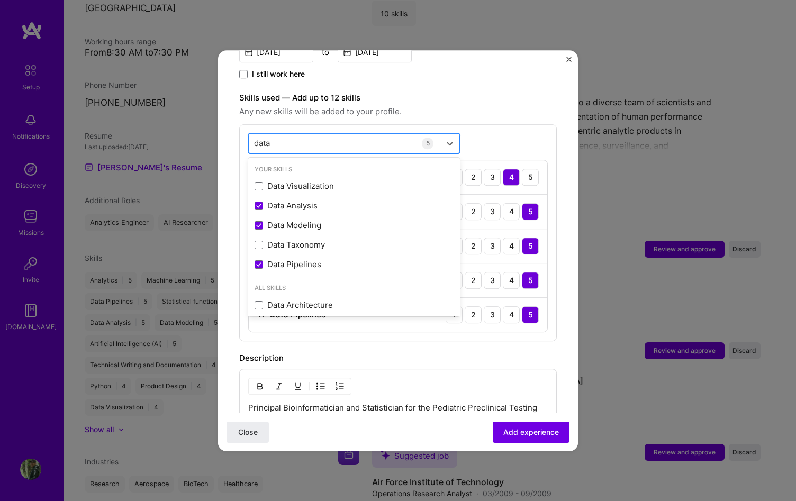
drag, startPoint x: 363, startPoint y: 131, endPoint x: 252, endPoint y: 130, distance: 111.2
click at [252, 134] on div "data data" at bounding box center [344, 142] width 191 height 17
click at [256, 138] on input "data" at bounding box center [263, 143] width 18 height 11
type input "b"
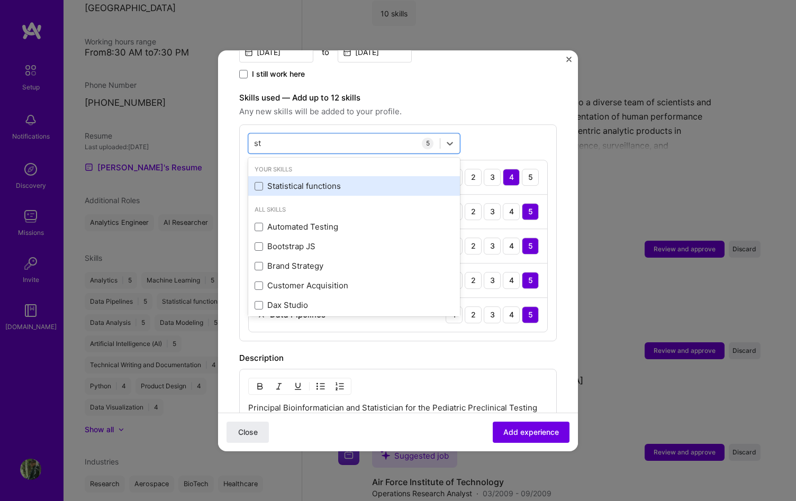
click at [257, 177] on div "Statistical functions" at bounding box center [354, 187] width 212 height 20
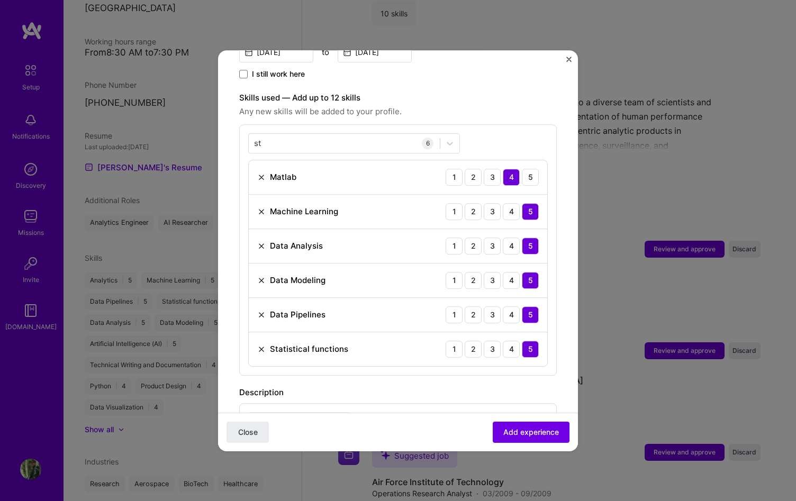
click at [475, 105] on span "Any new skills will be added to your profile." at bounding box center [398, 111] width 318 height 13
click at [352, 134] on div "[GEOGRAPHIC_DATA]" at bounding box center [344, 142] width 191 height 17
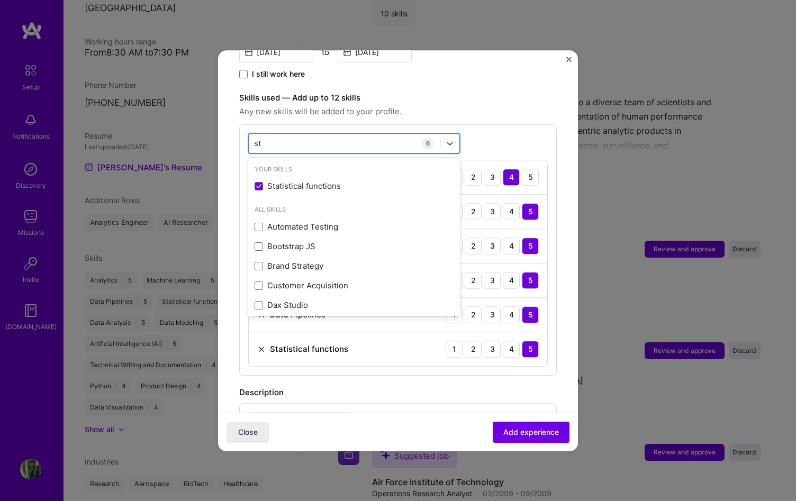
click at [352, 134] on div "[GEOGRAPHIC_DATA]" at bounding box center [344, 142] width 191 height 17
drag, startPoint x: 270, startPoint y: 129, endPoint x: 242, endPoint y: 130, distance: 28.1
click at [242, 130] on div "option Statistical functions, selected. option Statistical functions selected, …" at bounding box center [398, 249] width 318 height 251
click at [256, 138] on input "st" at bounding box center [258, 143] width 8 height 11
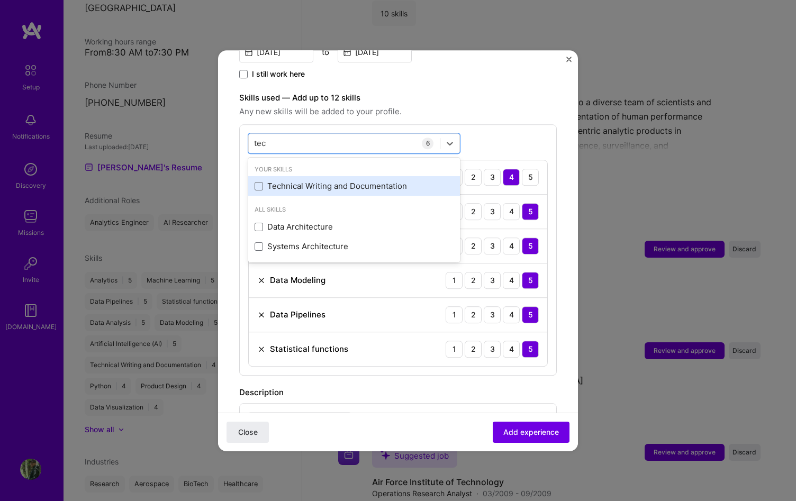
click at [277, 181] on div "Technical Writing and Documentation" at bounding box center [354, 187] width 212 height 20
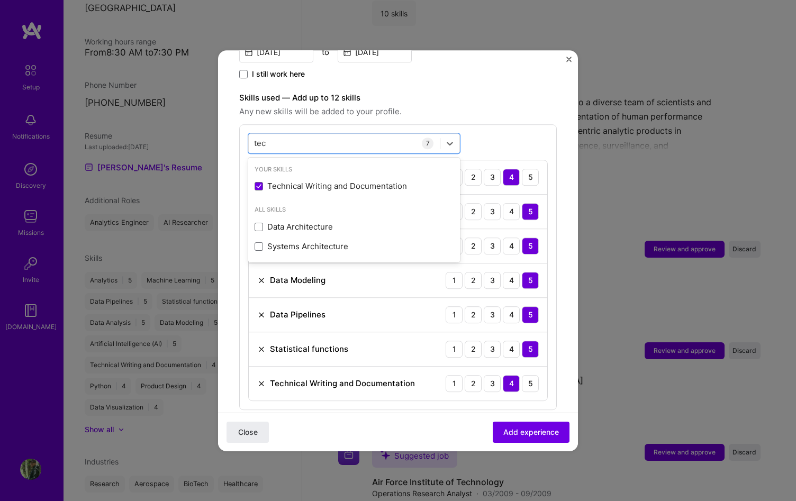
type input "tec"
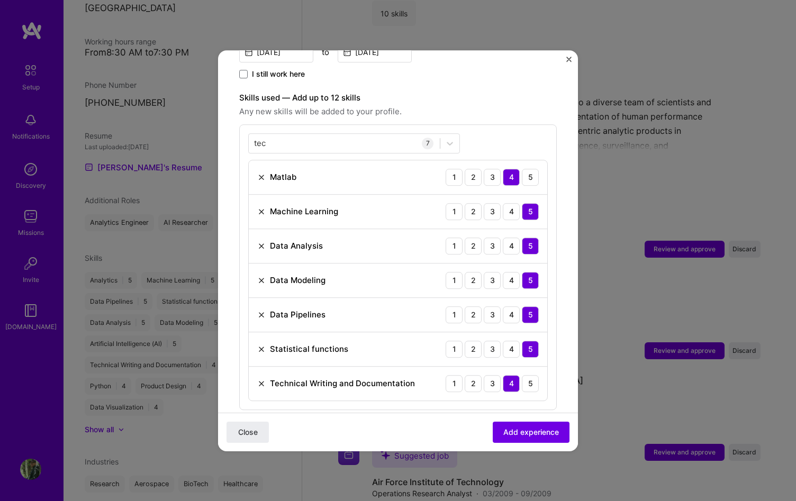
click at [502, 105] on span "Any new skills will be added to your profile." at bounding box center [398, 111] width 318 height 13
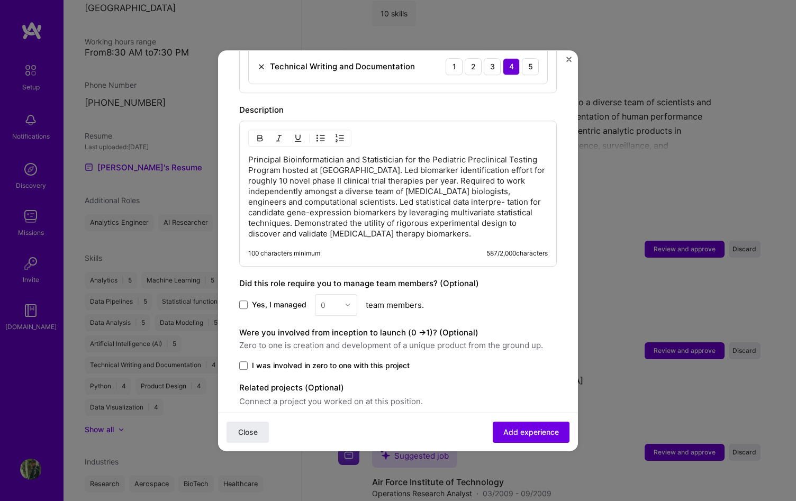
scroll to position [687, 0]
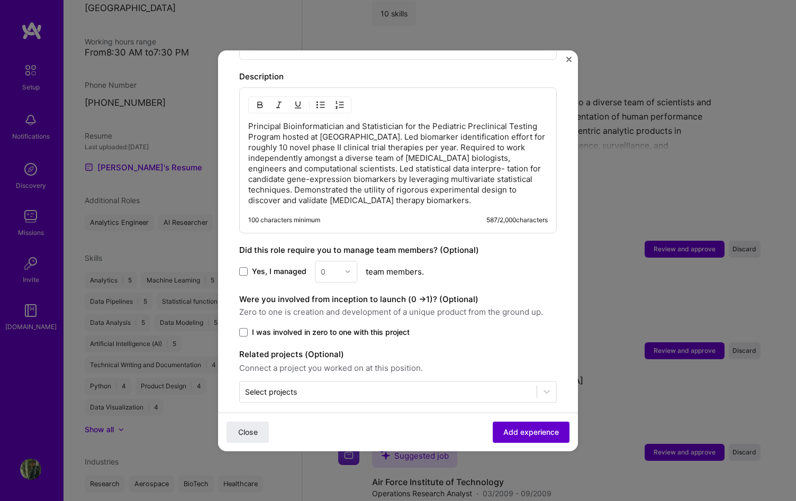
click at [524, 427] on span "Add experience" at bounding box center [531, 432] width 56 height 11
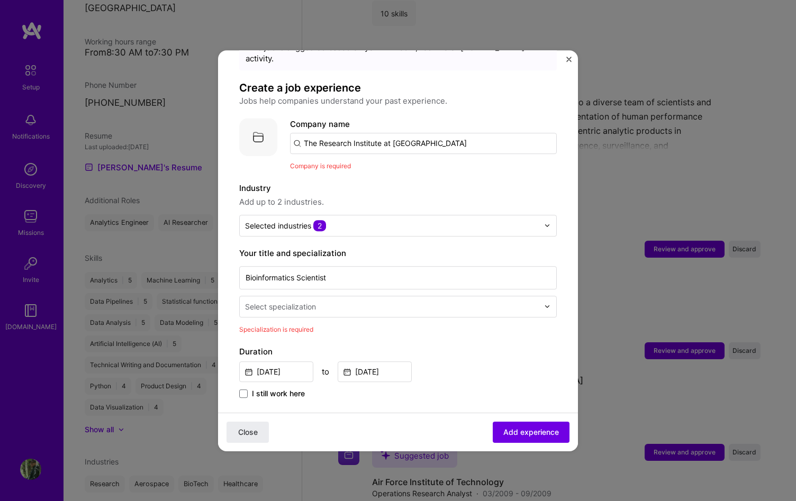
scroll to position [8, 0]
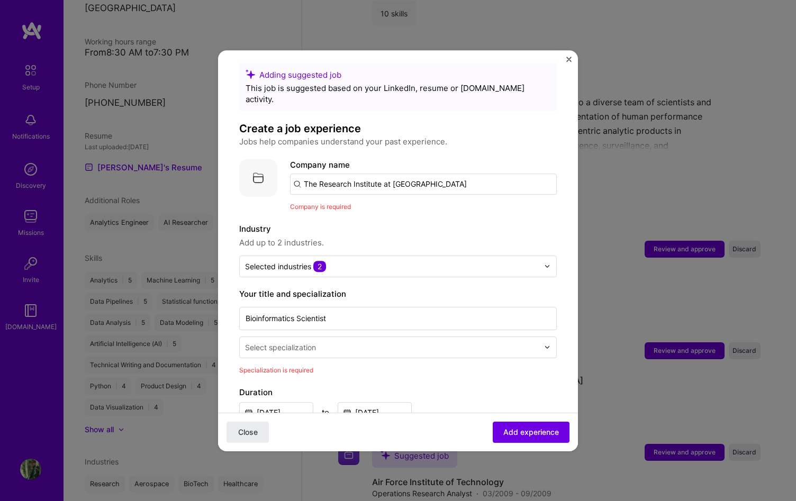
click at [461, 174] on input "The Research Institute at [GEOGRAPHIC_DATA]" at bounding box center [423, 184] width 267 height 21
type input "The Research Institute at [GEOGRAPHIC_DATA]"
click at [334, 212] on span "Add company" at bounding box center [319, 213] width 51 height 11
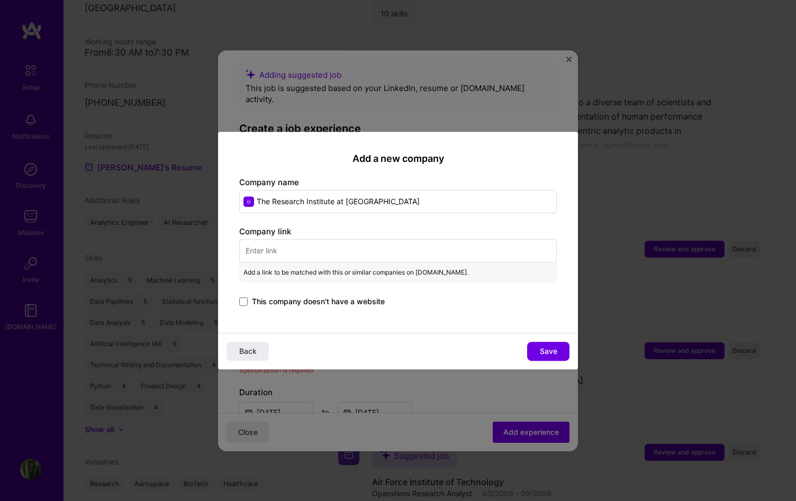
click at [332, 259] on input "text" at bounding box center [398, 250] width 318 height 23
paste input "[URL][DOMAIN_NAME]"
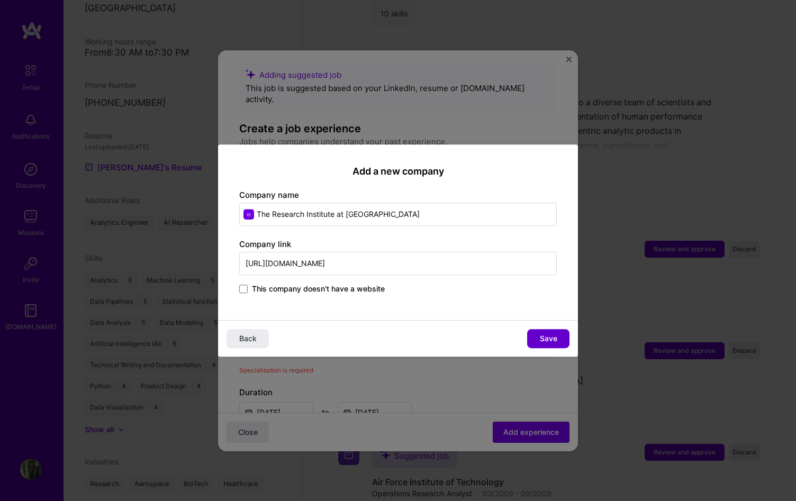
type input "[URL][DOMAIN_NAME]"
click at [545, 342] on span "Save" at bounding box center [548, 338] width 17 height 11
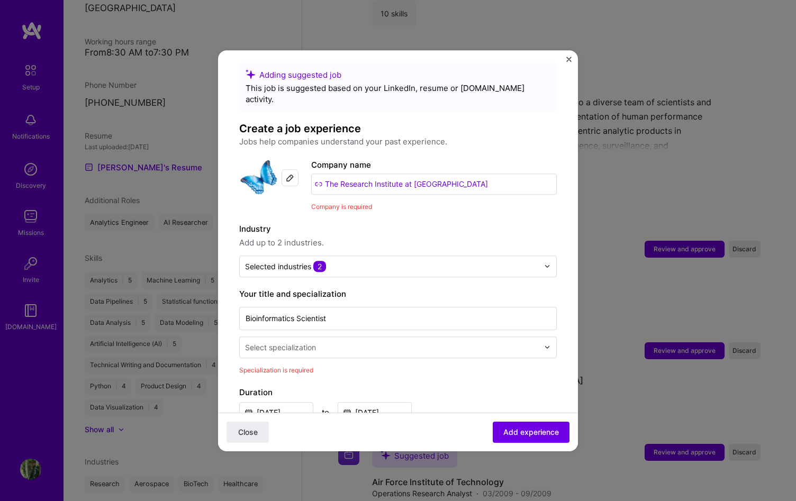
scroll to position [30, 0]
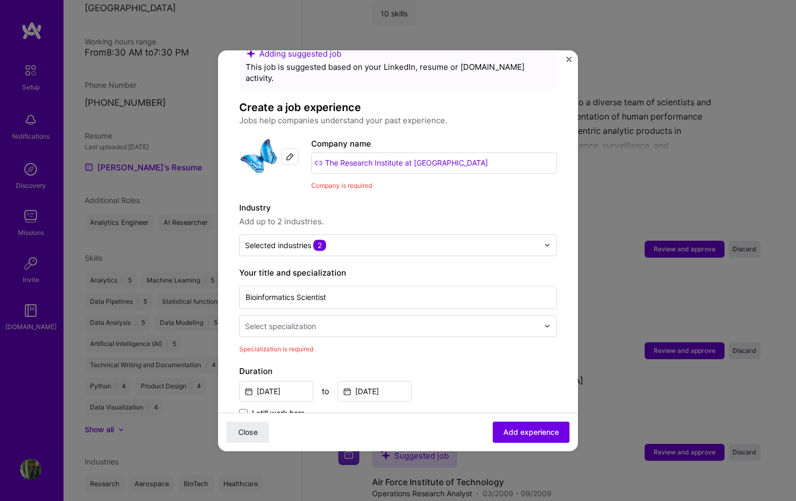
click at [447, 316] on div "Select specialization" at bounding box center [392, 326] width 304 height 21
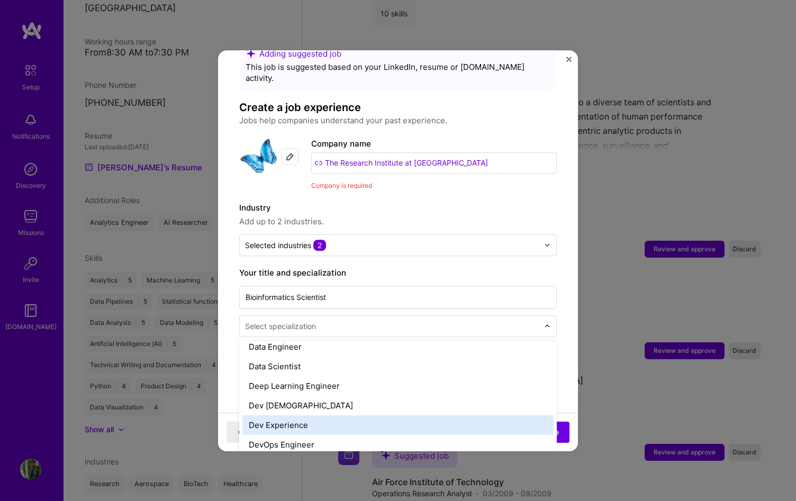
scroll to position [438, 0]
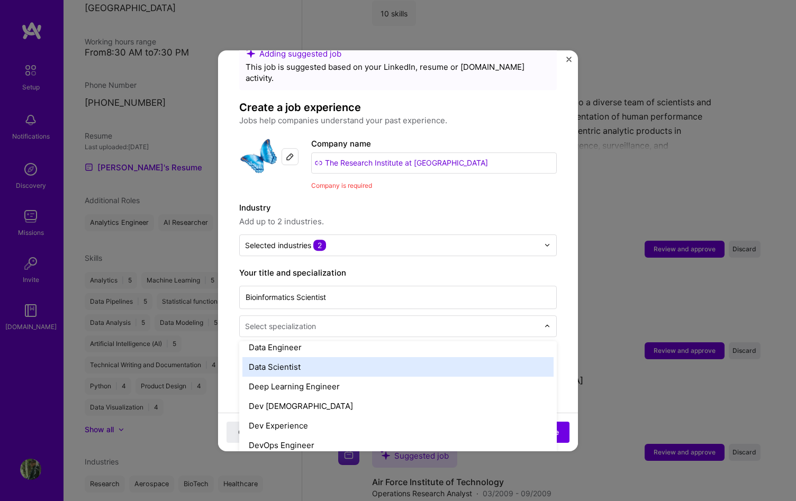
click at [379, 357] on div "Data Scientist" at bounding box center [397, 367] width 311 height 20
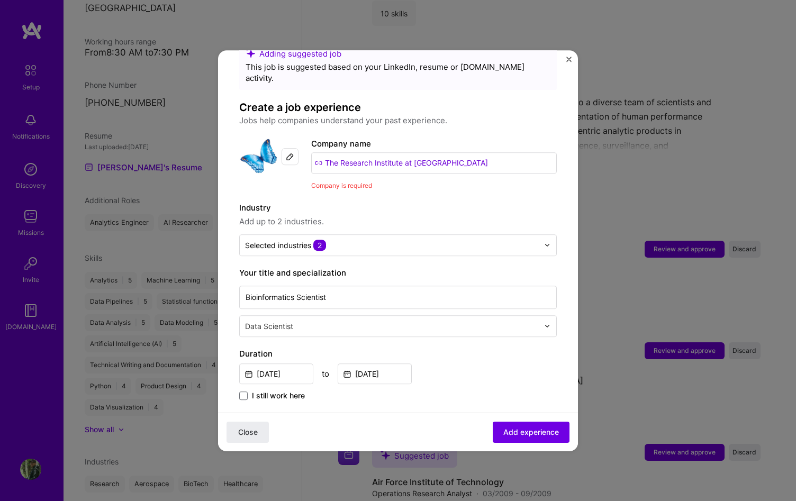
click at [493, 369] on div "[DATE] to [DATE]" at bounding box center [398, 373] width 318 height 23
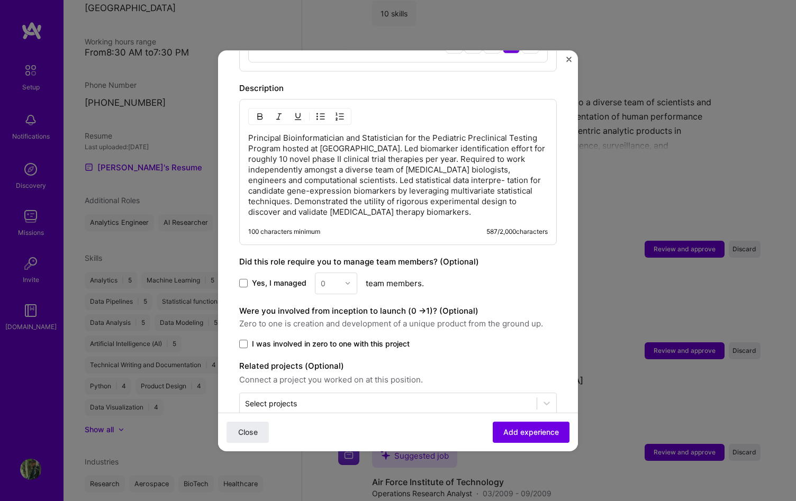
scroll to position [702, 0]
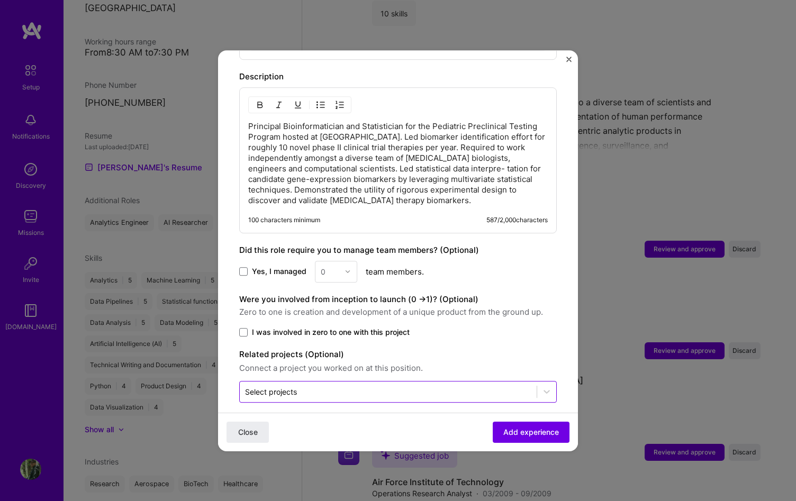
click at [492, 382] on div "Select projects" at bounding box center [388, 392] width 297 height 21
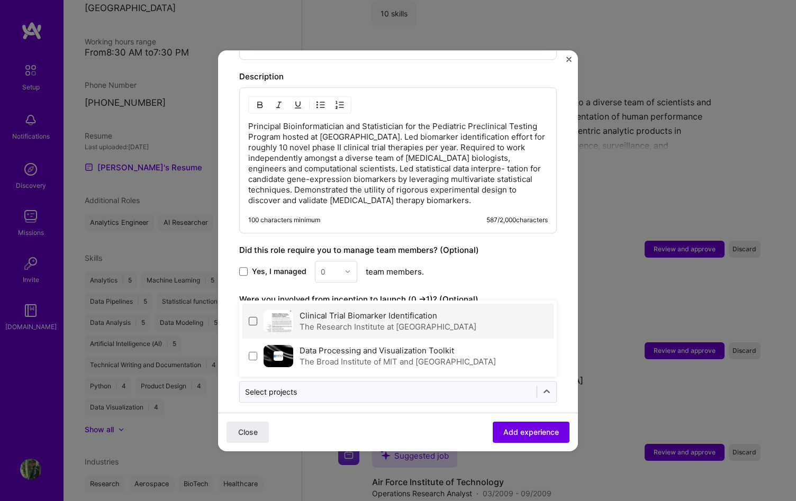
click at [254, 317] on span at bounding box center [253, 321] width 8 height 8
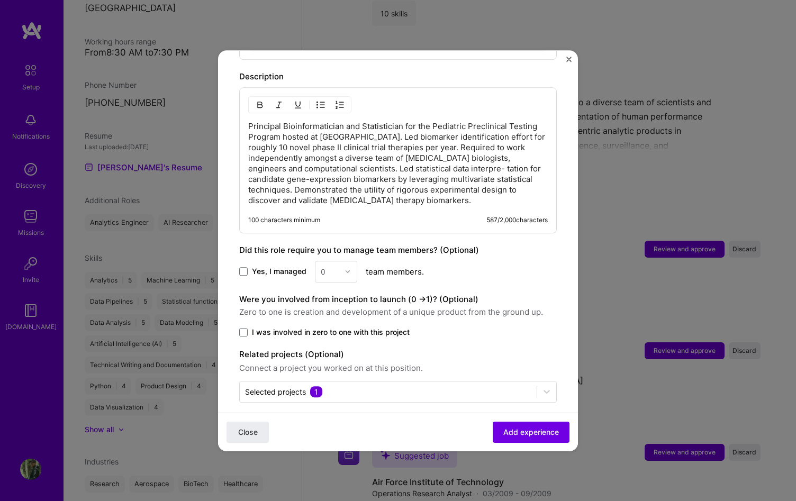
click at [337, 435] on div "Close Add experience" at bounding box center [398, 431] width 360 height 39
click at [468, 161] on p "Principal Bioinformatician and Statistician for the Pediatric Preclinical Testi…" at bounding box center [398, 163] width 300 height 85
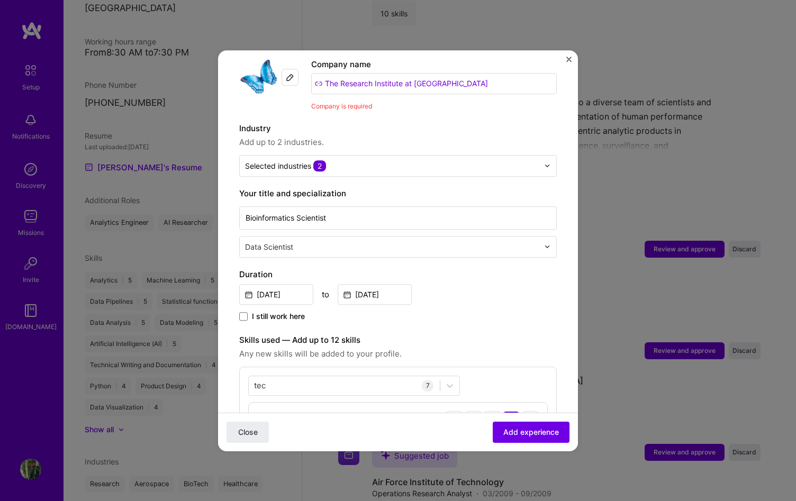
scroll to position [0, 0]
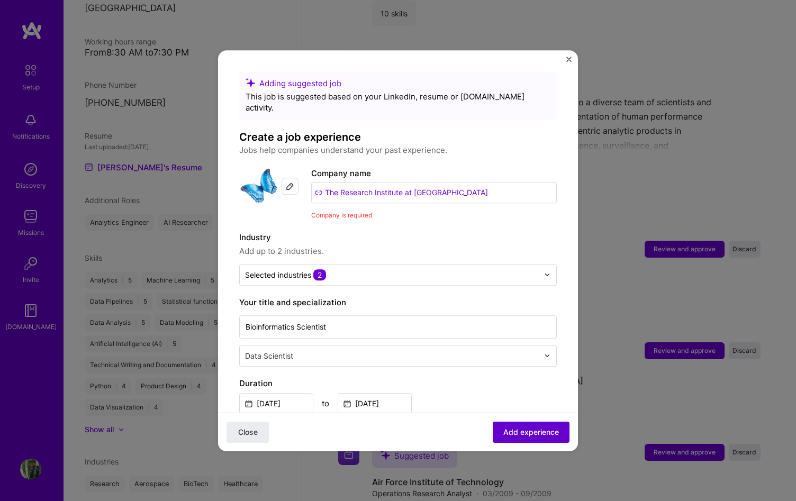
click at [505, 434] on span "Add experience" at bounding box center [531, 432] width 56 height 11
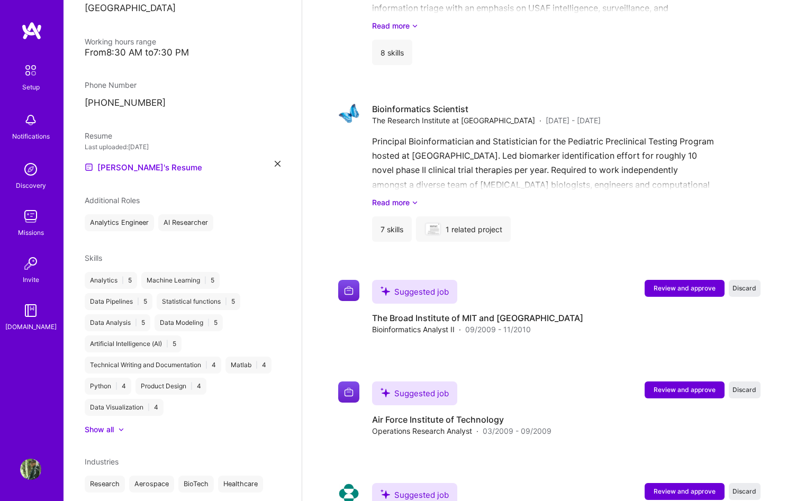
scroll to position [1785, 0]
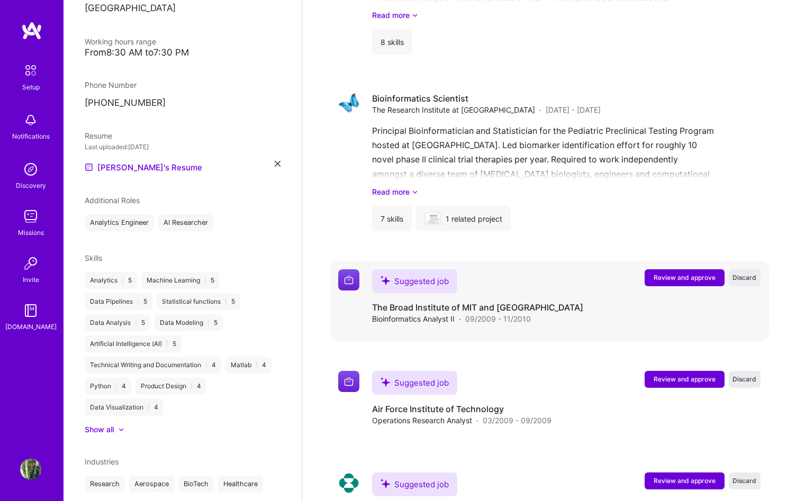
click at [681, 269] on button "Review and approve" at bounding box center [685, 277] width 80 height 17
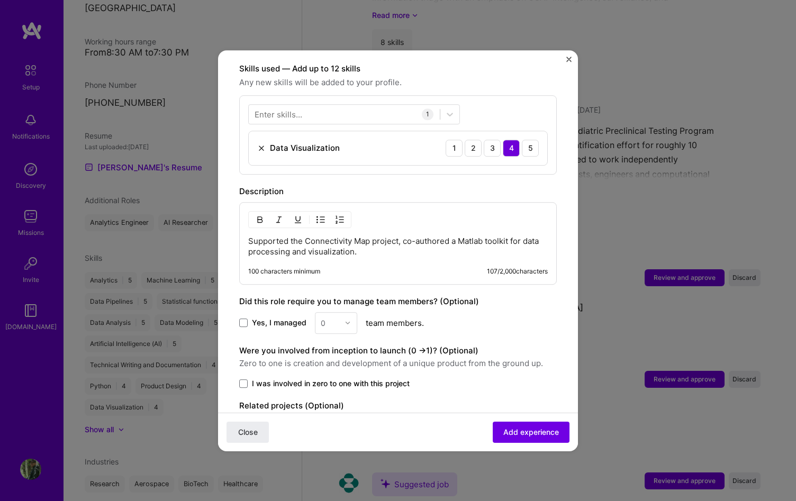
scroll to position [366, 0]
click at [490, 239] on p "Supported the Connectivity Map project, co-authored a Matlab toolkit for data p…" at bounding box center [398, 246] width 300 height 21
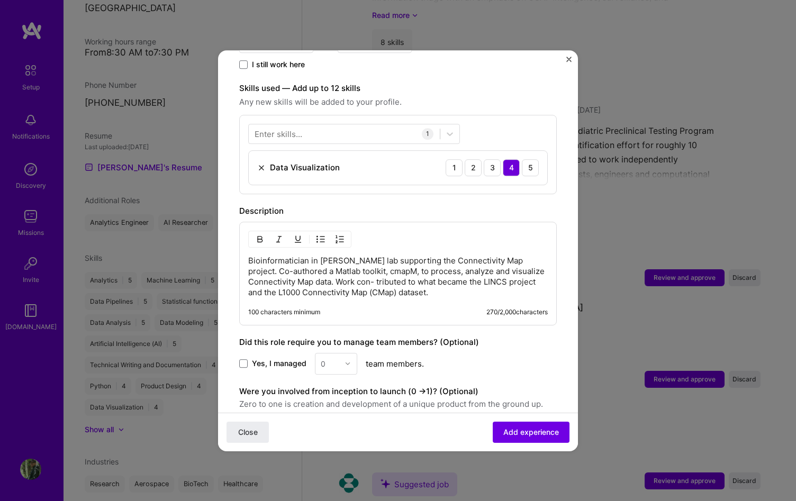
scroll to position [296, 0]
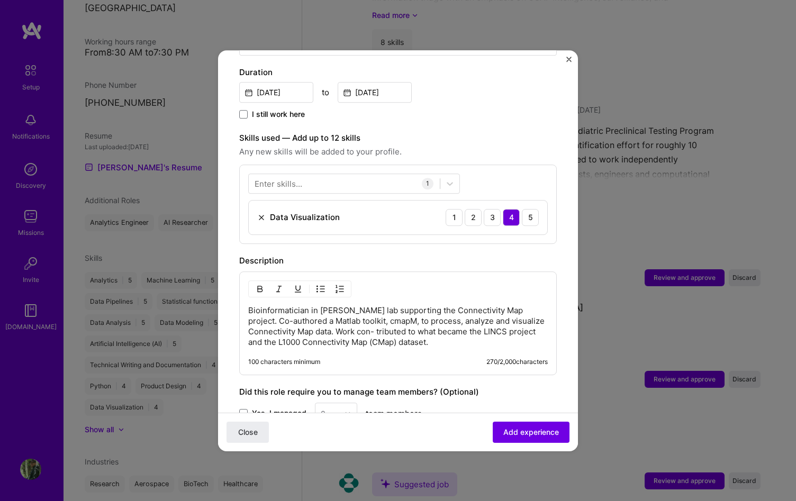
click at [292, 178] on div "Enter skills..." at bounding box center [279, 183] width 48 height 11
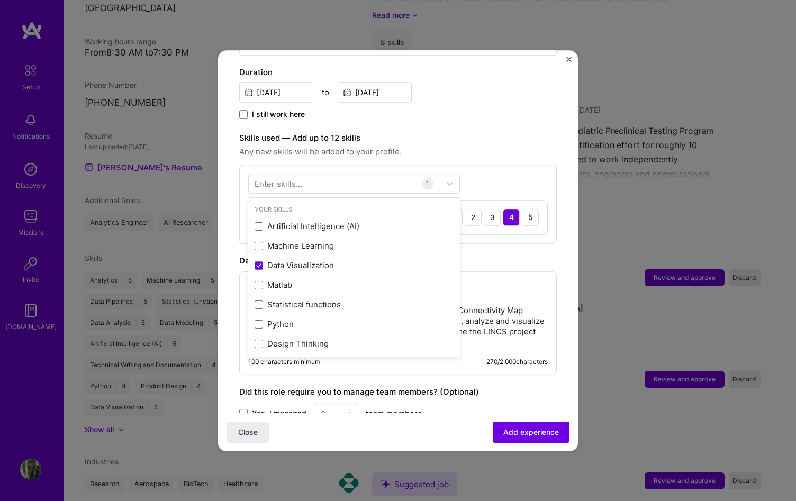
click at [285, 178] on div "Enter skills..." at bounding box center [279, 183] width 48 height 11
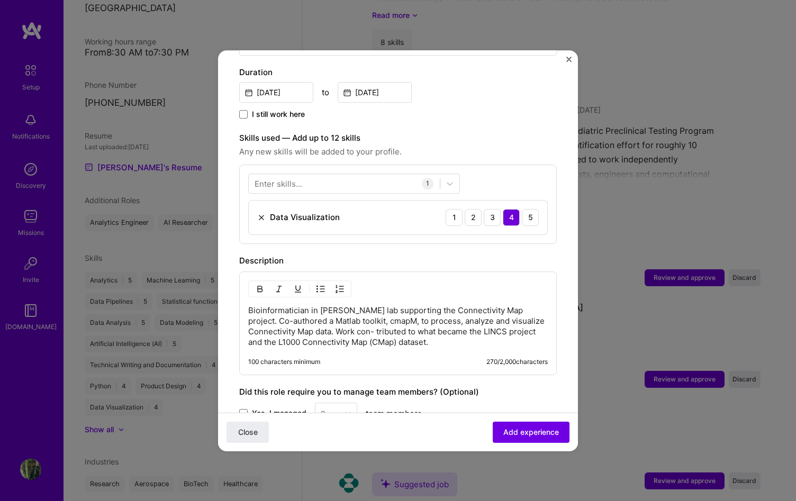
click at [285, 178] on div "Enter skills..." at bounding box center [279, 183] width 48 height 11
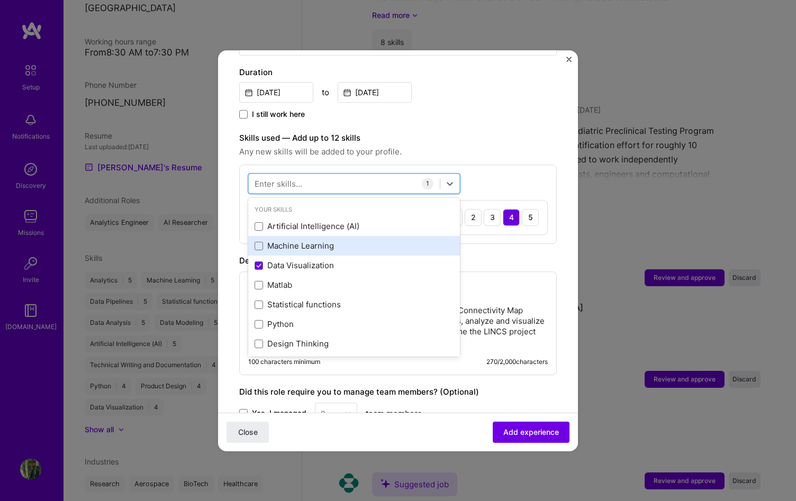
click at [274, 241] on div "Machine Learning" at bounding box center [354, 246] width 199 height 11
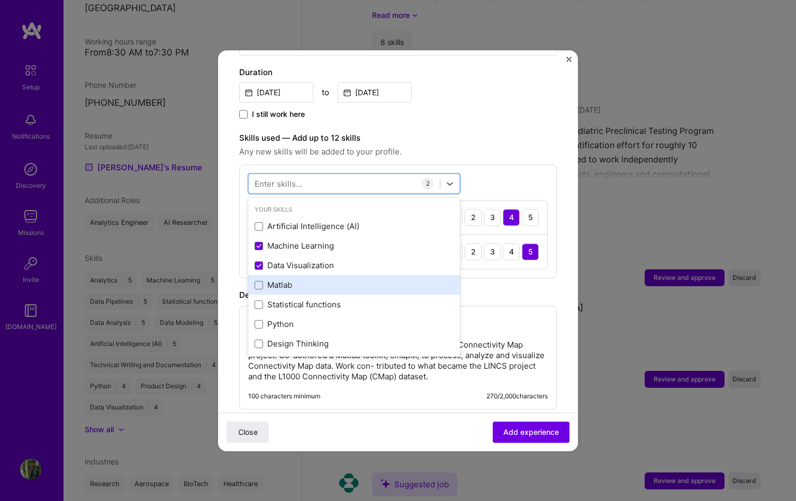
click at [276, 280] on div "Matlab" at bounding box center [354, 285] width 199 height 11
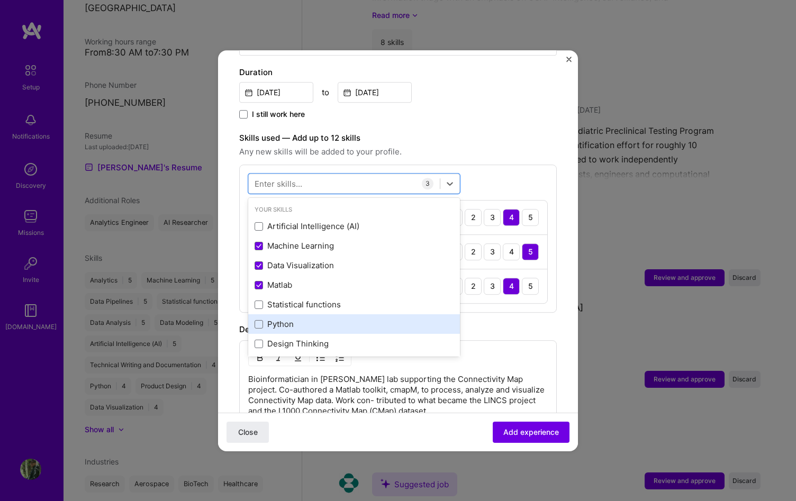
click at [268, 319] on div "Python" at bounding box center [354, 324] width 199 height 11
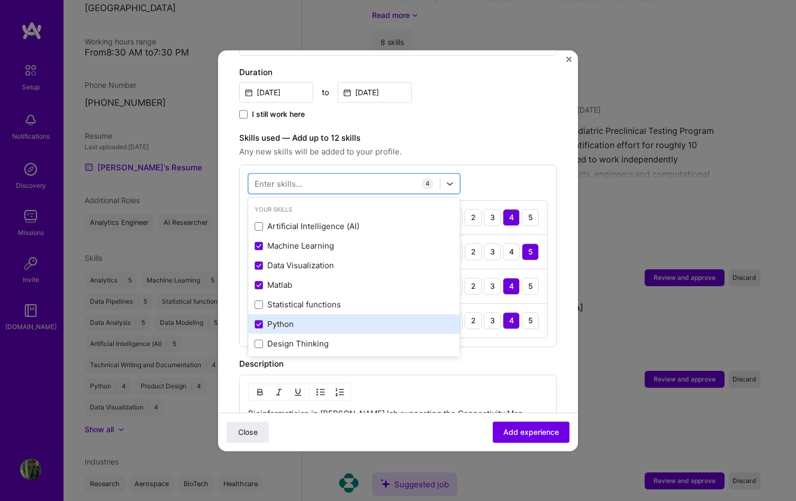
click at [268, 319] on div "Python" at bounding box center [354, 324] width 199 height 11
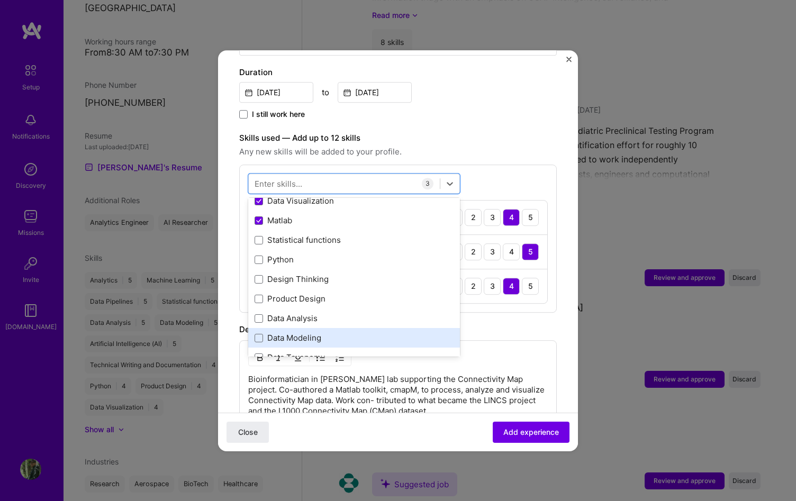
scroll to position [72, 0]
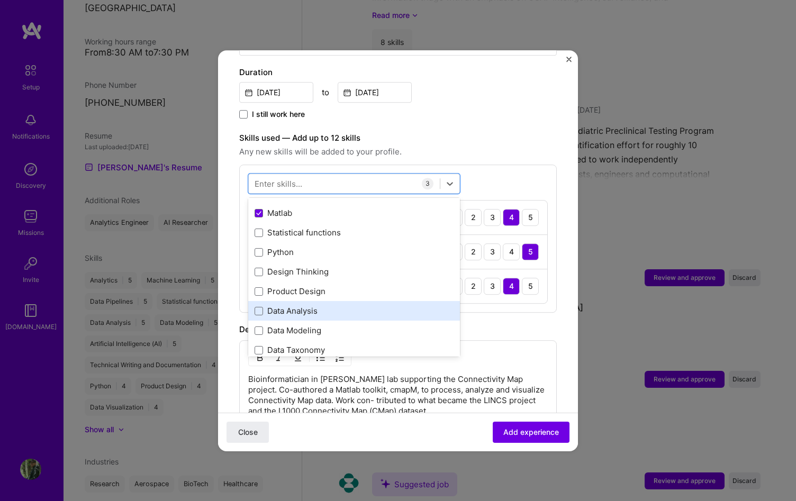
click at [390, 306] on div "Data Analysis" at bounding box center [354, 311] width 199 height 11
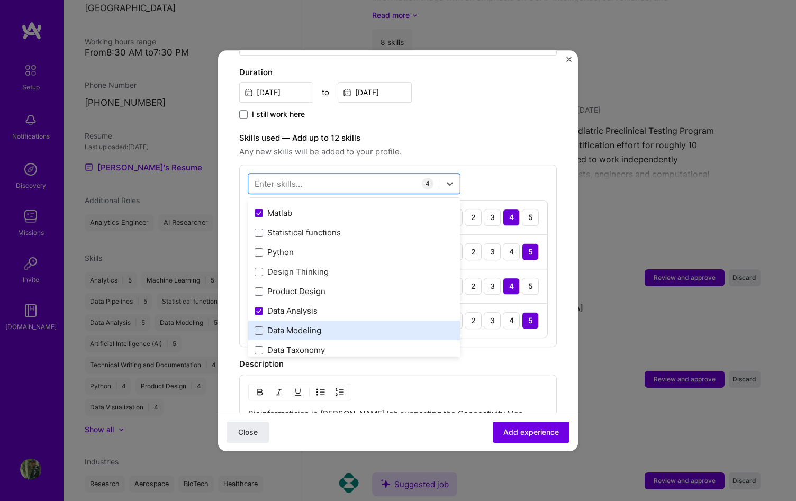
click at [389, 326] on div "Data Modeling" at bounding box center [354, 331] width 199 height 11
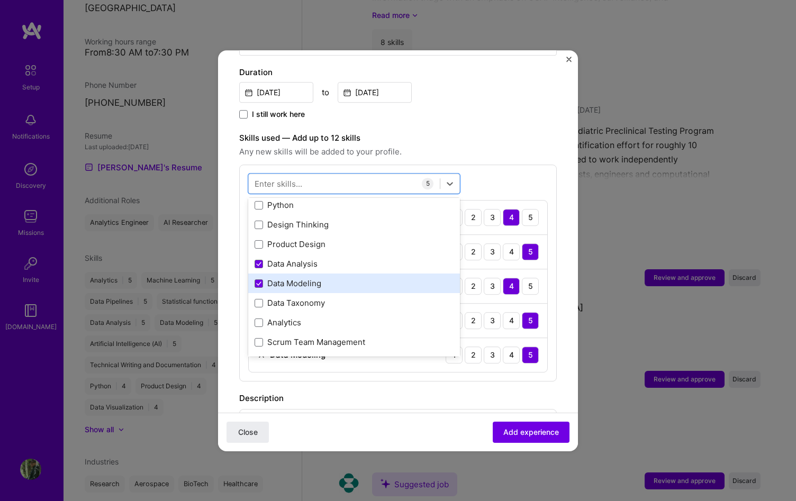
scroll to position [133, 0]
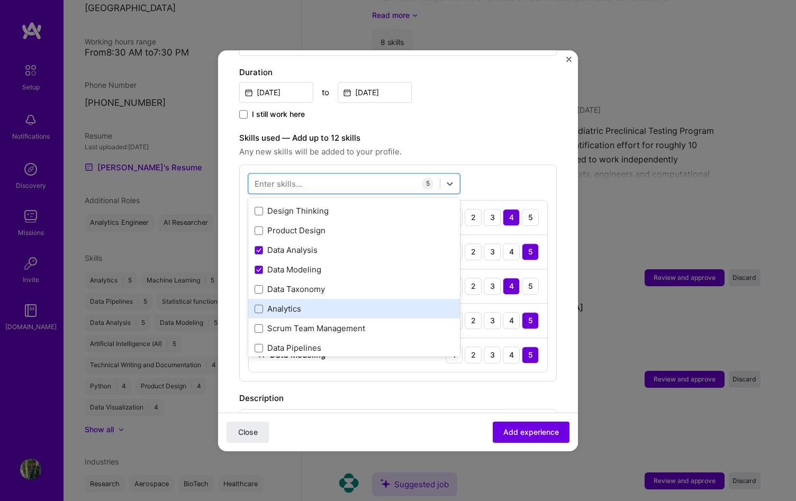
click at [387, 304] on div "Analytics" at bounding box center [354, 309] width 199 height 11
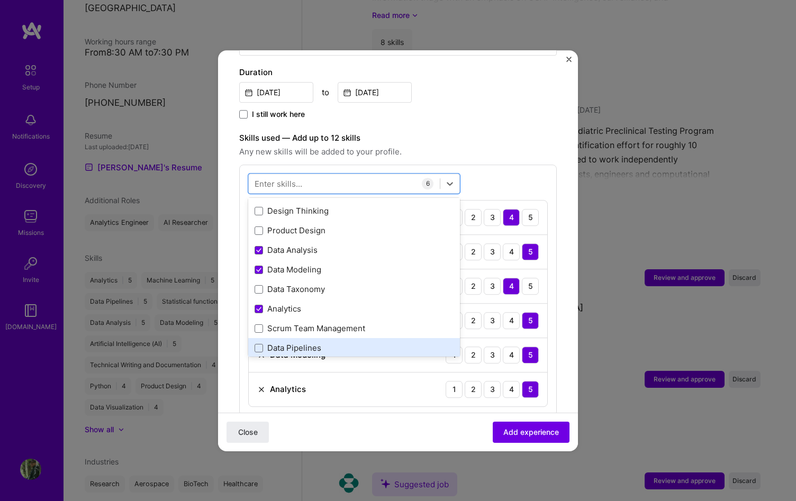
click at [384, 343] on div "Data Pipelines" at bounding box center [354, 348] width 199 height 11
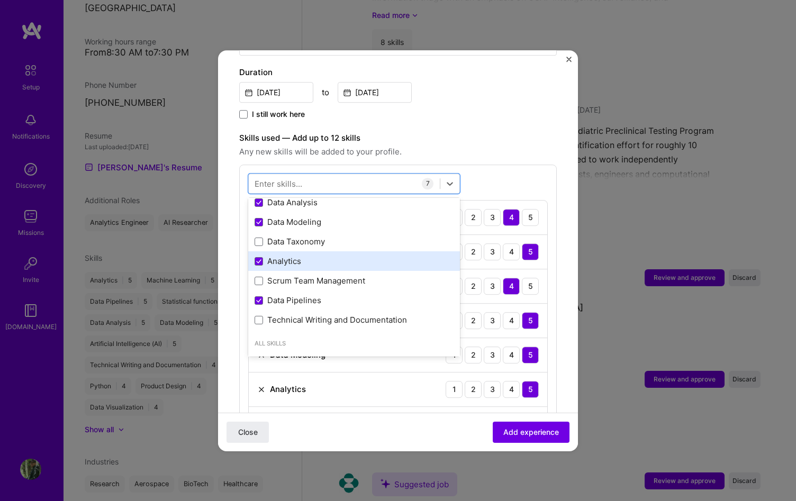
scroll to position [231, 0]
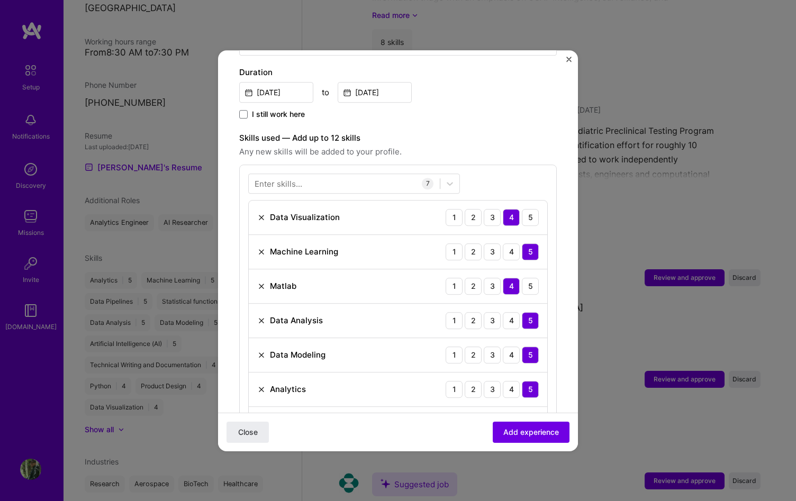
click at [498, 146] on span "Any new skills will be added to your profile." at bounding box center [398, 152] width 318 height 13
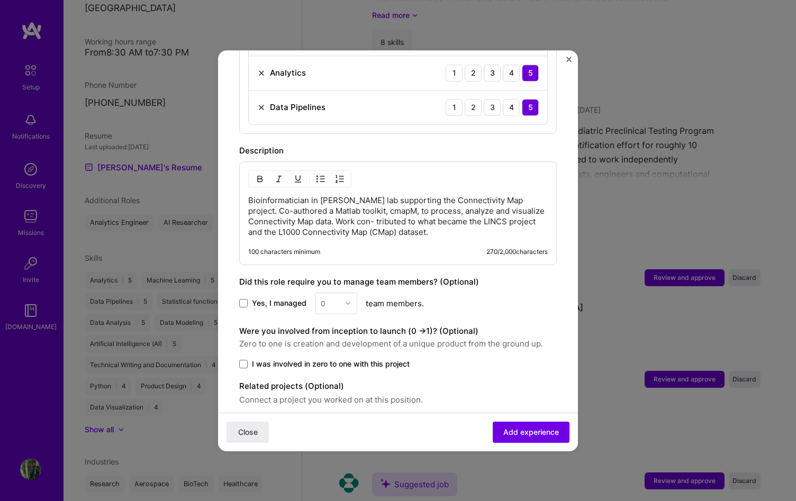
scroll to position [644, 0]
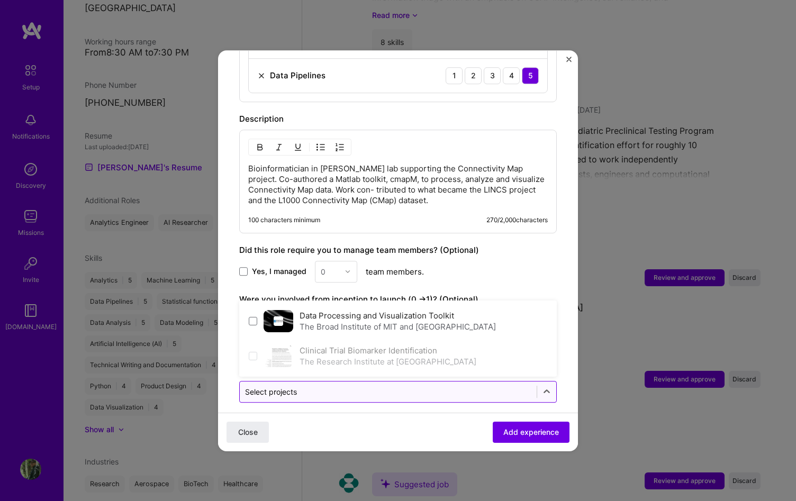
click at [432, 386] on input "text" at bounding box center [388, 391] width 286 height 11
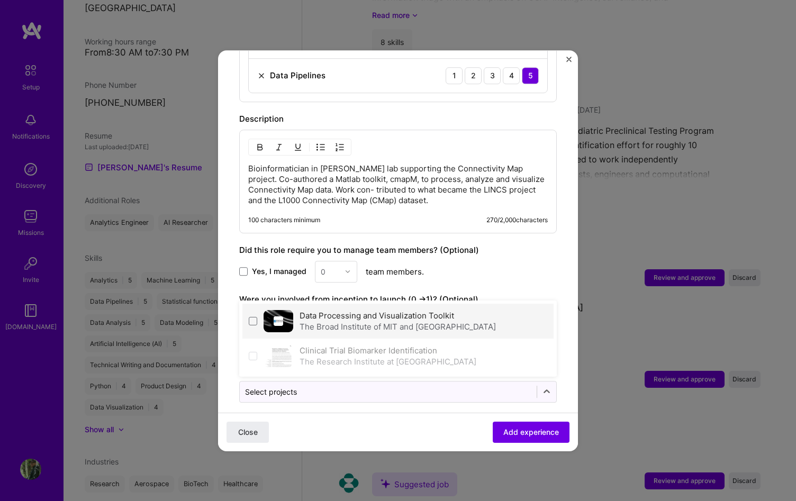
click at [246, 310] on div "Data Processing and Visualization Toolkit The Broad Institute of MIT and [GEOGR…" at bounding box center [397, 321] width 311 height 35
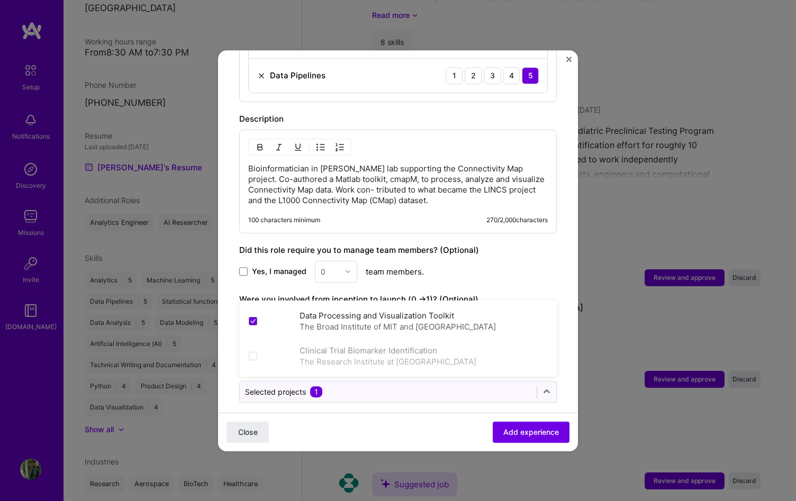
click at [302, 415] on div "Close Add experience" at bounding box center [398, 431] width 360 height 39
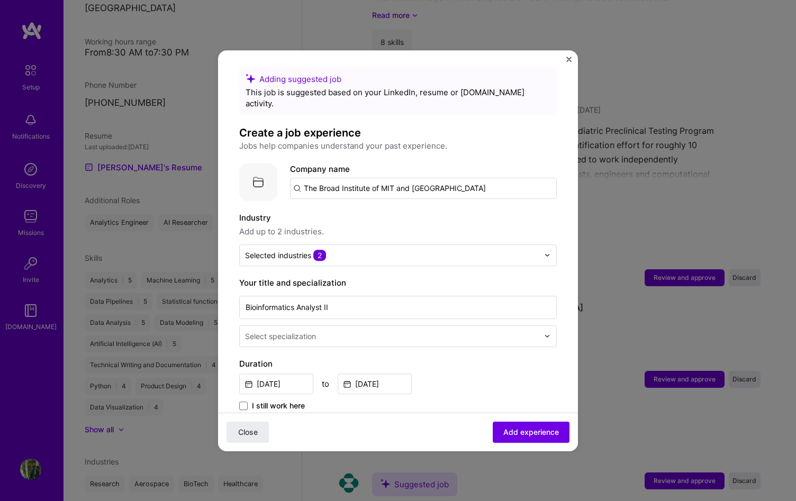
scroll to position [0, 0]
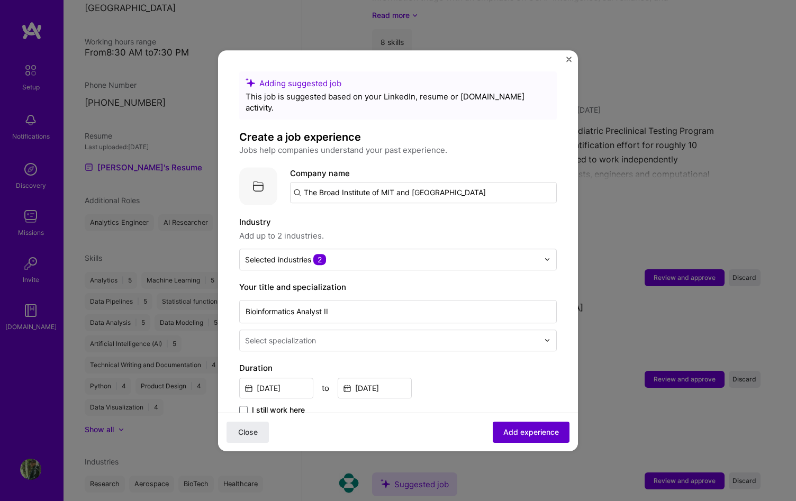
click at [522, 426] on button "Add experience" at bounding box center [531, 431] width 77 height 21
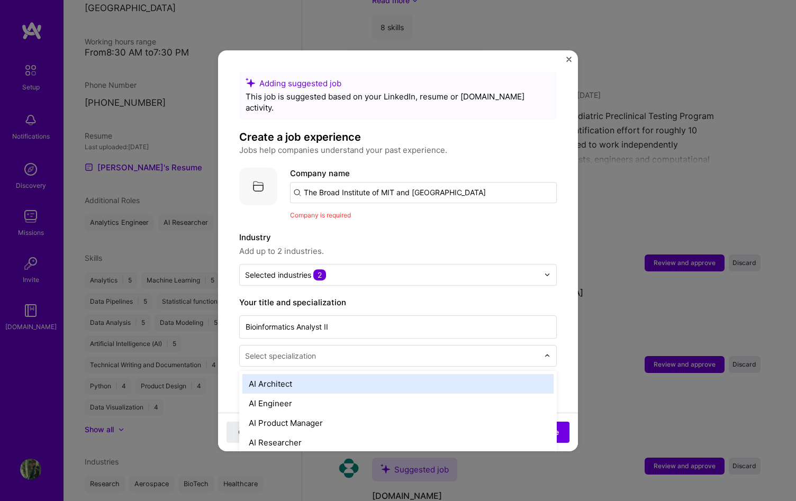
scroll to position [1807, 0]
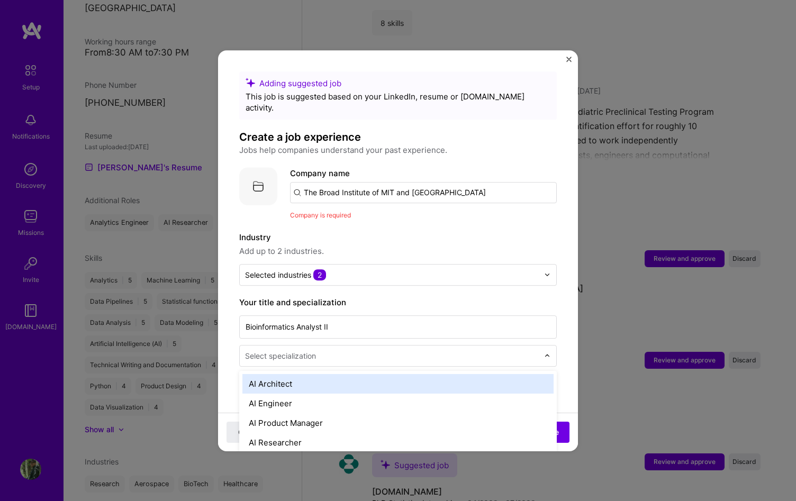
click at [423, 350] on input "text" at bounding box center [393, 355] width 296 height 11
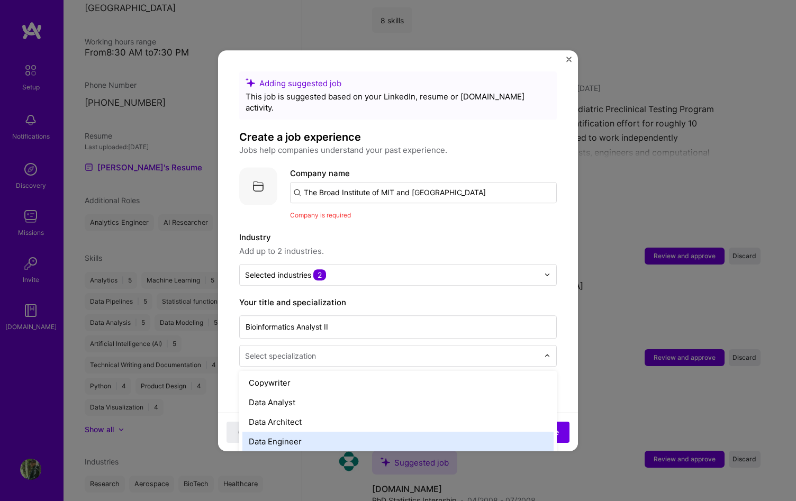
scroll to position [374, 0]
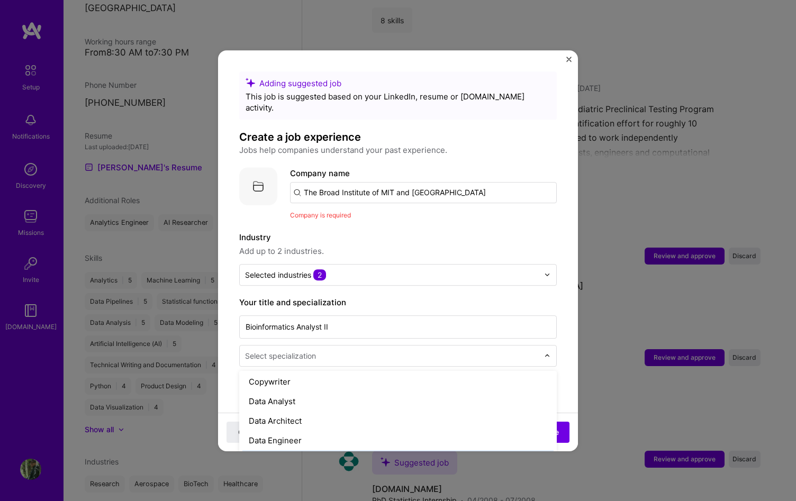
click at [322, 450] on div "Data Scientist" at bounding box center [397, 460] width 311 height 20
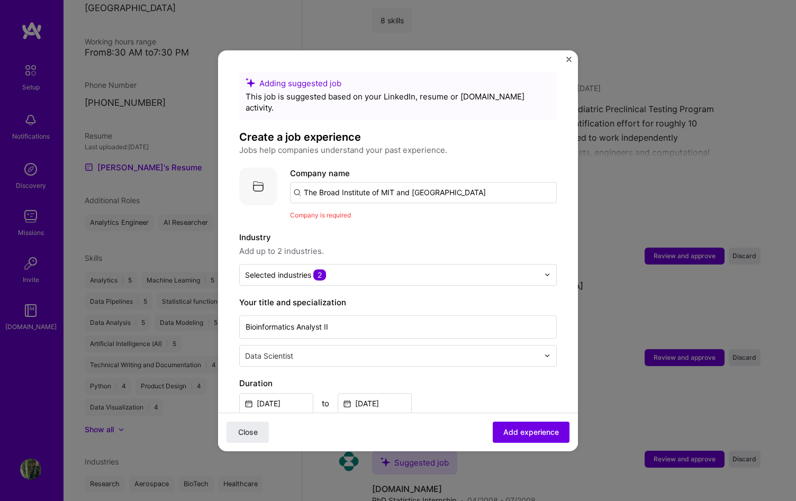
click at [371, 231] on label "Industry" at bounding box center [398, 237] width 318 height 13
click at [362, 186] on input "The Broad Institute of MIT and [GEOGRAPHIC_DATA]" at bounding box center [423, 192] width 267 height 21
click at [357, 182] on input "The Broad Institute of MIT and [GEOGRAPHIC_DATA]" at bounding box center [423, 192] width 267 height 21
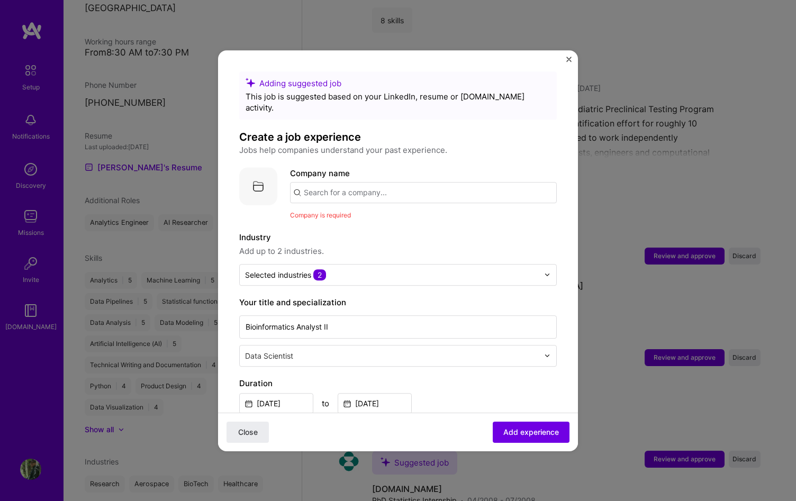
paste input "The Broad Institute of MIT and [GEOGRAPHIC_DATA]"
type input "The Broad Institute of MIT and [GEOGRAPHIC_DATA]"
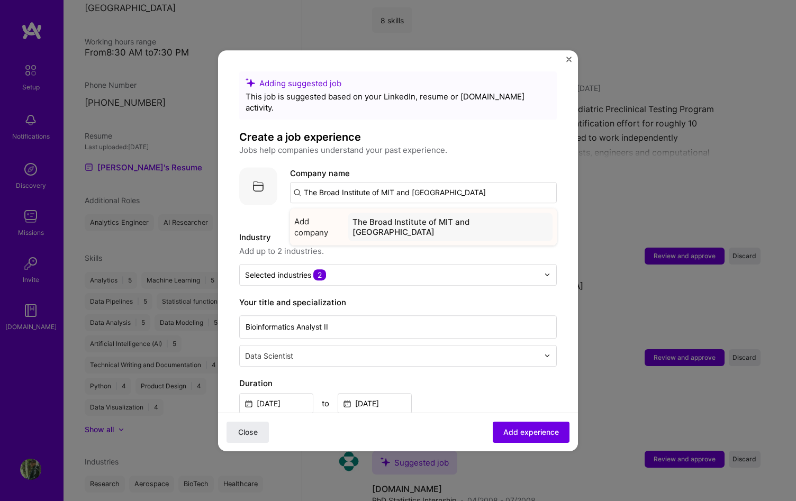
click at [328, 216] on span "Add company" at bounding box center [319, 227] width 50 height 22
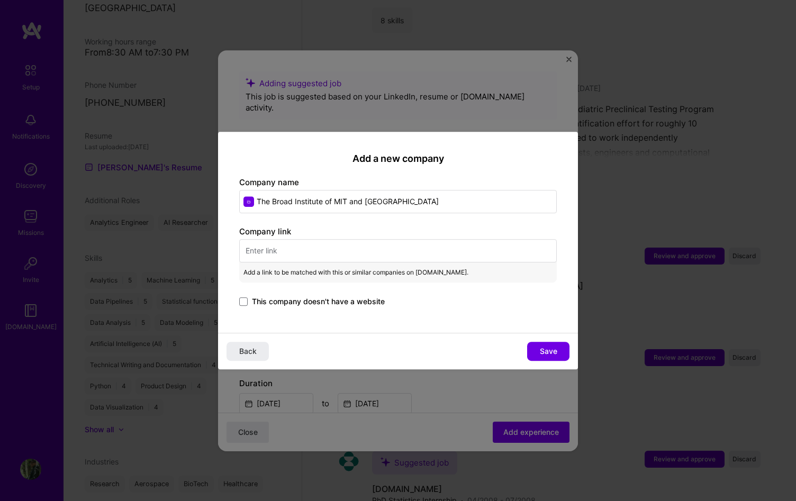
click at [425, 256] on input "text" at bounding box center [398, 250] width 318 height 23
paste input "[URL][DOMAIN_NAME]"
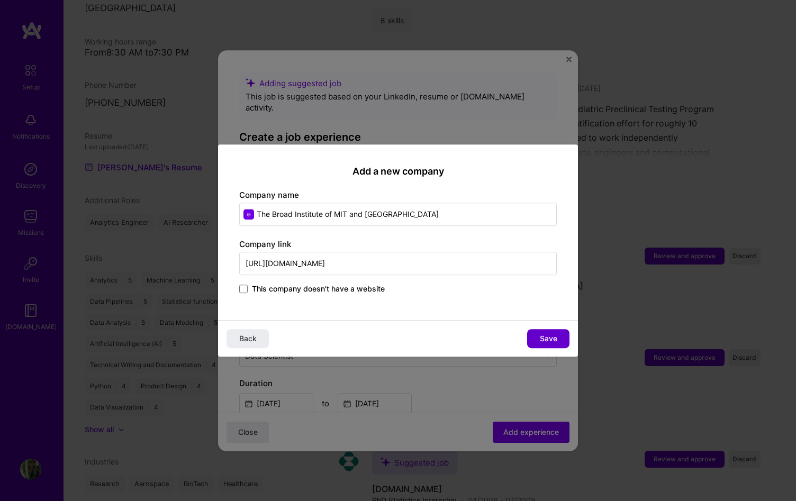
type input "[URL][DOMAIN_NAME]"
click at [537, 335] on button "Save" at bounding box center [548, 338] width 42 height 19
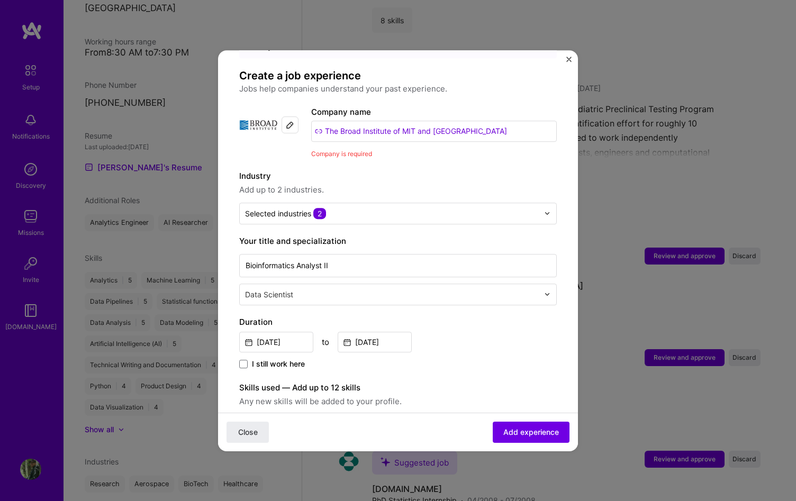
scroll to position [71, 0]
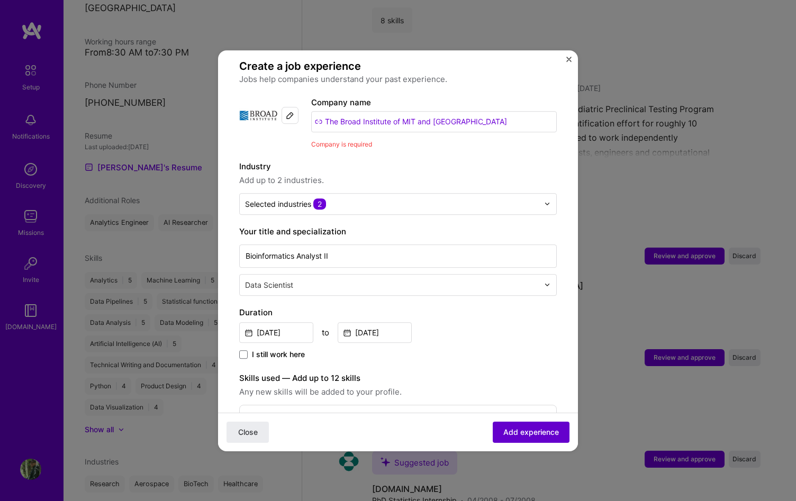
click at [521, 425] on button "Add experience" at bounding box center [531, 431] width 77 height 21
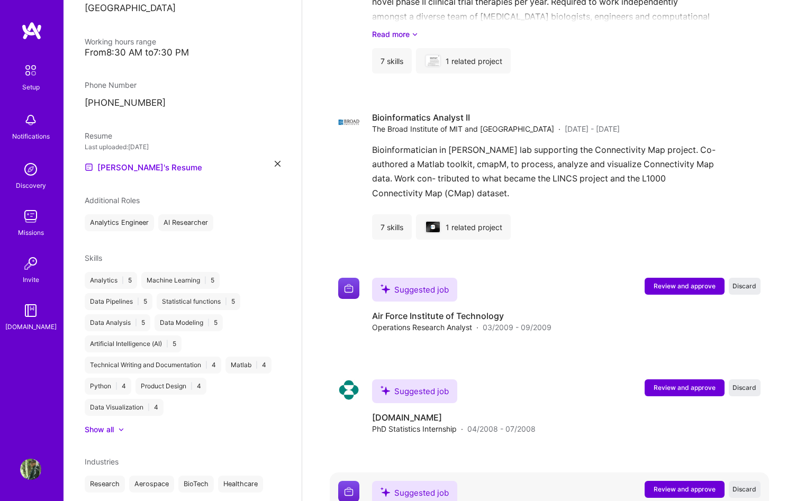
scroll to position [1949, 0]
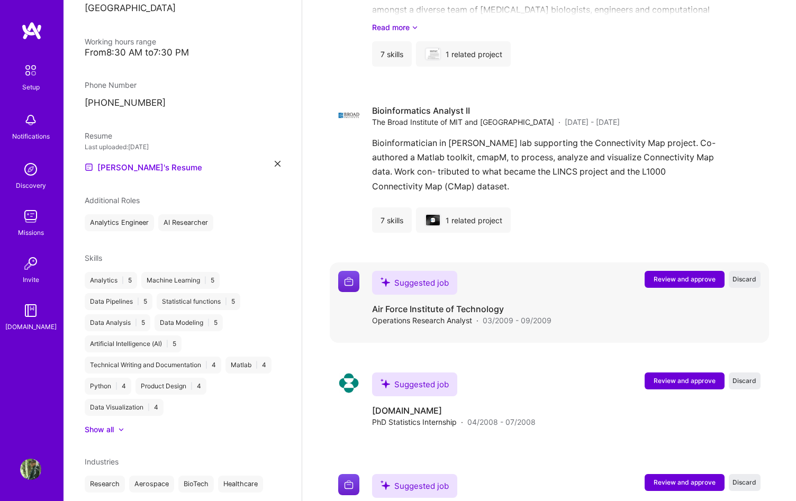
click at [647, 274] on button "Review and approve" at bounding box center [685, 279] width 80 height 17
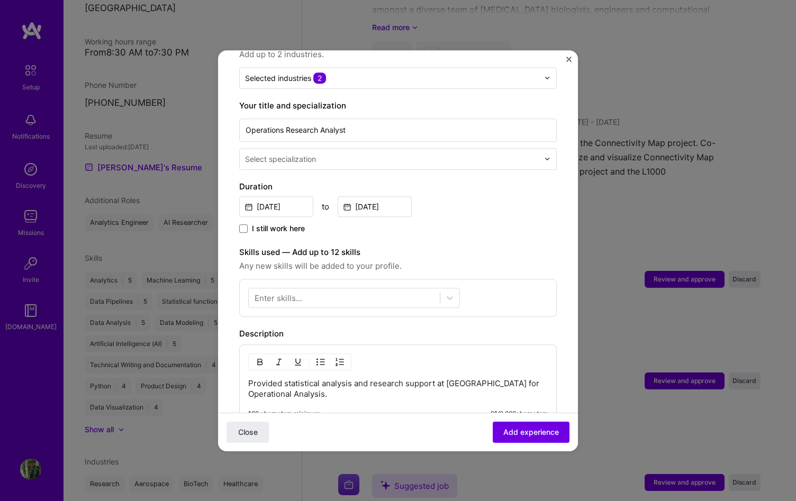
scroll to position [264, 0]
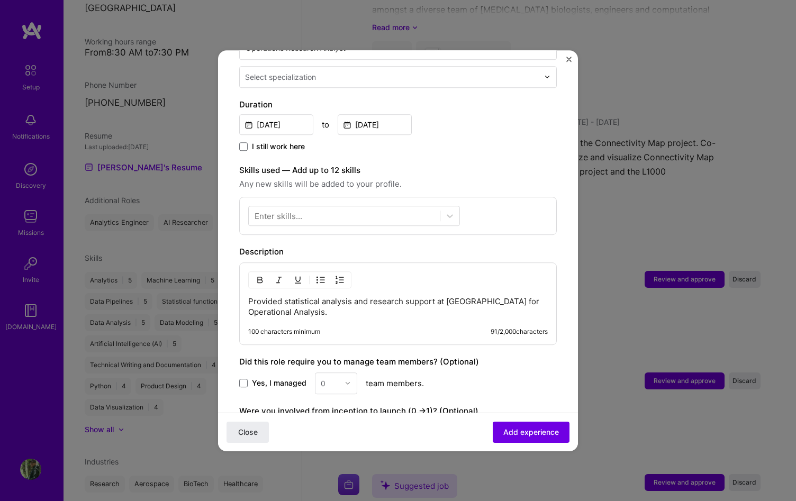
click at [413, 296] on p "Provided statistical analysis and research support at [GEOGRAPHIC_DATA] for Ope…" at bounding box center [398, 306] width 300 height 21
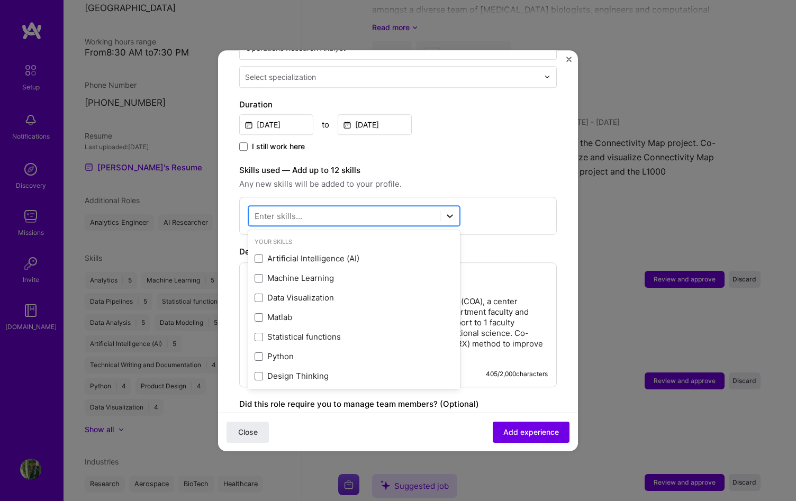
click at [443, 208] on div at bounding box center [449, 215] width 19 height 19
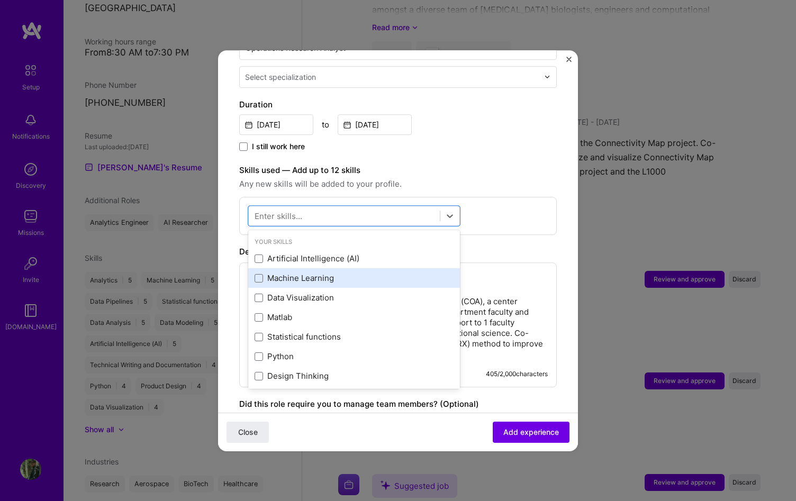
click at [339, 273] on div "Machine Learning" at bounding box center [354, 278] width 199 height 11
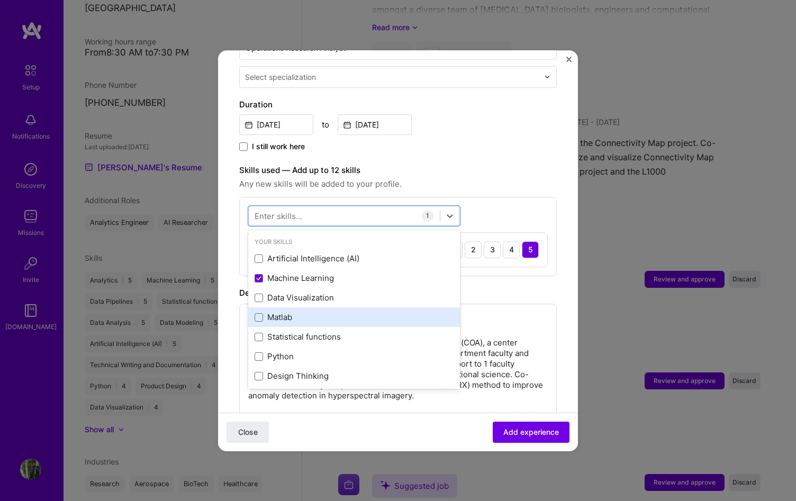
click at [317, 312] on div "Matlab" at bounding box center [354, 317] width 199 height 11
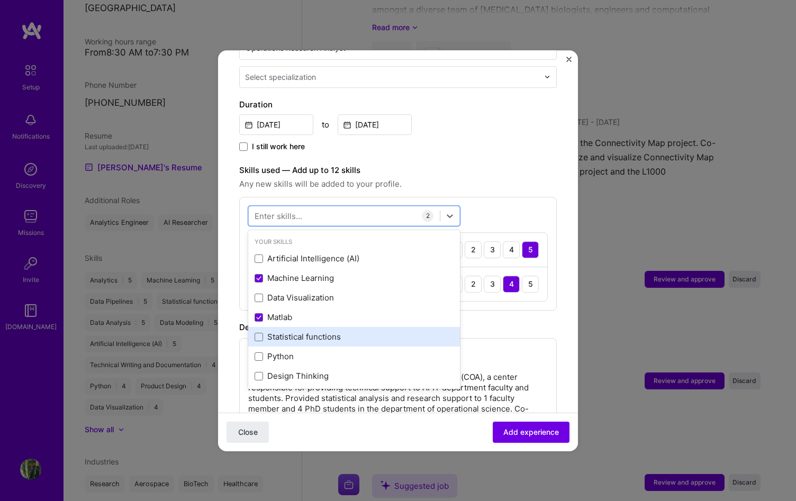
click at [319, 332] on div "Statistical functions" at bounding box center [354, 338] width 212 height 20
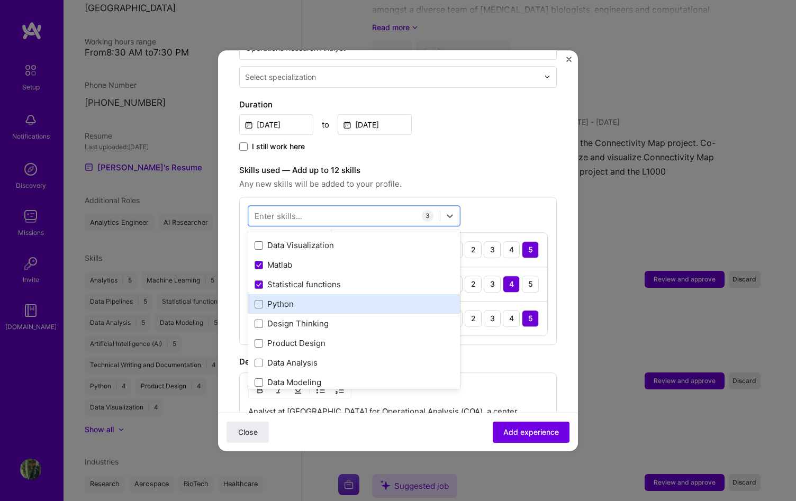
scroll to position [96, 0]
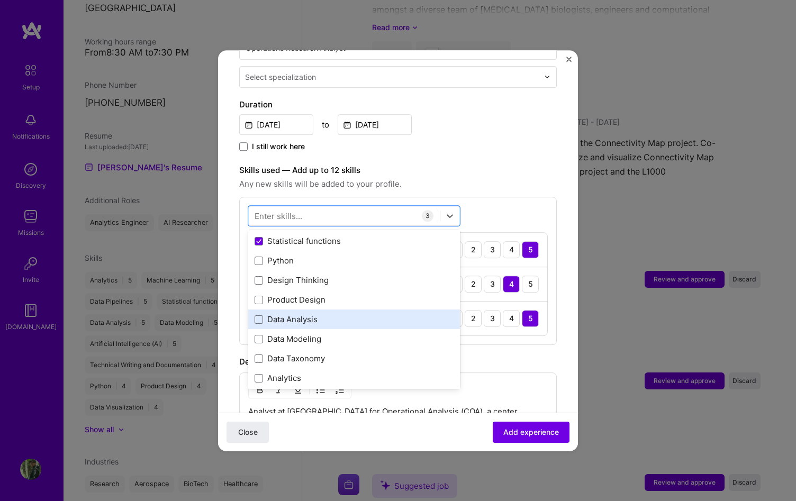
click at [311, 314] on div "Data Analysis" at bounding box center [354, 319] width 199 height 11
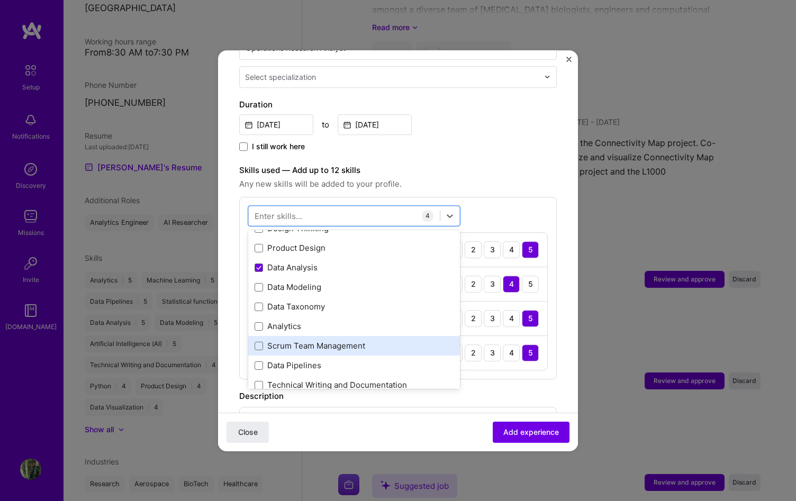
scroll to position [155, 0]
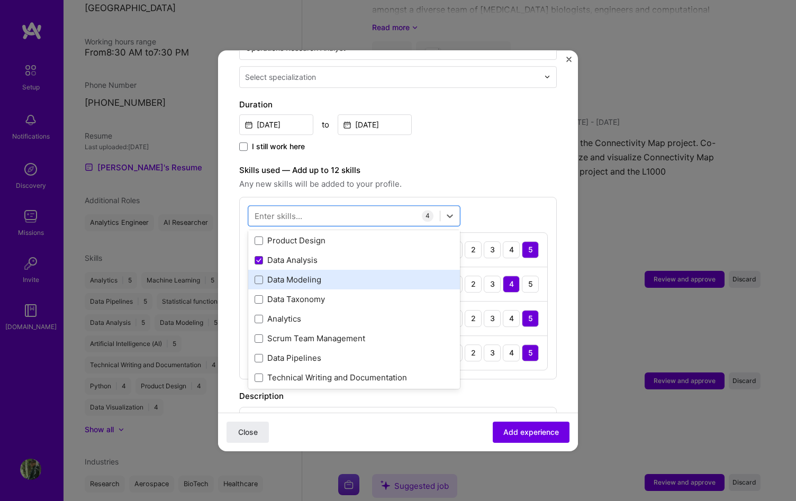
click at [344, 275] on div "Data Modeling" at bounding box center [354, 280] width 212 height 20
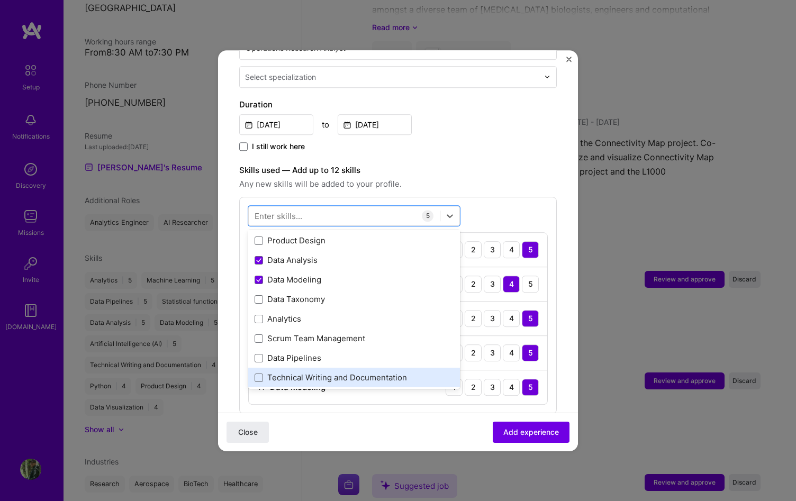
click at [340, 373] on div "Technical Writing and Documentation" at bounding box center [354, 378] width 199 height 11
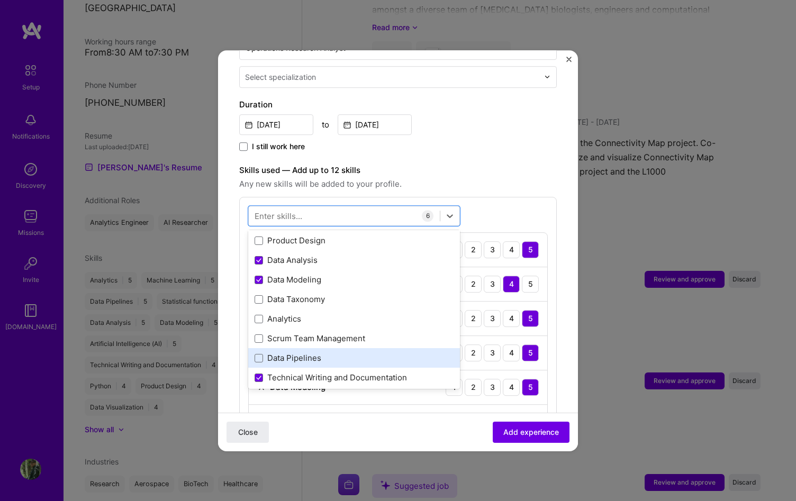
click at [342, 353] on div "Data Pipelines" at bounding box center [354, 358] width 199 height 11
click at [512, 144] on div "Adding suggested job This job is suggested based on your LinkedIn, resume or [D…" at bounding box center [398, 306] width 318 height 997
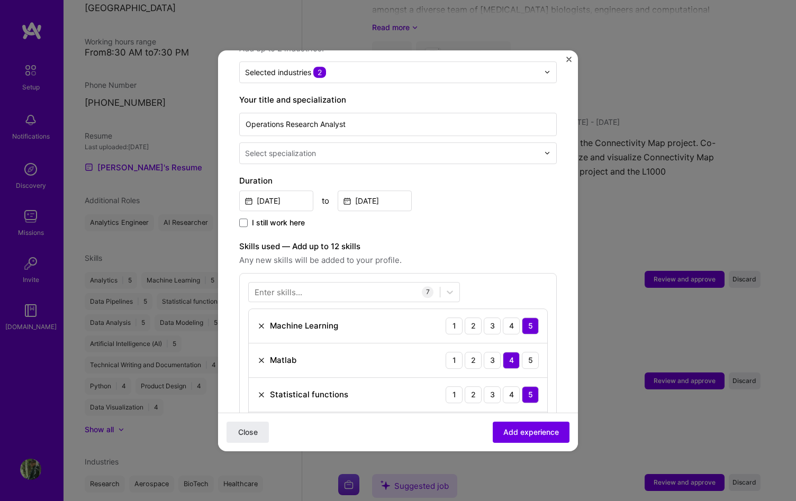
scroll to position [0, 0]
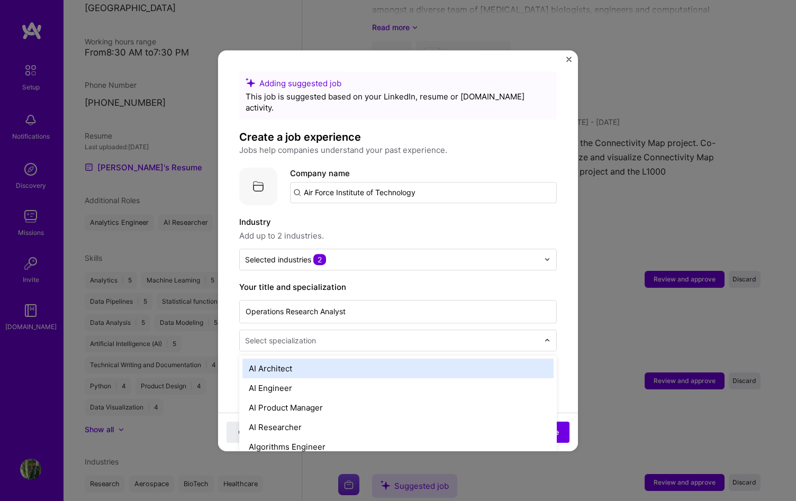
click at [497, 335] on input "text" at bounding box center [393, 340] width 296 height 11
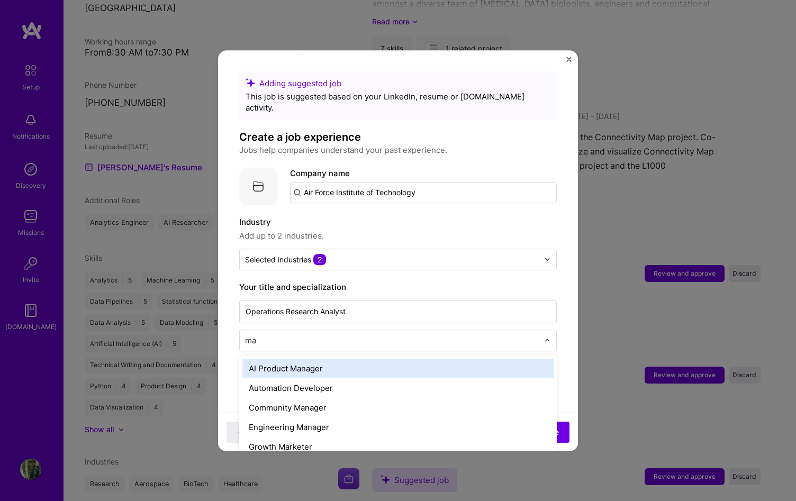
type input "m"
type input "data"
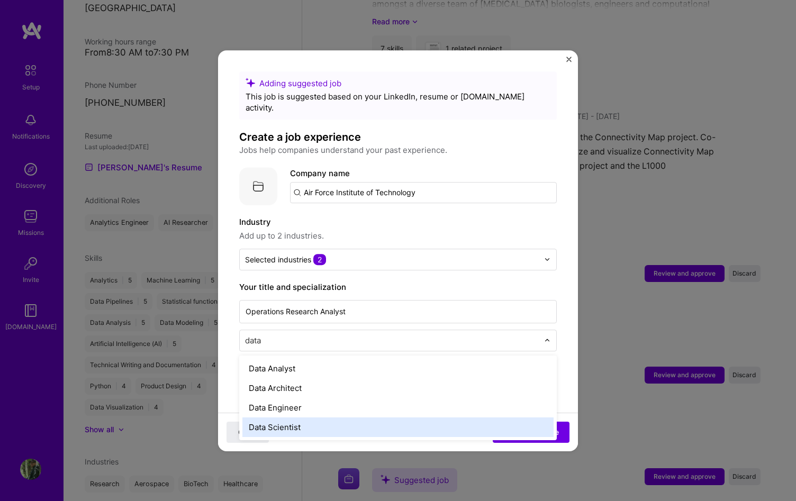
click at [332, 420] on div "Data Scientist" at bounding box center [397, 428] width 311 height 20
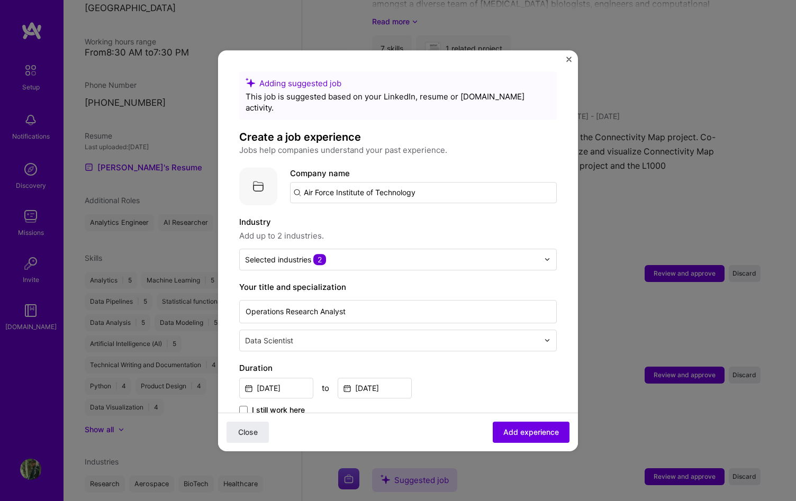
click at [480, 390] on div "Duration [DATE] to [DATE] I still work here" at bounding box center [398, 389] width 318 height 55
click at [506, 426] on button "Add experience" at bounding box center [531, 431] width 77 height 21
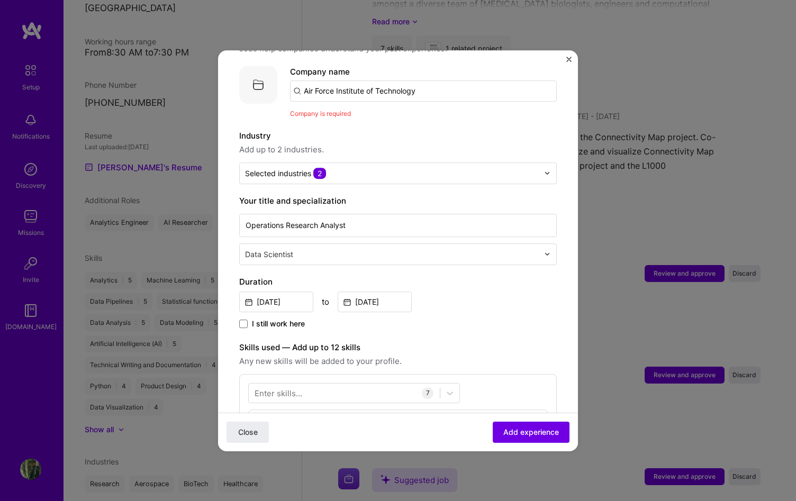
scroll to position [106, 0]
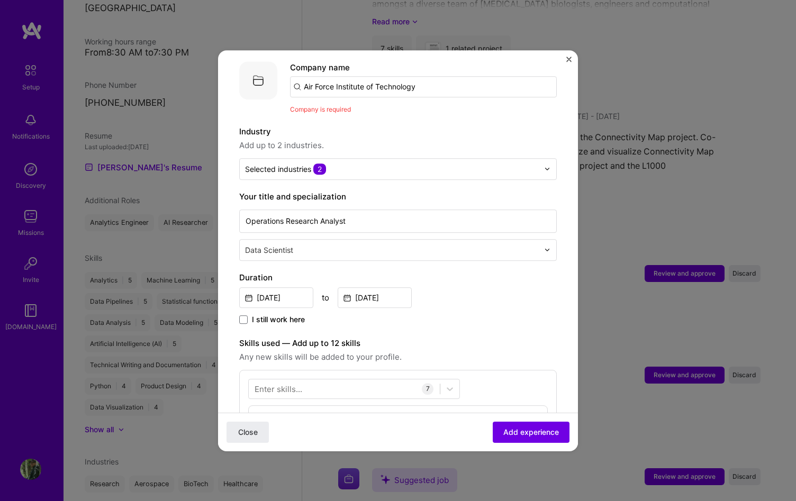
click at [402, 76] on input "Air Force Institute of Technology" at bounding box center [423, 86] width 267 height 21
paste input "Air Force Institute of Technology"
type input "Air Force Institute of Technology"
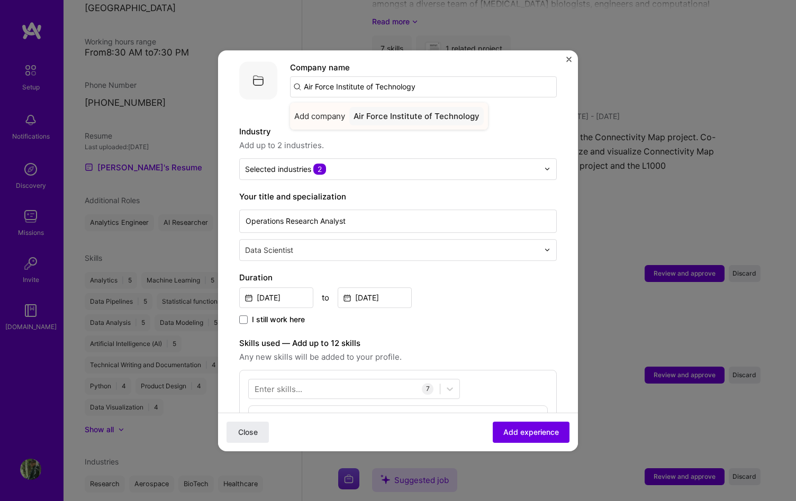
click at [309, 111] on span "Add company" at bounding box center [319, 116] width 51 height 11
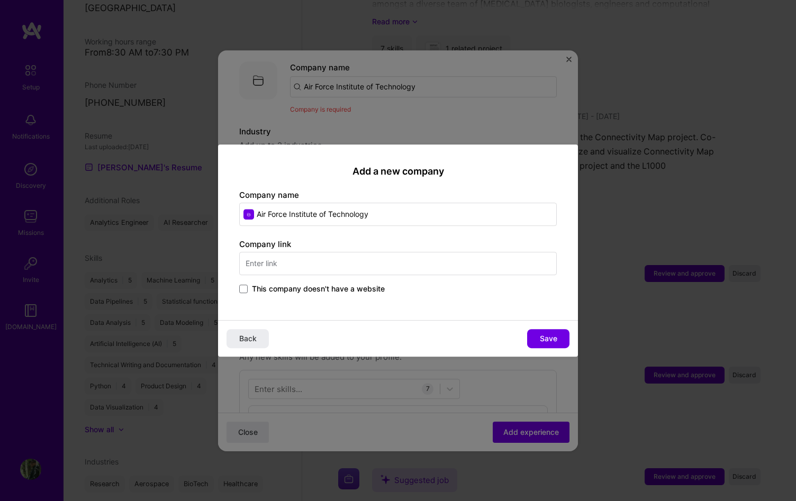
click at [326, 268] on input "text" at bounding box center [398, 263] width 318 height 23
paste input "[URL][DOMAIN_NAME]"
type input "[URL][DOMAIN_NAME]"
click at [549, 340] on span "Save" at bounding box center [548, 338] width 17 height 11
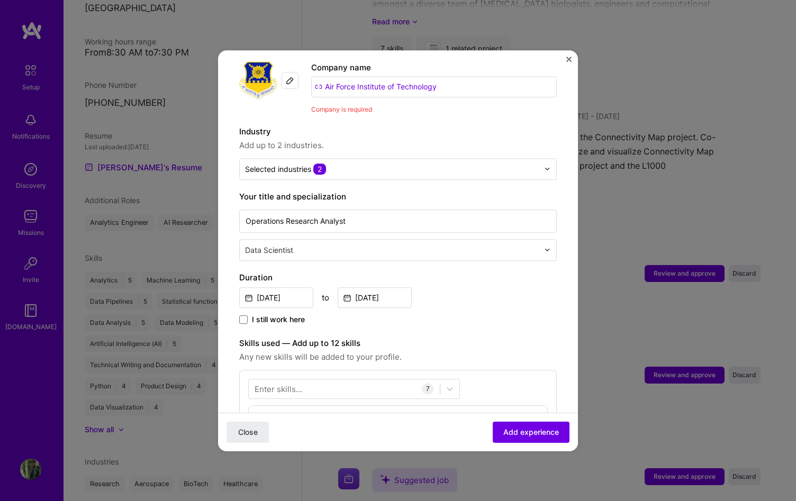
scroll to position [87, 0]
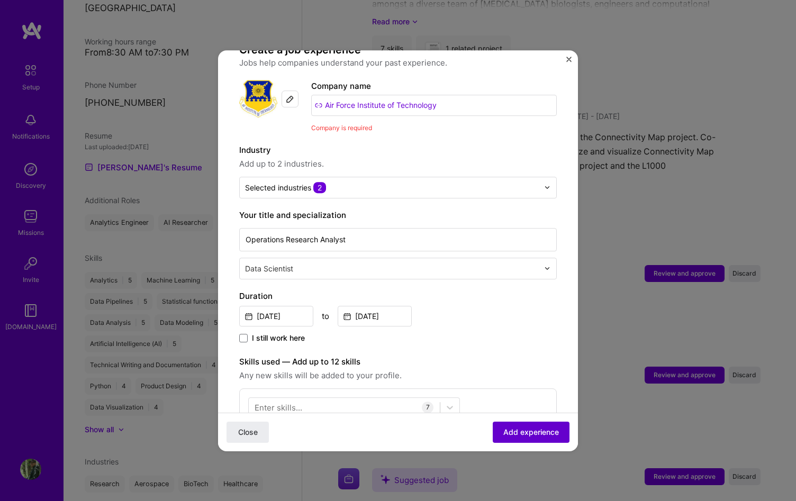
click at [518, 427] on span "Add experience" at bounding box center [531, 432] width 56 height 11
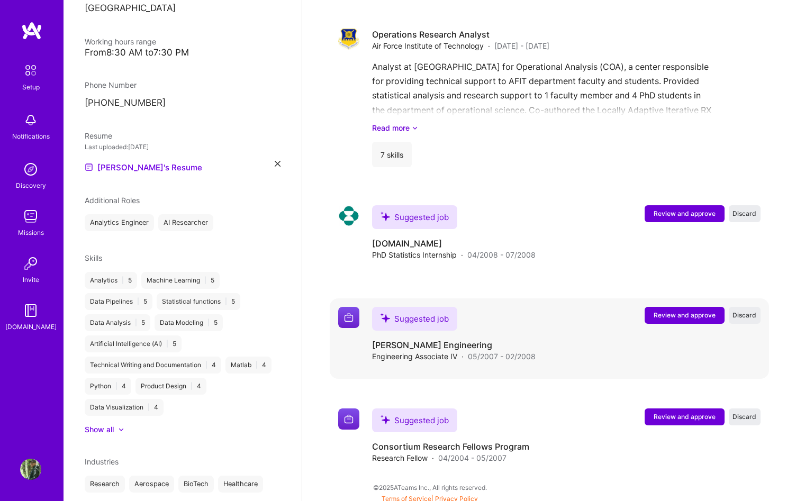
scroll to position [2184, 0]
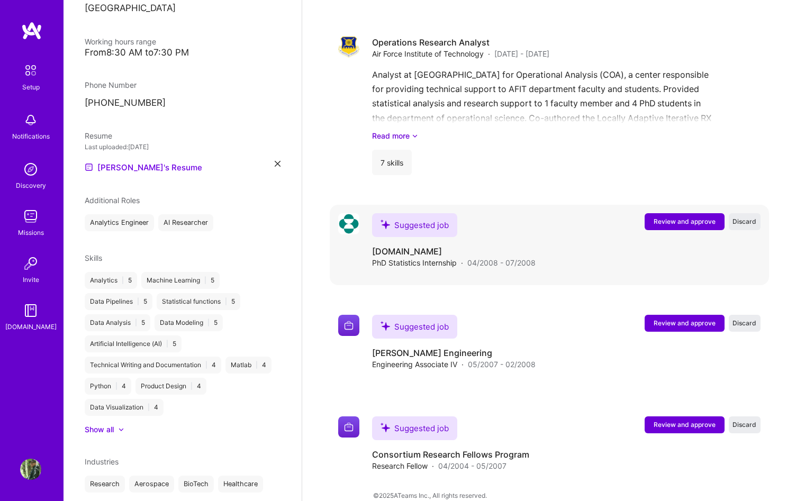
click at [680, 217] on span "Review and approve" at bounding box center [685, 221] width 62 height 9
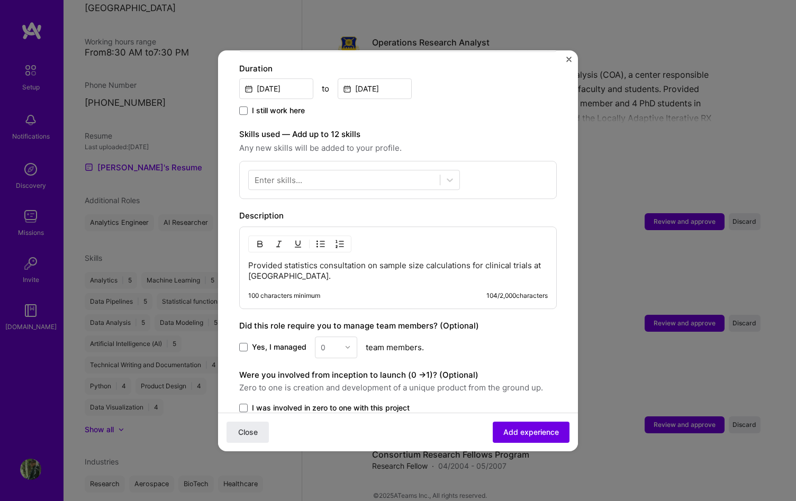
scroll to position [305, 0]
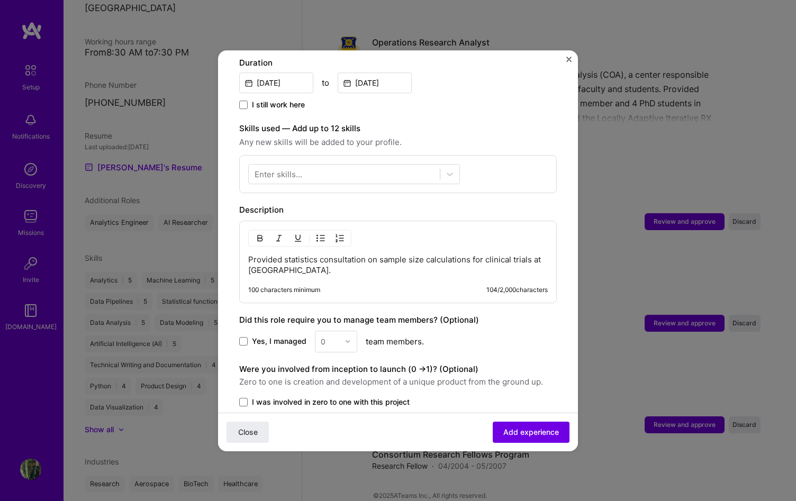
click at [462, 256] on p "Provided statistics consultation on sample size calculations for clinical trial…" at bounding box center [398, 265] width 300 height 21
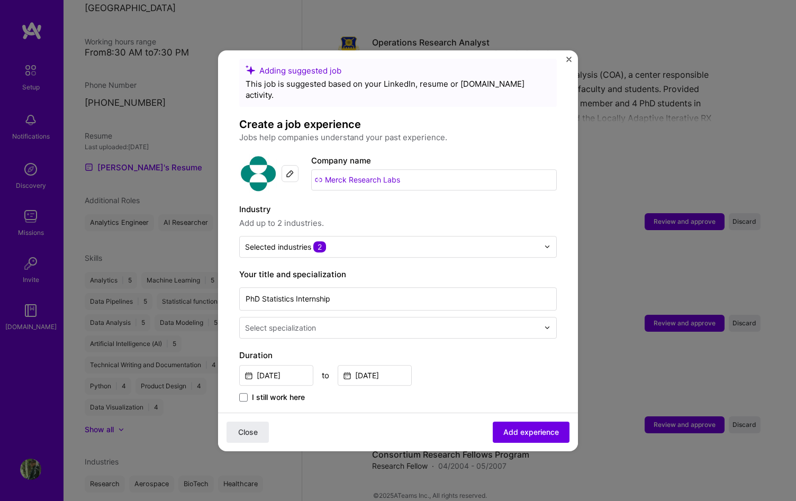
scroll to position [0, 0]
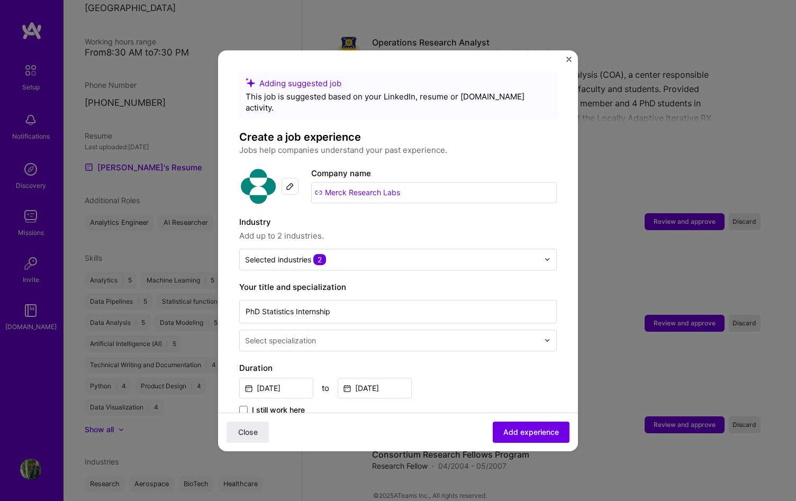
click at [403, 182] on input "Merck Research Labs" at bounding box center [434, 192] width 246 height 21
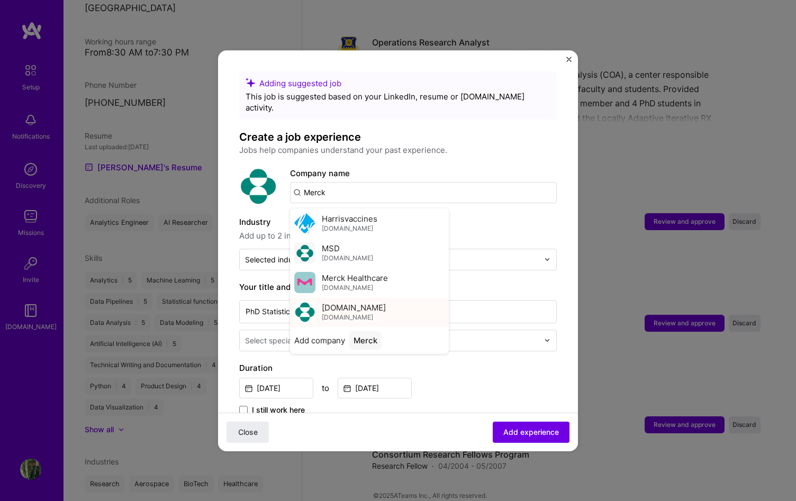
click at [390, 297] on div "[DOMAIN_NAME] [DOMAIN_NAME]" at bounding box center [369, 312] width 159 height 30
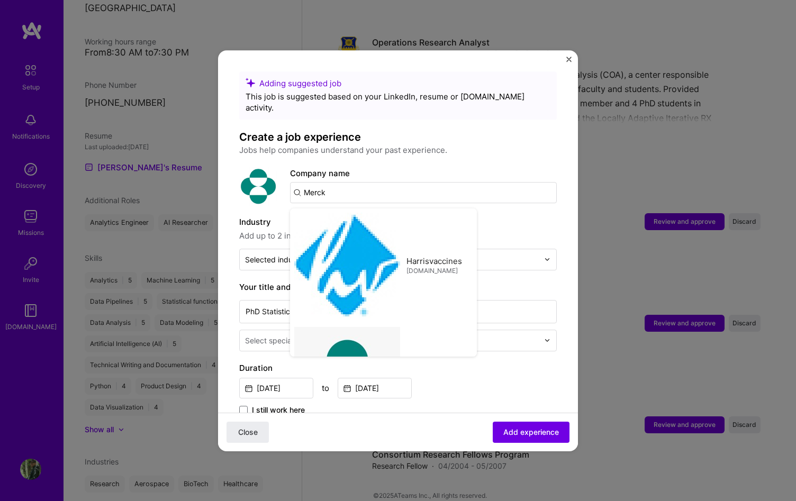
type input "[DOMAIN_NAME]"
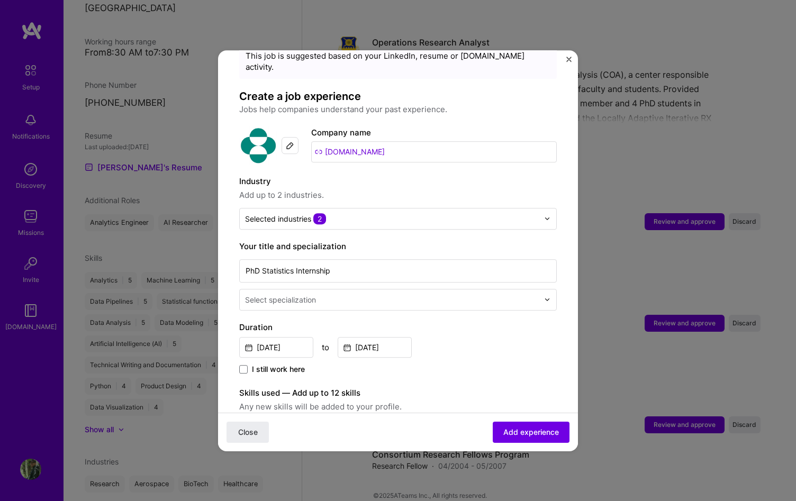
scroll to position [48, 0]
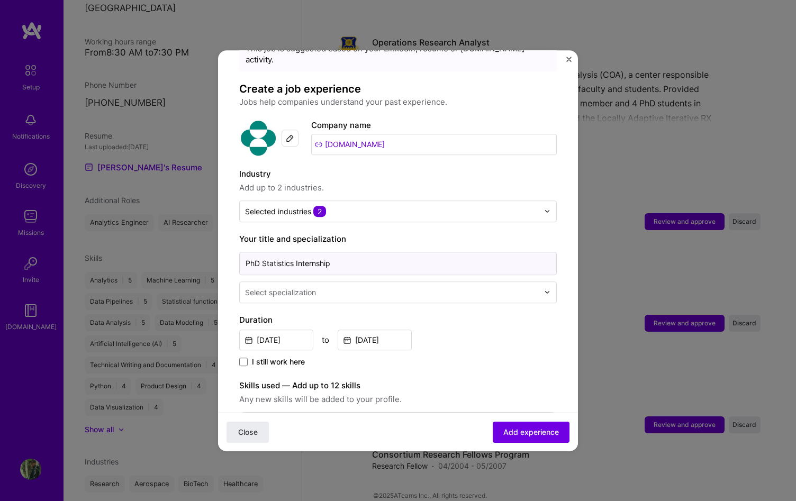
click at [409, 254] on input "PhD Statistics Internship" at bounding box center [398, 263] width 318 height 23
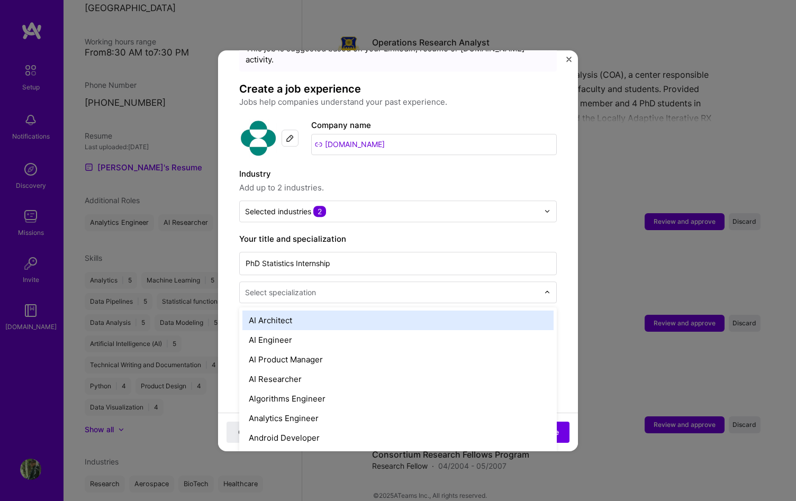
click at [409, 287] on input "text" at bounding box center [393, 292] width 296 height 11
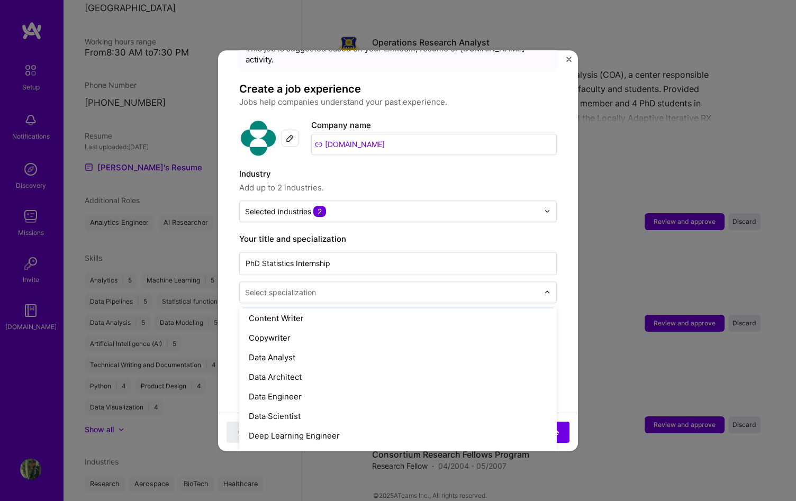
scroll to position [359, 0]
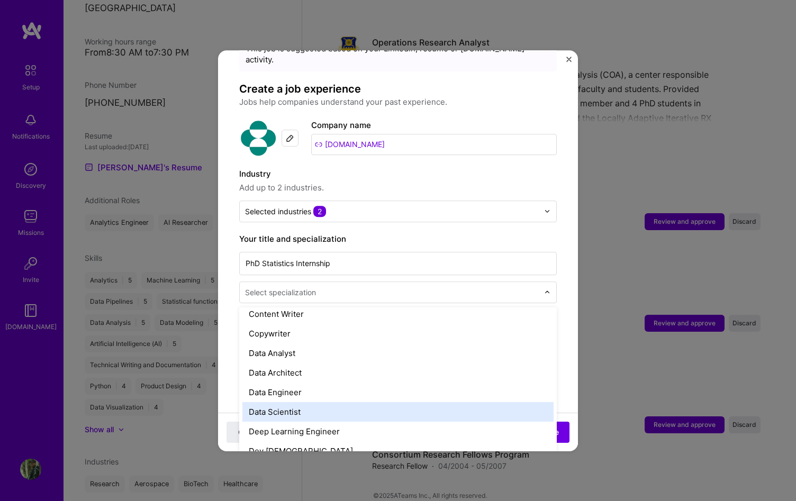
click at [391, 402] on div "Data Scientist" at bounding box center [397, 412] width 311 height 20
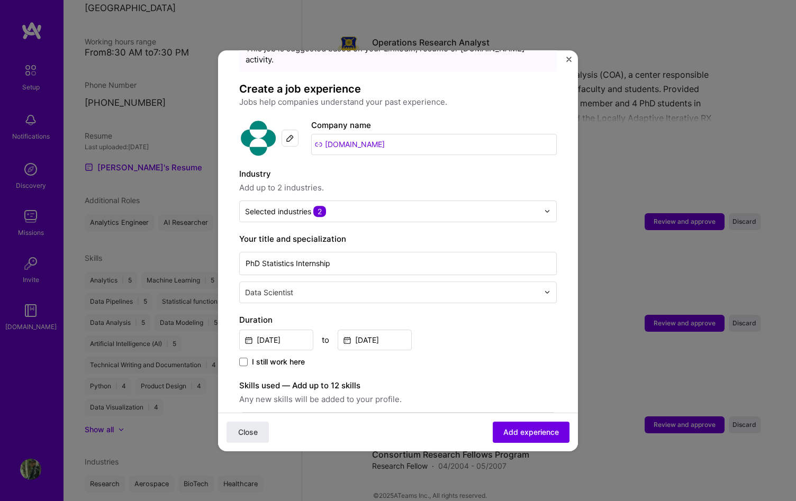
click at [480, 357] on div "I still work here" at bounding box center [398, 363] width 318 height 12
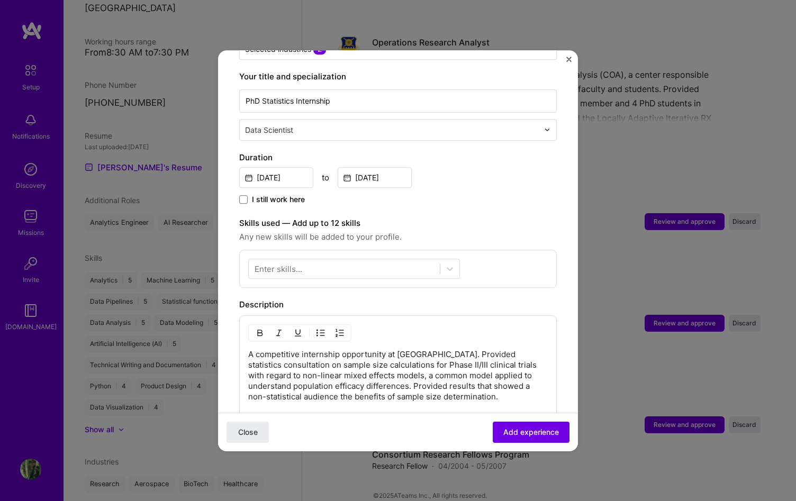
scroll to position [214, 0]
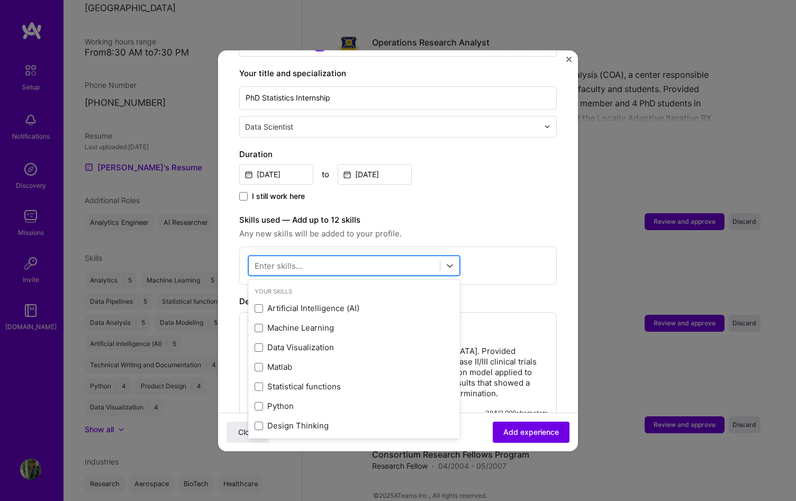
click at [378, 257] on div at bounding box center [344, 265] width 191 height 17
click at [275, 362] on div "Matlab" at bounding box center [354, 367] width 199 height 11
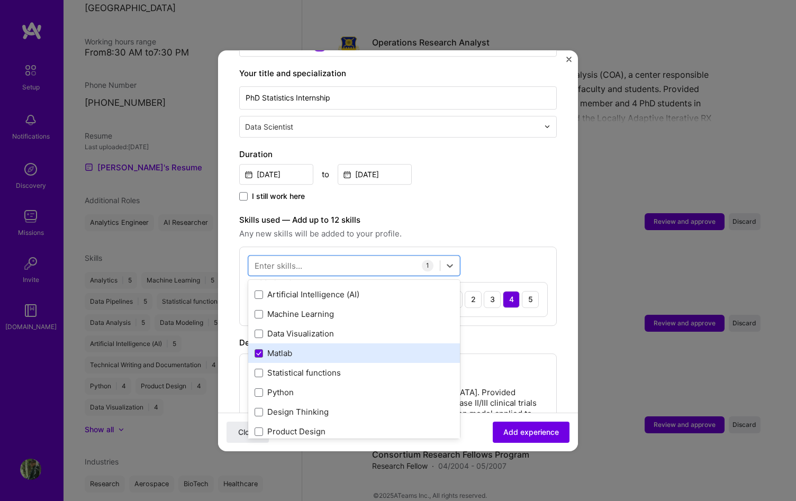
scroll to position [25, 0]
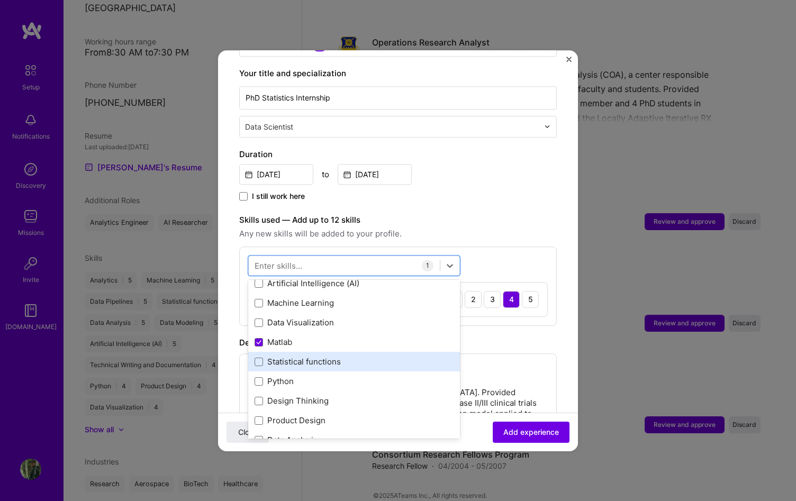
click at [284, 357] on div "Statistical functions" at bounding box center [354, 362] width 199 height 11
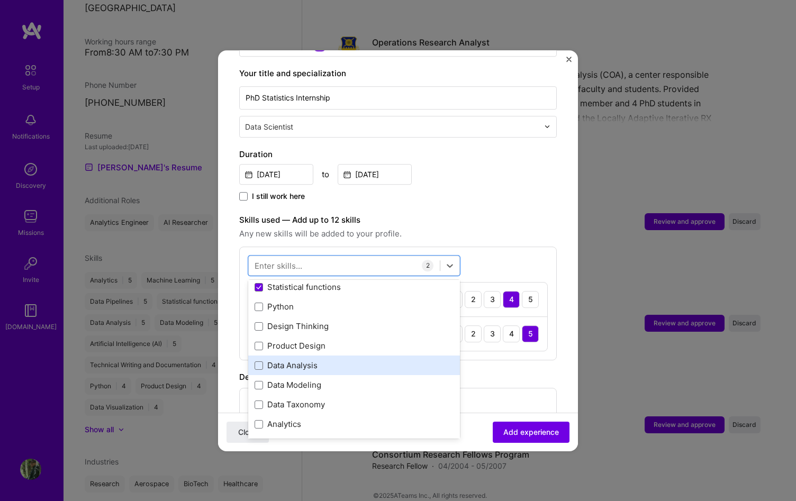
click at [321, 360] on div "Data Analysis" at bounding box center [354, 365] width 199 height 11
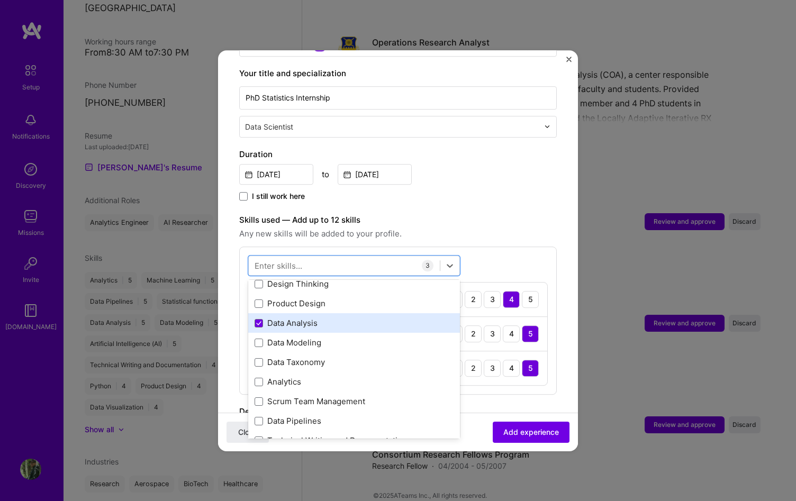
scroll to position [143, 0]
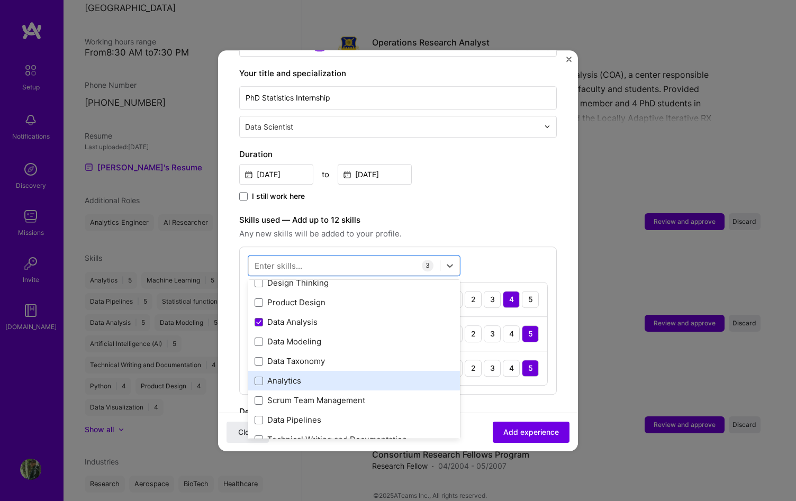
click at [346, 376] on div "Analytics" at bounding box center [354, 381] width 199 height 11
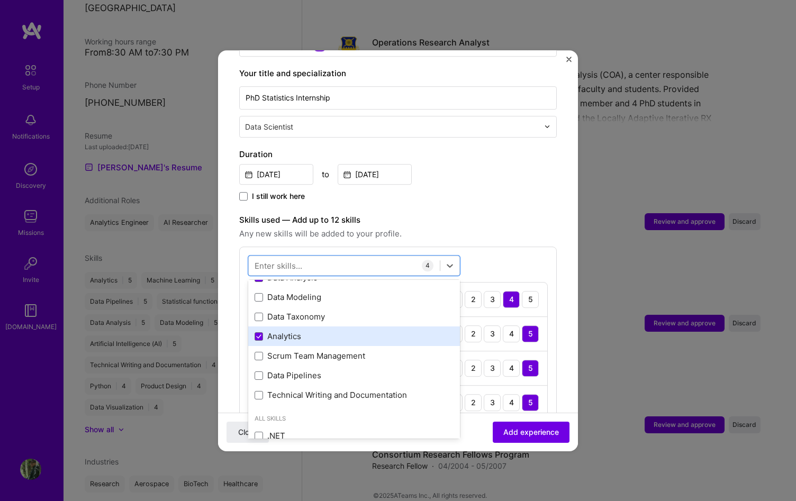
scroll to position [193, 0]
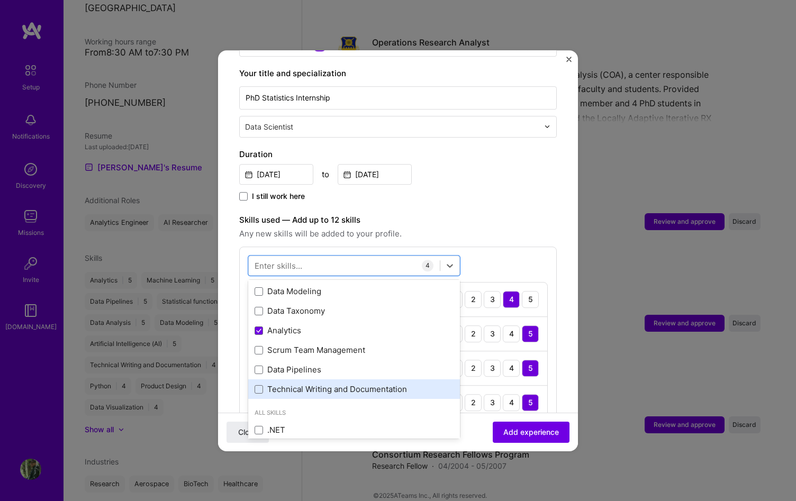
click at [382, 384] on div "Technical Writing and Documentation" at bounding box center [354, 389] width 199 height 11
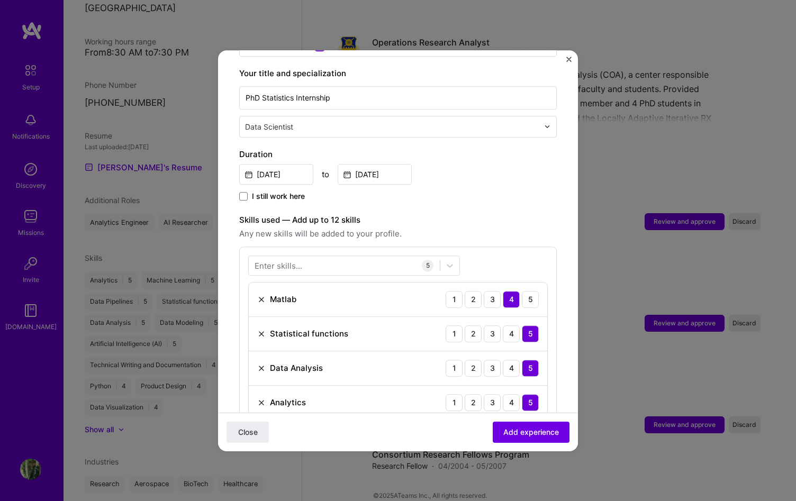
click at [555, 214] on label "Skills used — Add up to 12 skills" at bounding box center [398, 220] width 318 height 13
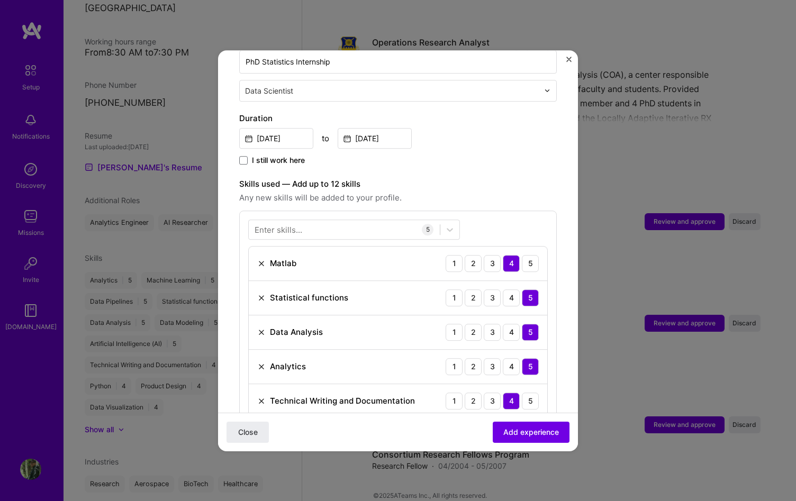
scroll to position [586, 0]
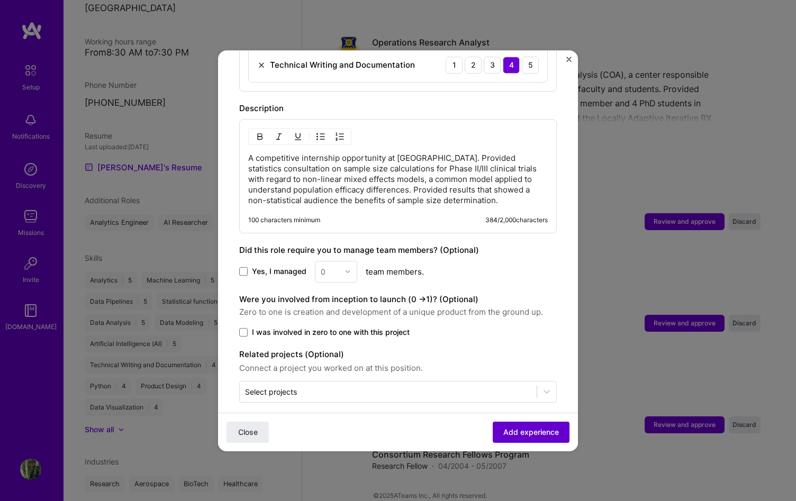
click at [547, 435] on span "Add experience" at bounding box center [531, 432] width 56 height 11
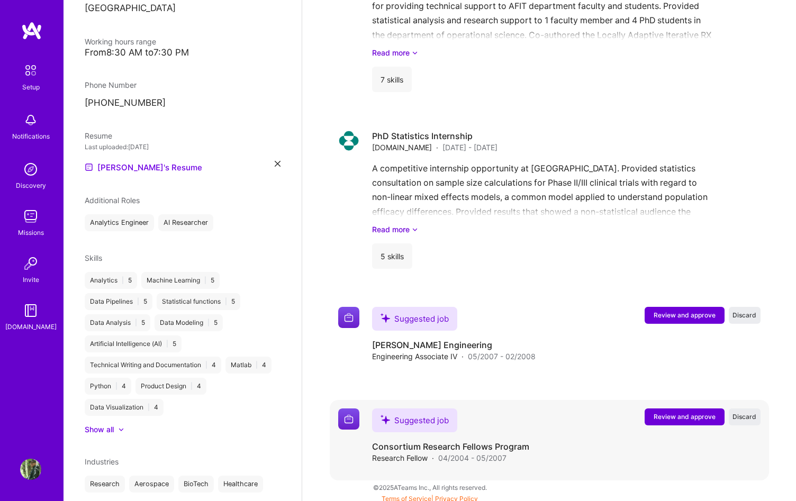
scroll to position [2259, 0]
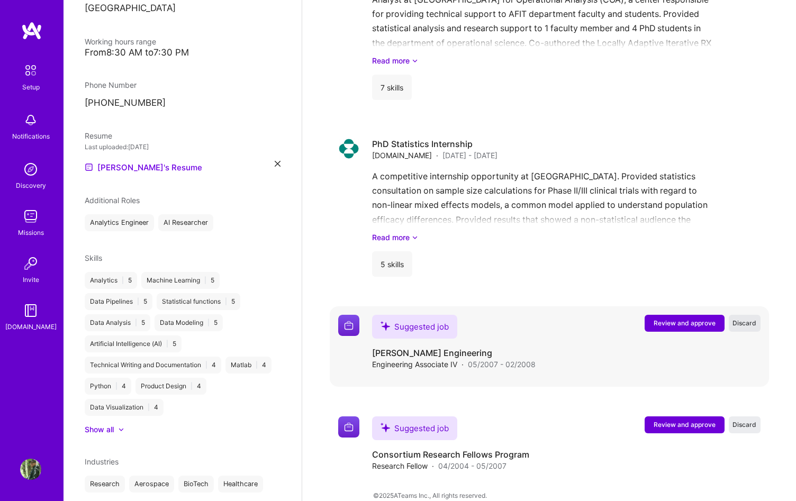
click at [744, 319] on span "Discard" at bounding box center [745, 323] width 24 height 9
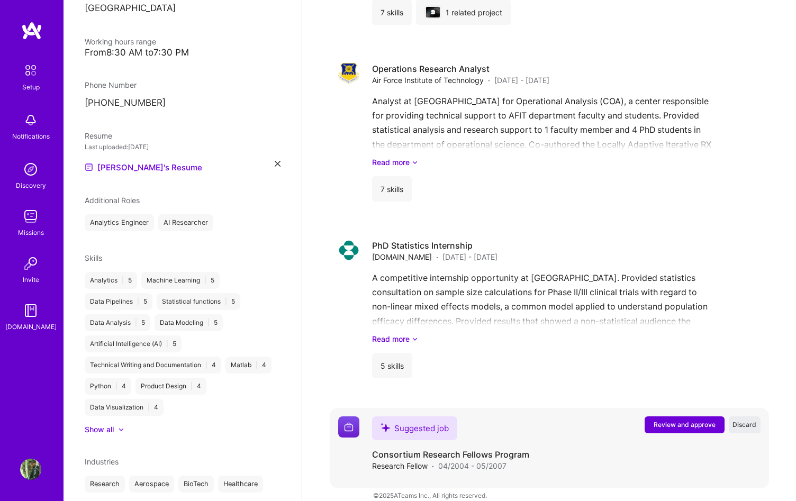
click at [660, 420] on span "Review and approve" at bounding box center [685, 424] width 62 height 9
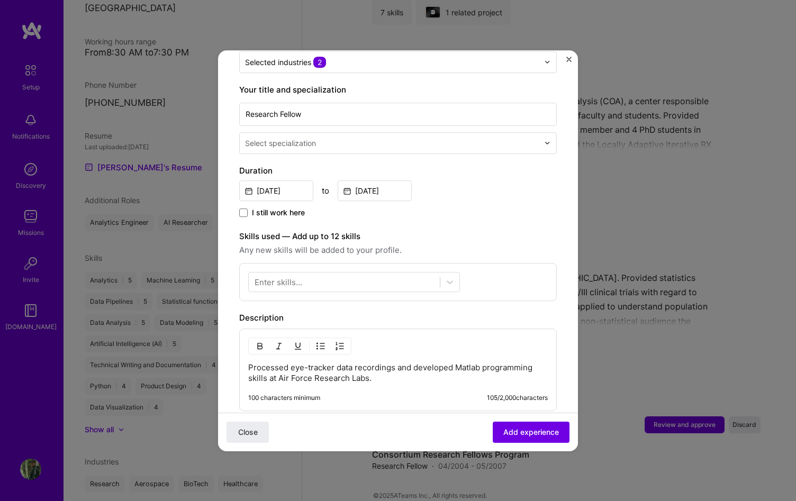
scroll to position [257, 0]
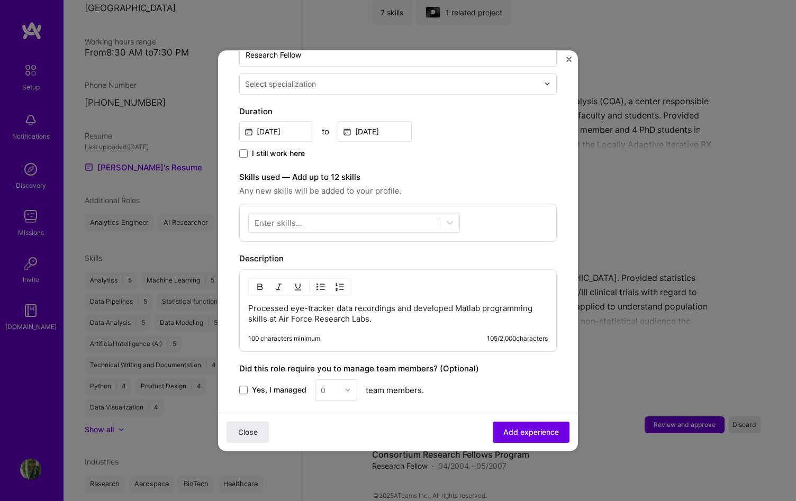
click at [439, 303] on p "Processed eye-tracker data recordings and developed Matlab programming skills a…" at bounding box center [398, 313] width 300 height 21
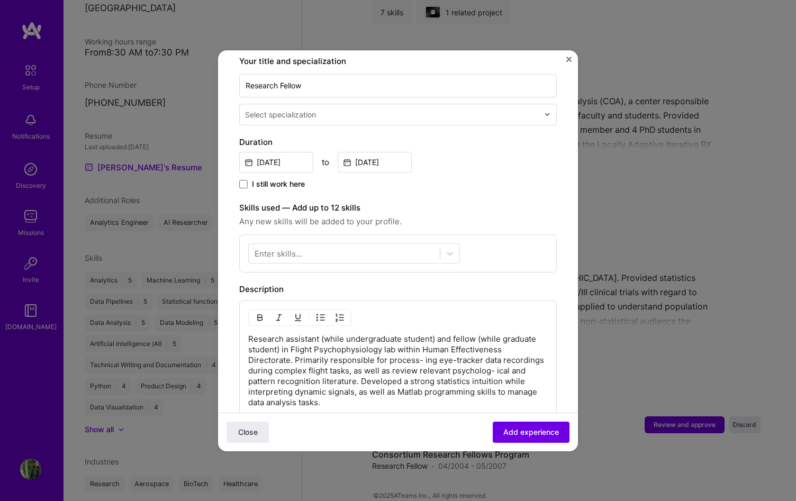
scroll to position [212, 0]
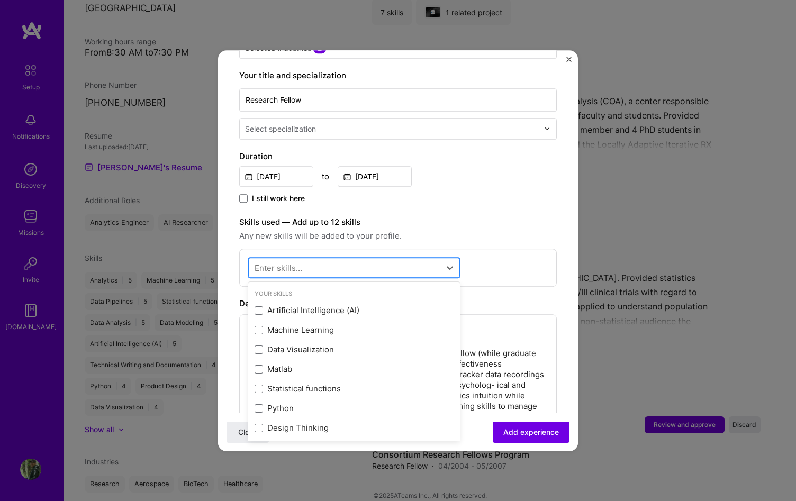
click at [409, 259] on div at bounding box center [344, 267] width 191 height 17
click at [313, 327] on div "Machine Learning" at bounding box center [354, 331] width 212 height 20
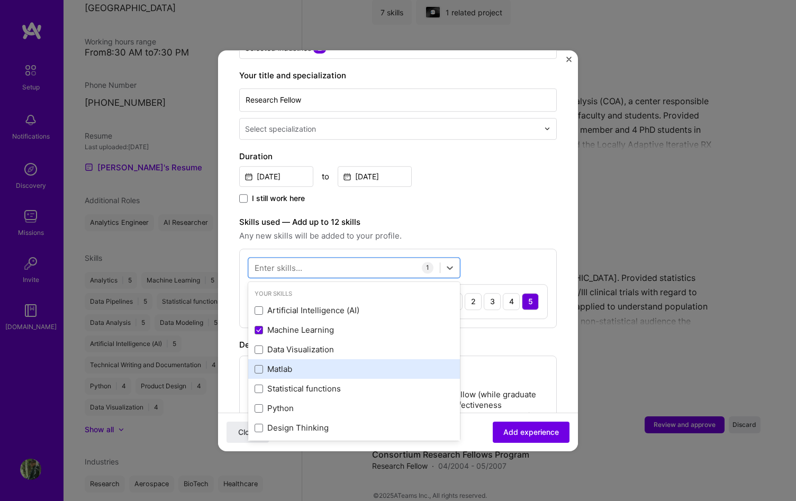
click at [297, 364] on div "Matlab" at bounding box center [354, 369] width 199 height 11
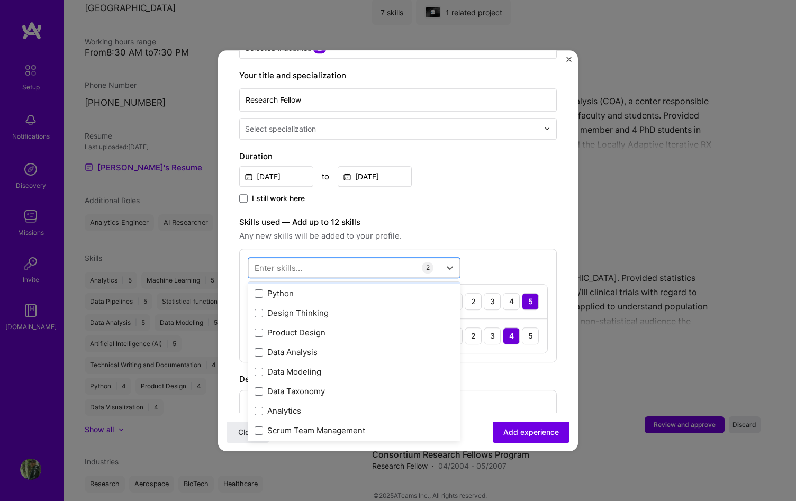
scroll to position [117, 0]
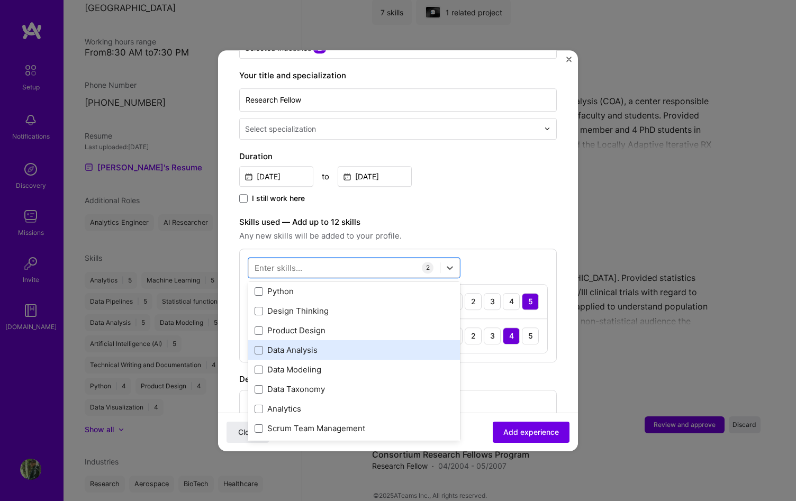
click at [310, 345] on div "Data Analysis" at bounding box center [354, 350] width 199 height 11
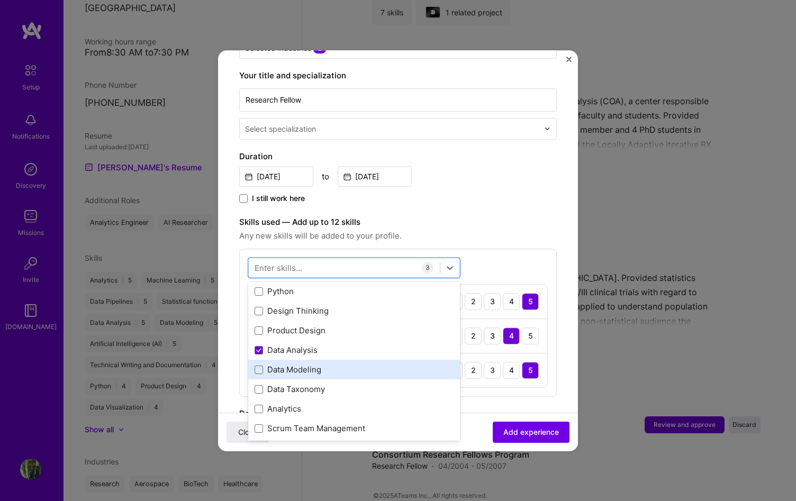
click at [320, 365] on div "Data Modeling" at bounding box center [354, 370] width 199 height 11
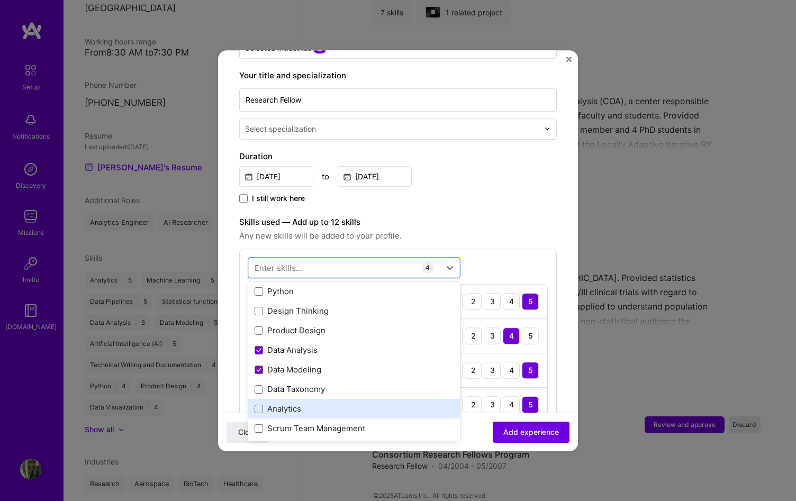
click at [313, 404] on div "Analytics" at bounding box center [354, 409] width 199 height 11
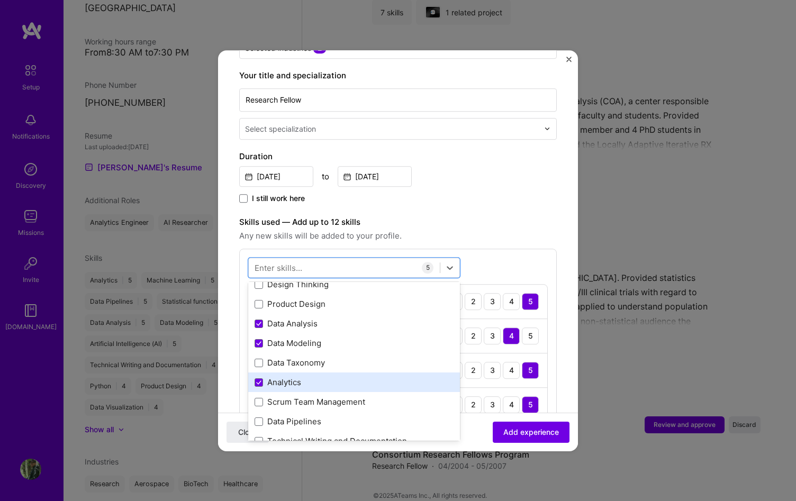
scroll to position [199, 0]
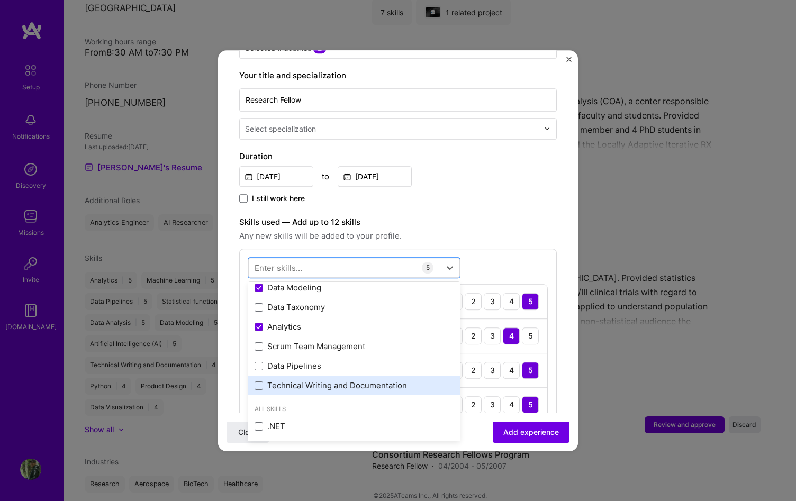
click at [318, 381] on div "Technical Writing and Documentation" at bounding box center [354, 386] width 199 height 11
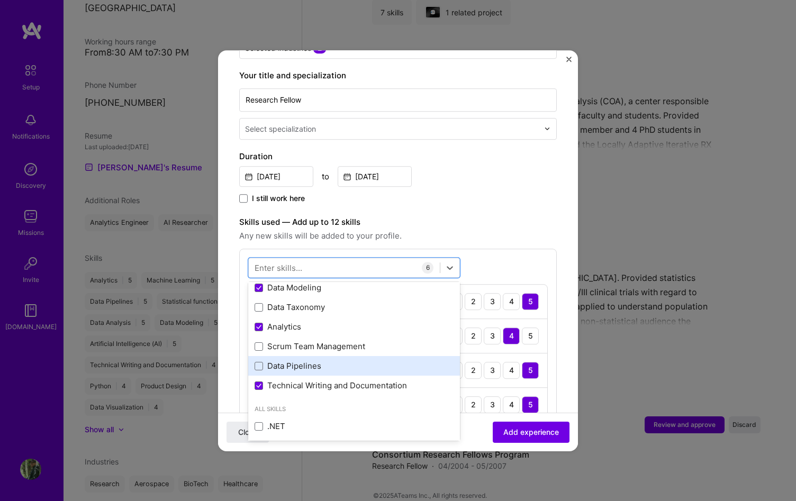
click at [320, 361] on div "Data Pipelines" at bounding box center [354, 366] width 199 height 11
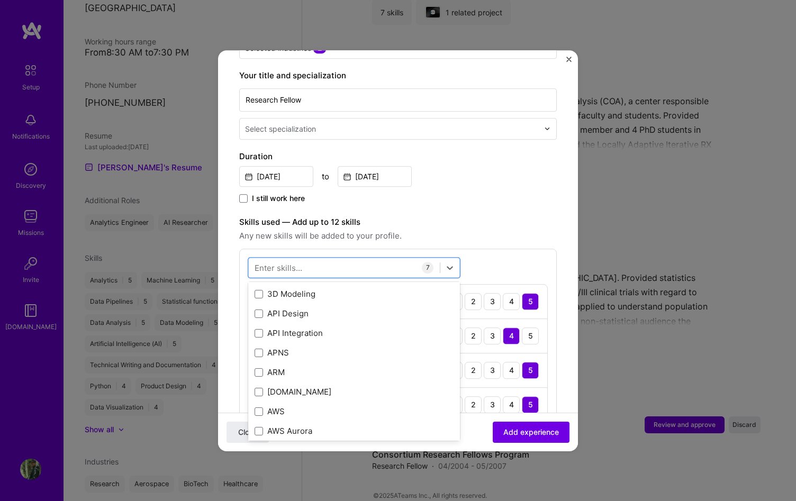
scroll to position [413, 0]
click at [530, 216] on label "Skills used — Add up to 12 skills" at bounding box center [398, 222] width 318 height 13
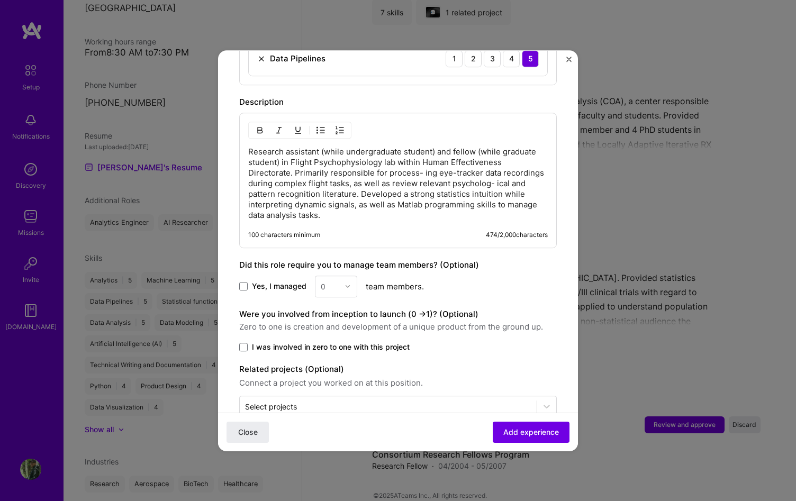
scroll to position [676, 0]
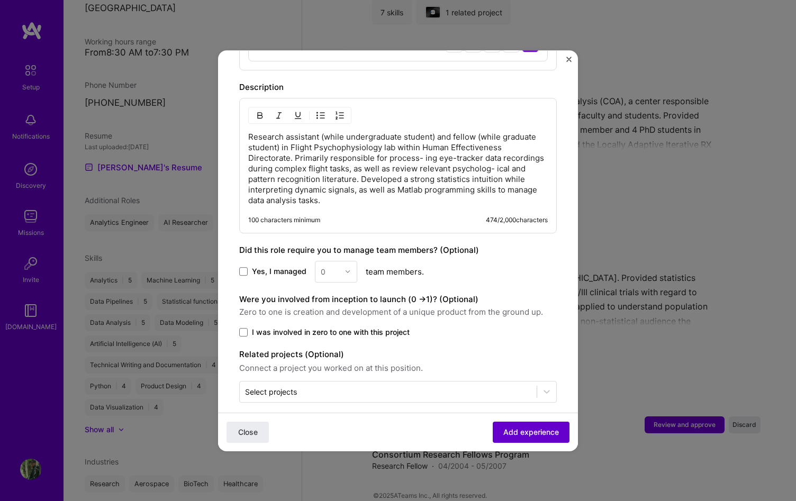
click at [513, 432] on span "Add experience" at bounding box center [531, 432] width 56 height 11
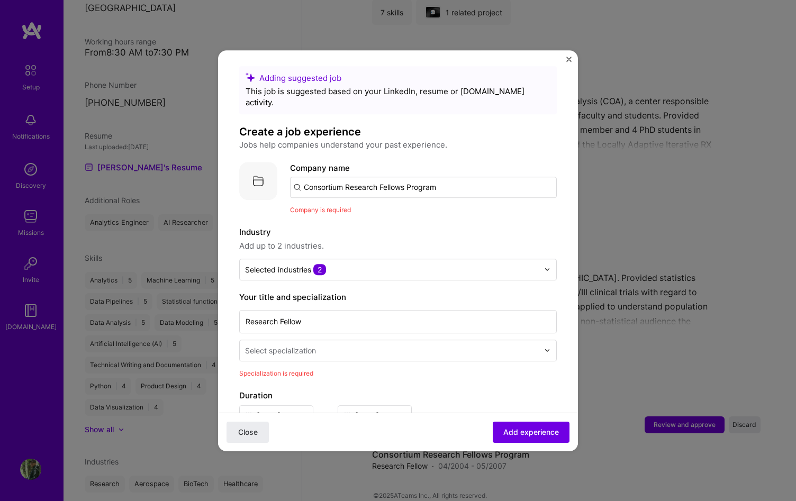
scroll to position [0, 0]
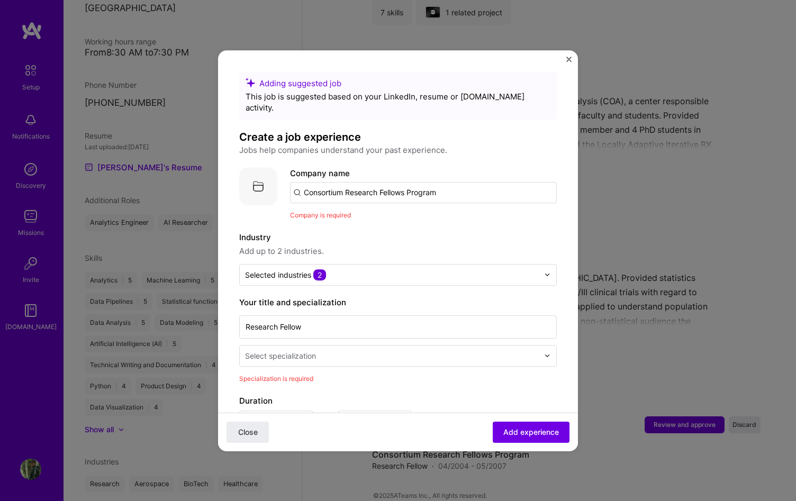
click at [327, 182] on input "Consortium Research Fellows Program" at bounding box center [423, 192] width 267 height 21
type input "Air Force Research Laboratory"
click at [330, 216] on span "Add company" at bounding box center [319, 221] width 51 height 11
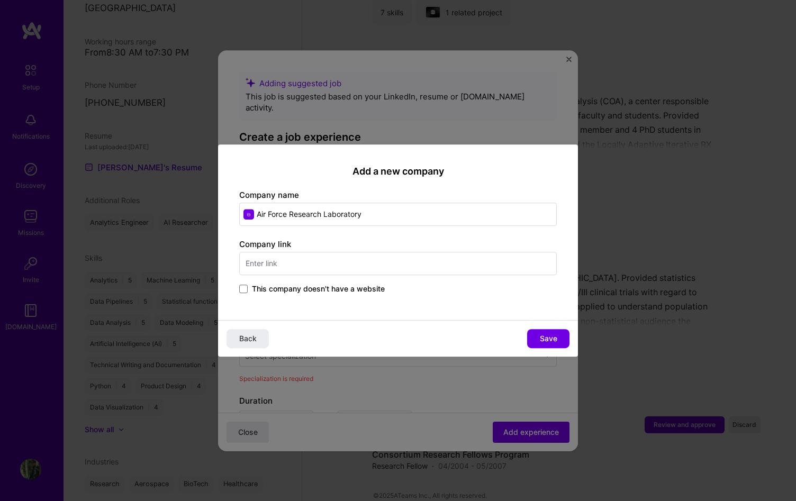
click at [338, 264] on input "text" at bounding box center [398, 263] width 318 height 23
paste input "[URL][DOMAIN_NAME]"
type input "[URL][DOMAIN_NAME]"
click at [541, 338] on span "Save" at bounding box center [548, 338] width 17 height 11
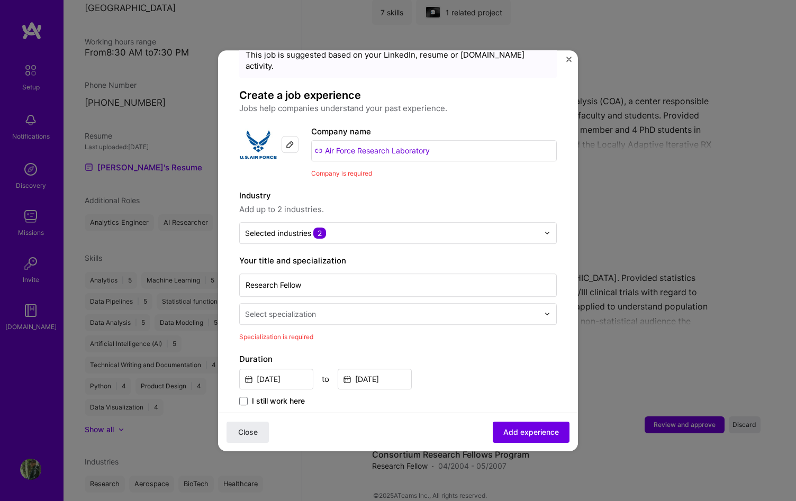
scroll to position [50, 0]
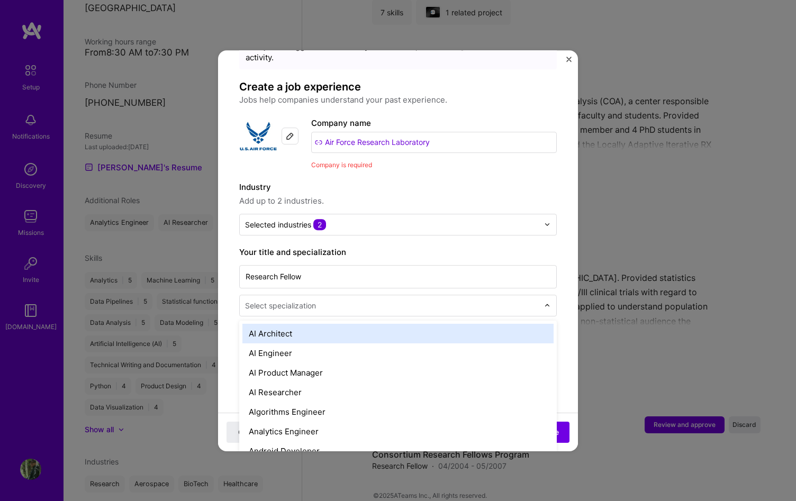
click at [461, 300] on input "text" at bounding box center [393, 305] width 296 height 11
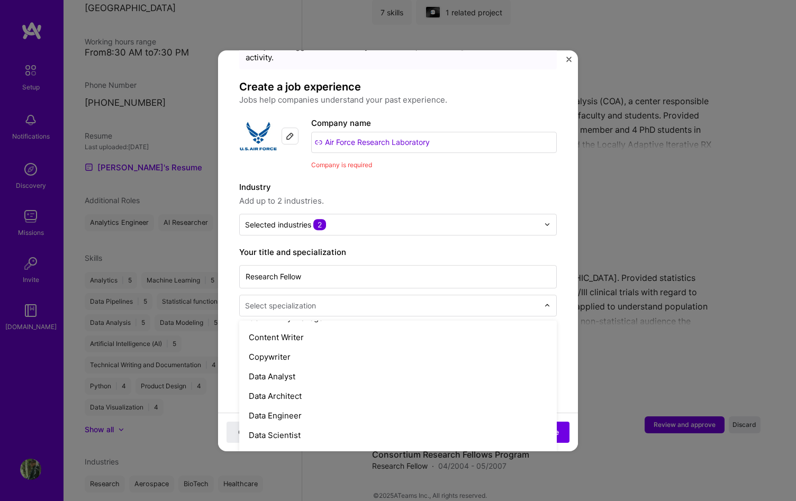
scroll to position [369, 0]
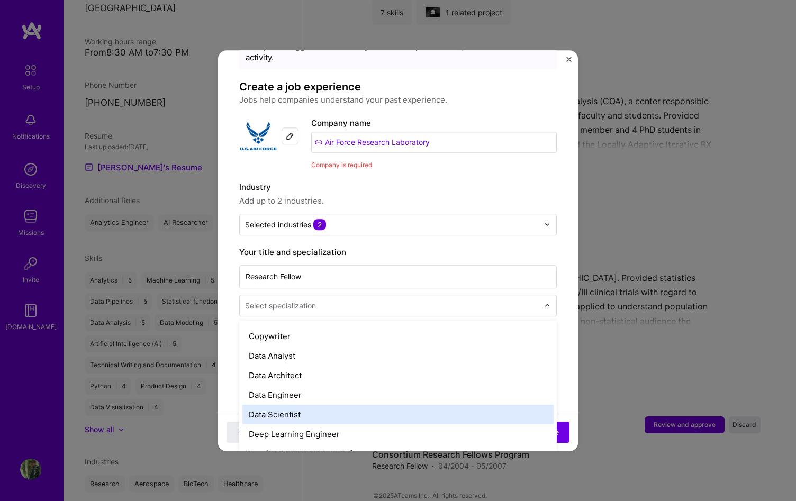
click at [421, 405] on div "Data Scientist" at bounding box center [397, 415] width 311 height 20
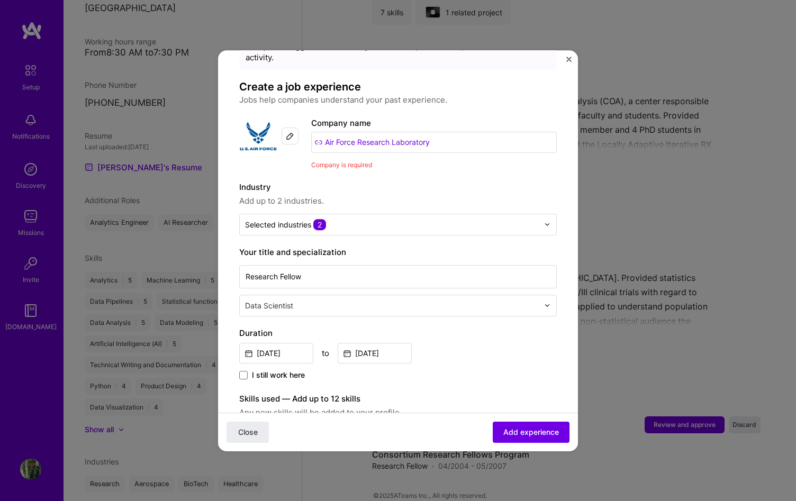
click at [501, 301] on div at bounding box center [393, 305] width 296 height 13
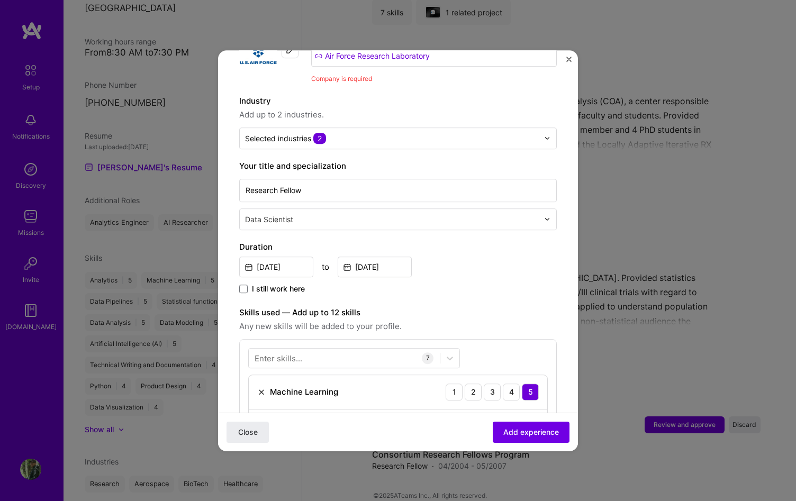
scroll to position [115, 0]
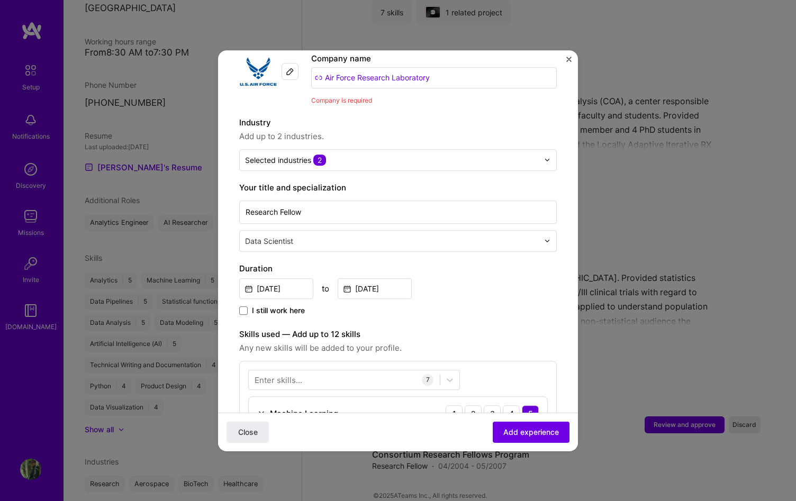
click at [479, 236] on input "text" at bounding box center [393, 241] width 296 height 11
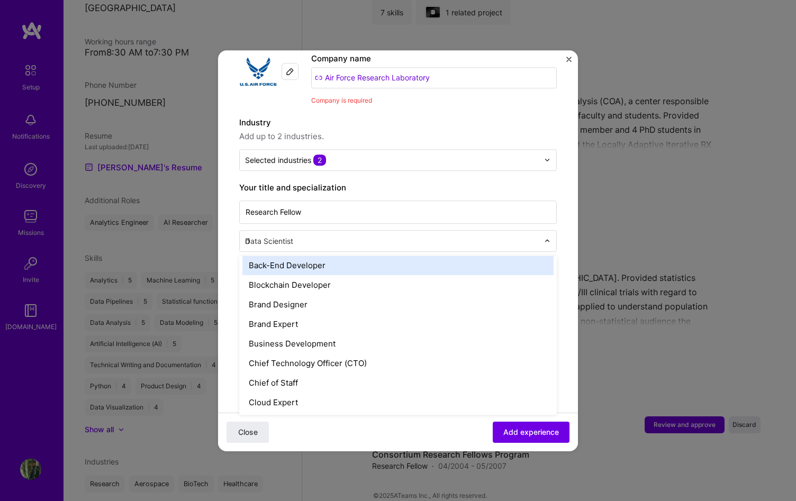
scroll to position [43, 0]
type input "dee"
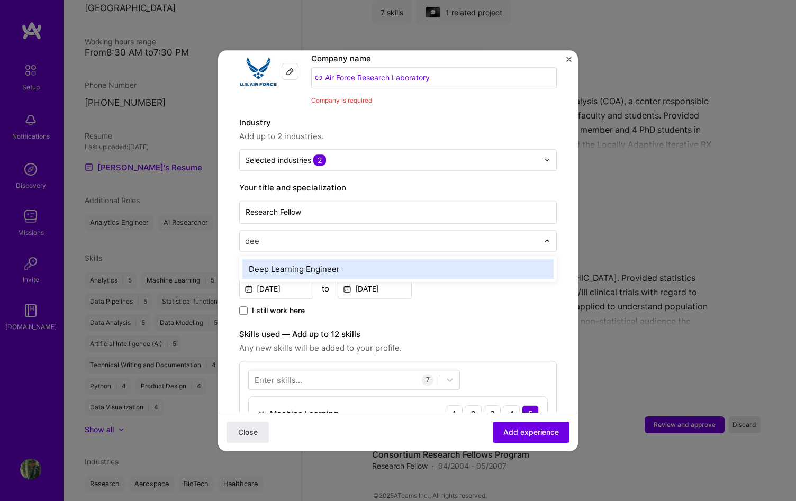
click at [352, 259] on div "Deep Learning Engineer" at bounding box center [397, 269] width 311 height 20
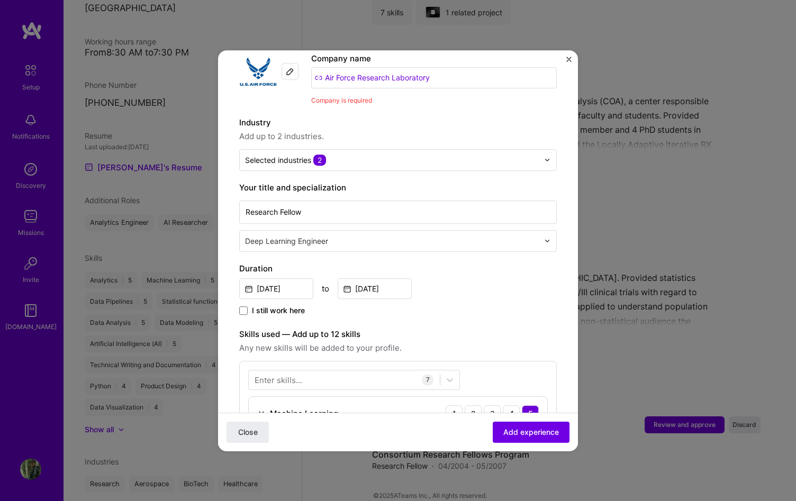
click at [525, 305] on div "I still work here" at bounding box center [398, 311] width 318 height 12
click at [506, 240] on div "Adding suggested job This job is suggested based on your LinkedIn, resume or [D…" at bounding box center [398, 468] width 318 height 1023
click at [506, 236] on input "text" at bounding box center [393, 241] width 296 height 11
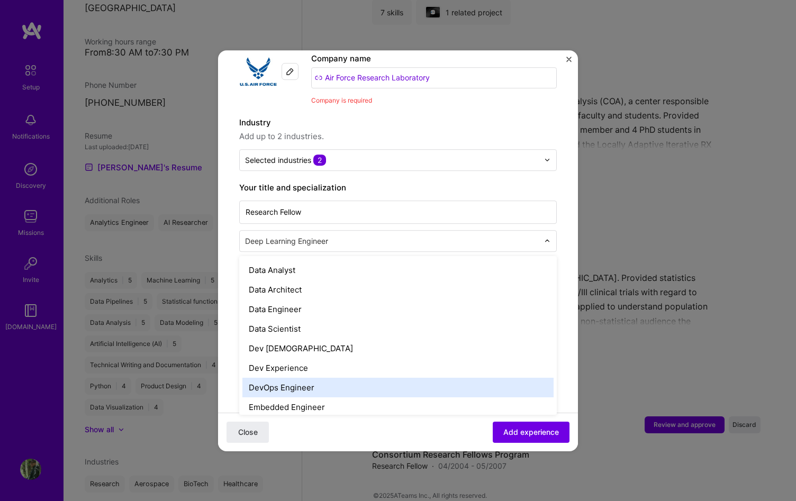
scroll to position [391, 0]
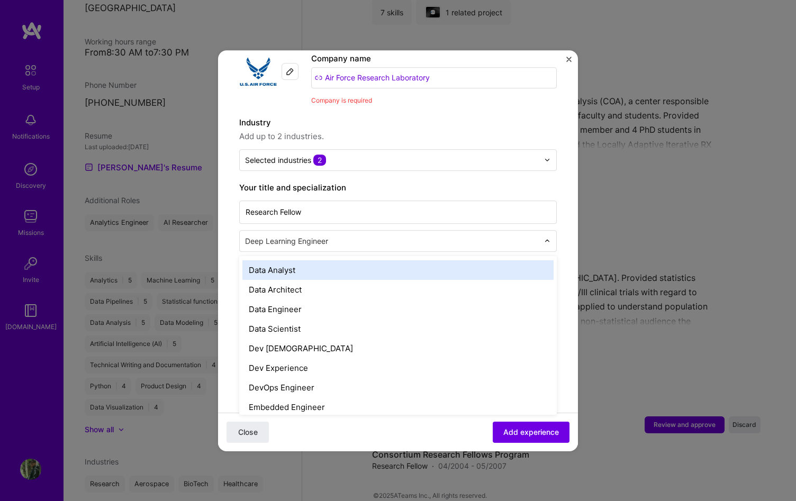
click at [400, 267] on div "Data Analyst" at bounding box center [397, 270] width 311 height 20
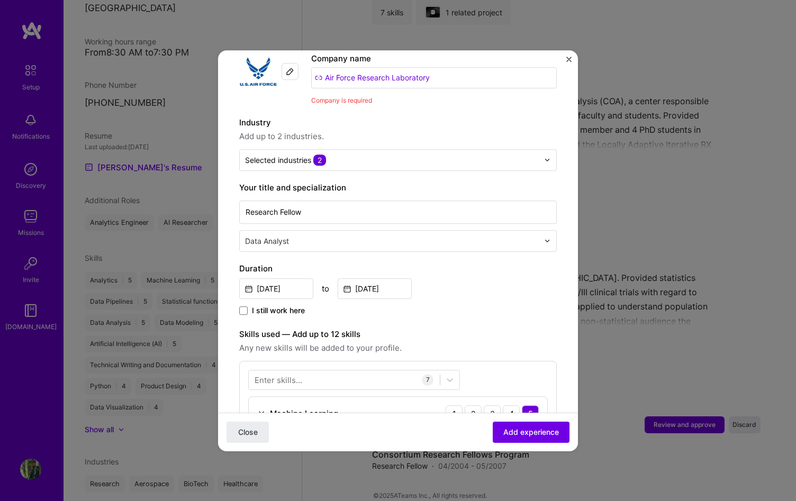
click at [501, 309] on div "Adding suggested job This job is suggested based on your LinkedIn, resume or [D…" at bounding box center [398, 468] width 318 height 1023
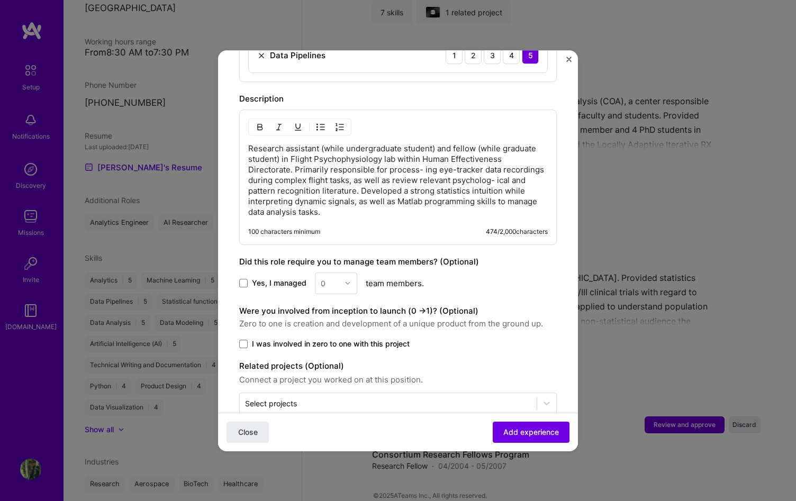
scroll to position [691, 0]
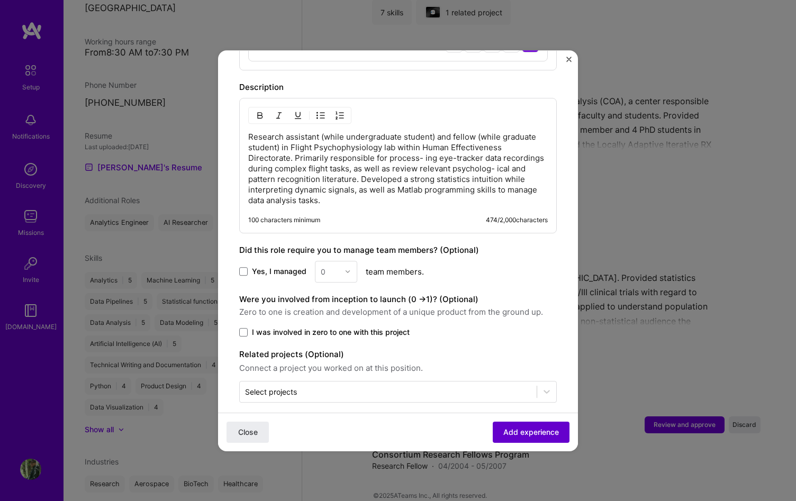
click at [501, 429] on button "Add experience" at bounding box center [531, 431] width 77 height 21
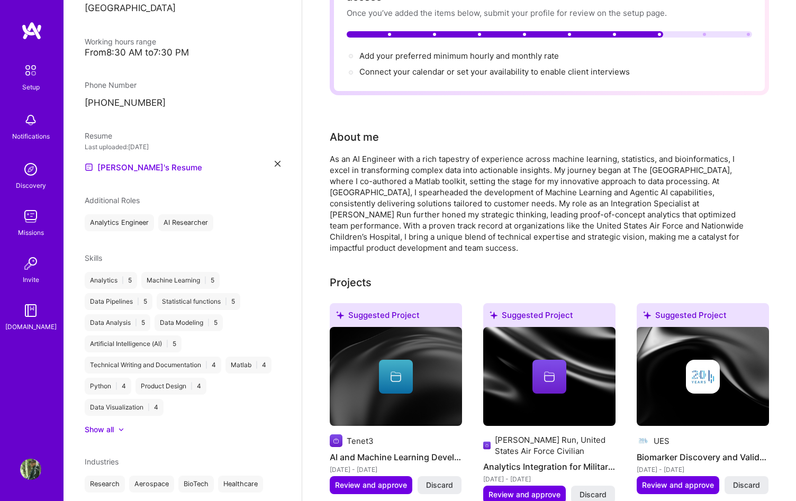
scroll to position [3, 0]
